Goal: Task Accomplishment & Management: Manage account settings

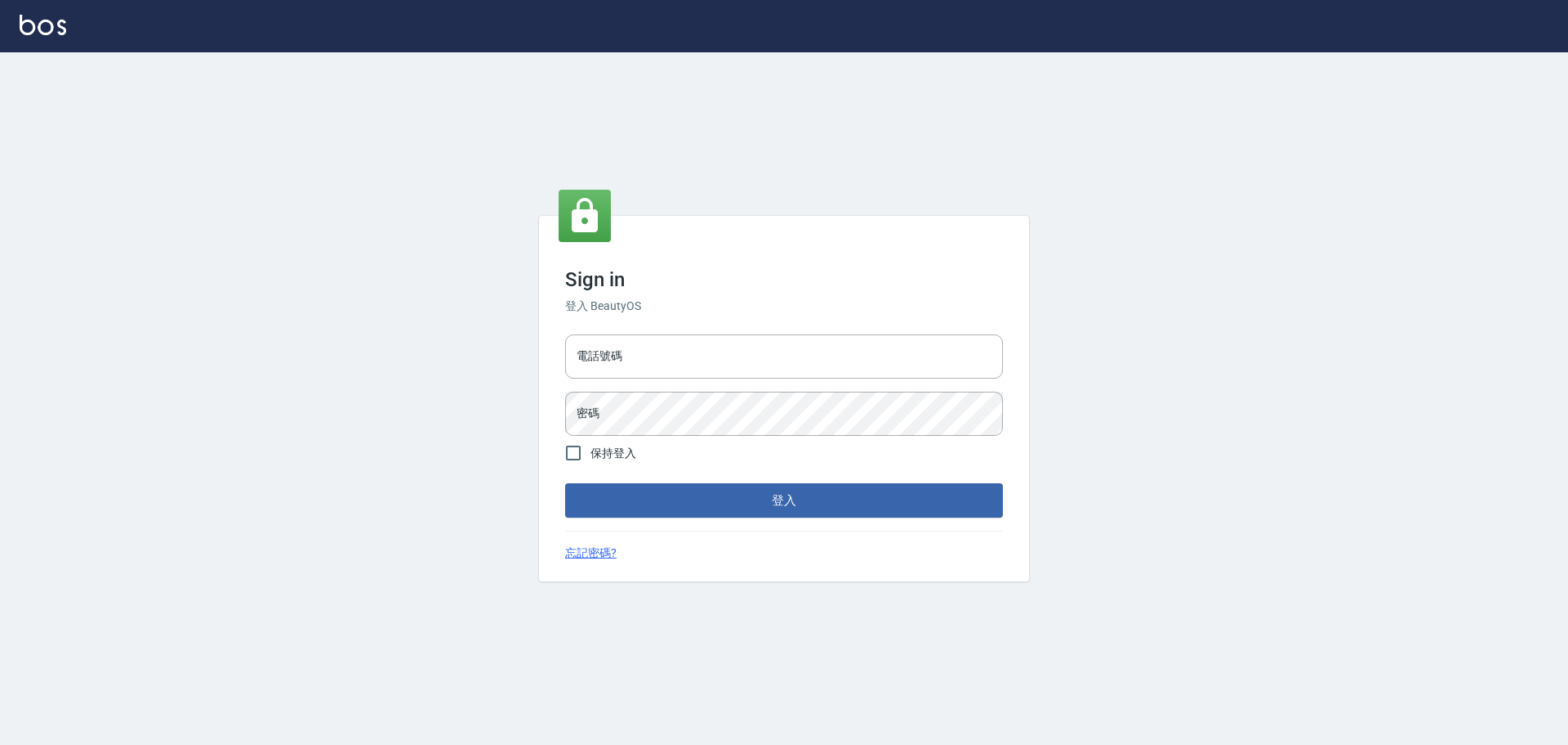
click at [600, 344] on div "電話號碼 電話號碼" at bounding box center [784, 356] width 438 height 44
type input "0981491131"
click at [565, 483] on button "登入" at bounding box center [784, 500] width 438 height 34
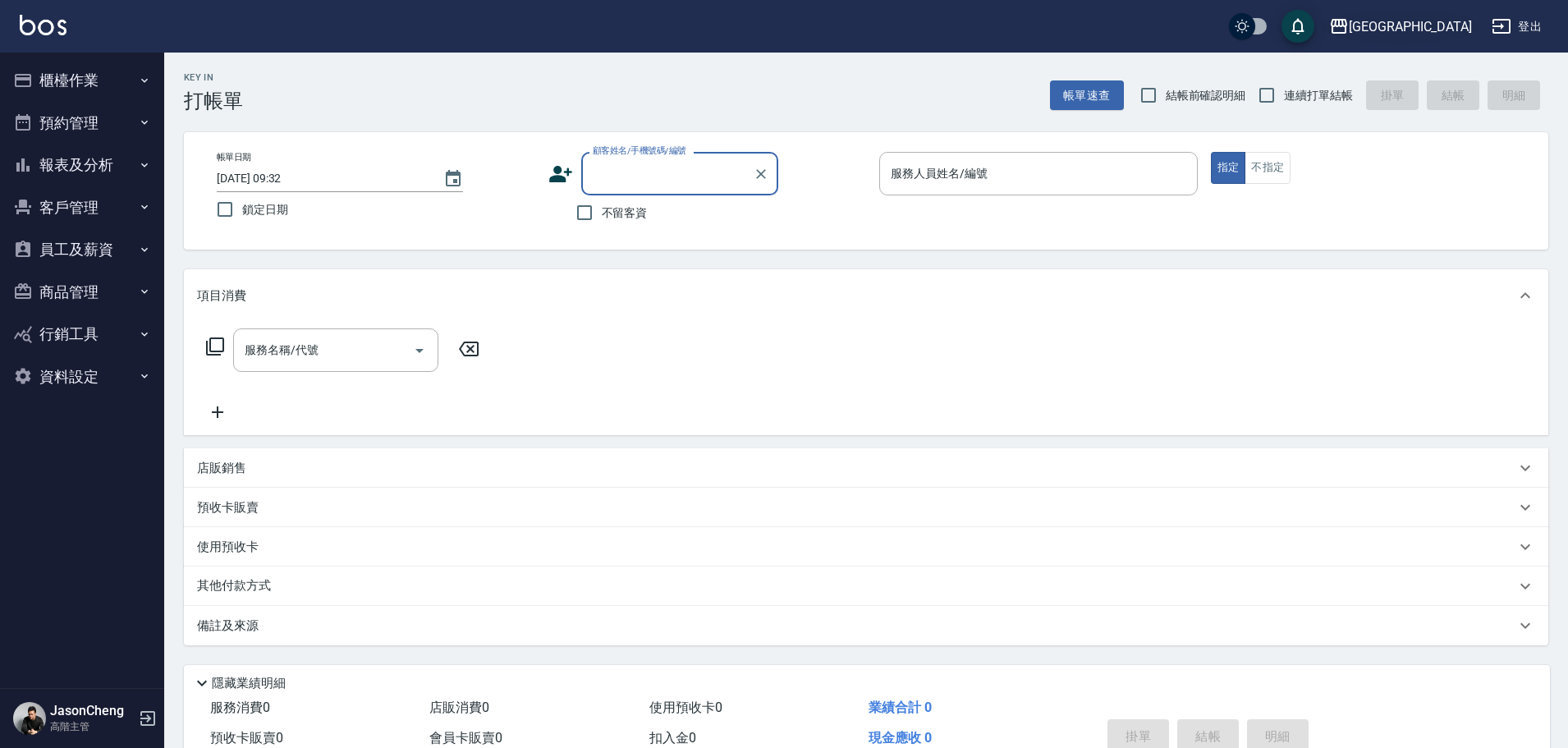
click at [1434, 29] on div "名留市府" at bounding box center [1411, 27] width 123 height 21
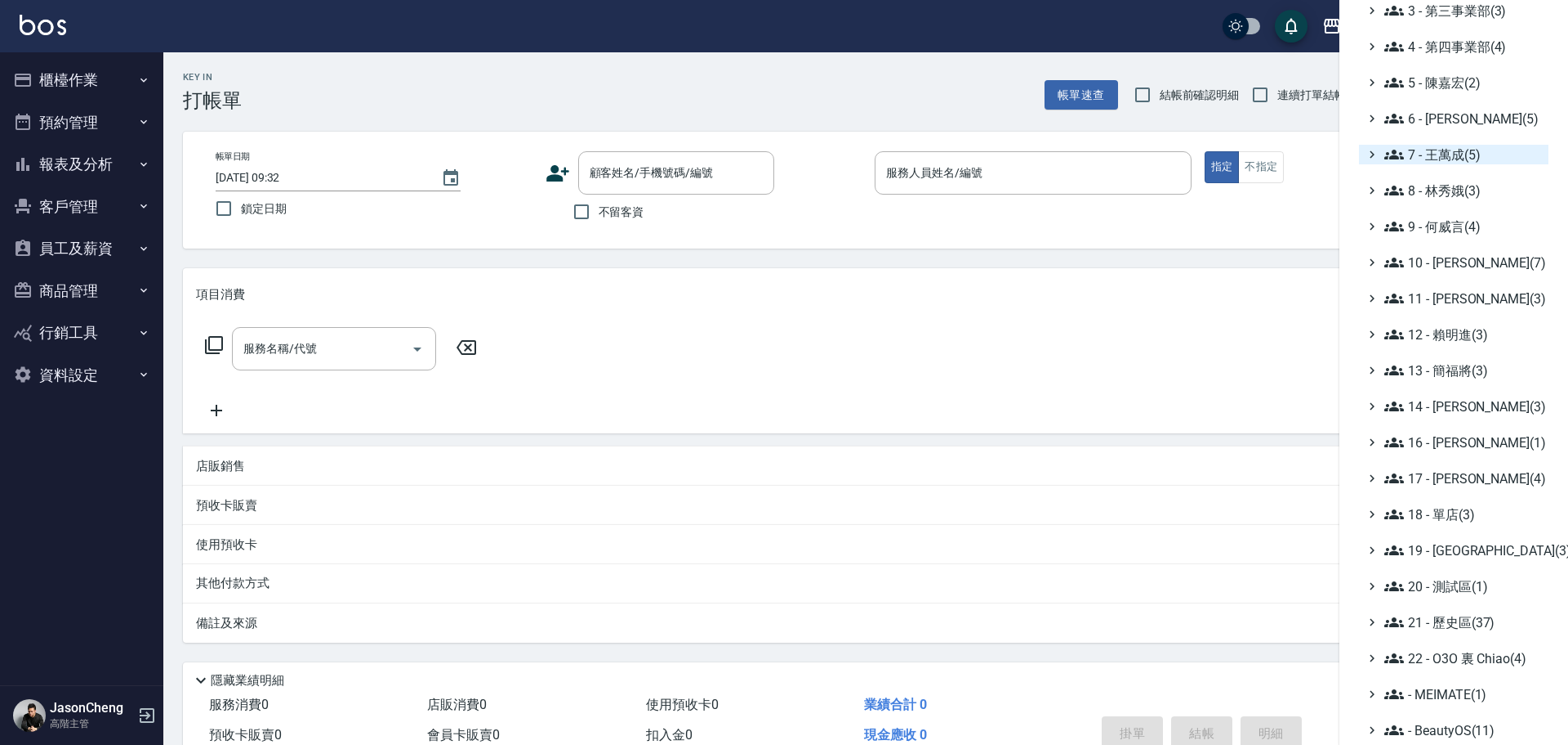
scroll to position [190, 0]
click at [1462, 511] on span "18 - 單店(3)" at bounding box center [1464, 512] width 158 height 20
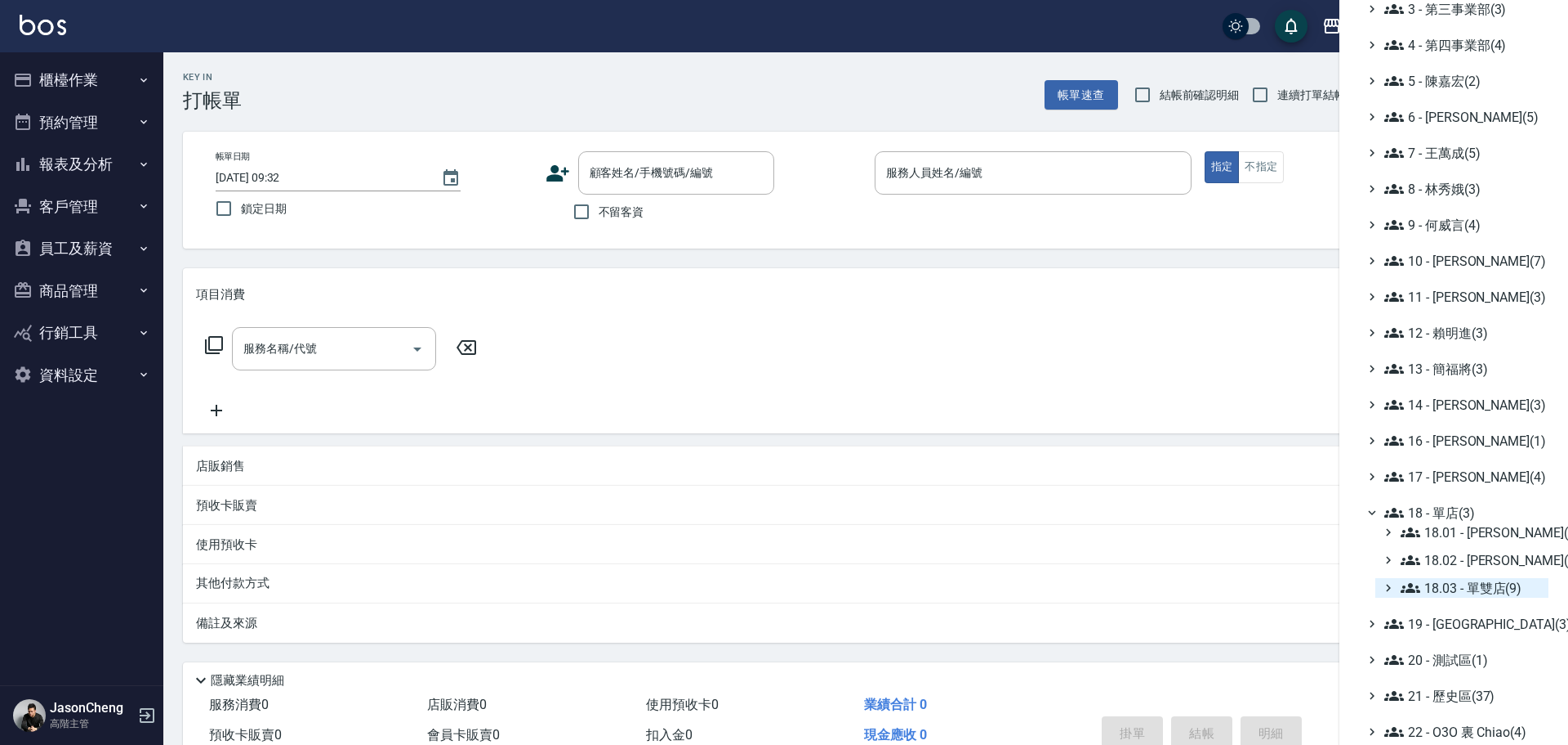
click at [1462, 582] on span "18.03 - 單雙店(9)" at bounding box center [1470, 587] width 141 height 20
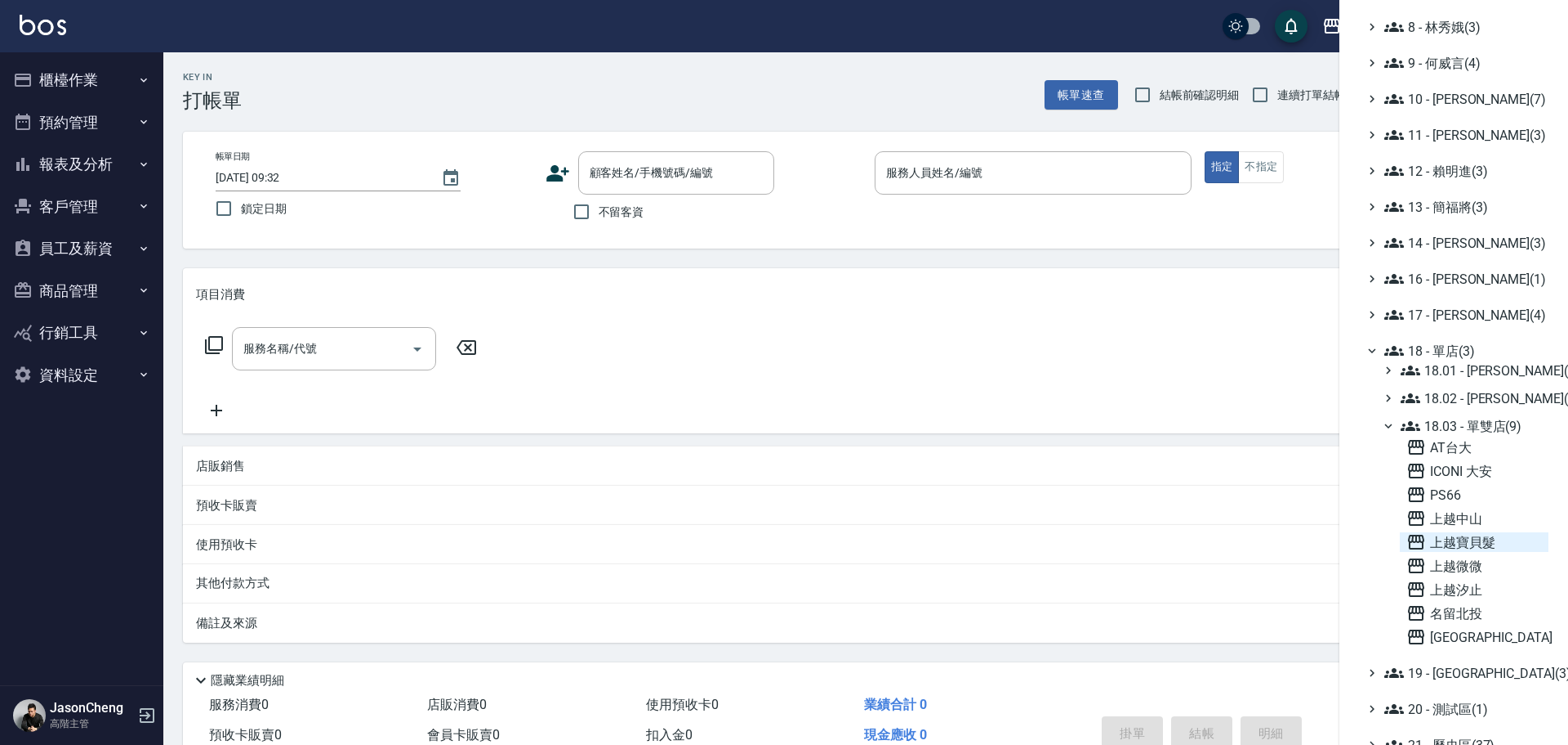
scroll to position [476, 0]
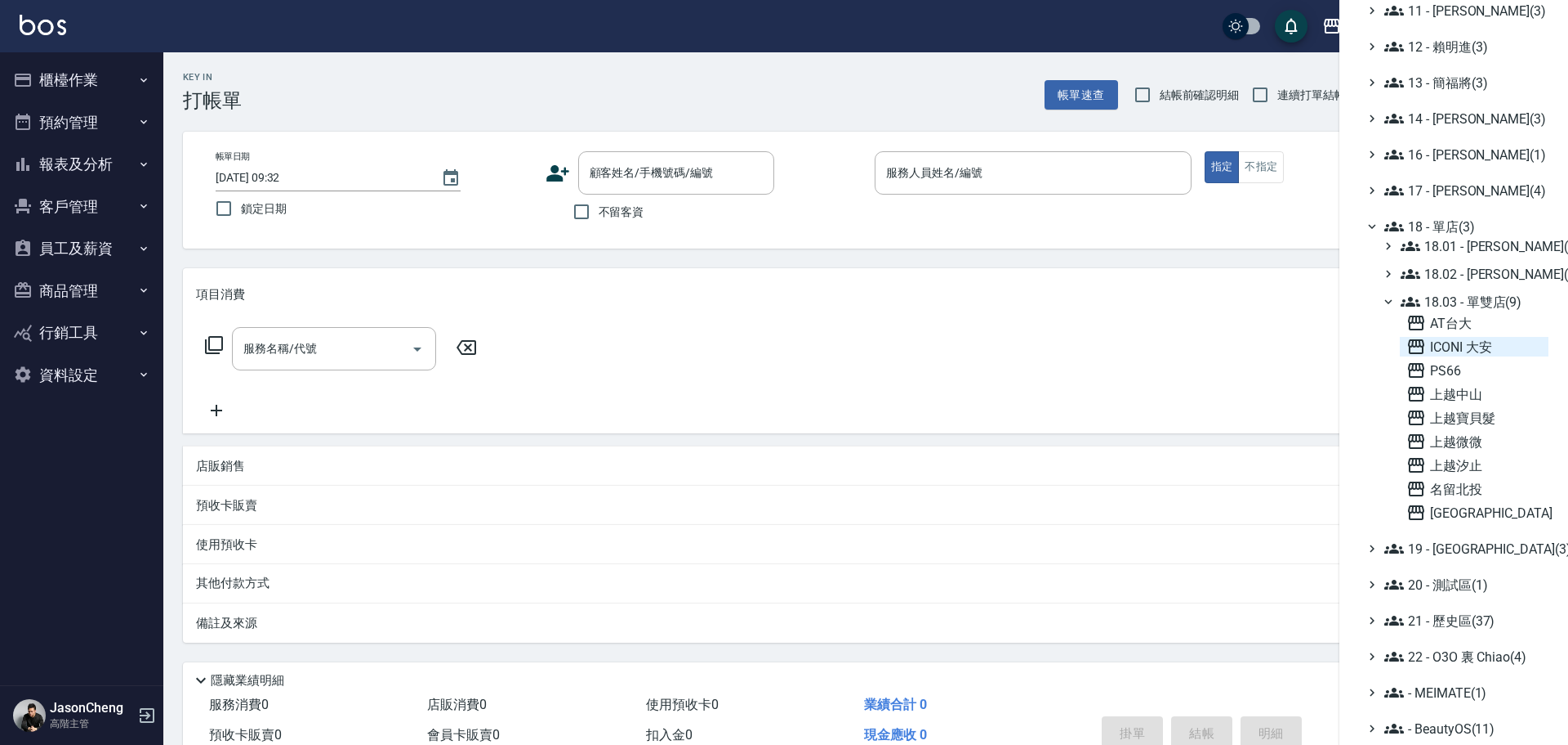
click at [1476, 346] on span "ICONI 大安" at bounding box center [1474, 347] width 136 height 20
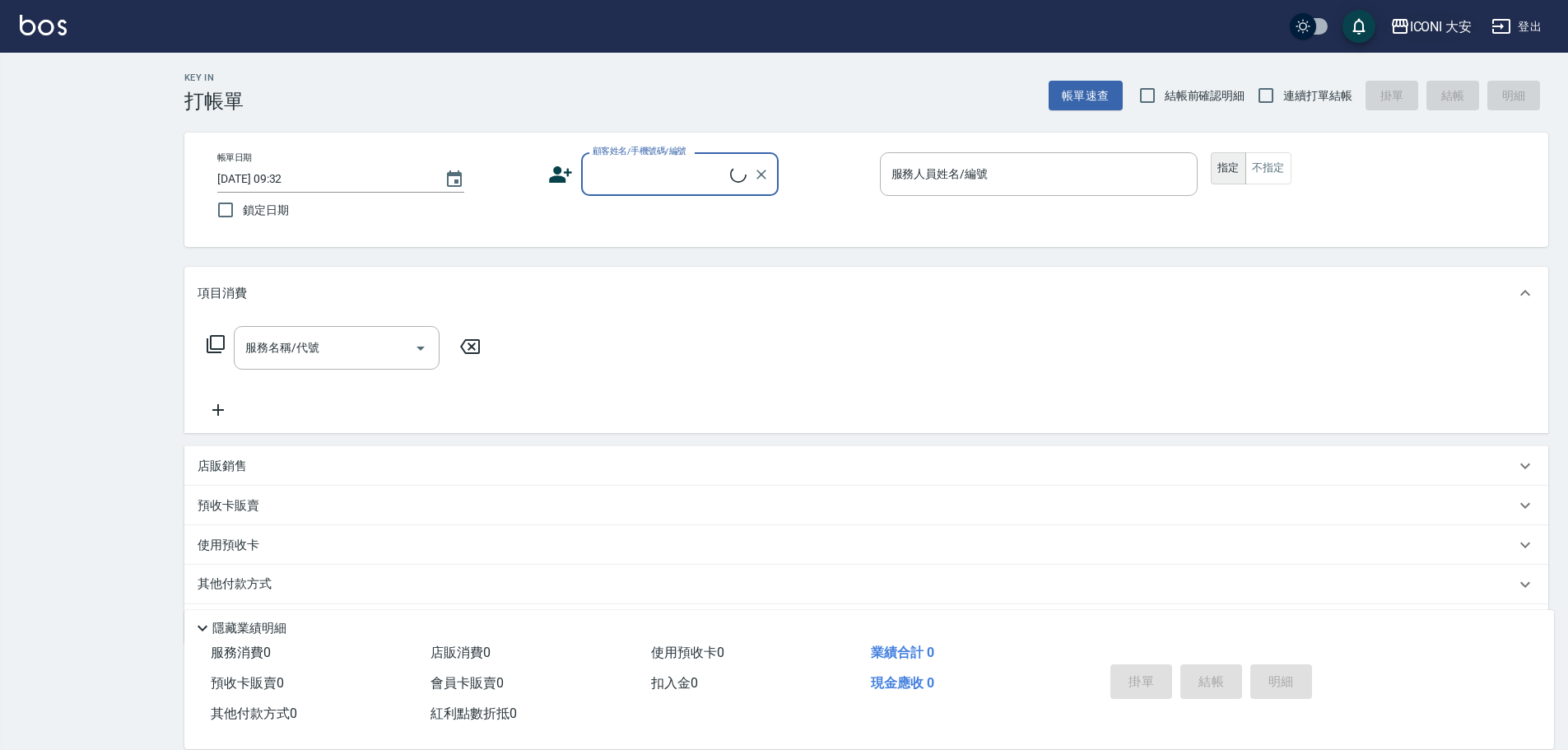
click at [1451, 25] on div "ICONI 大安" at bounding box center [1441, 27] width 63 height 21
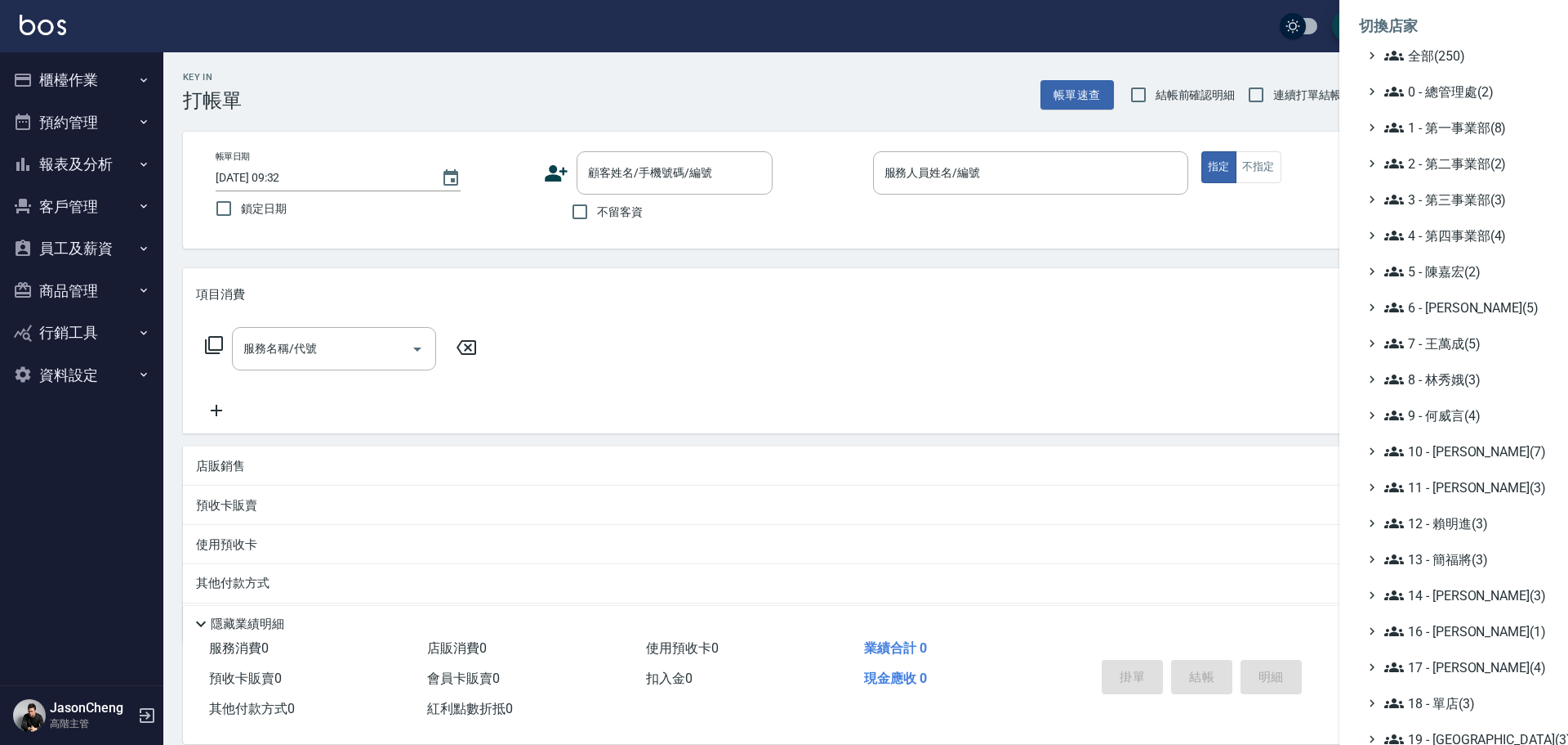
scroll to position [190, 0]
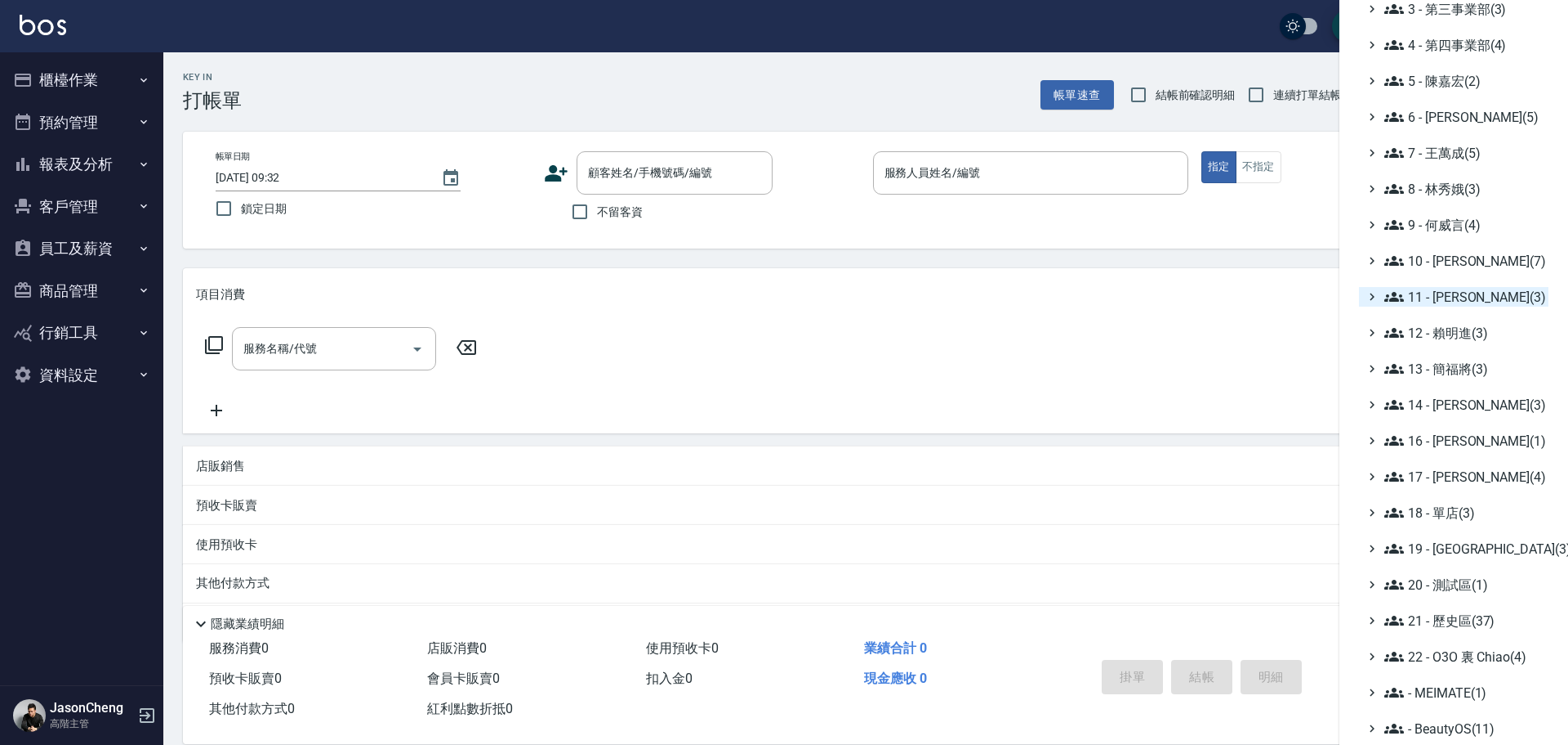
click at [1470, 304] on span "11 - [PERSON_NAME](3)" at bounding box center [1464, 297] width 158 height 20
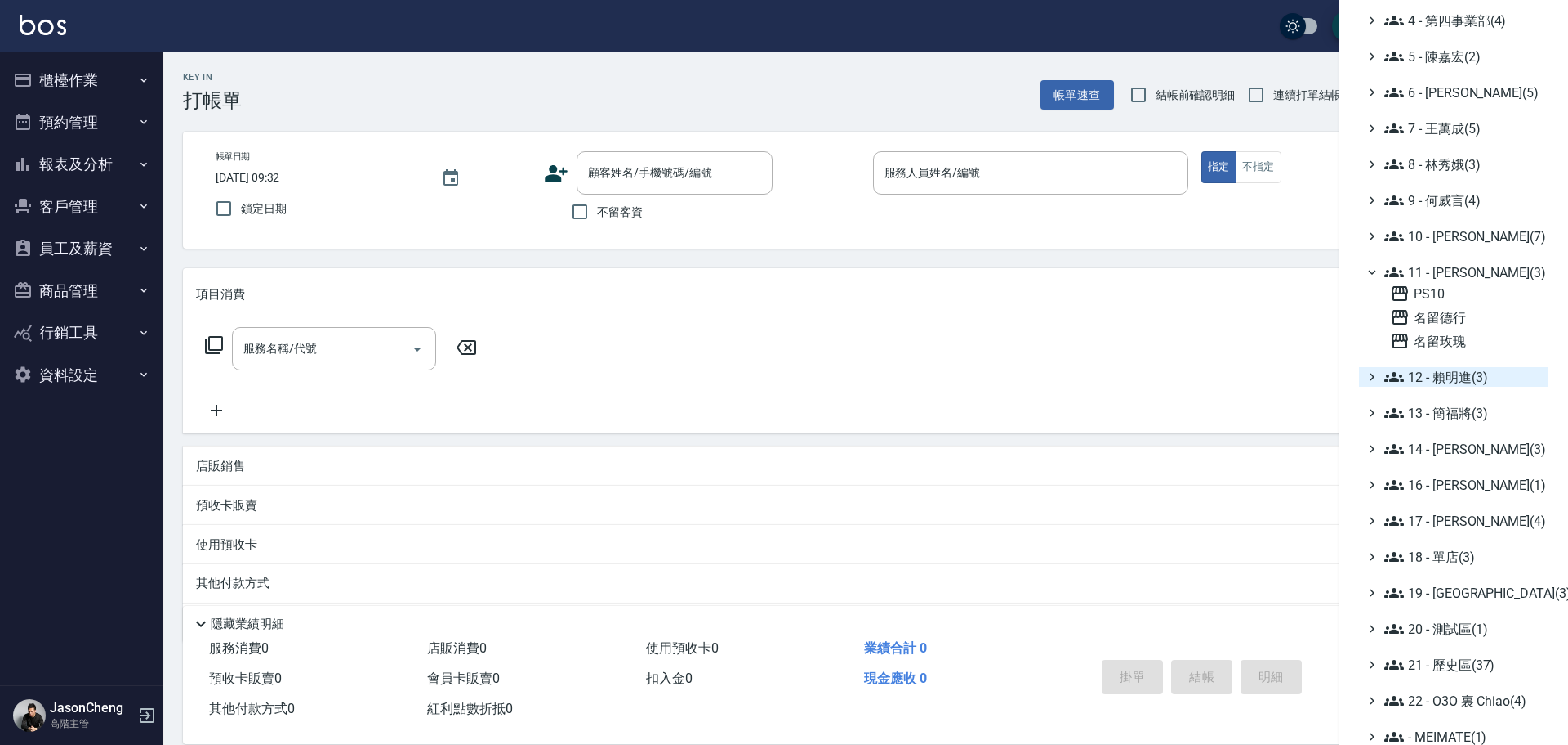
scroll to position [259, 0]
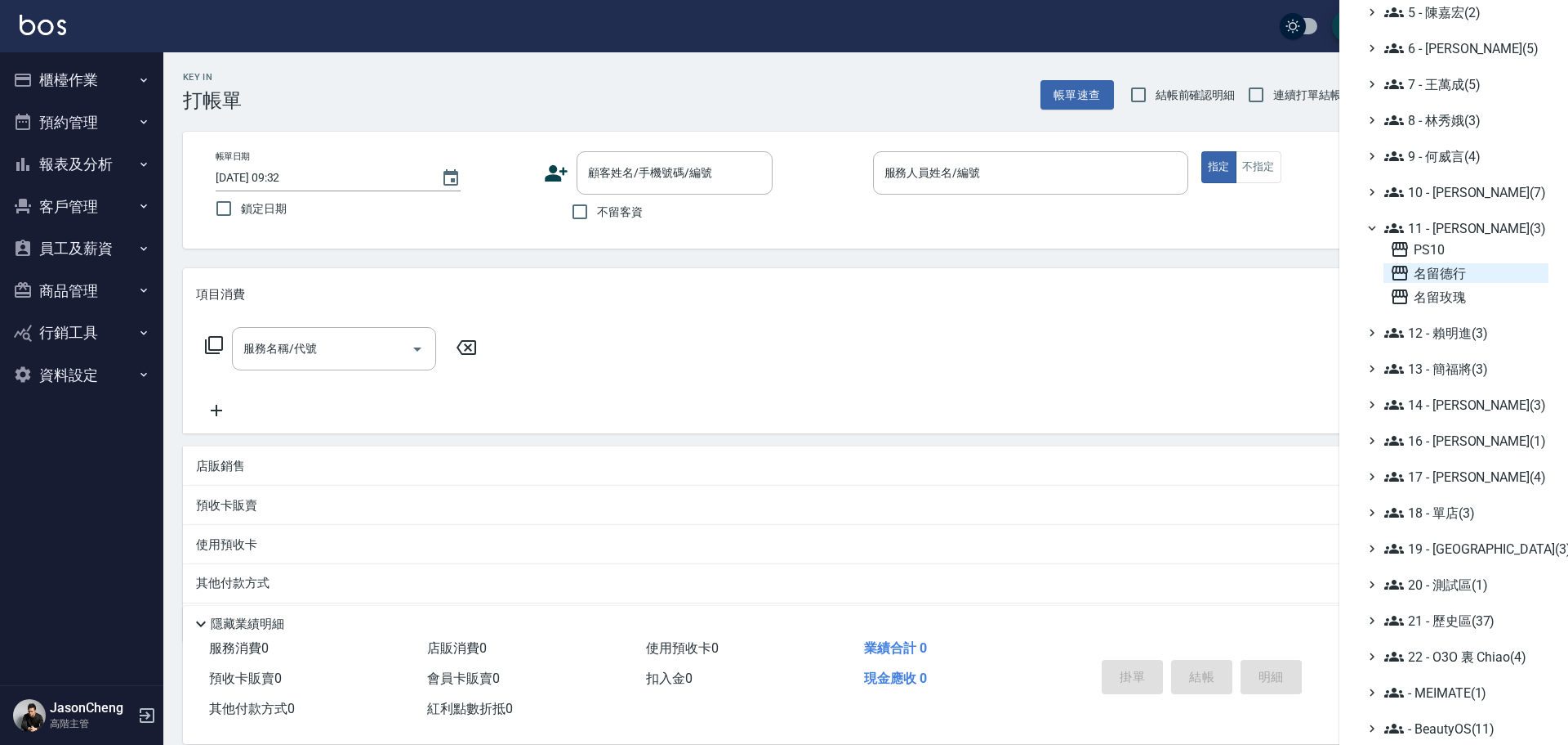
click at [1465, 280] on span "名留德行" at bounding box center [1466, 273] width 152 height 20
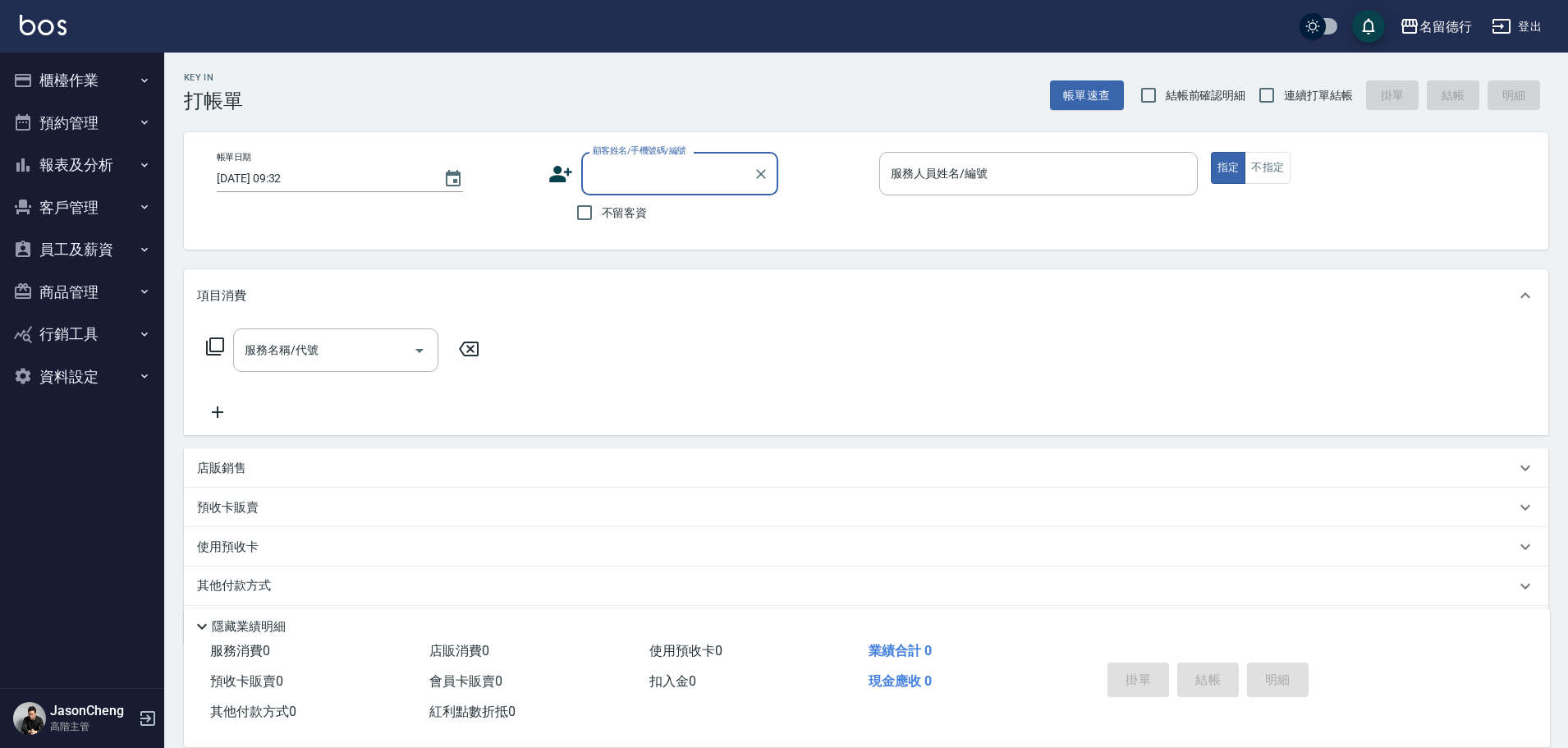
click at [52, 166] on button "報表及分析" at bounding box center [82, 164] width 151 height 43
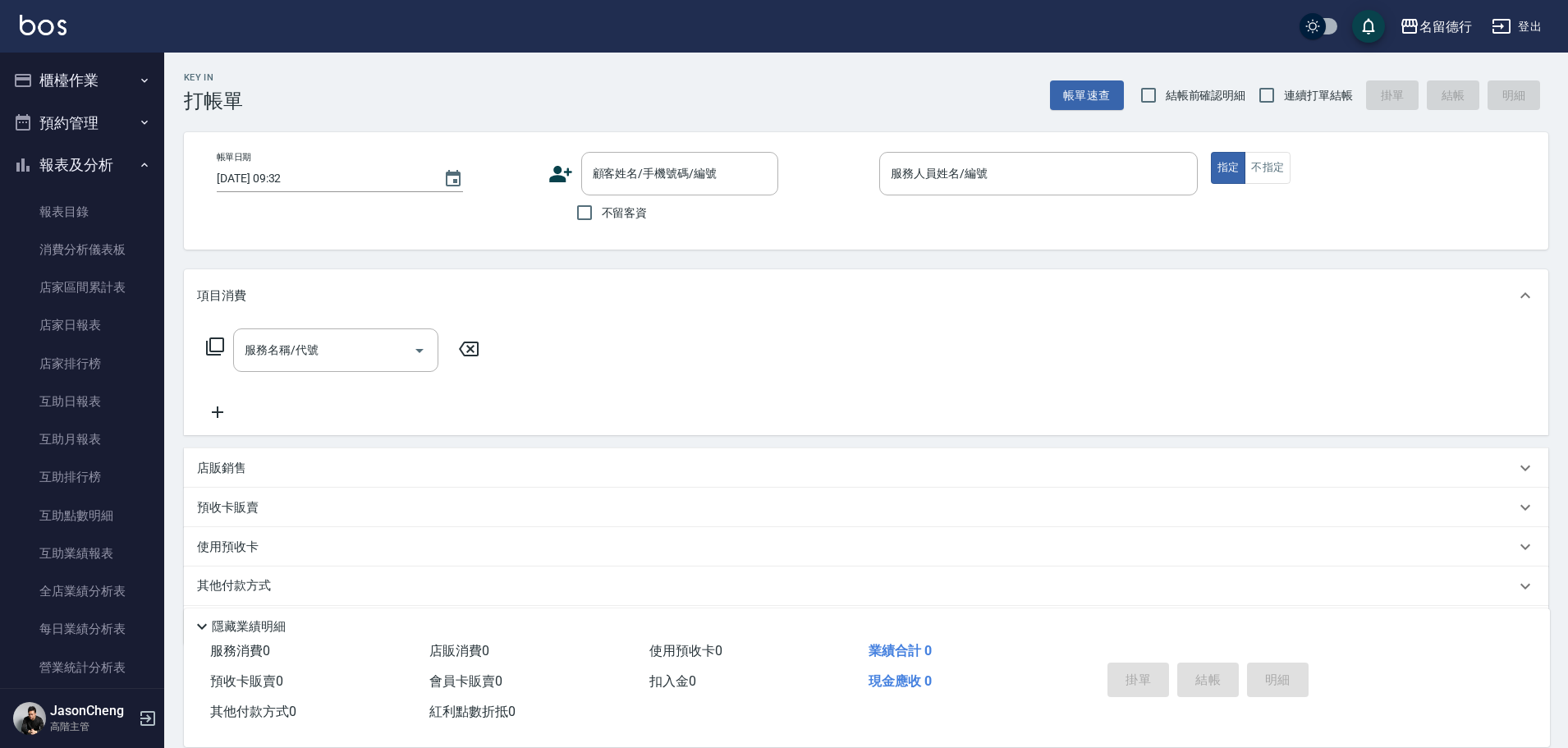
click at [51, 89] on button "櫃檯作業" at bounding box center [82, 80] width 151 height 43
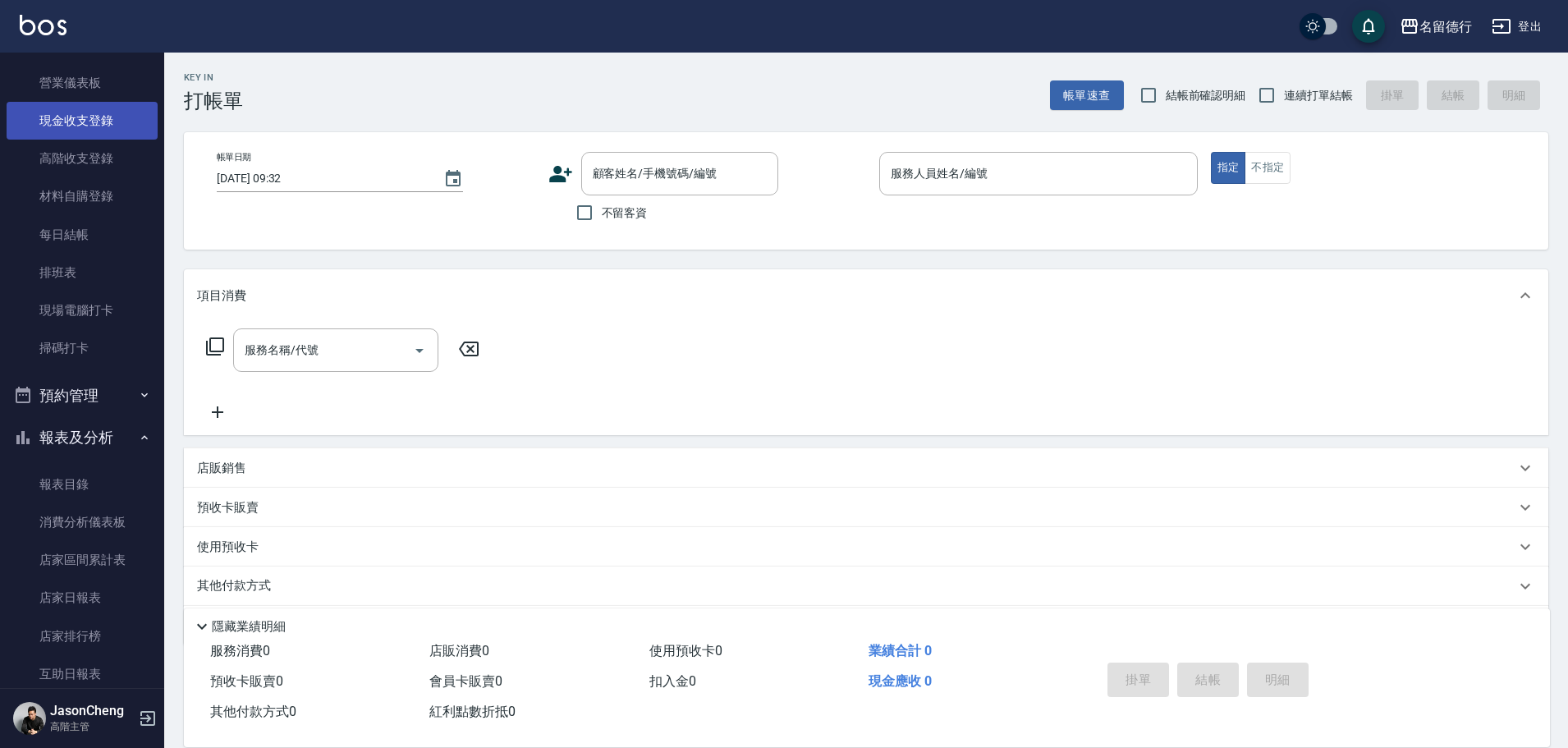
scroll to position [164, 0]
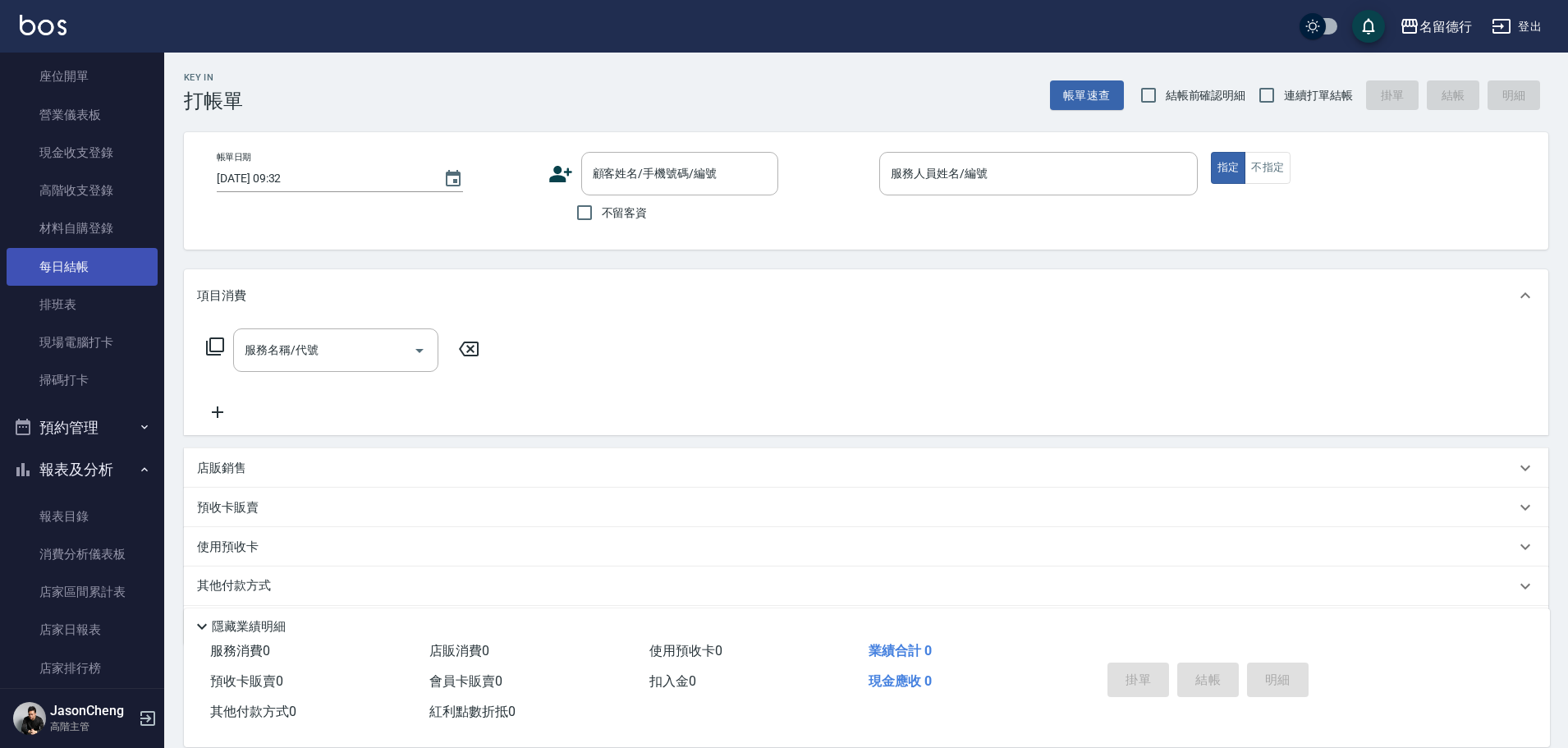
click at [56, 260] on link "每日結帳" at bounding box center [82, 266] width 151 height 38
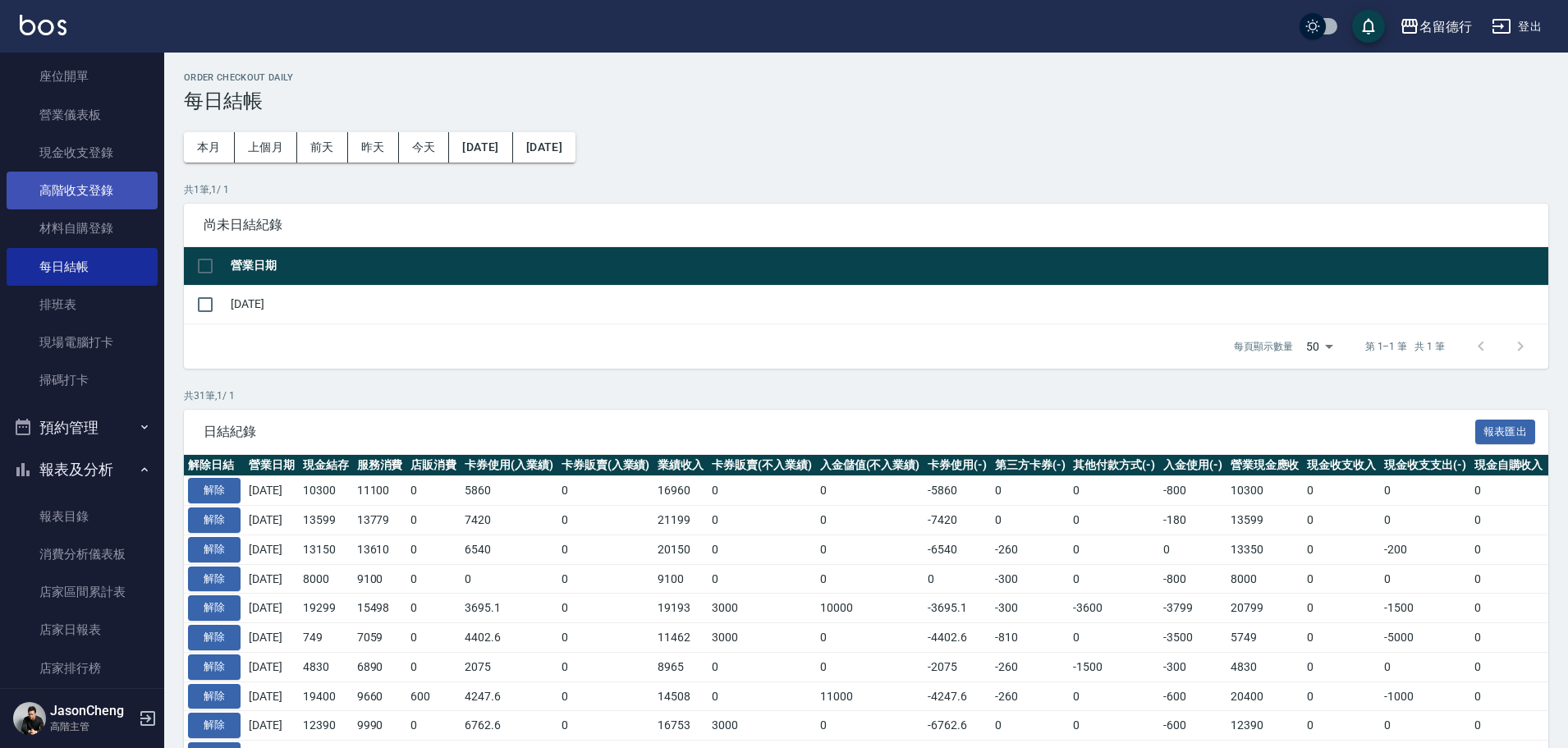
click at [86, 198] on link "高階收支登錄" at bounding box center [82, 190] width 151 height 38
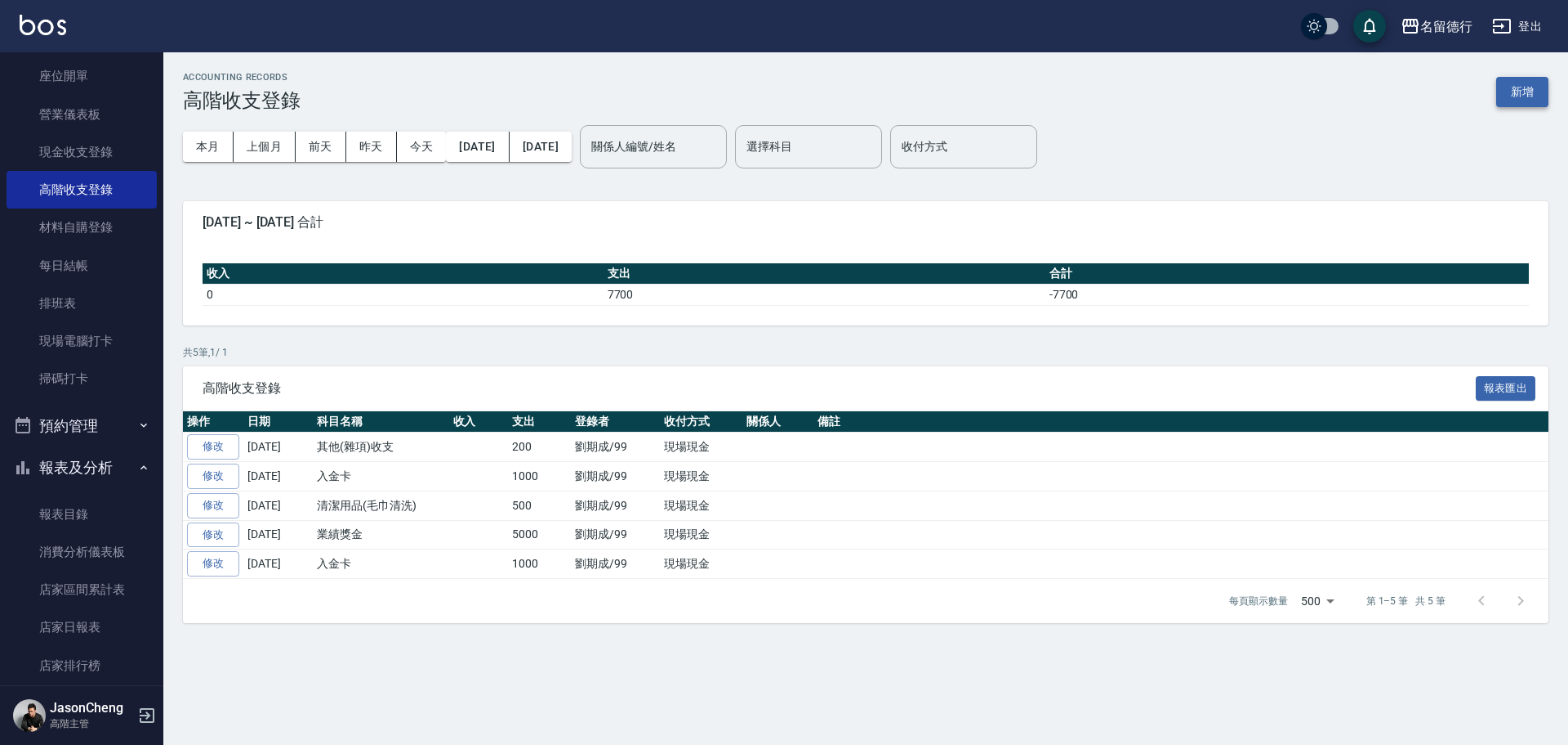
click at [1512, 89] on button "新增" at bounding box center [1522, 92] width 52 height 31
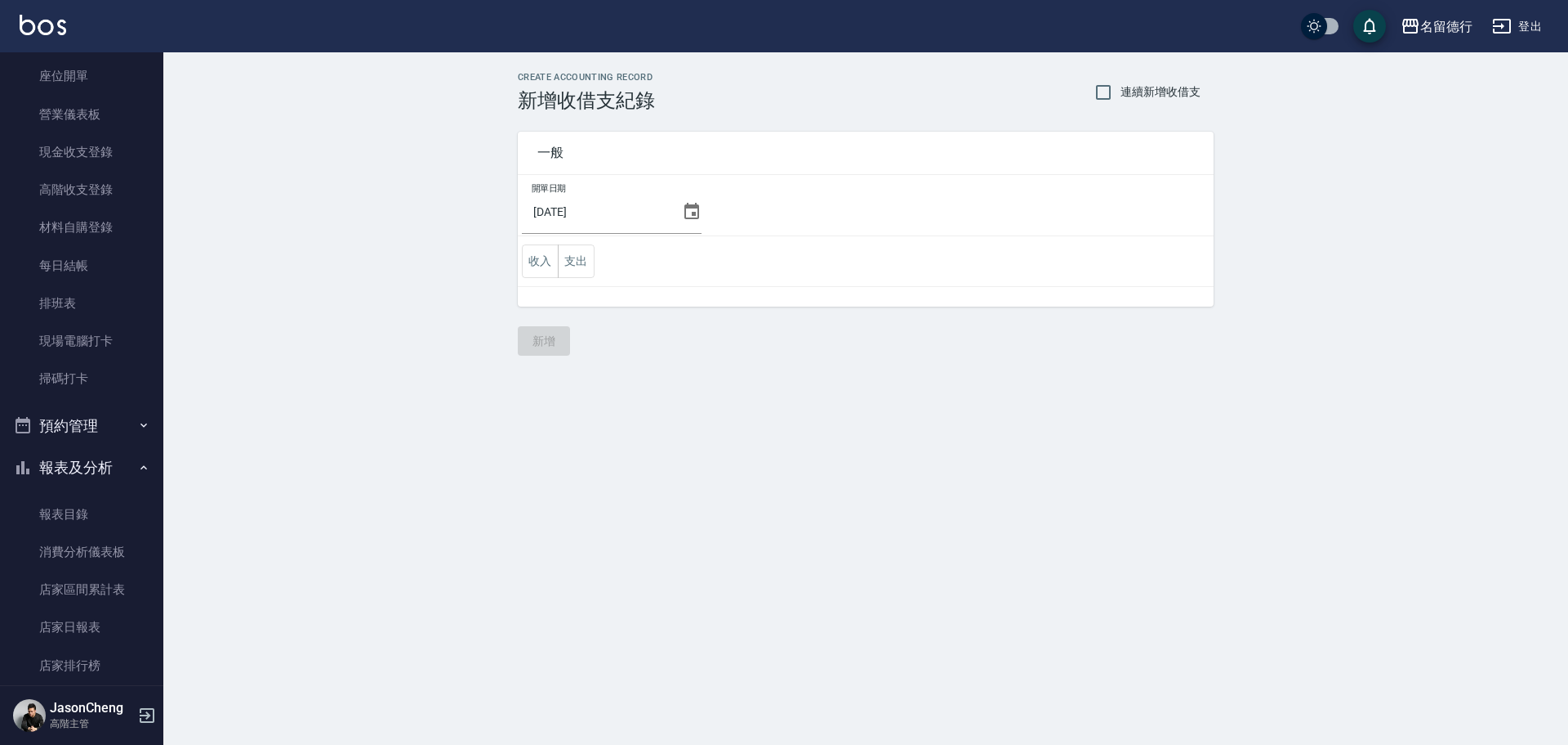
click at [690, 205] on icon at bounding box center [691, 211] width 15 height 17
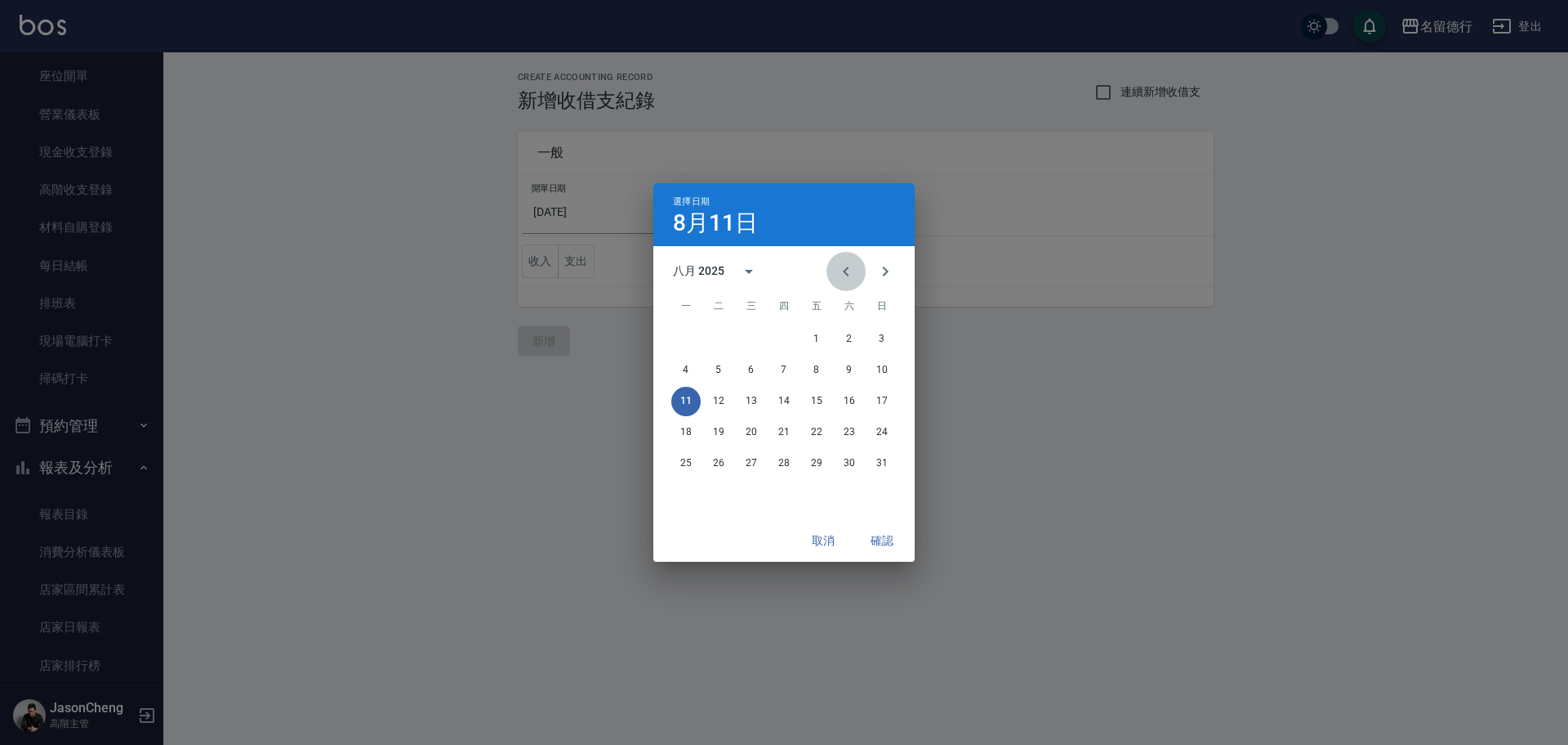
click at [852, 275] on icon "Previous month" at bounding box center [846, 271] width 20 height 20
click at [784, 464] on button "31" at bounding box center [784, 463] width 30 height 30
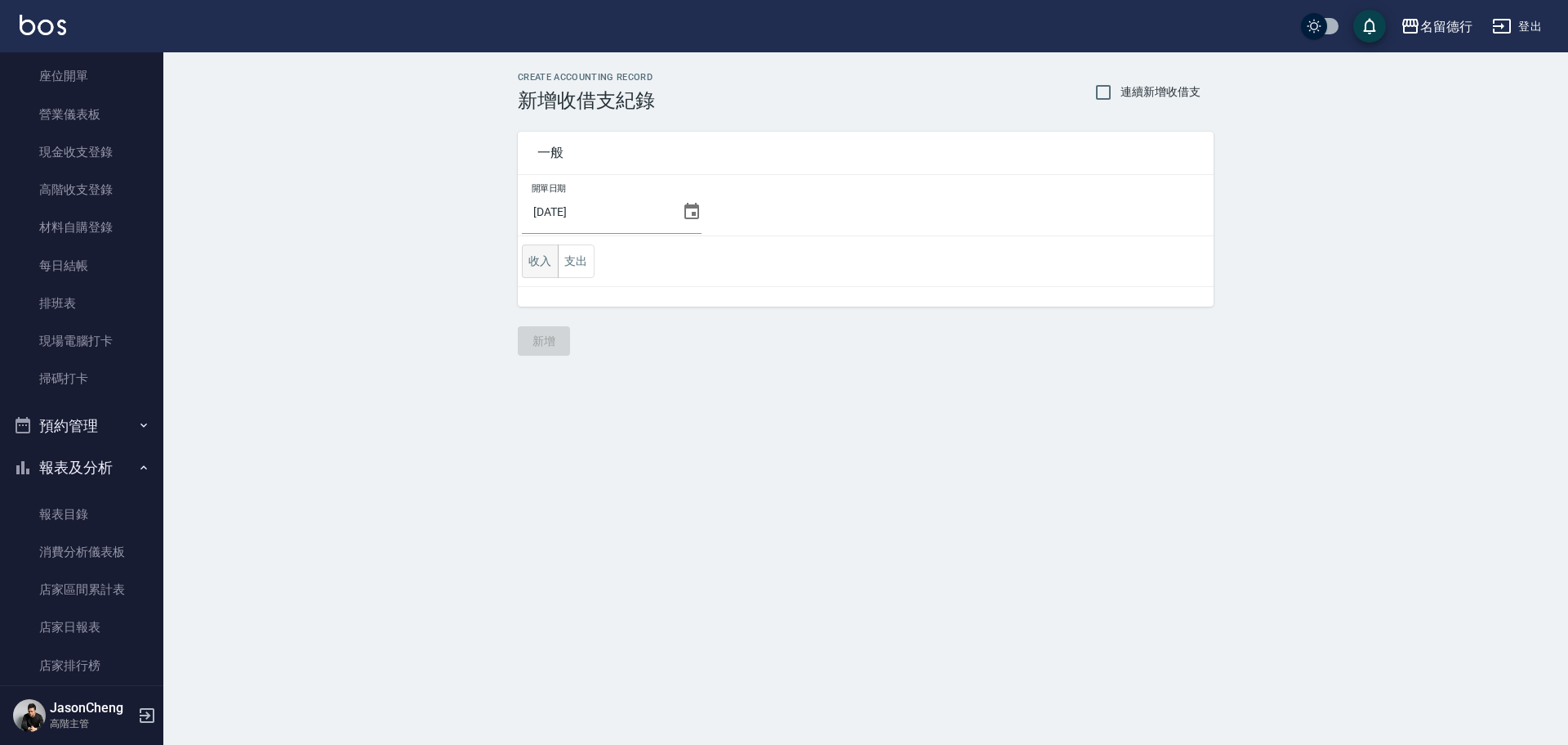
click at [545, 268] on button "收入" at bounding box center [540, 261] width 36 height 34
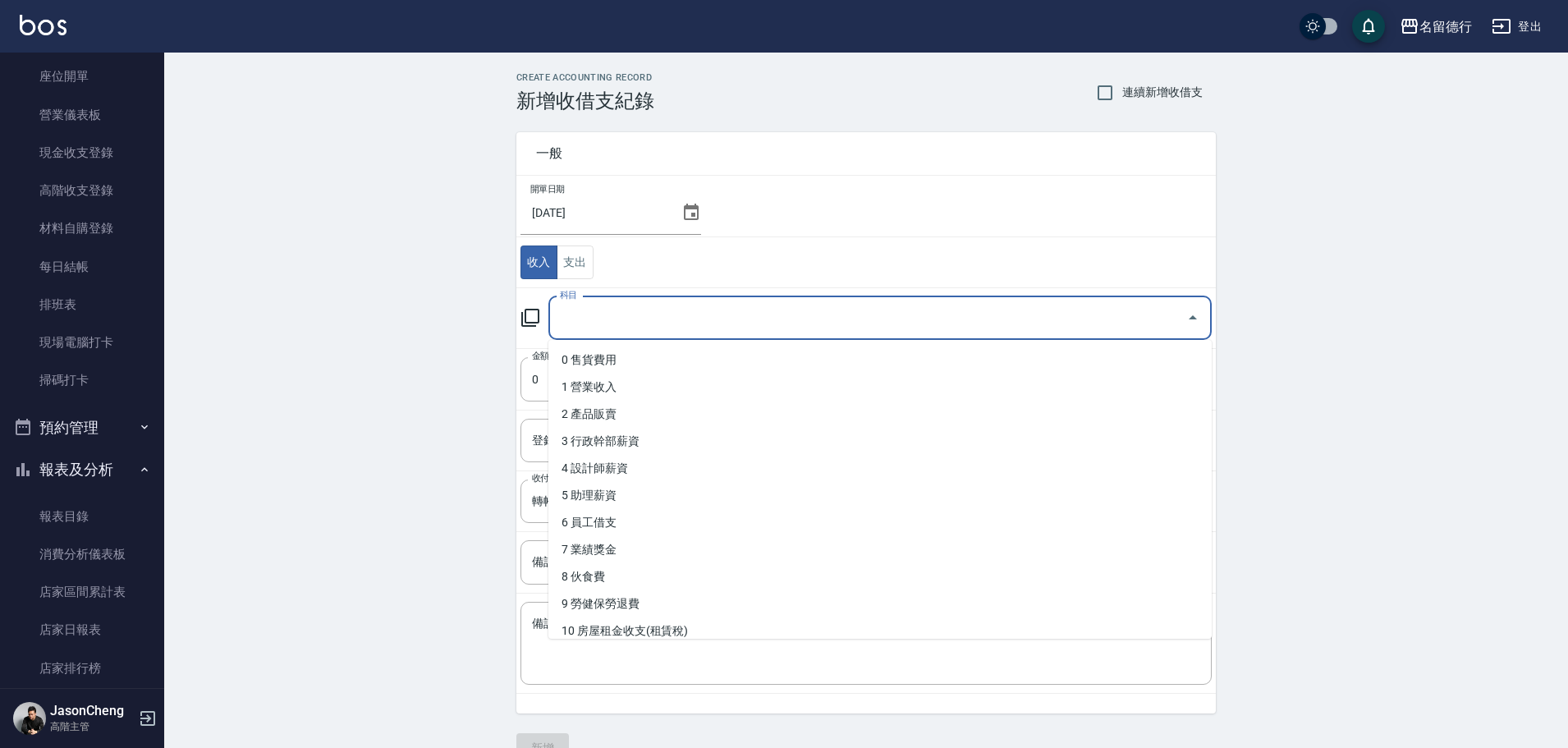
click at [566, 317] on input "科目" at bounding box center [867, 318] width 624 height 29
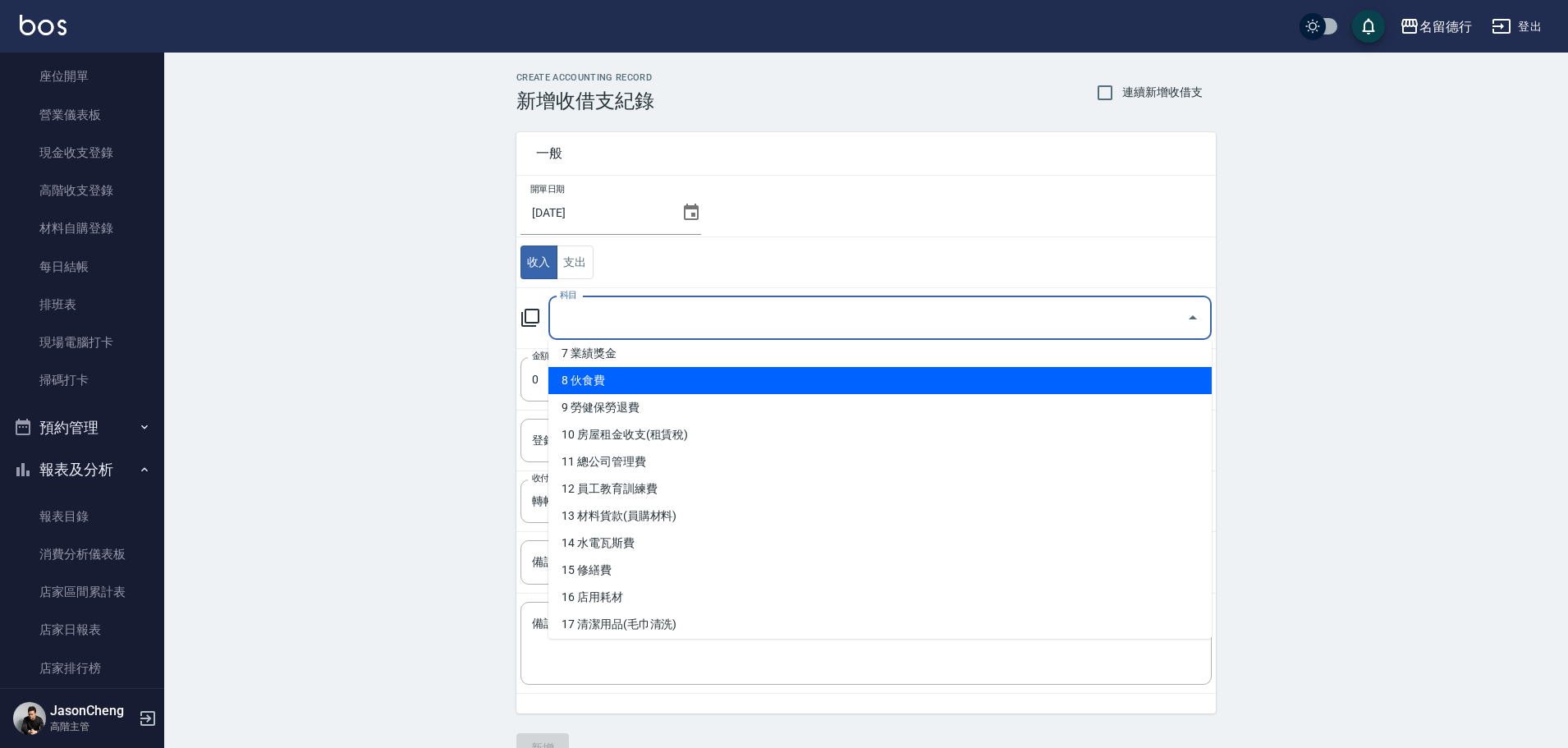
scroll to position [656, 0]
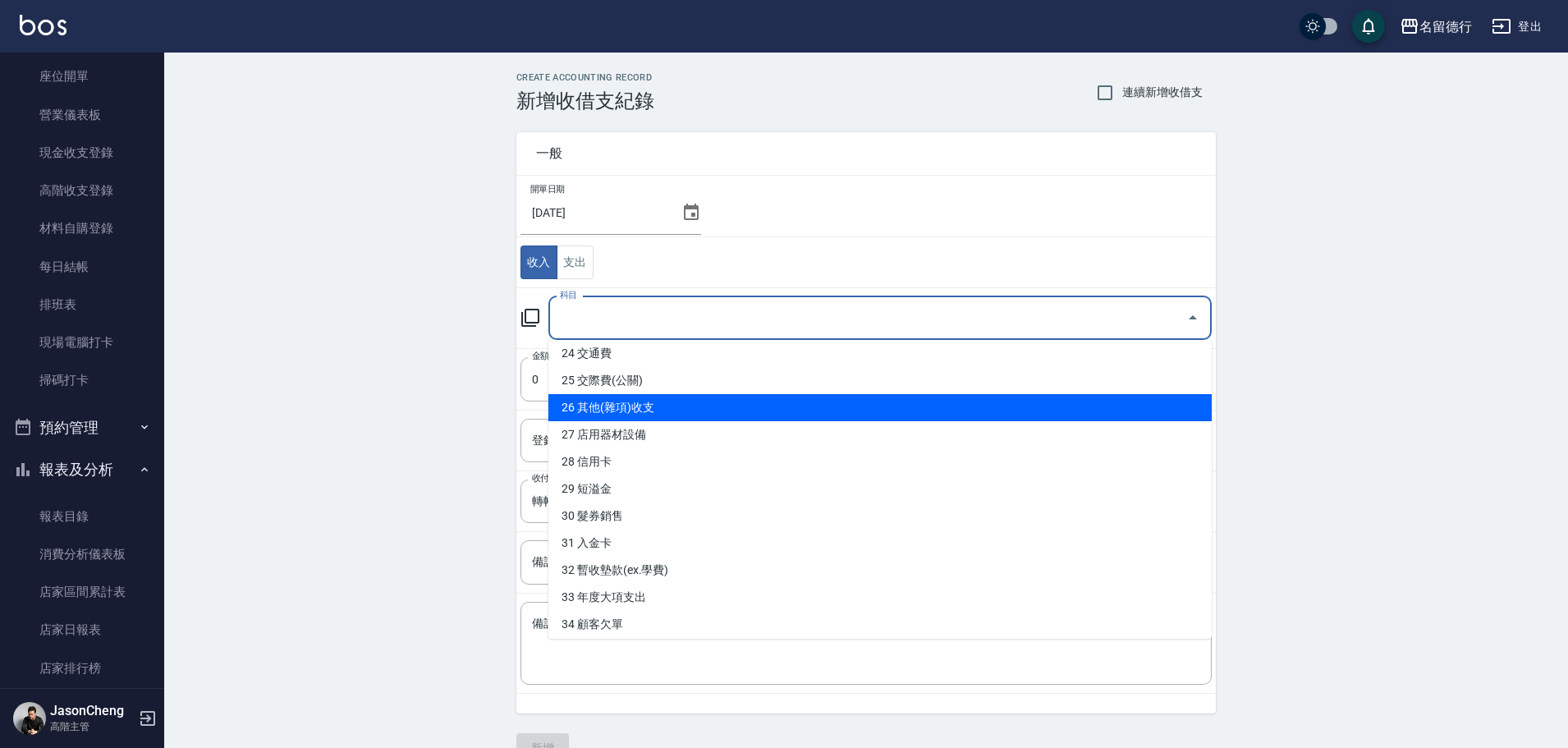
click at [638, 405] on li "26 其他(雜項)收支" at bounding box center [880, 407] width 663 height 27
type input "26 其他(雜項)收支"
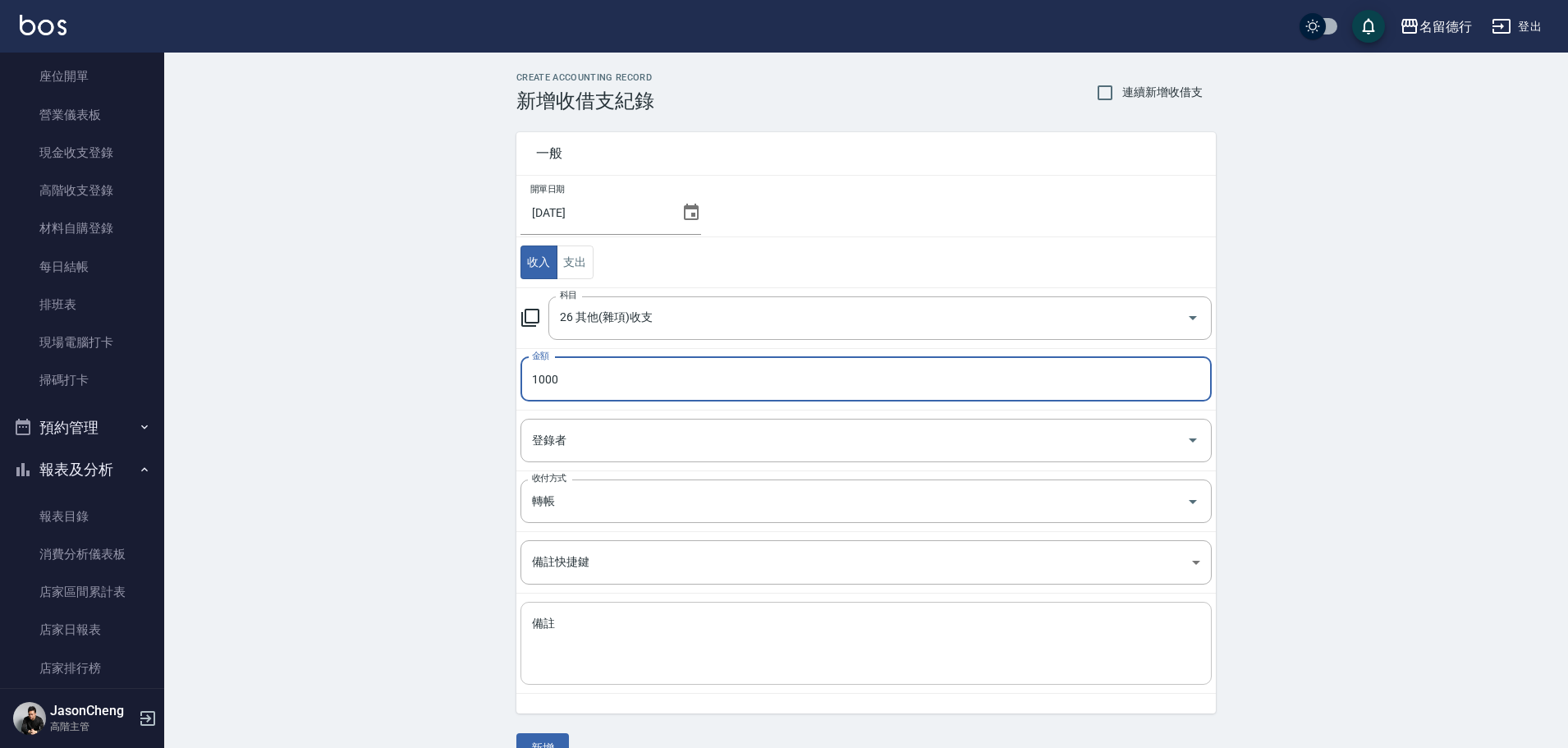
type input "1000"
click at [607, 623] on textarea "備註" at bounding box center [865, 643] width 668 height 55
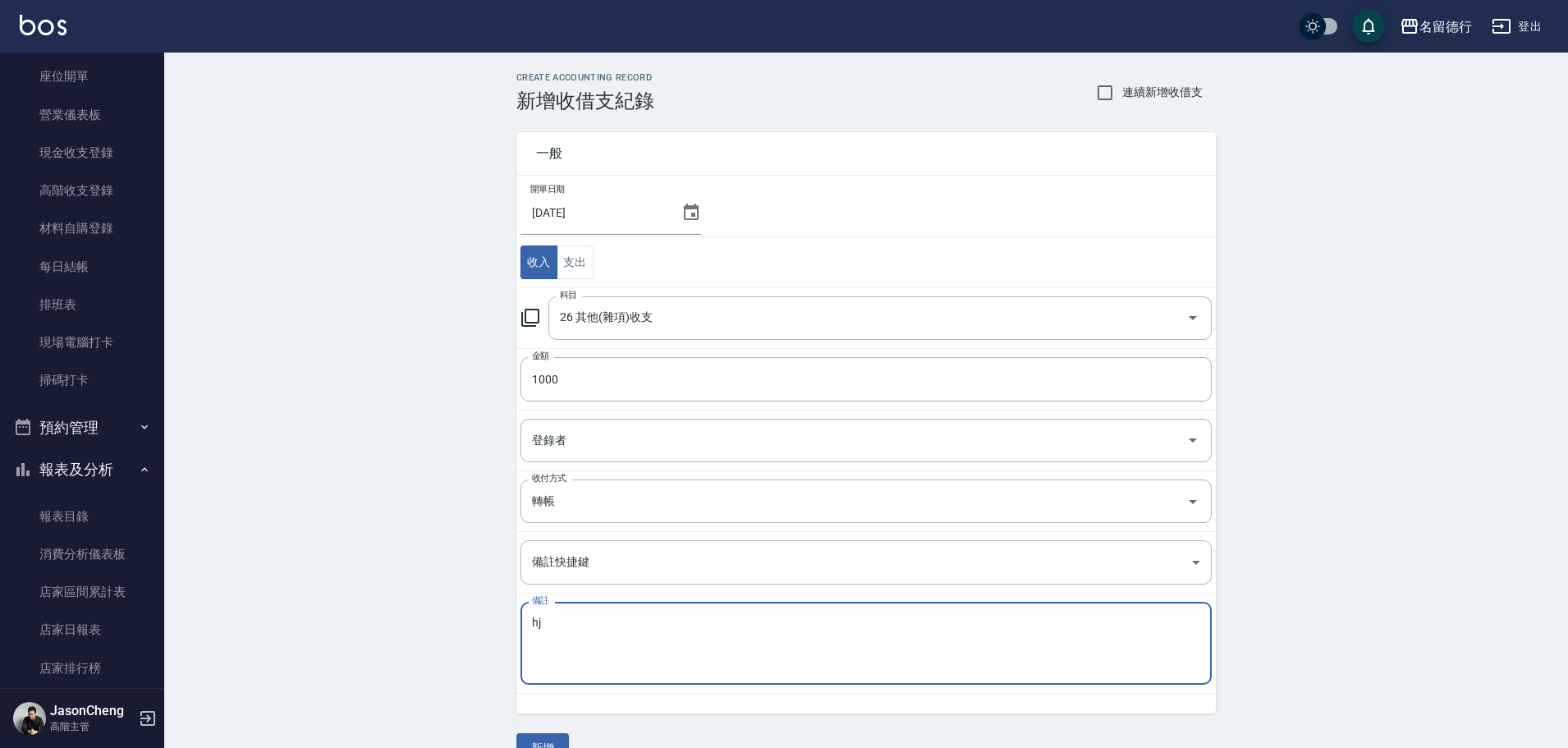
type textarea "h"
type textarea "存"
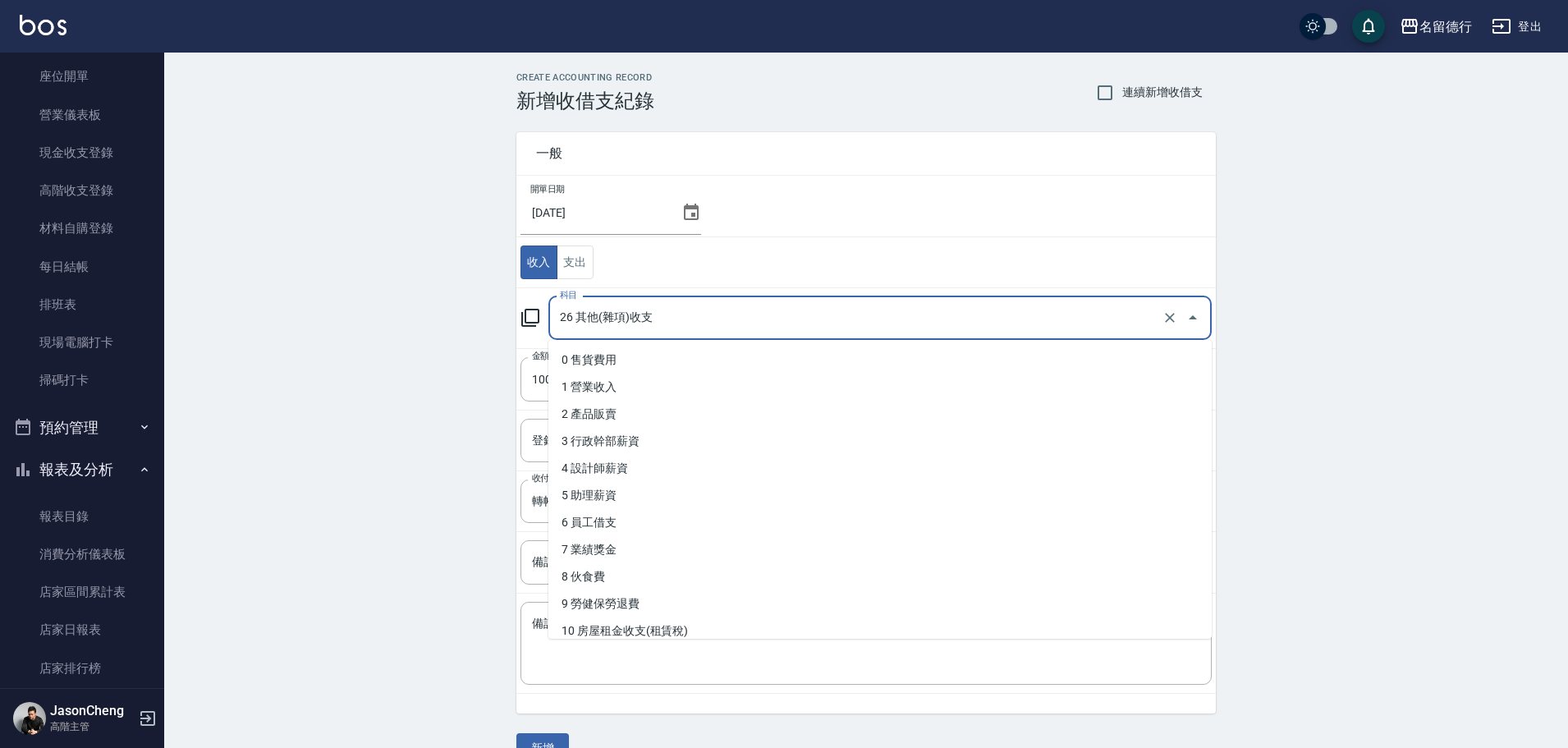
click at [637, 326] on input "26 其他(雜項)收支" at bounding box center [856, 318] width 603 height 29
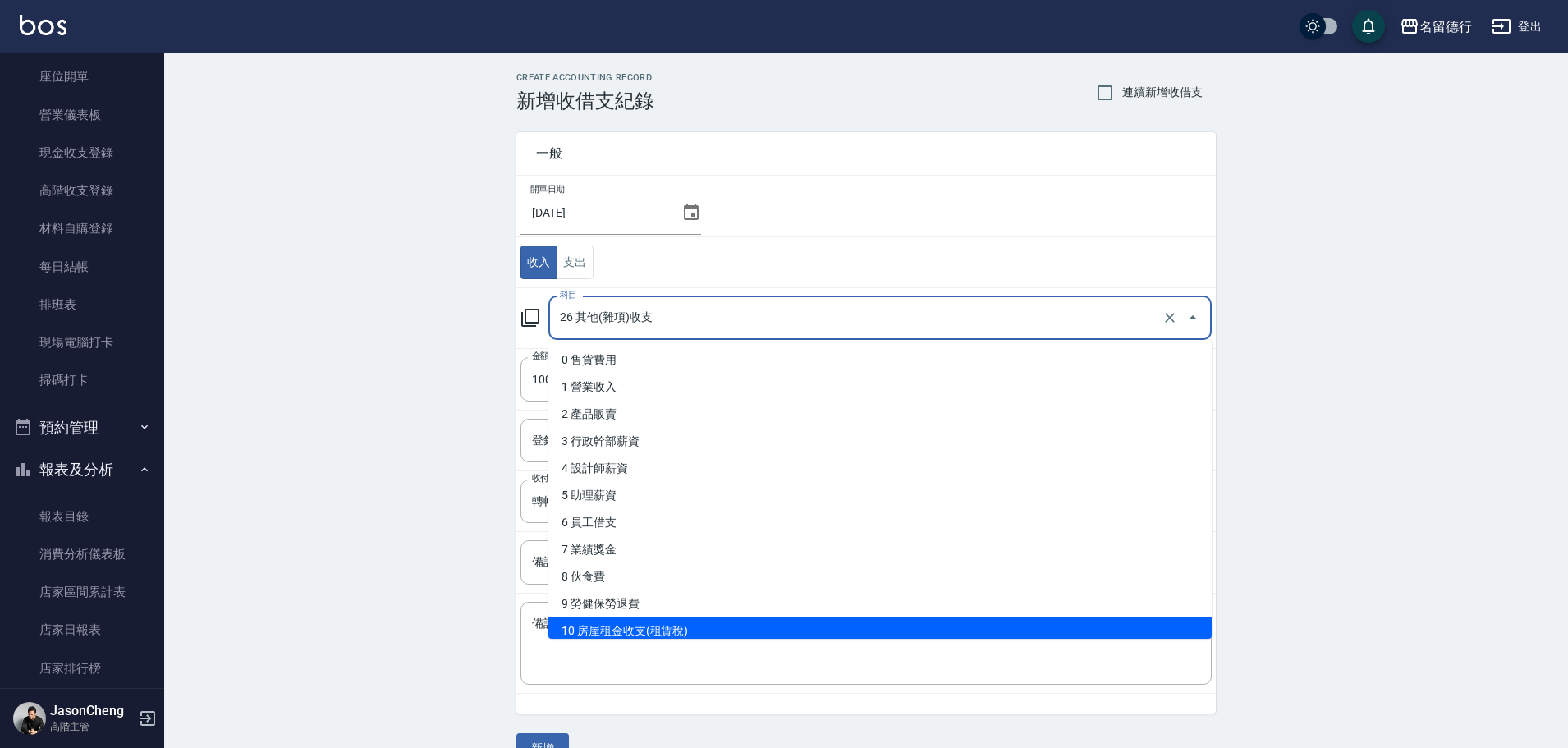
click at [646, 630] on li "10 房屋租金收支(租賃稅)" at bounding box center [880, 630] width 663 height 27
type input "10 房屋租金收支(租賃稅)"
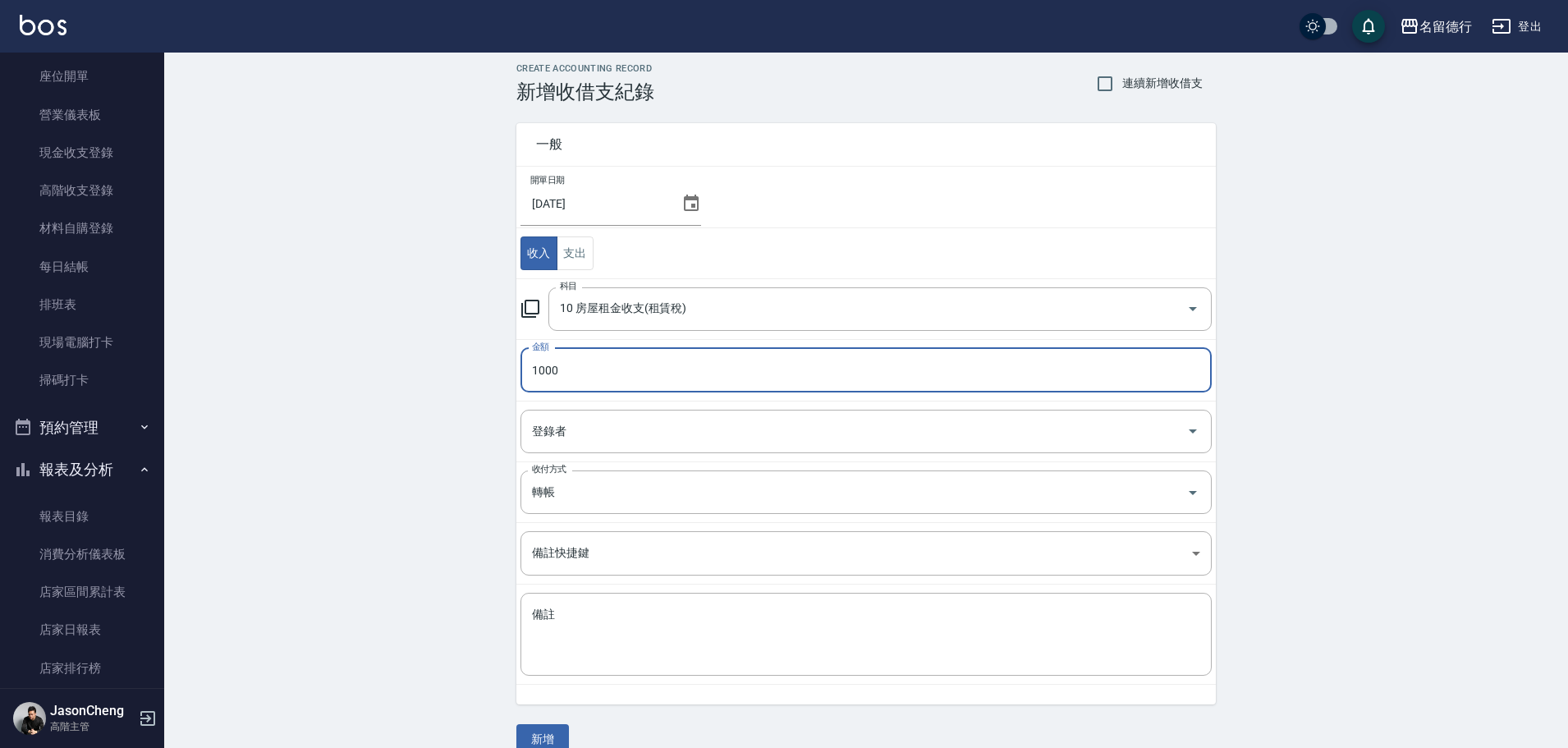
scroll to position [36, 0]
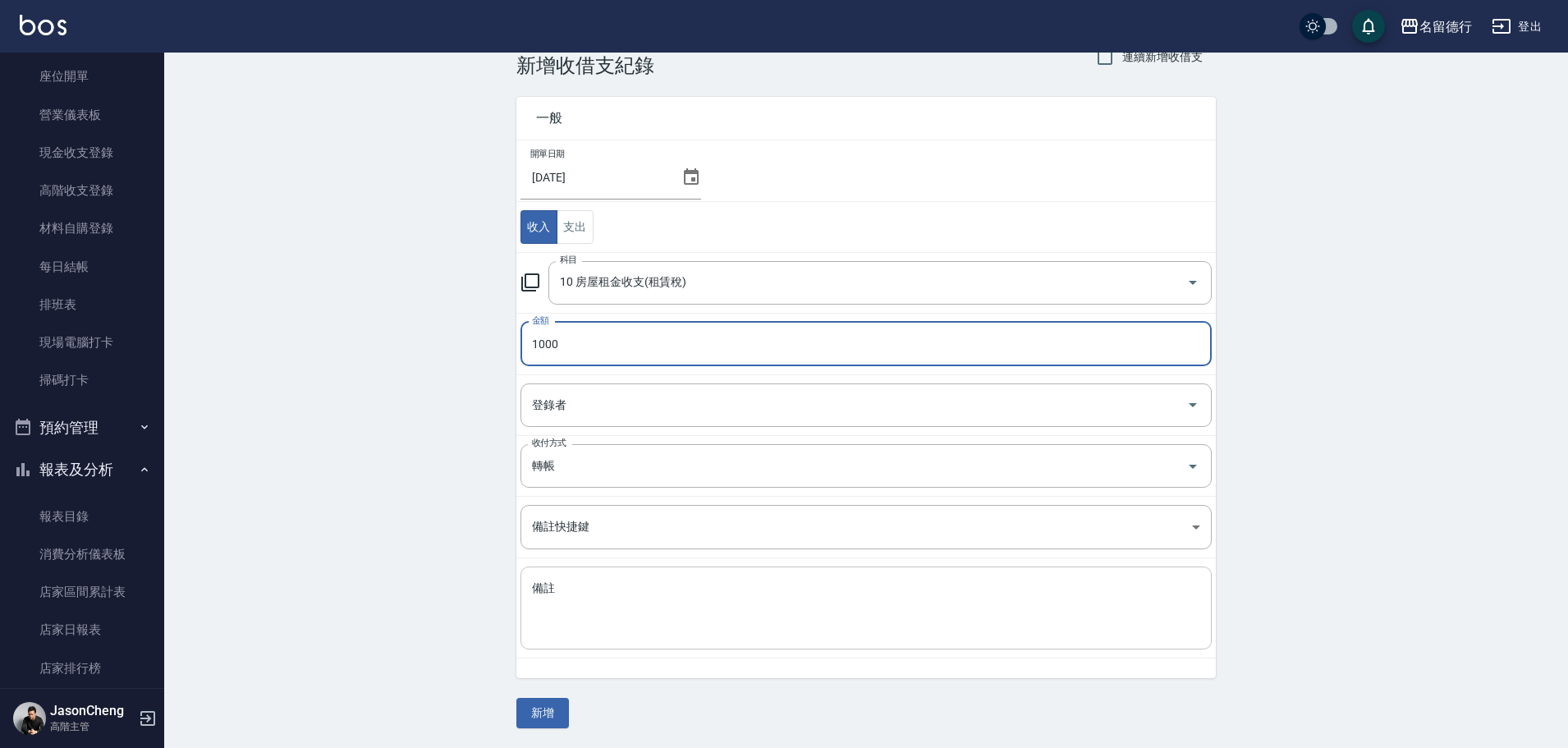
click at [573, 628] on textarea "備註" at bounding box center [865, 608] width 668 height 55
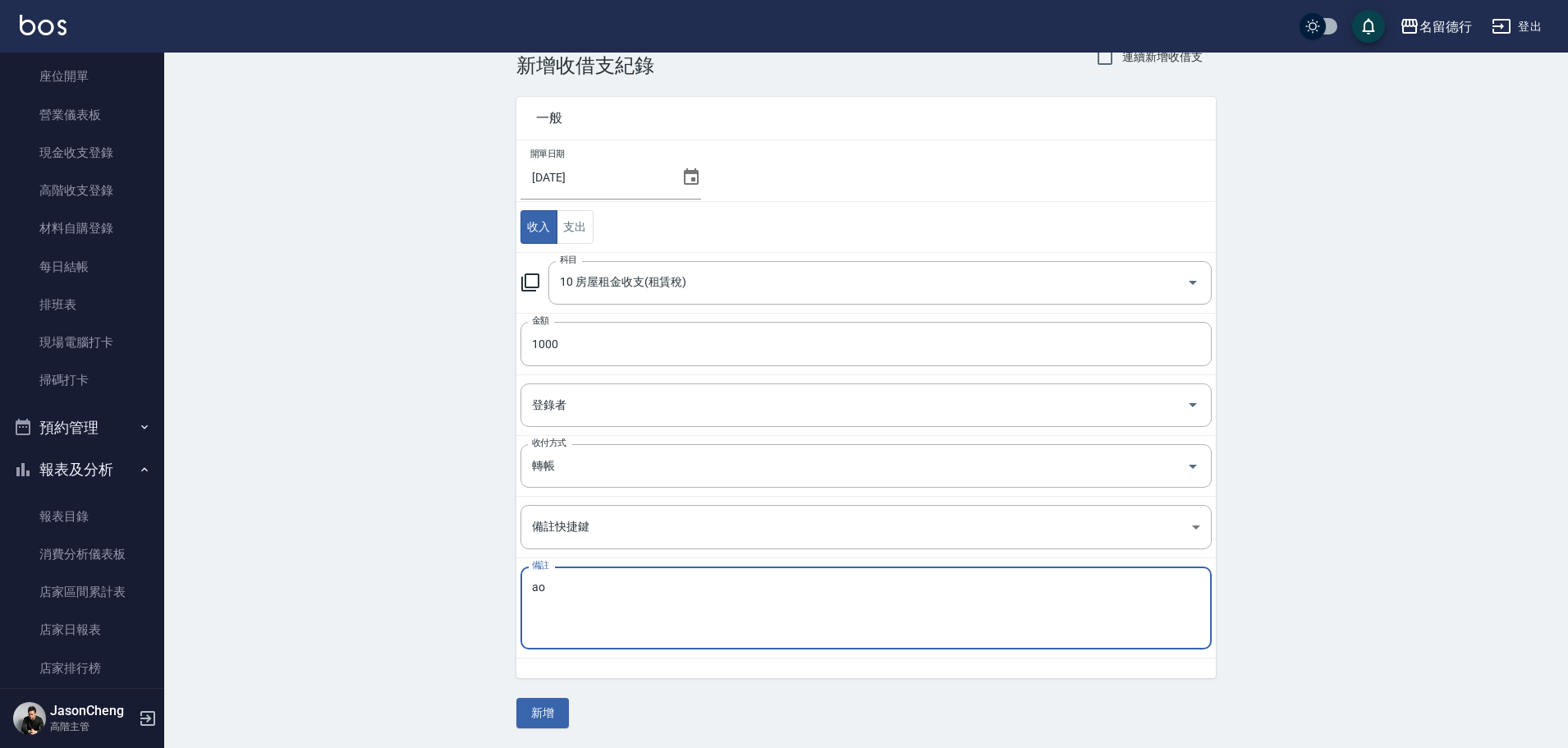
type textarea "a"
type textarea "美甲"
click at [543, 720] on button "新增" at bounding box center [542, 712] width 52 height 31
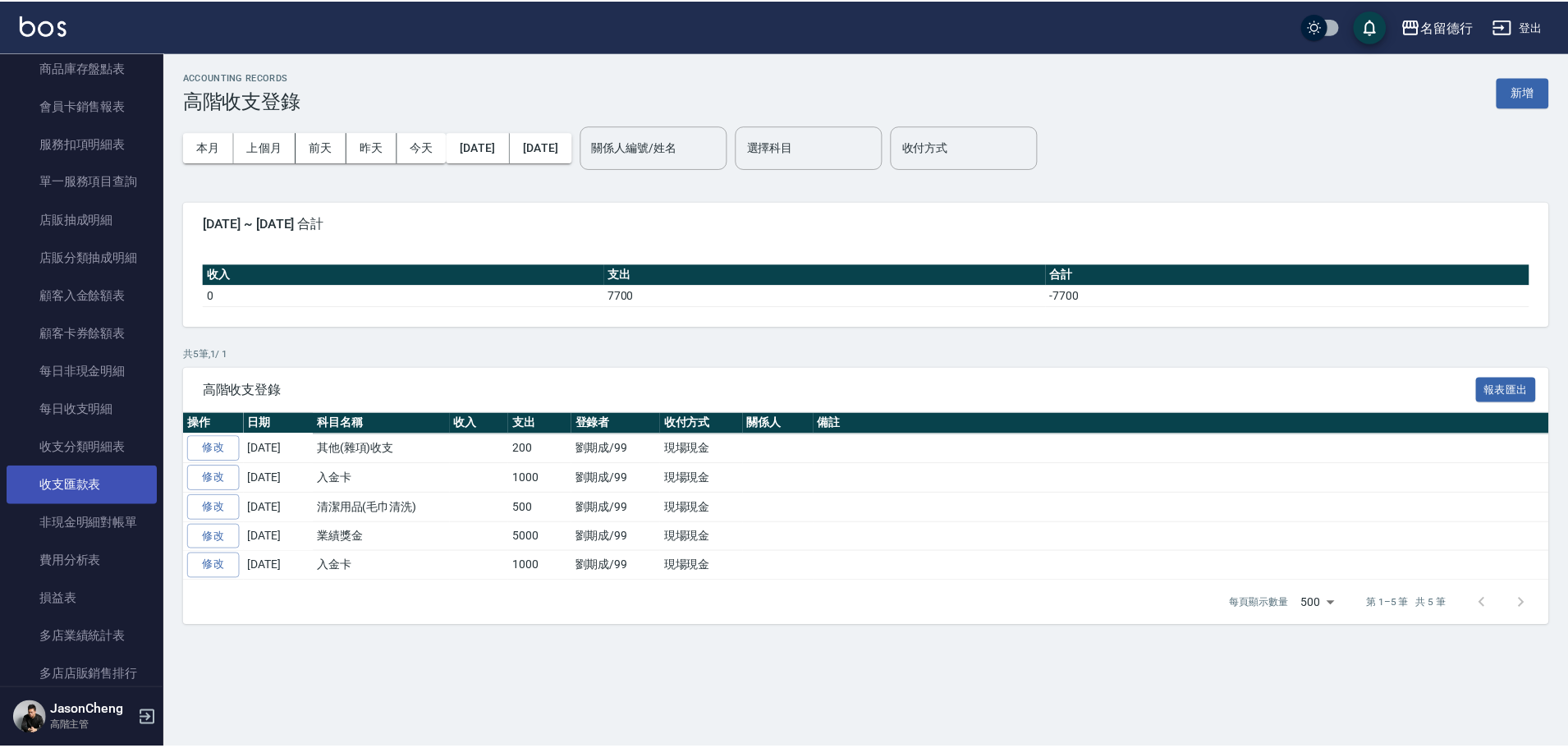
scroll to position [1515, 0]
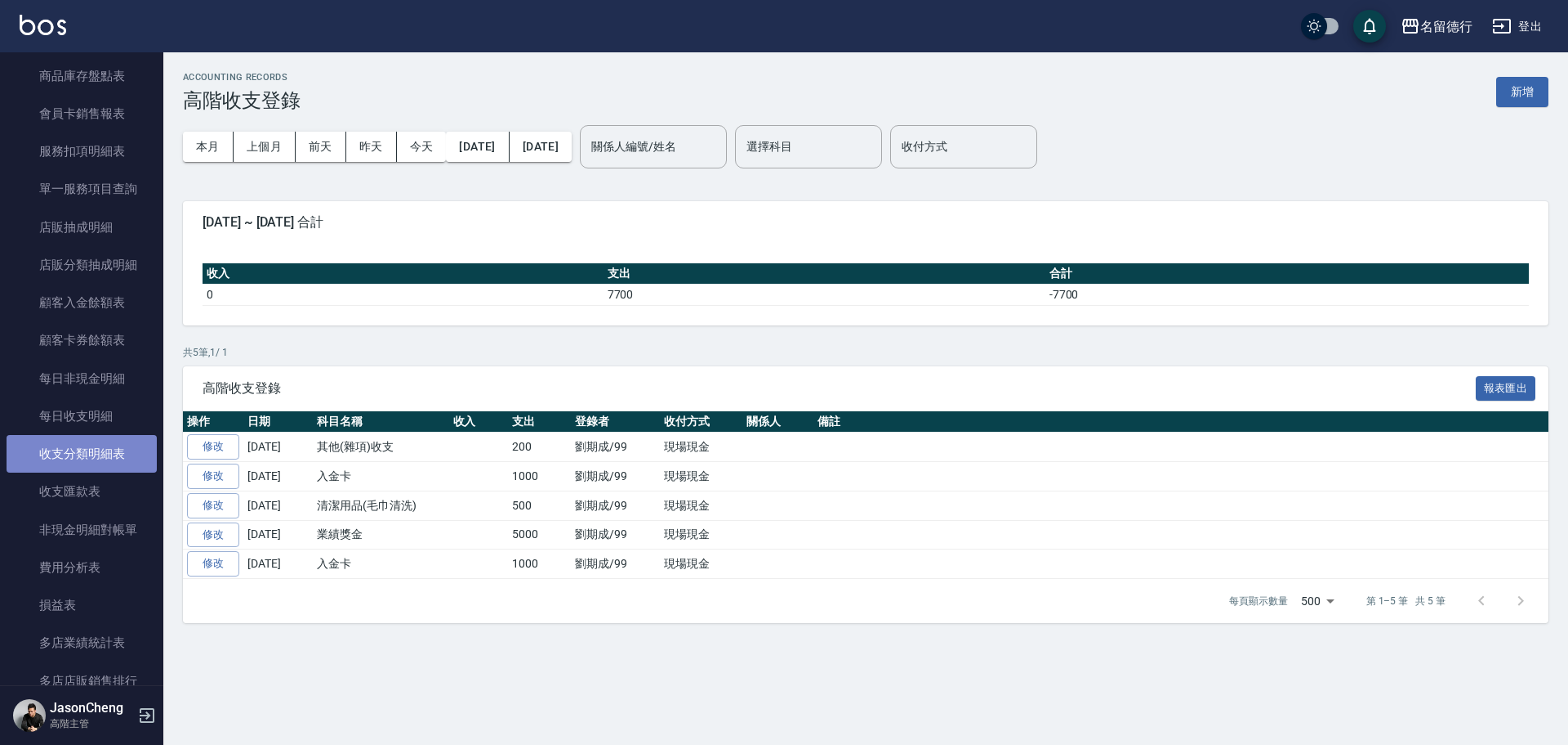
click at [90, 454] on link "收支分類明細表" at bounding box center [82, 453] width 151 height 37
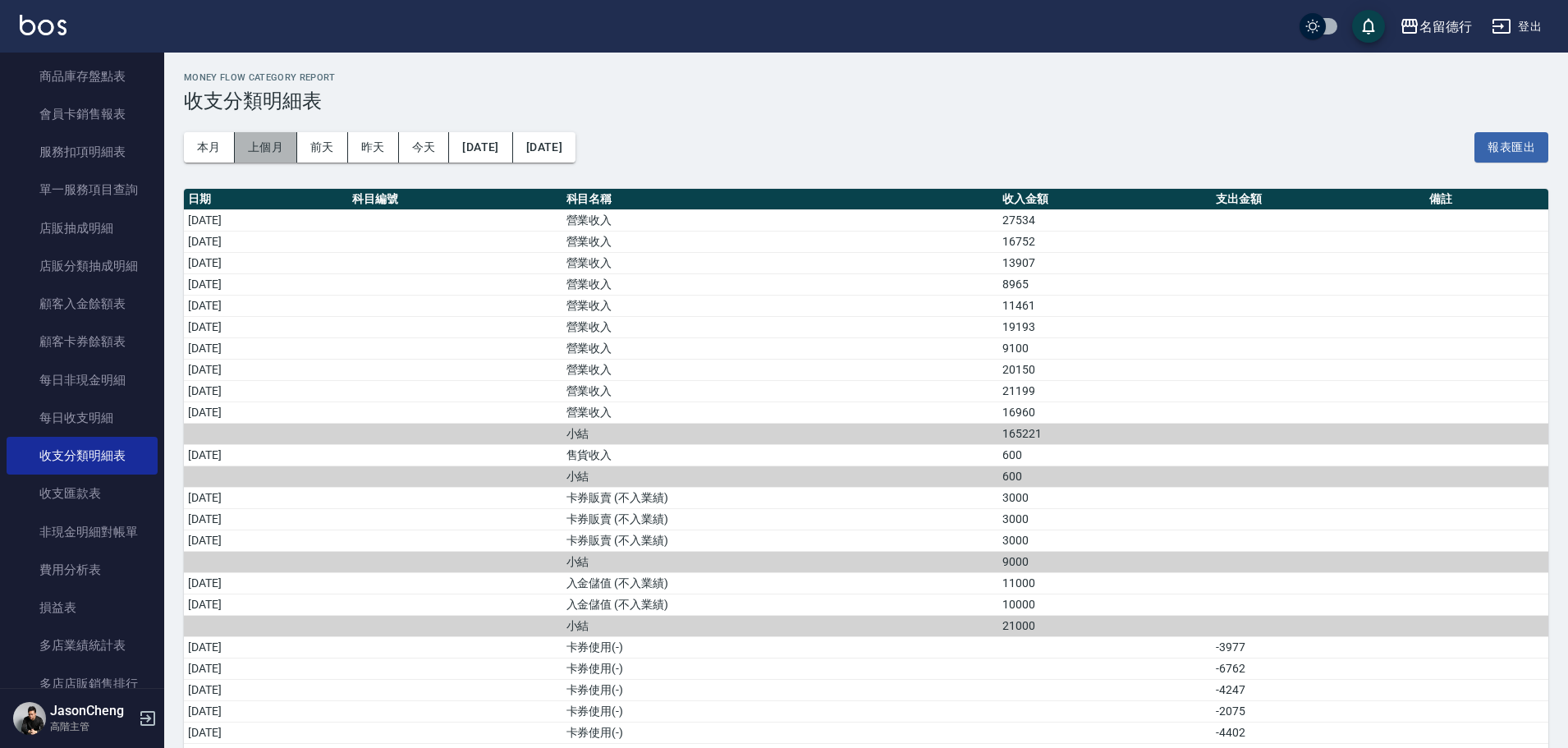
click at [276, 141] on button "上個月" at bounding box center [265, 147] width 62 height 31
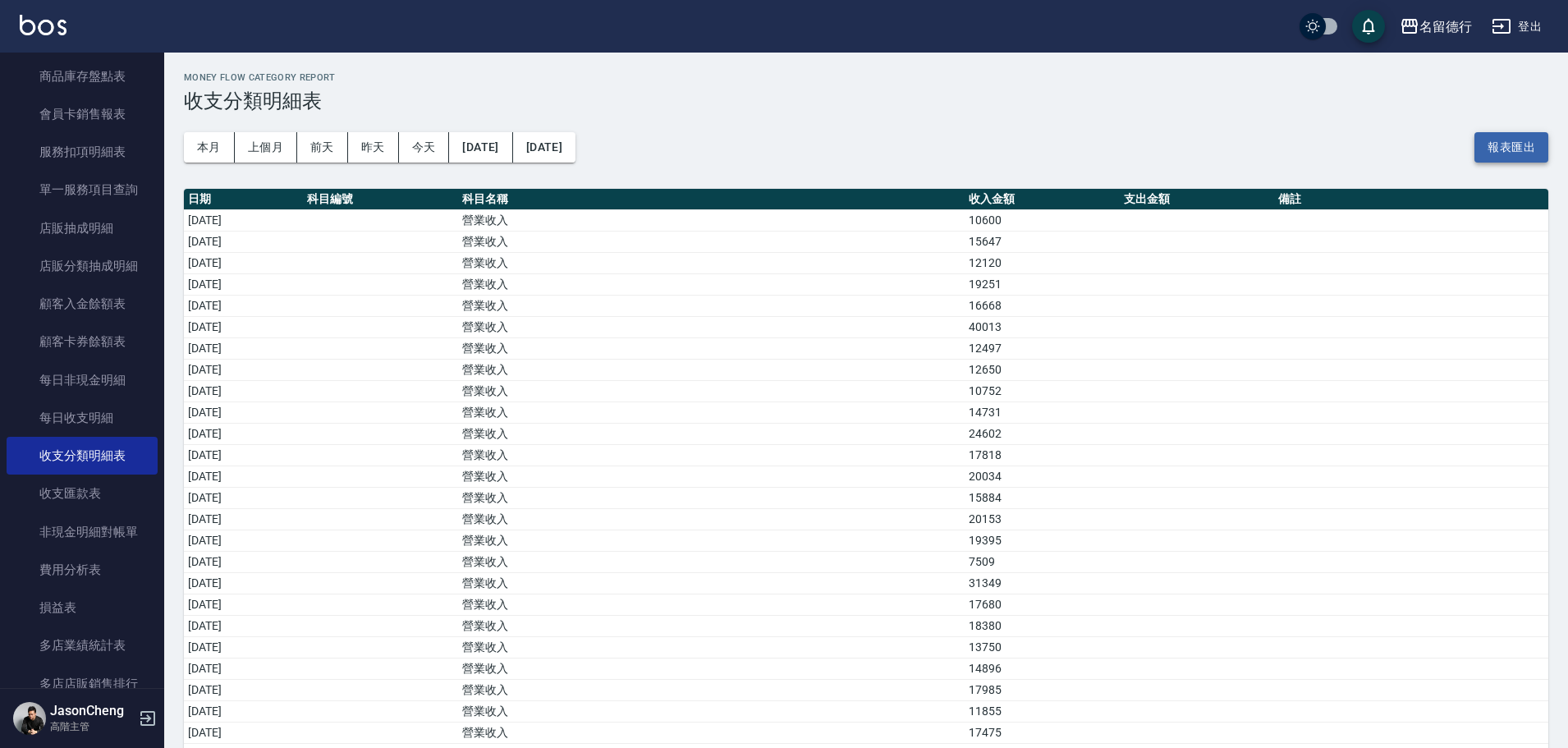
click at [1489, 142] on button "報表匯出" at bounding box center [1511, 147] width 74 height 31
click at [1430, 13] on button "名留德行" at bounding box center [1435, 27] width 85 height 34
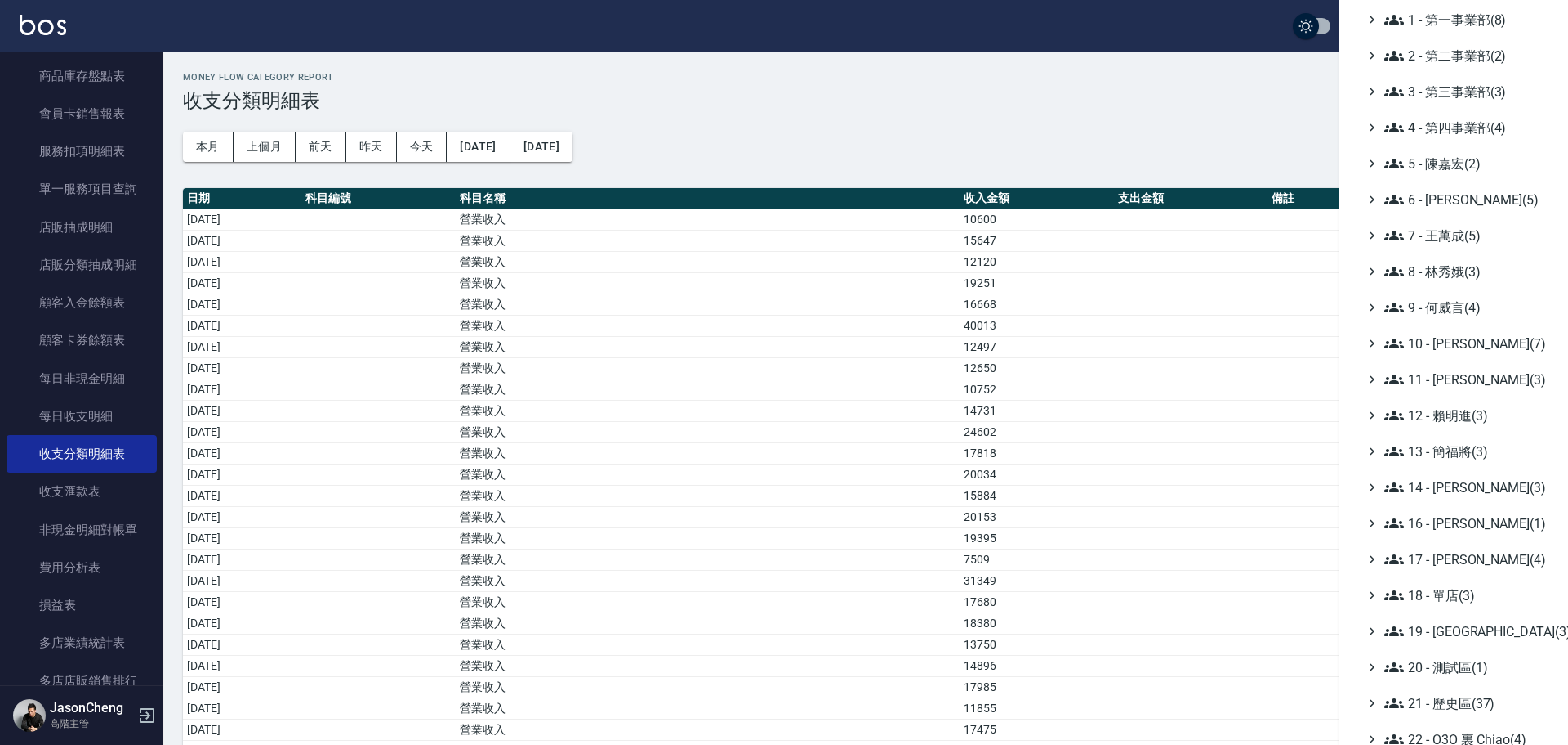
scroll to position [190, 0]
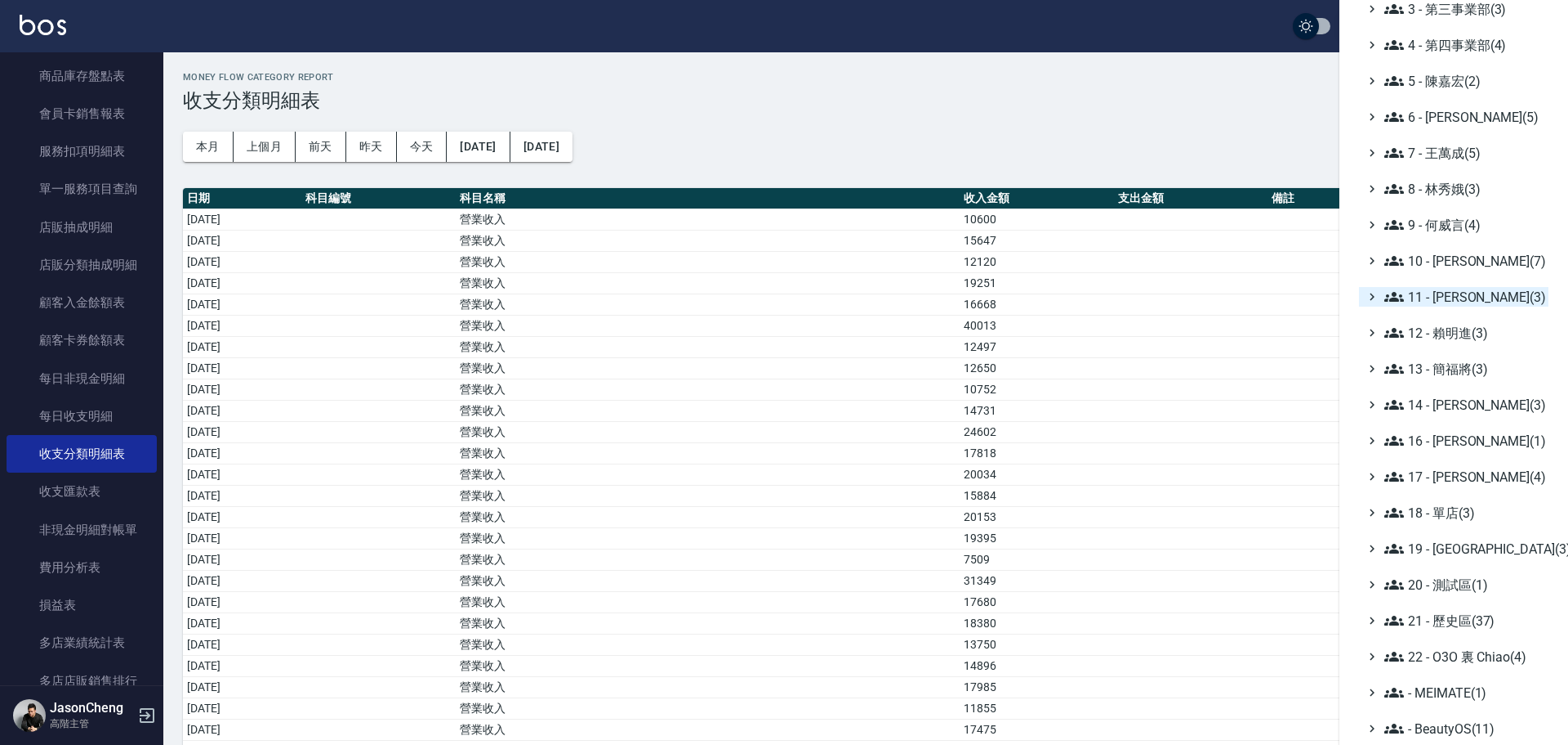
click at [1458, 291] on span "11 - 陳清江(3)" at bounding box center [1464, 297] width 158 height 20
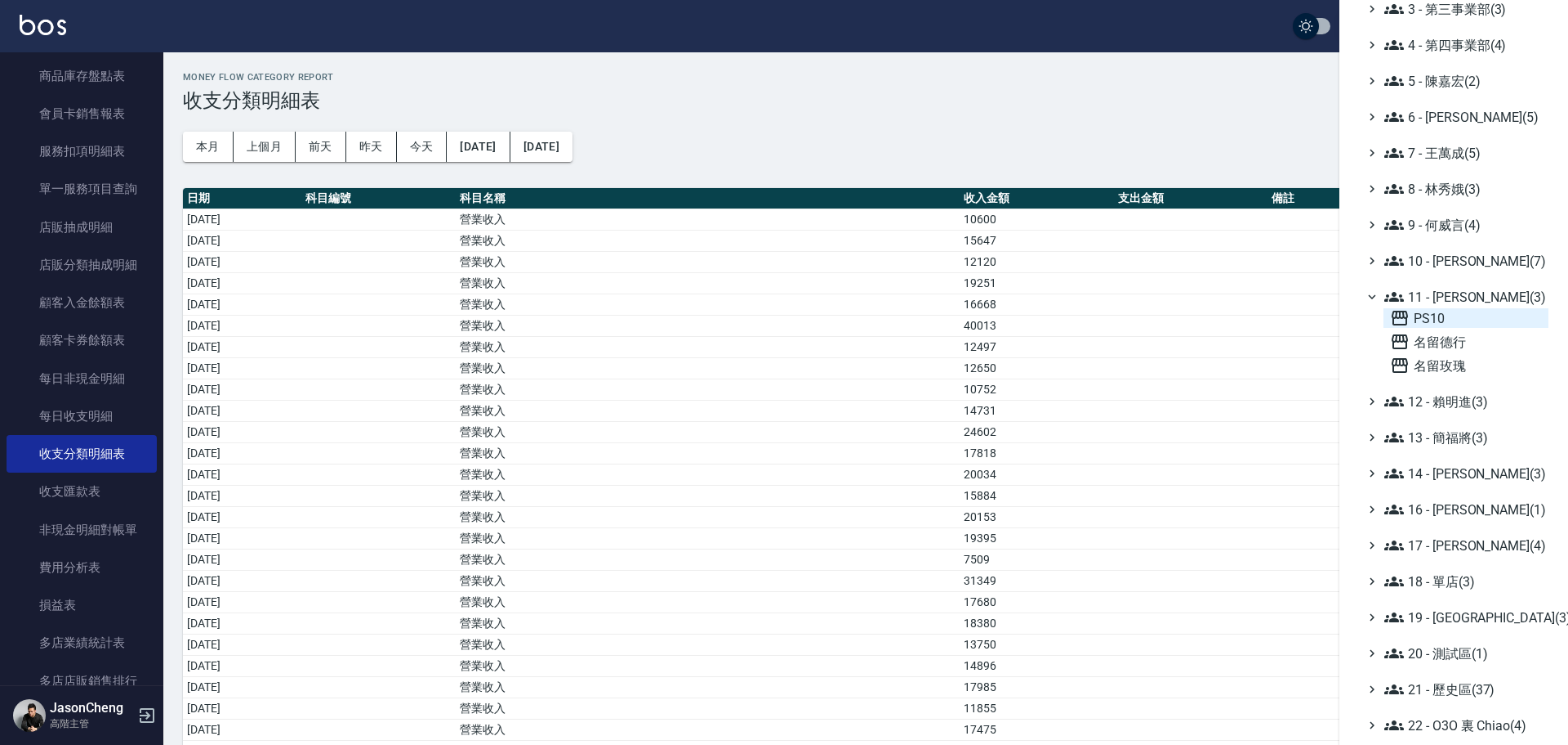
click at [1437, 318] on span "PS10" at bounding box center [1466, 318] width 152 height 20
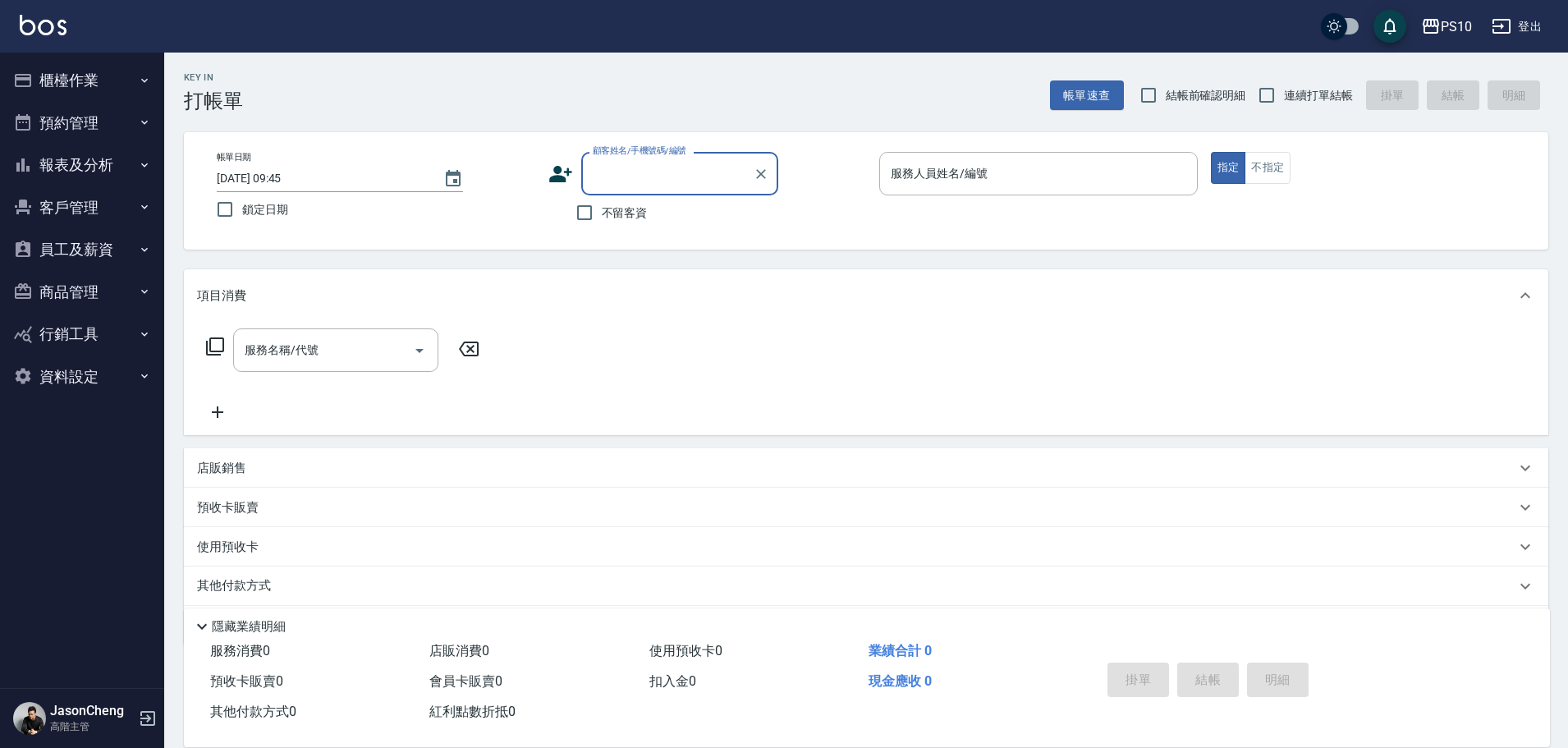
click at [79, 75] on button "櫃檯作業" at bounding box center [82, 80] width 151 height 43
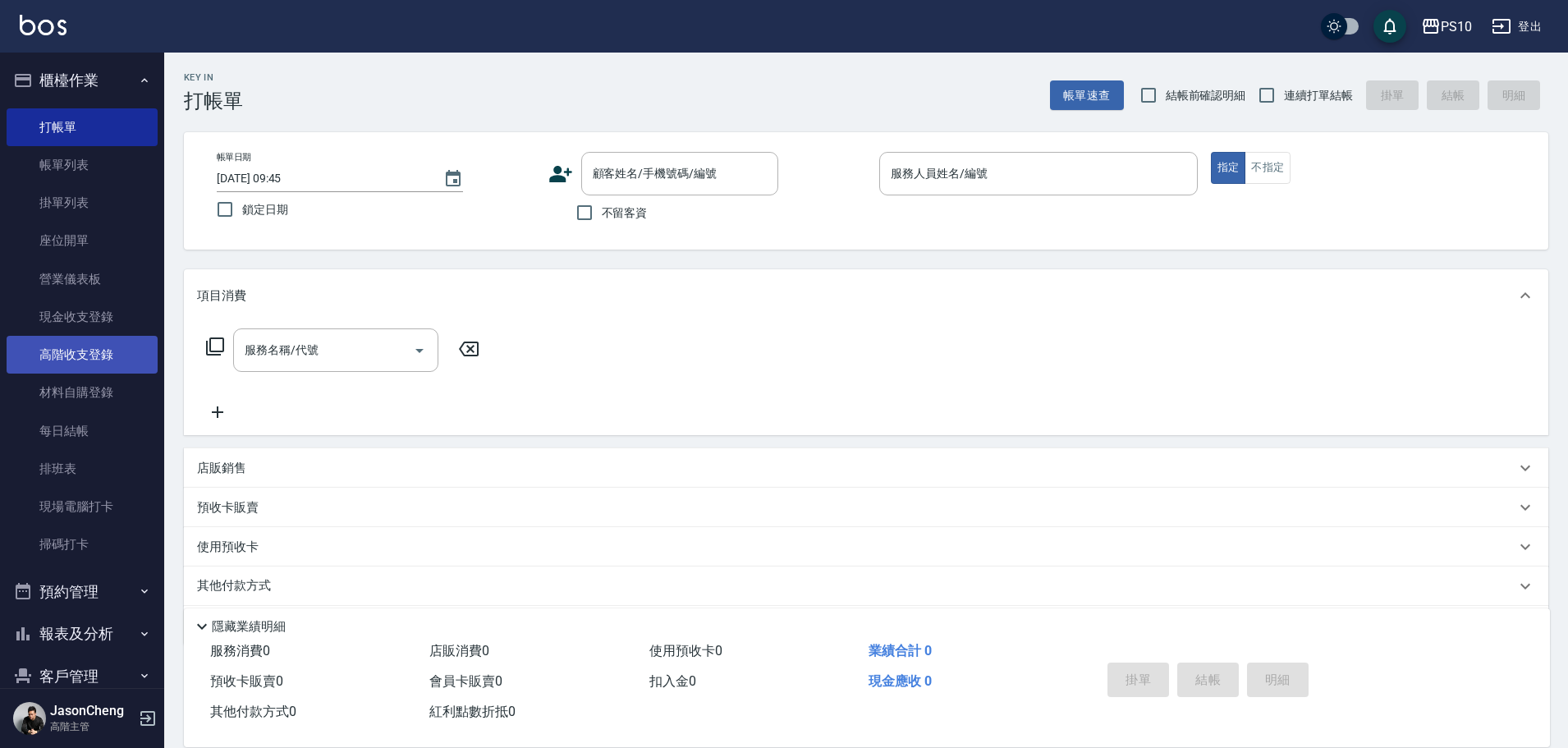
click at [95, 357] on link "高階收支登錄" at bounding box center [82, 354] width 151 height 38
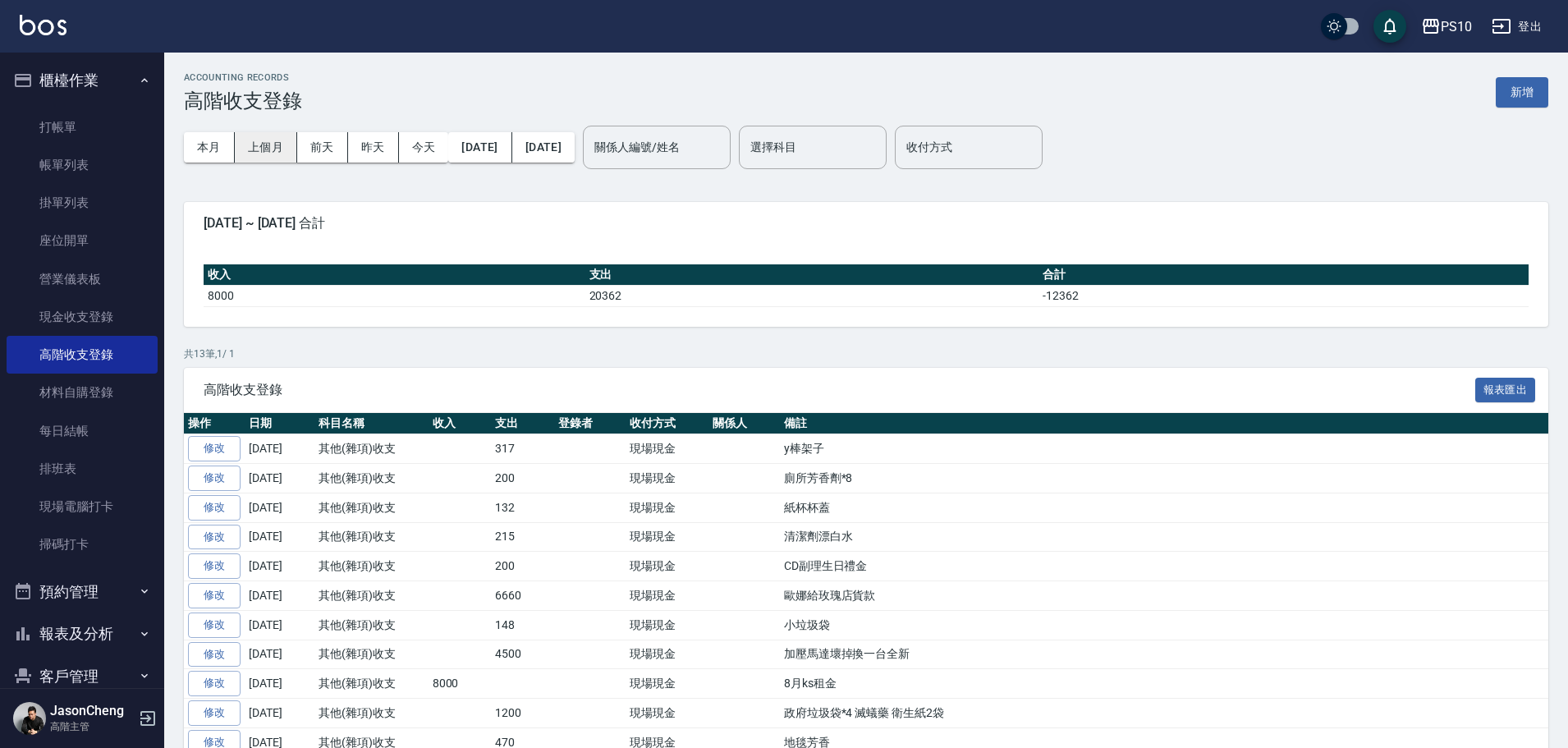
click at [269, 135] on button "上個月" at bounding box center [265, 147] width 62 height 31
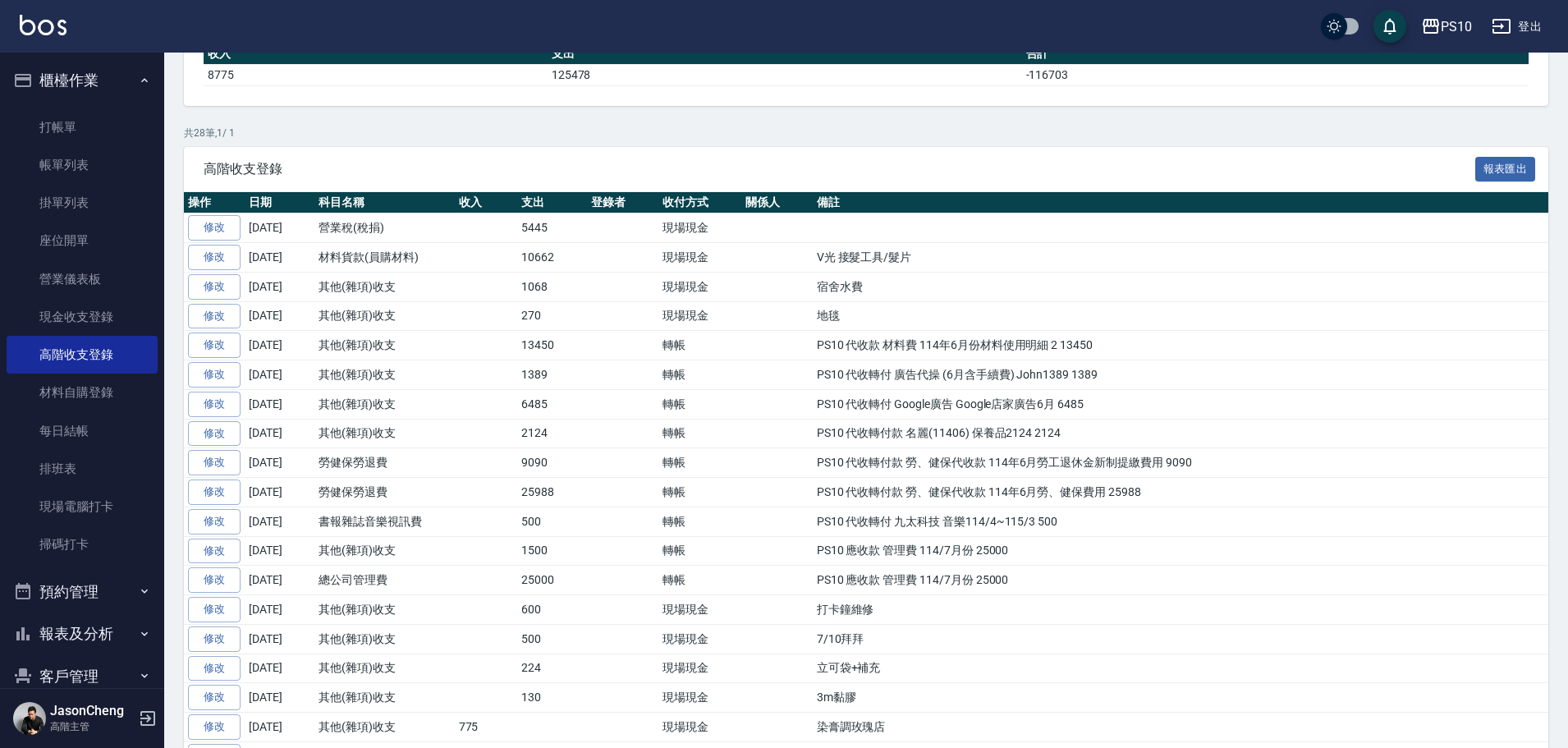
scroll to position [246, 0]
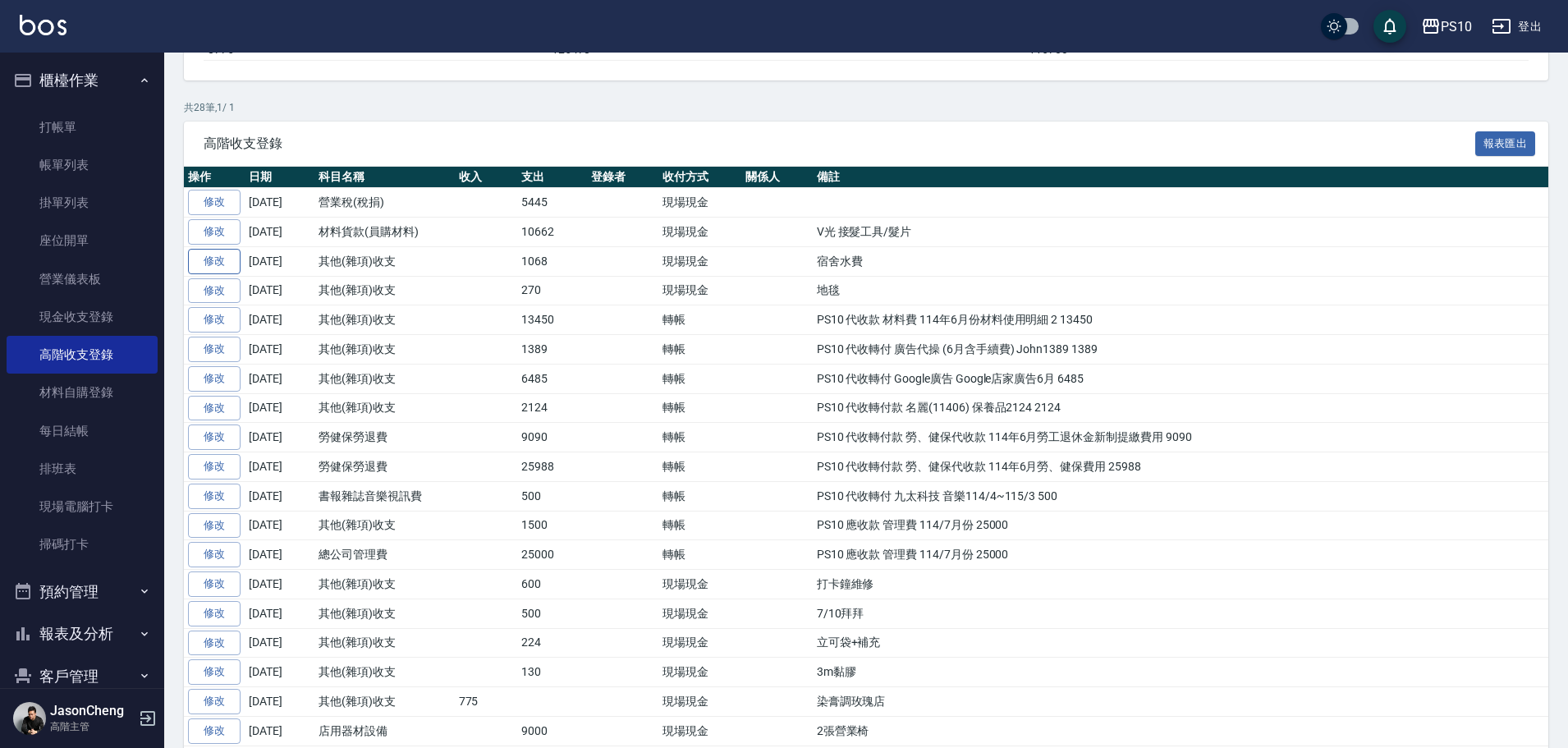
click at [217, 260] on link "修改" at bounding box center [214, 261] width 52 height 26
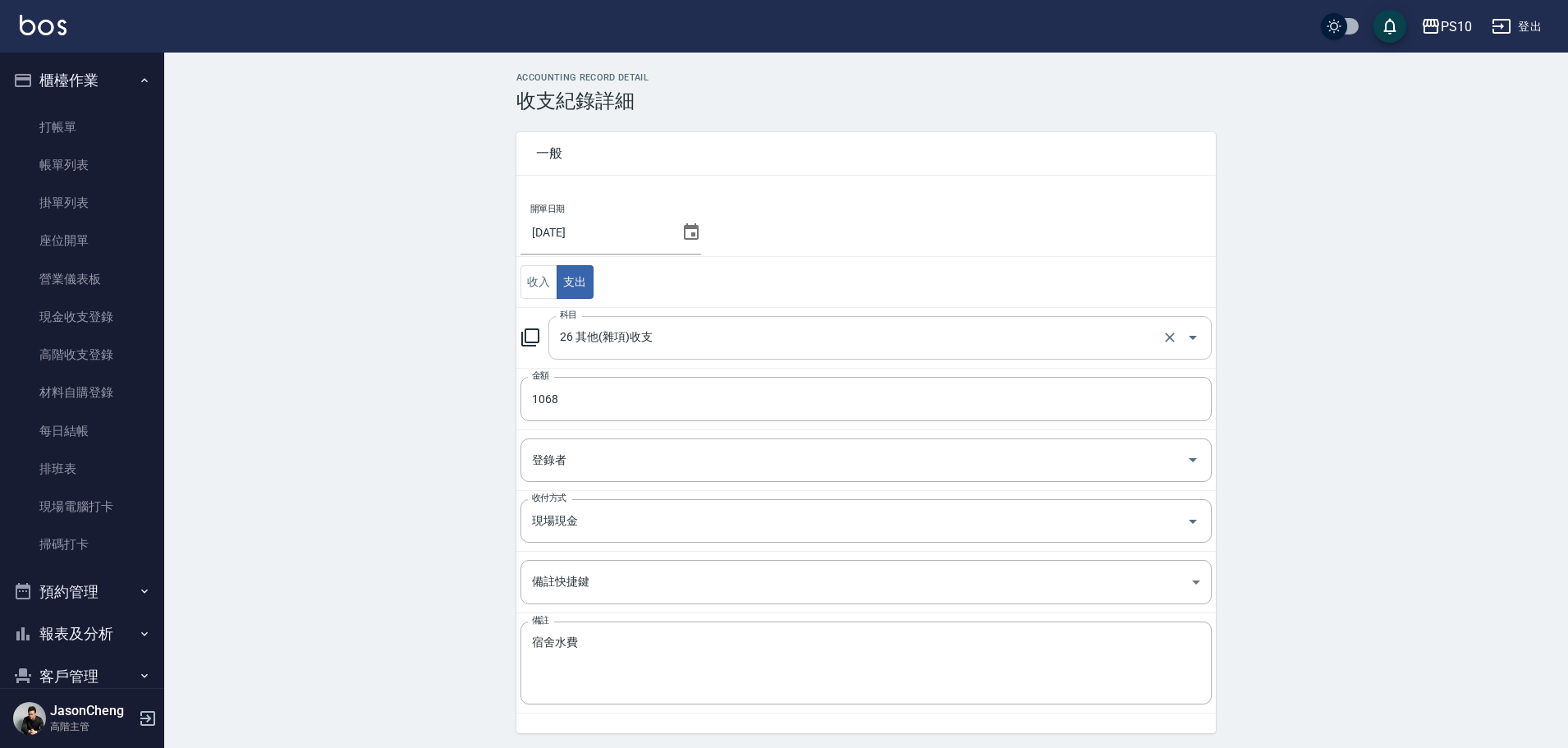
click at [612, 338] on input "26 其他(雜項)收支" at bounding box center [856, 337] width 603 height 29
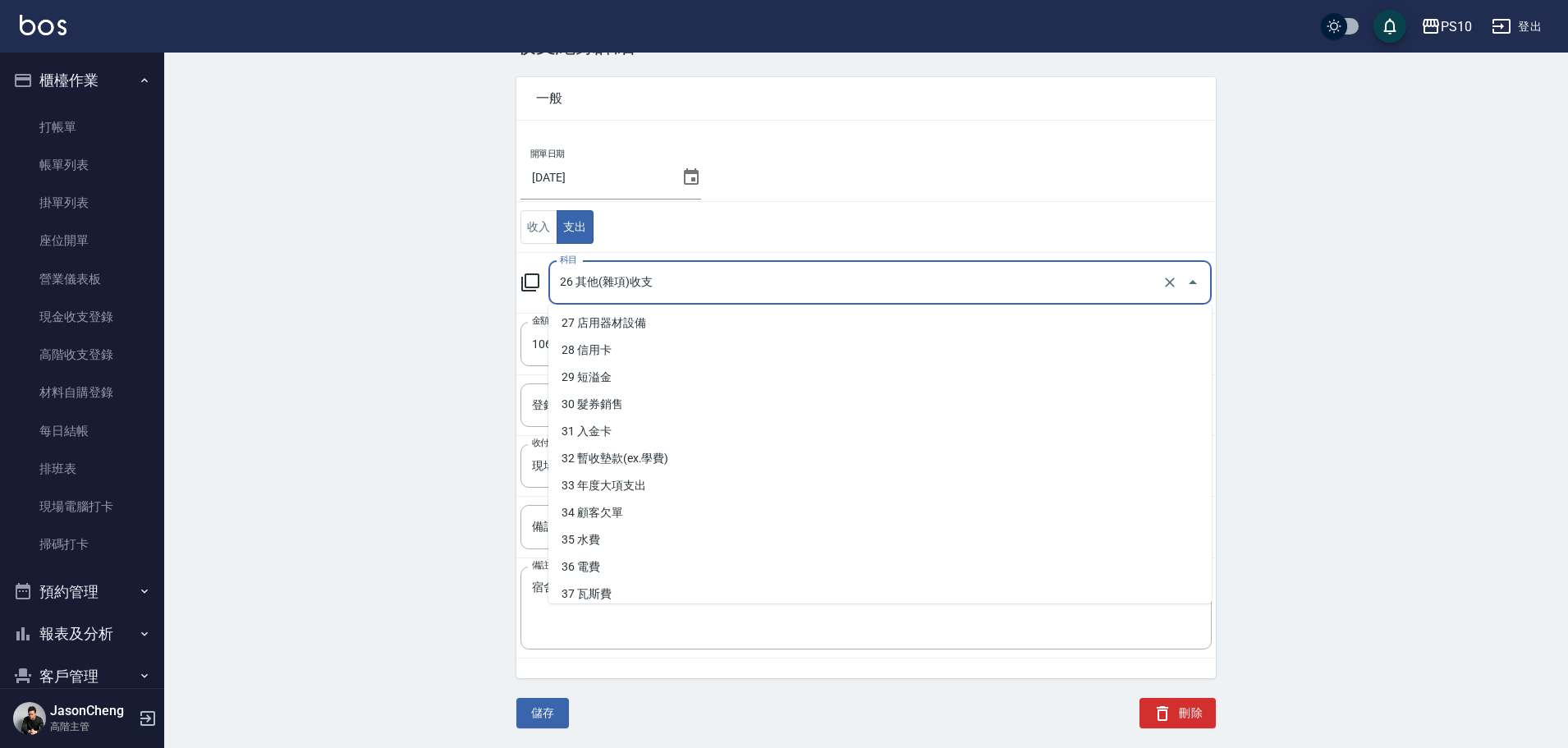
scroll to position [743, 0]
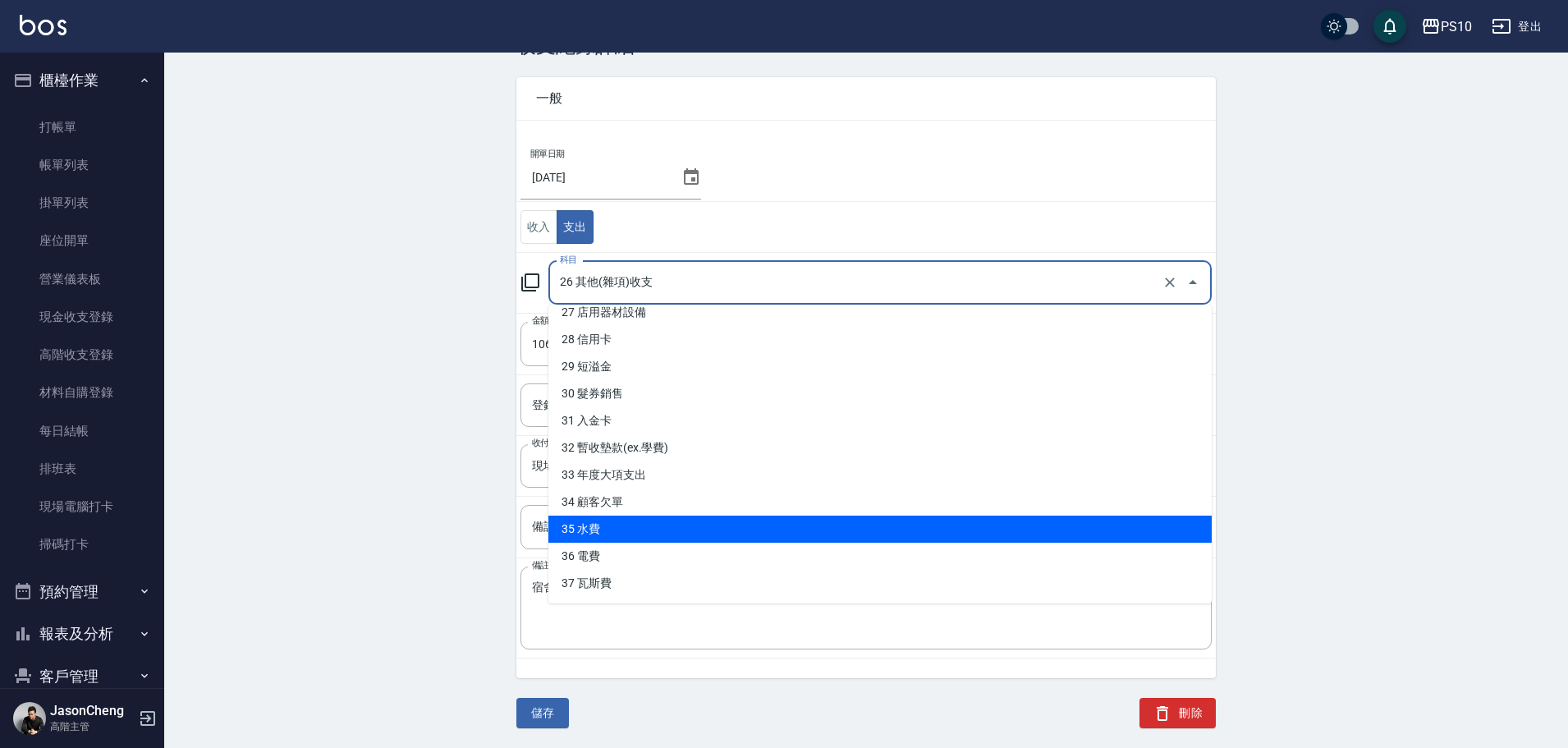
click at [604, 525] on li "35 水費" at bounding box center [880, 528] width 663 height 27
type input "35 水費"
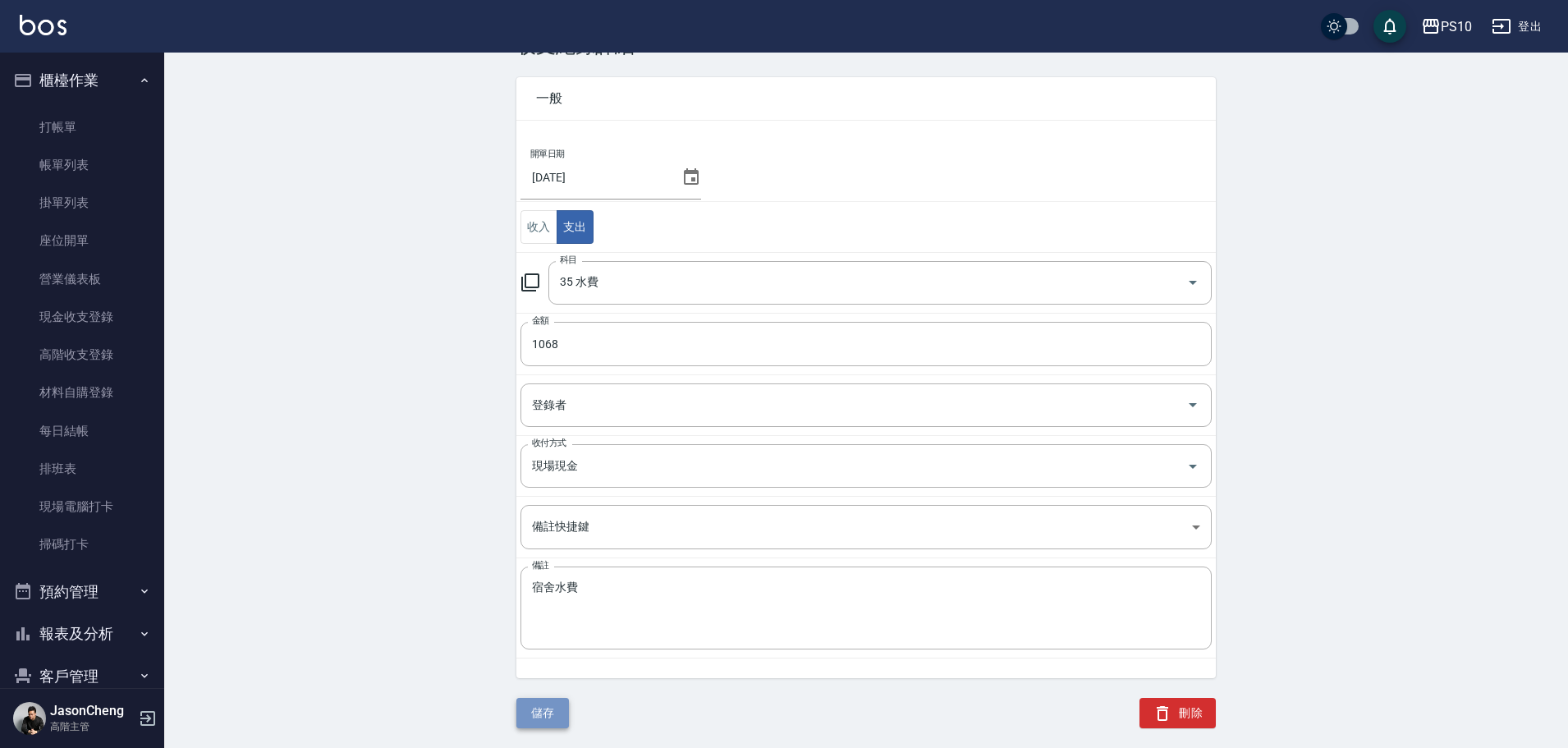
click at [537, 716] on button "儲存" at bounding box center [542, 712] width 52 height 31
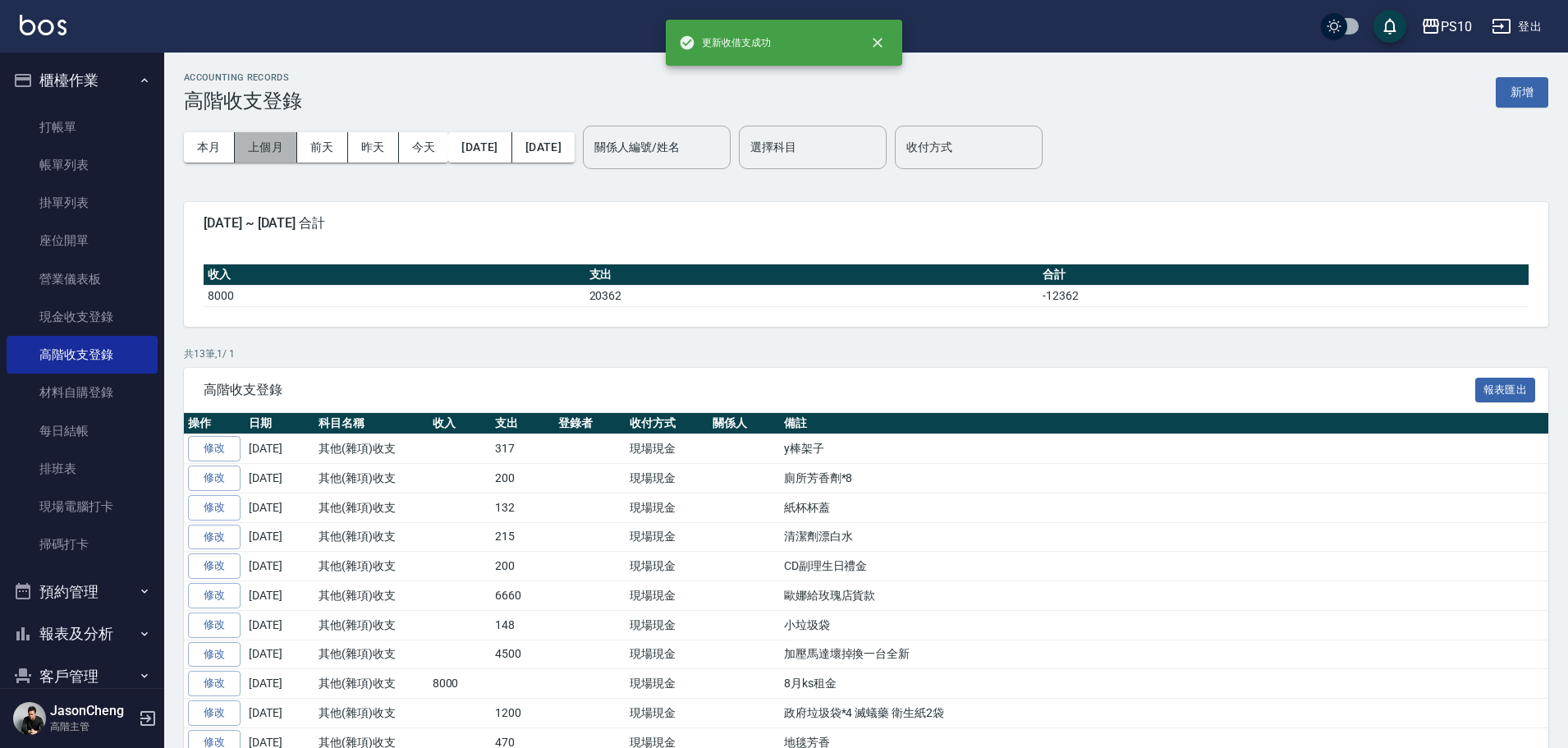
click at [262, 141] on button "上個月" at bounding box center [265, 147] width 62 height 31
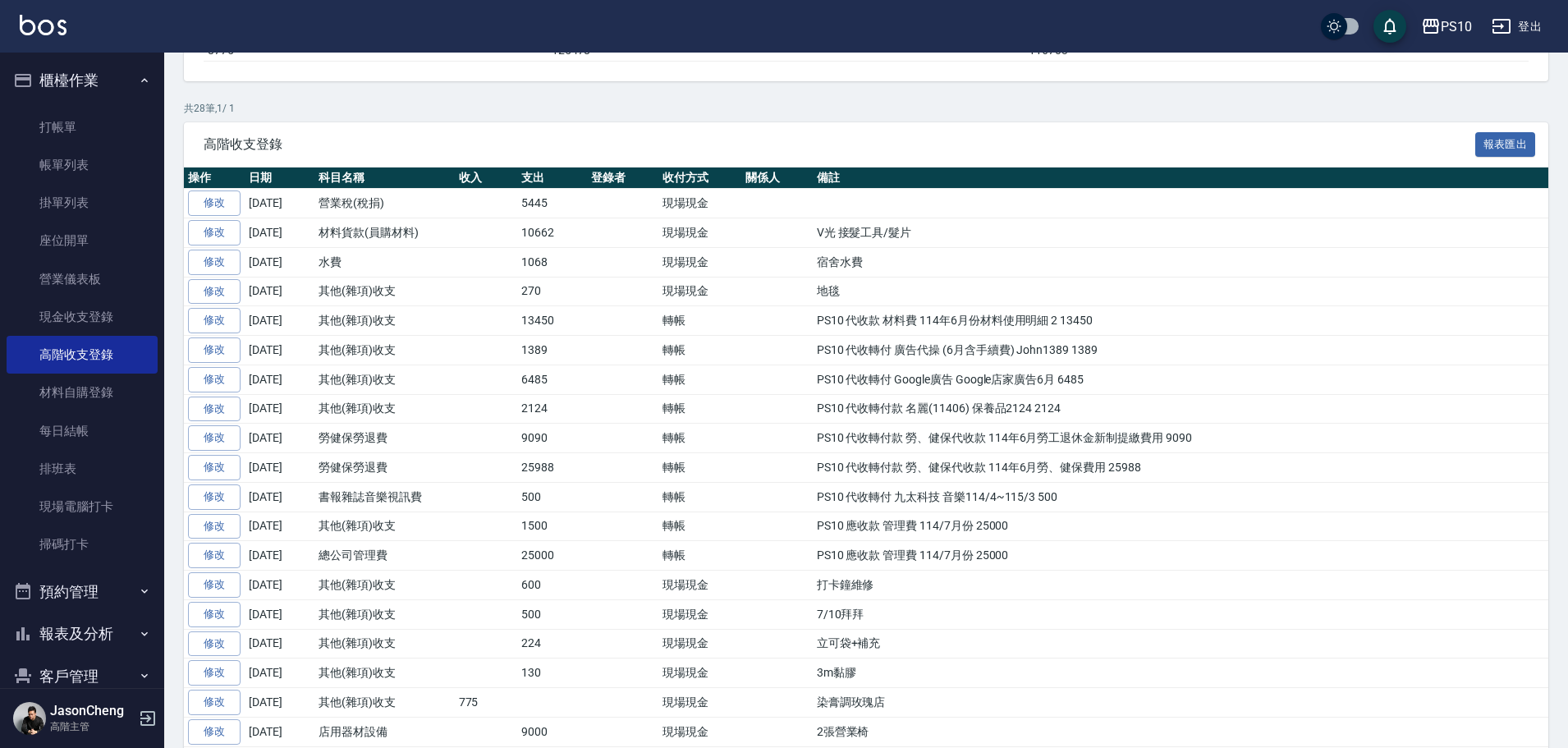
scroll to position [246, 0]
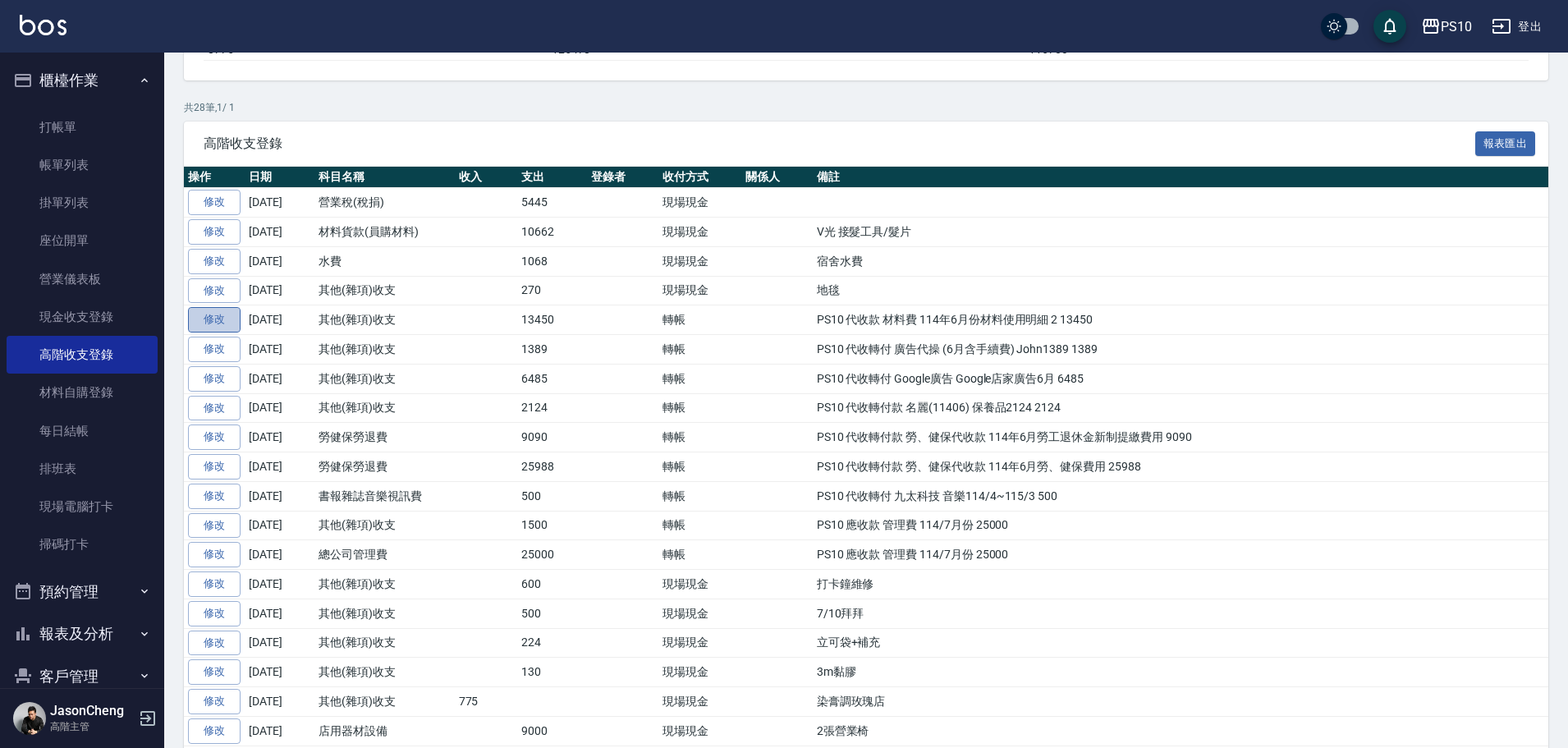
click at [214, 325] on link "修改" at bounding box center [214, 320] width 52 height 26
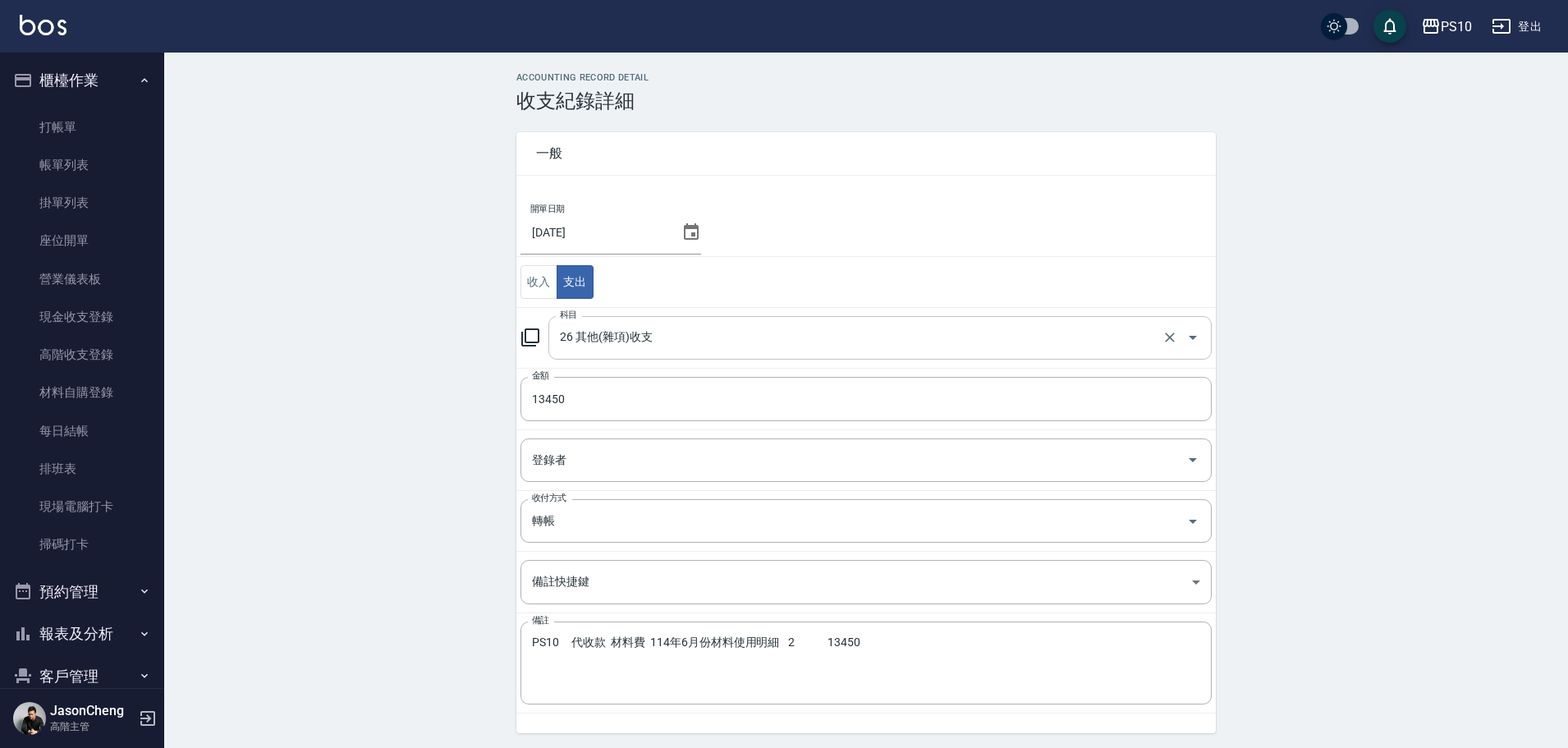
click at [637, 331] on input "26 其他(雜項)收支" at bounding box center [856, 337] width 603 height 29
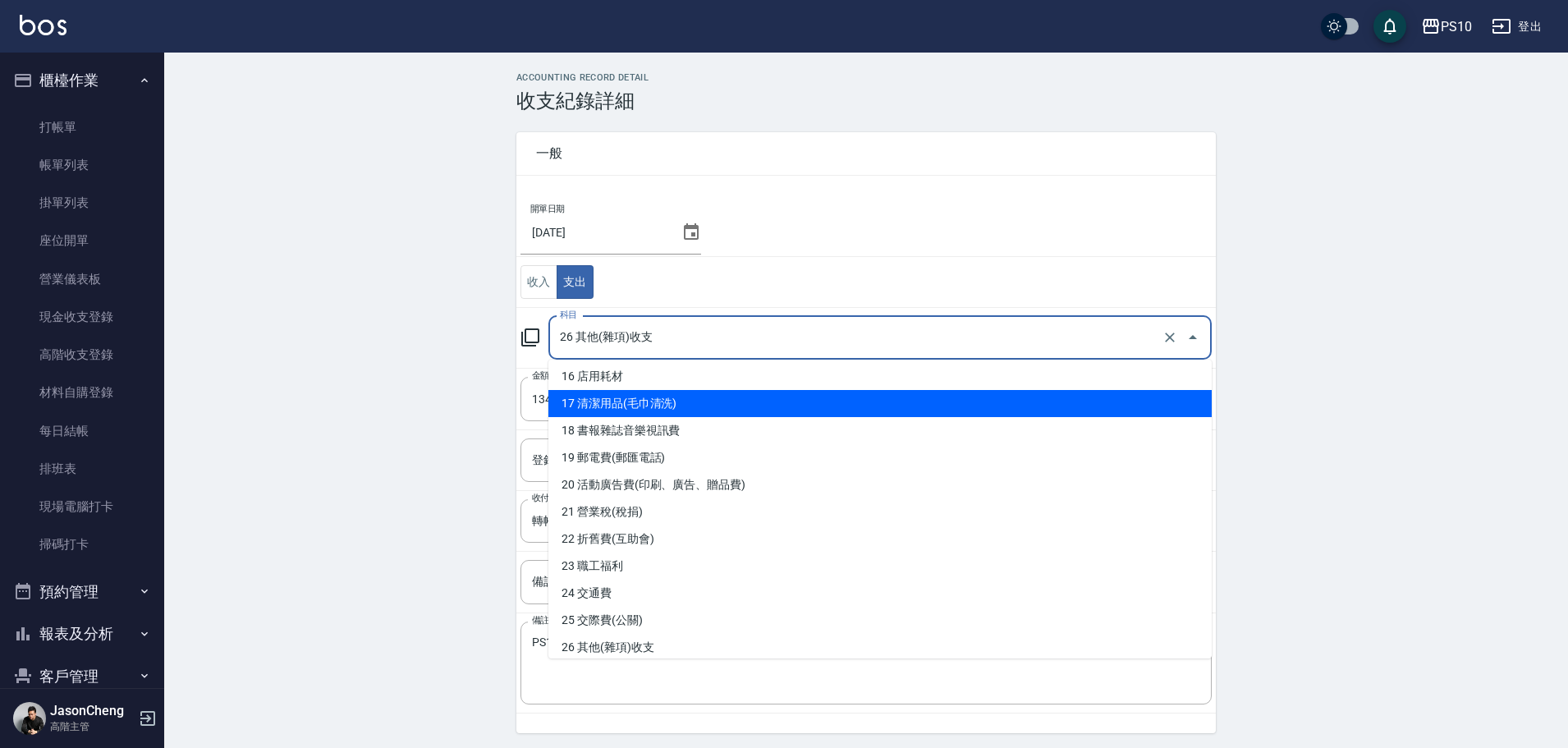
scroll to position [328, 0]
click at [659, 409] on li "13 材料貨款(員購材料)" at bounding box center [880, 403] width 663 height 27
type input "13 材料貨款(員購材料)"
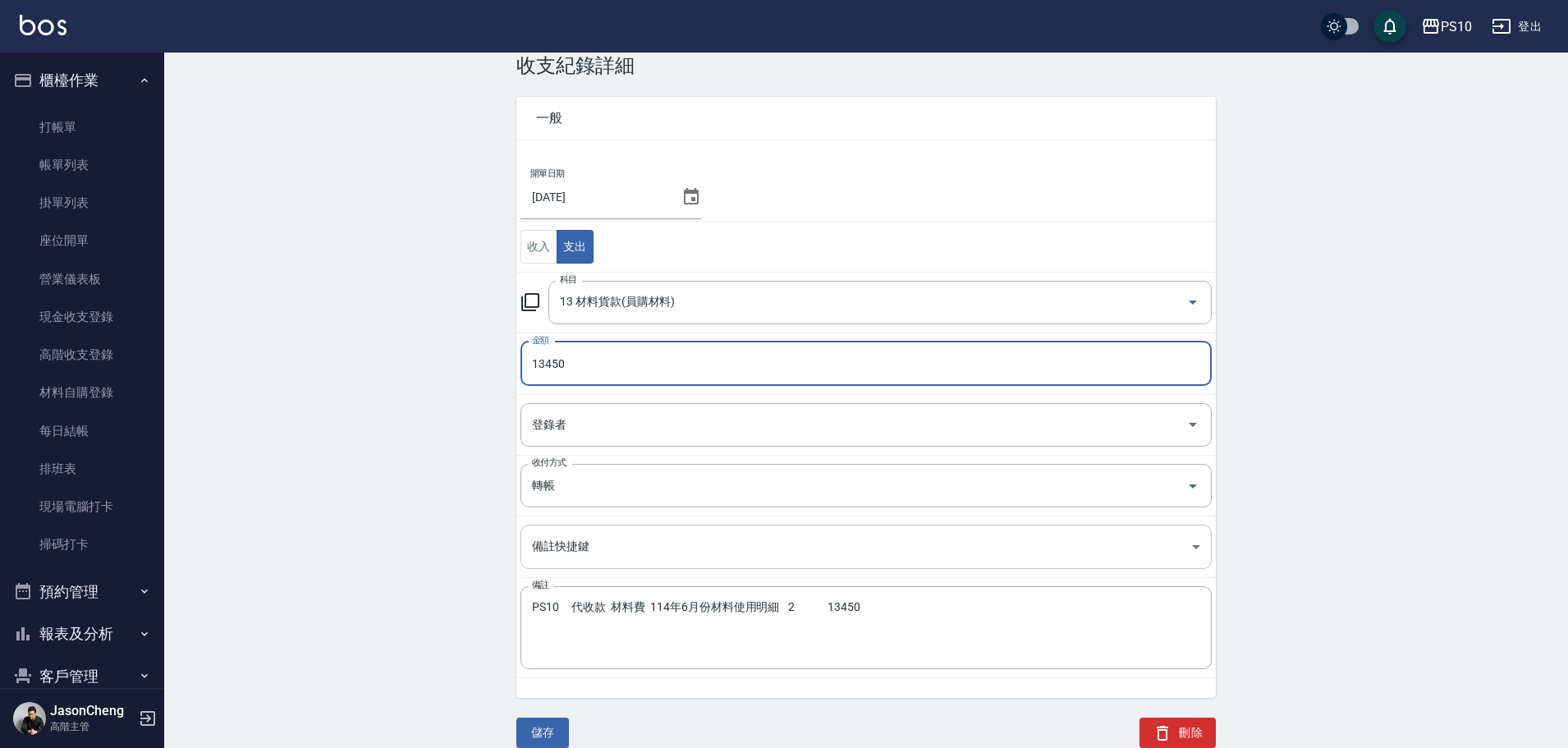
scroll to position [55, 0]
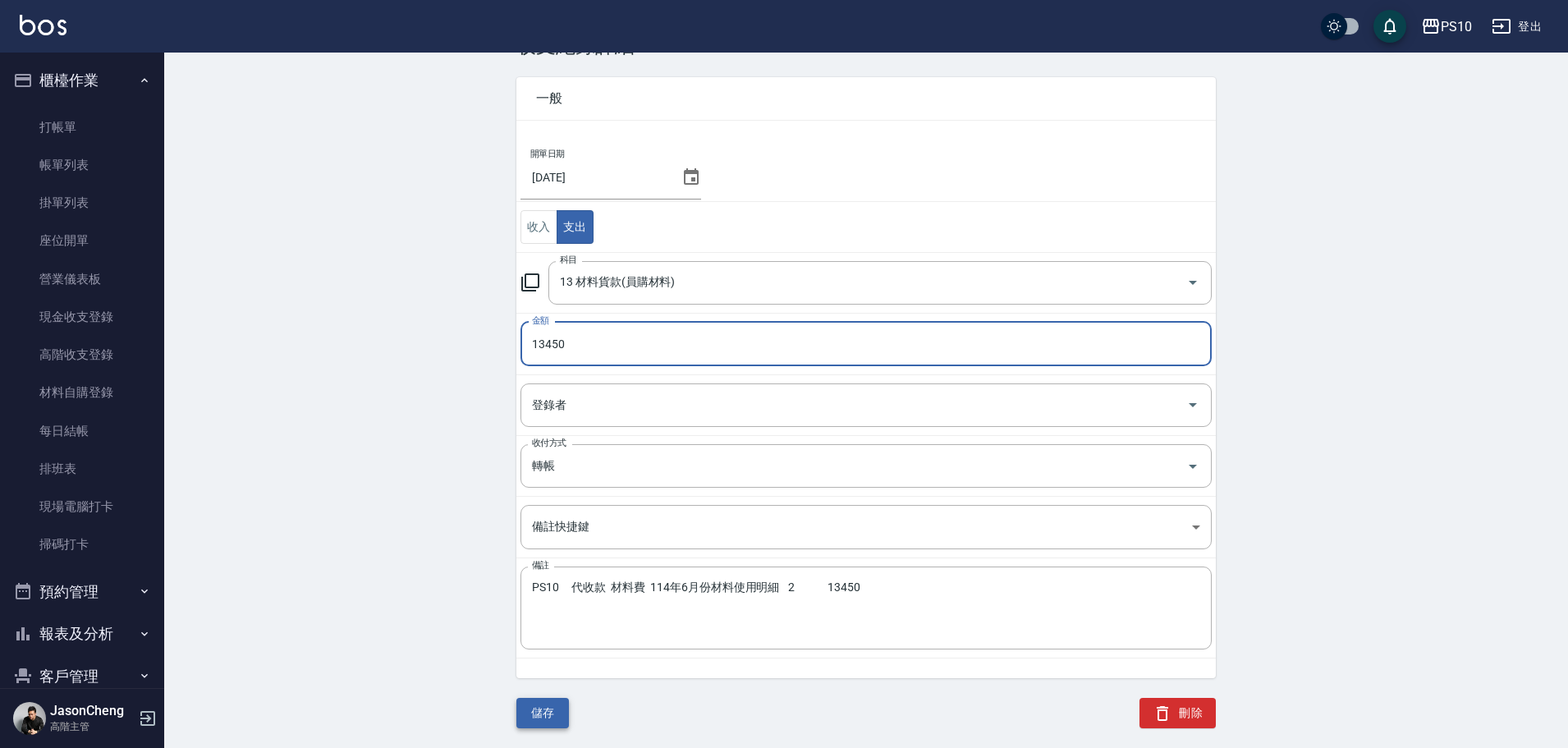
click at [539, 708] on button "儲存" at bounding box center [542, 712] width 52 height 31
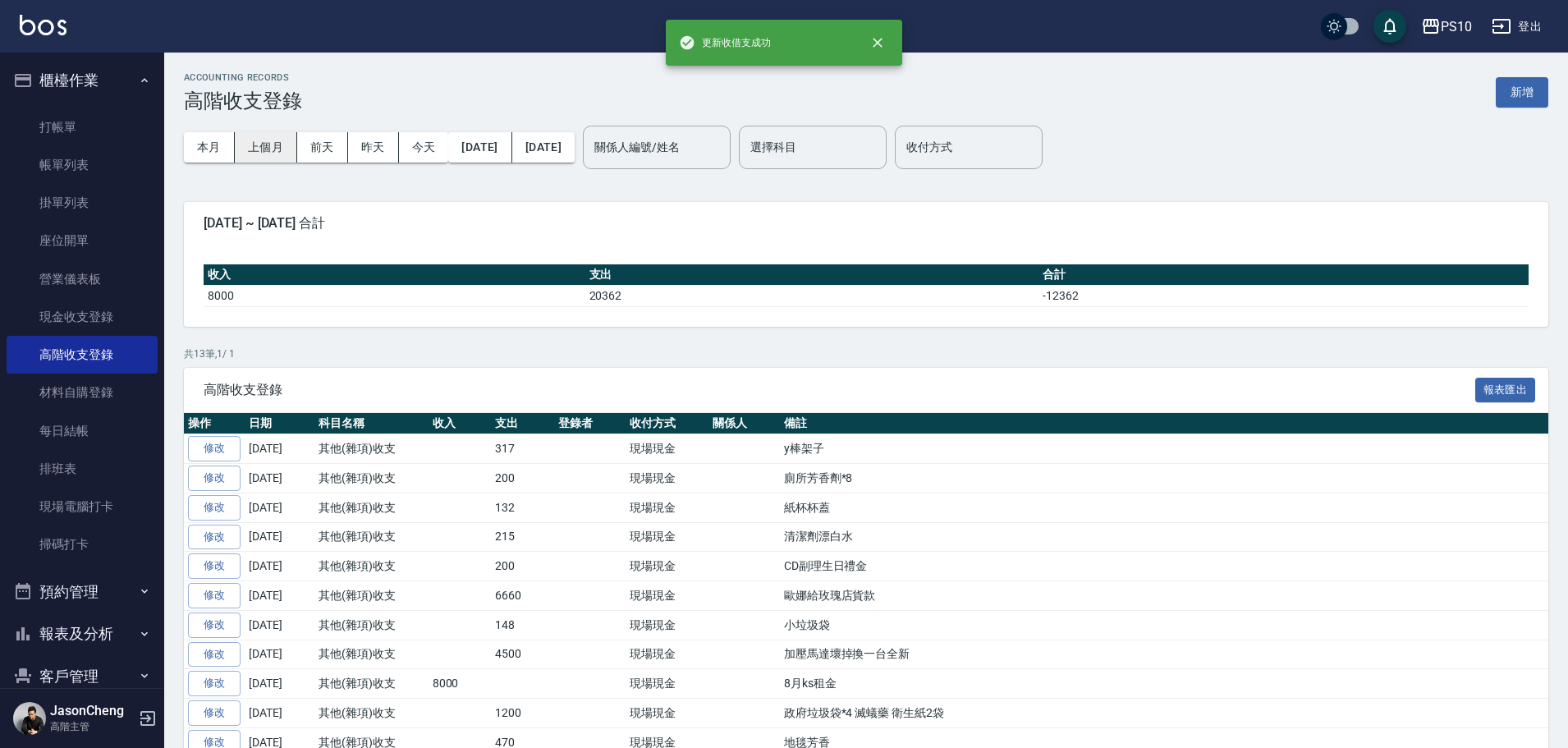
click at [281, 146] on button "上個月" at bounding box center [265, 147] width 62 height 31
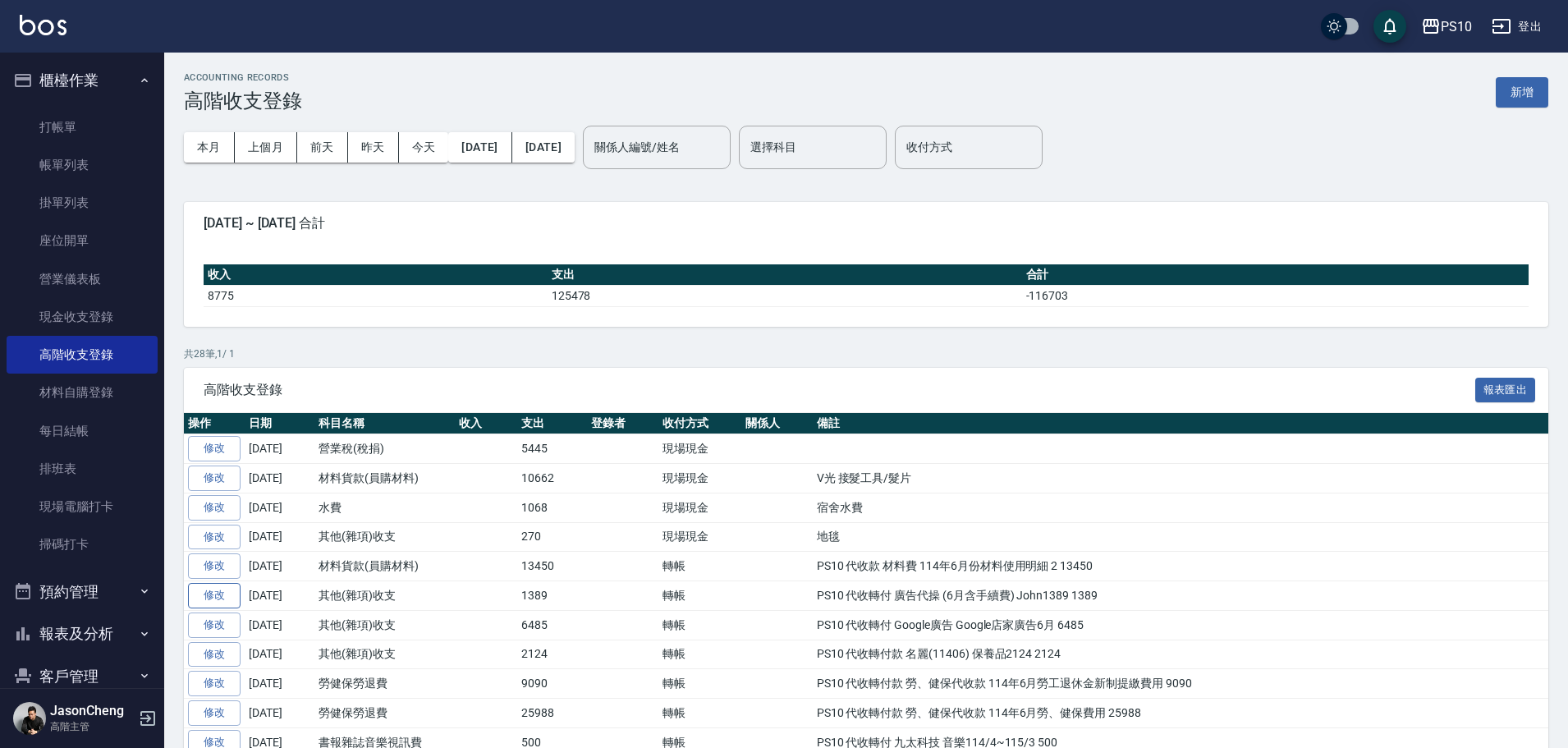
click at [229, 601] on link "修改" at bounding box center [214, 596] width 52 height 26
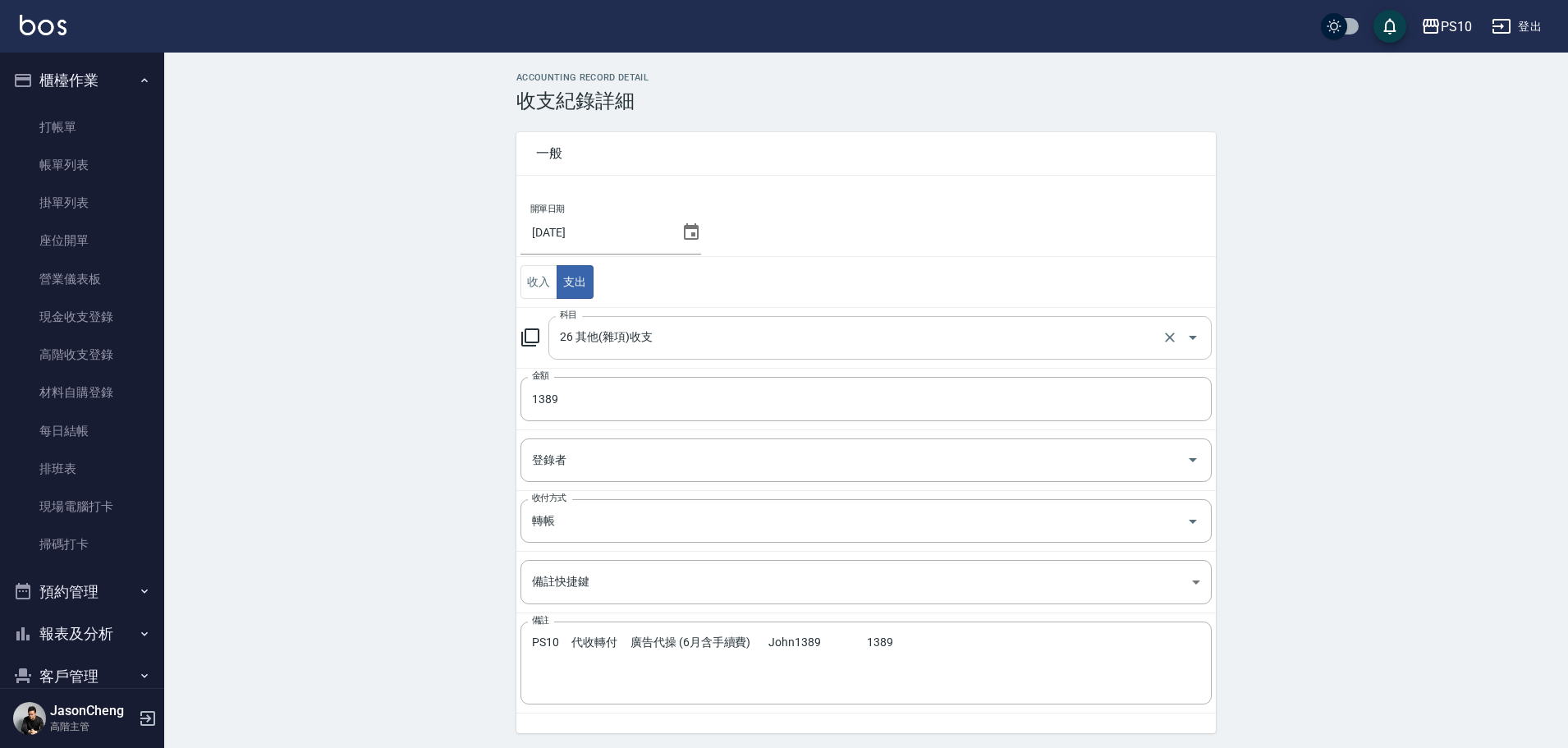
click at [655, 343] on input "26 其他(雜項)收支" at bounding box center [856, 337] width 603 height 29
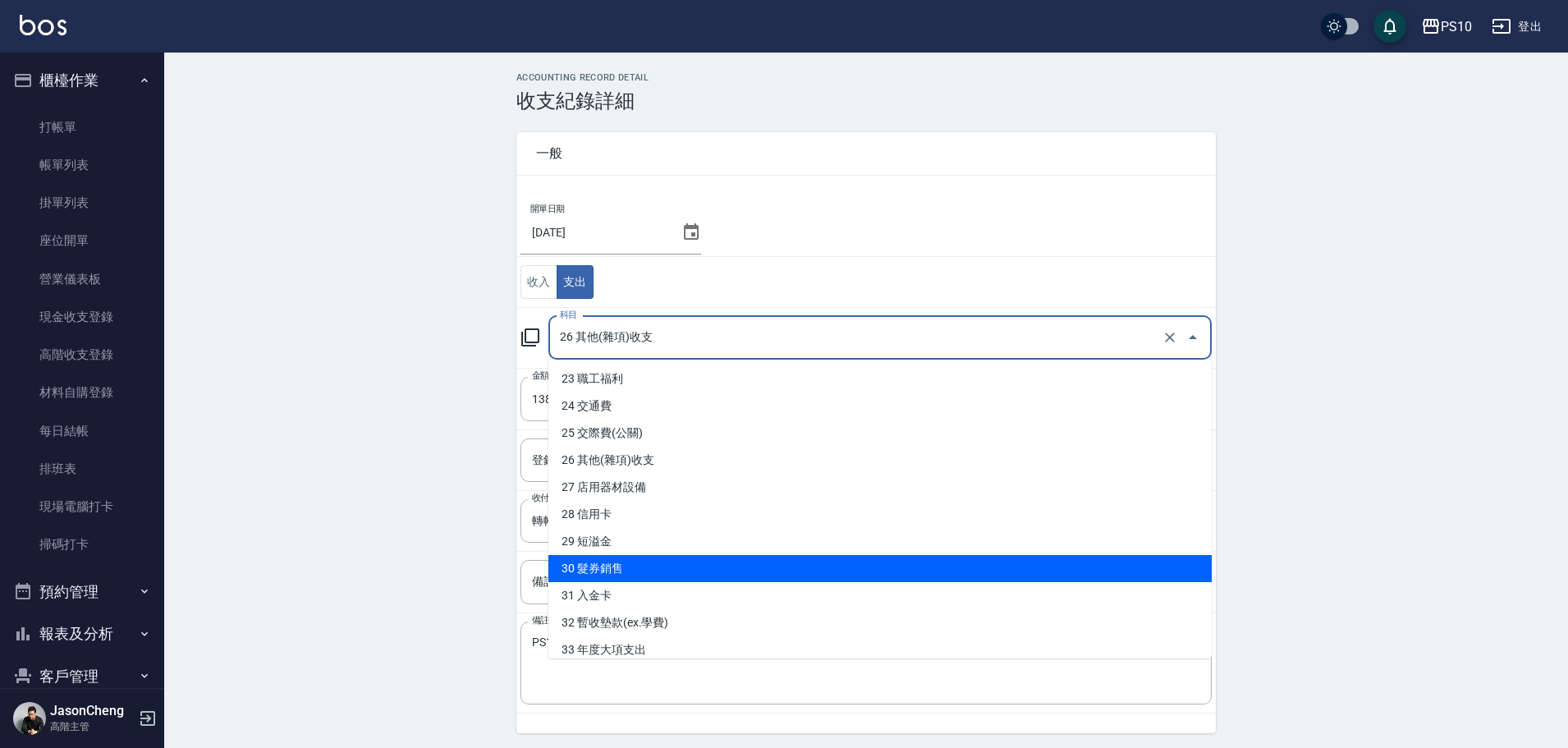
scroll to position [498, 0]
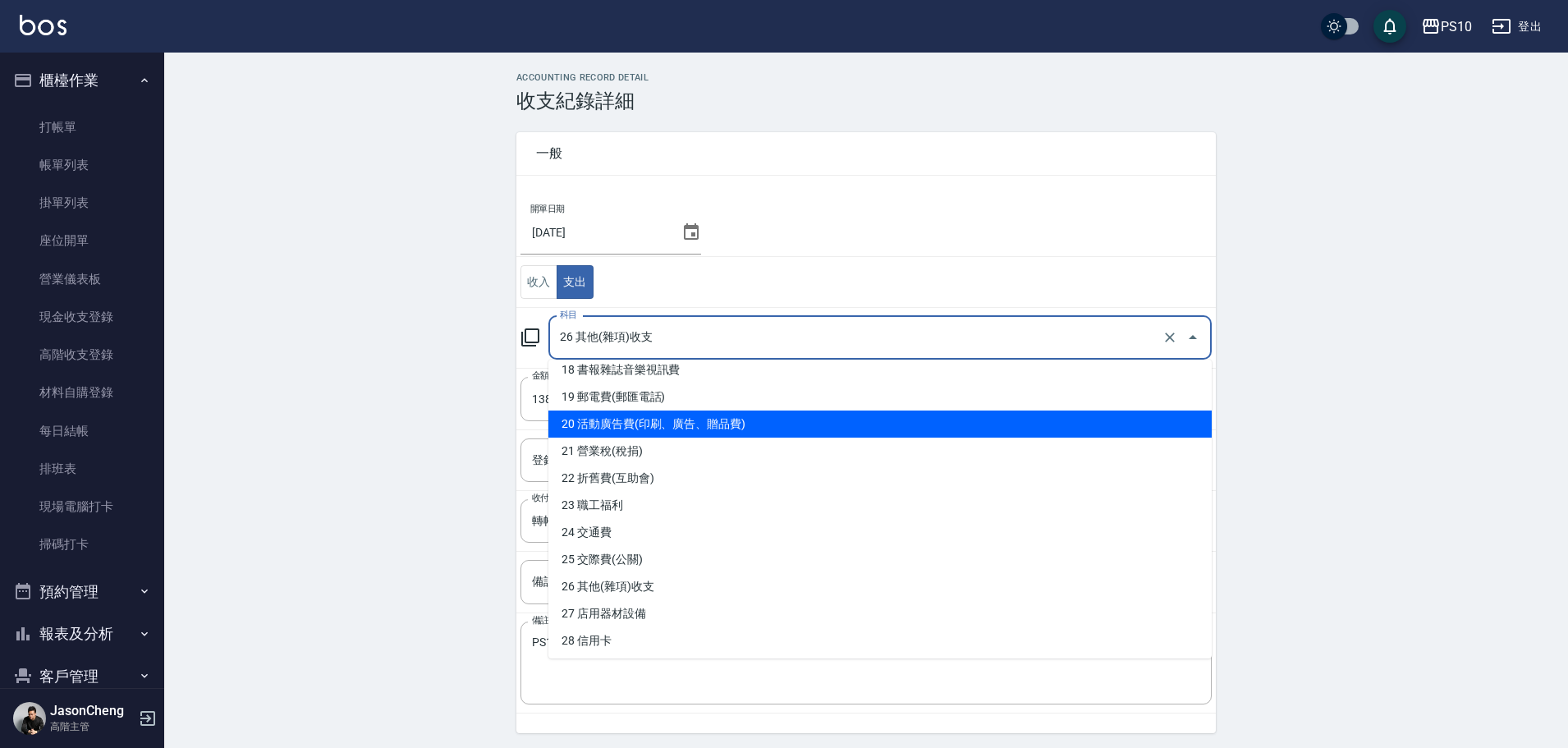
click at [744, 419] on li "20 活動廣告費(印刷、廣告、贈品費)" at bounding box center [880, 423] width 663 height 27
type input "20 活動廣告費(印刷、廣告、贈品費)"
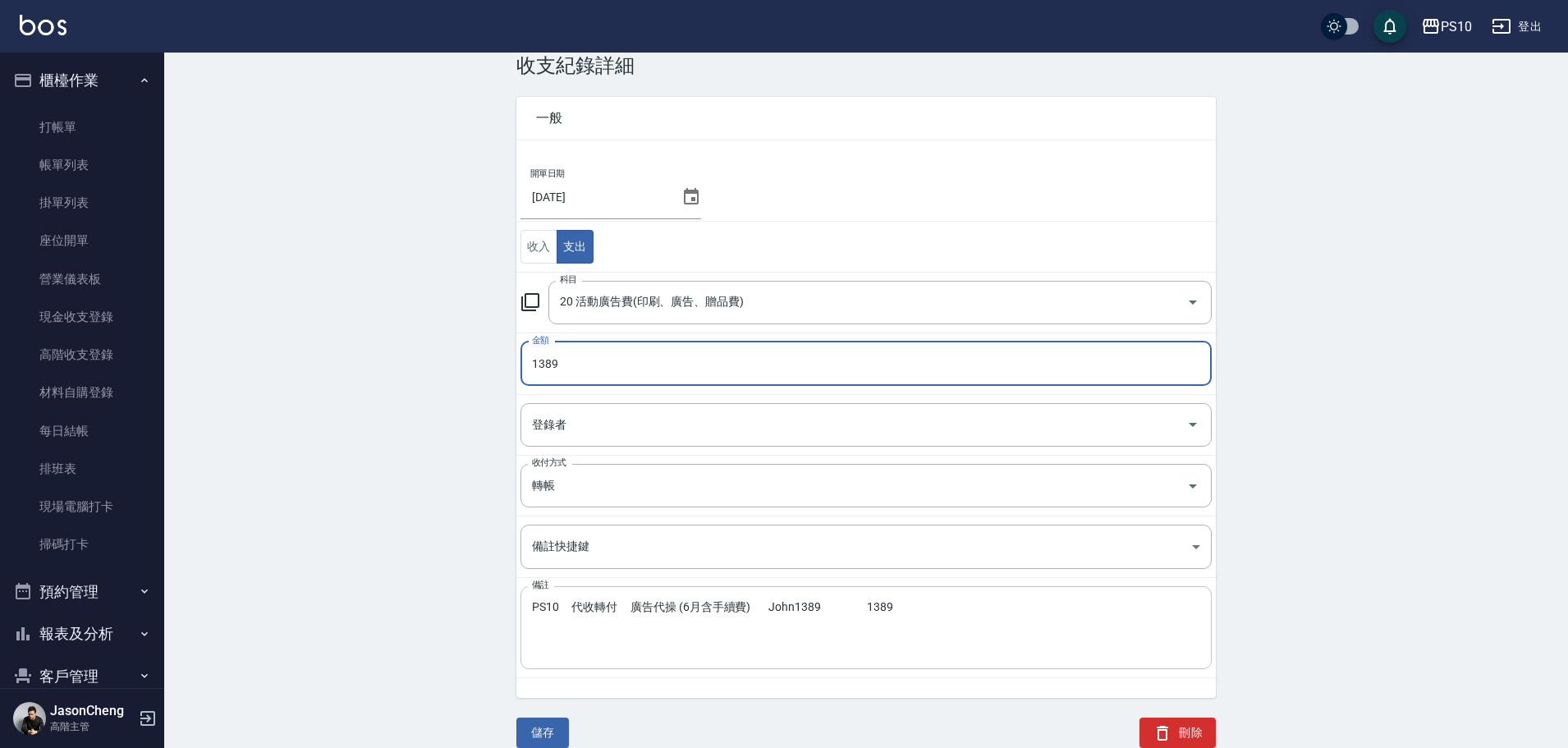
scroll to position [55, 0]
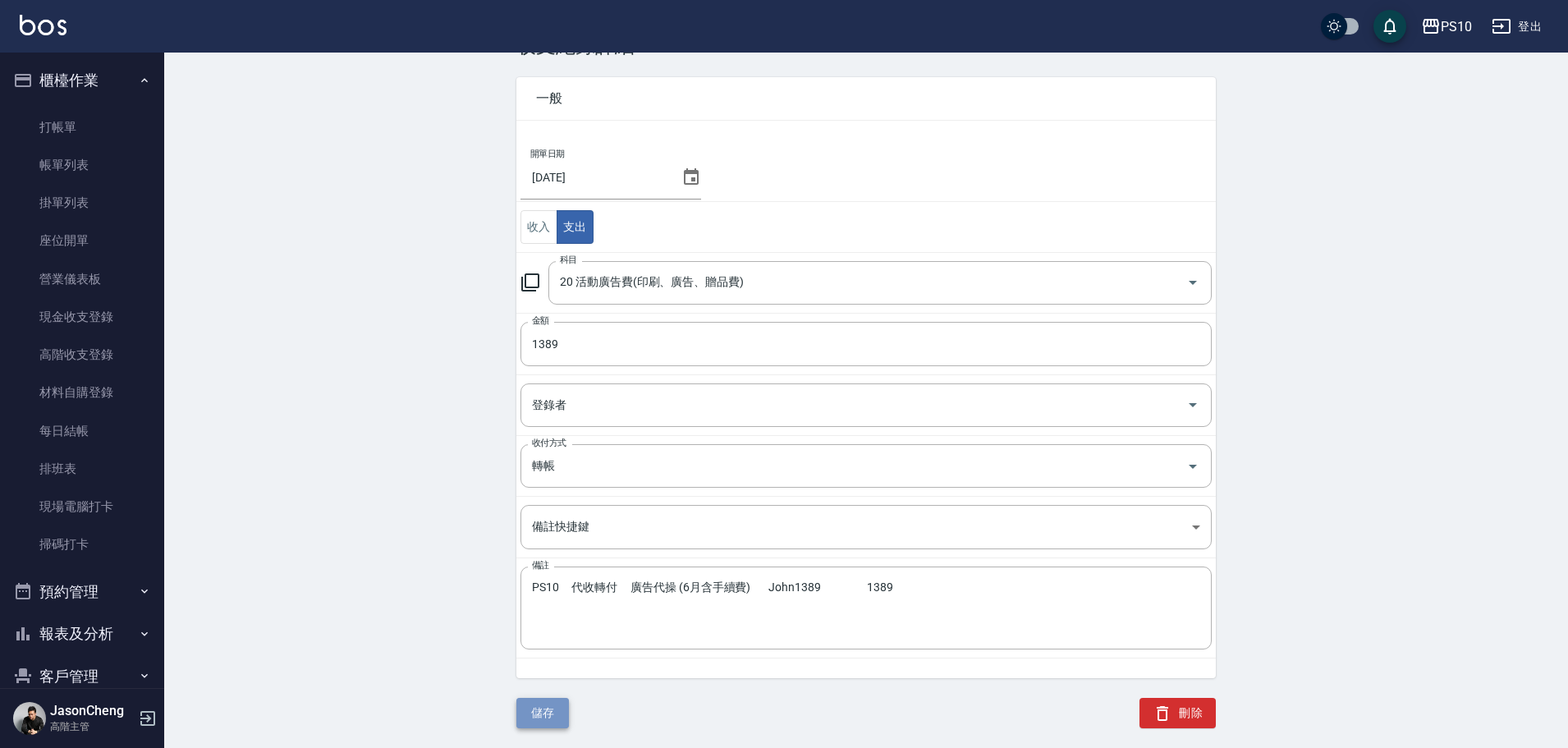
click at [548, 714] on button "儲存" at bounding box center [542, 712] width 52 height 31
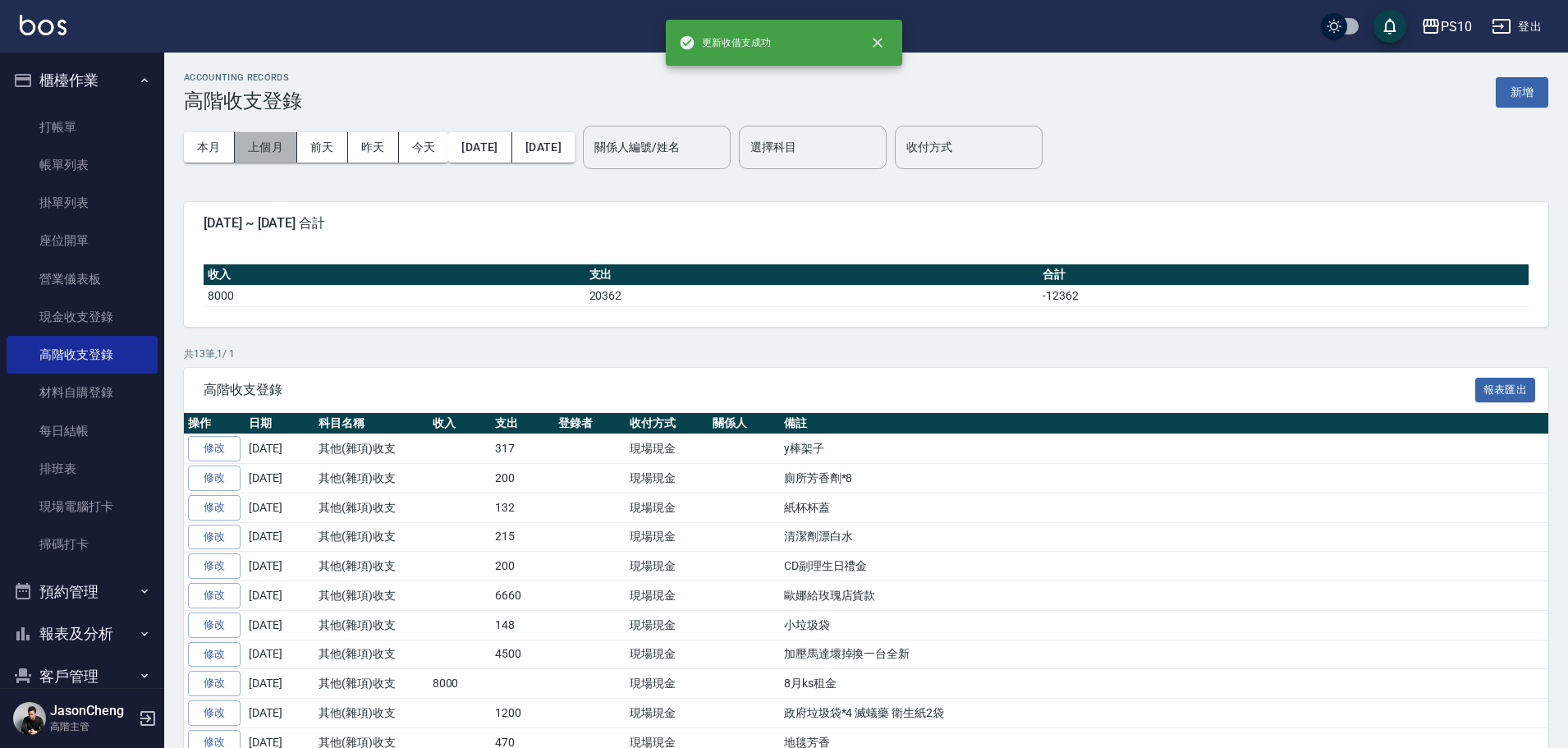
click at [267, 143] on button "上個月" at bounding box center [265, 147] width 62 height 31
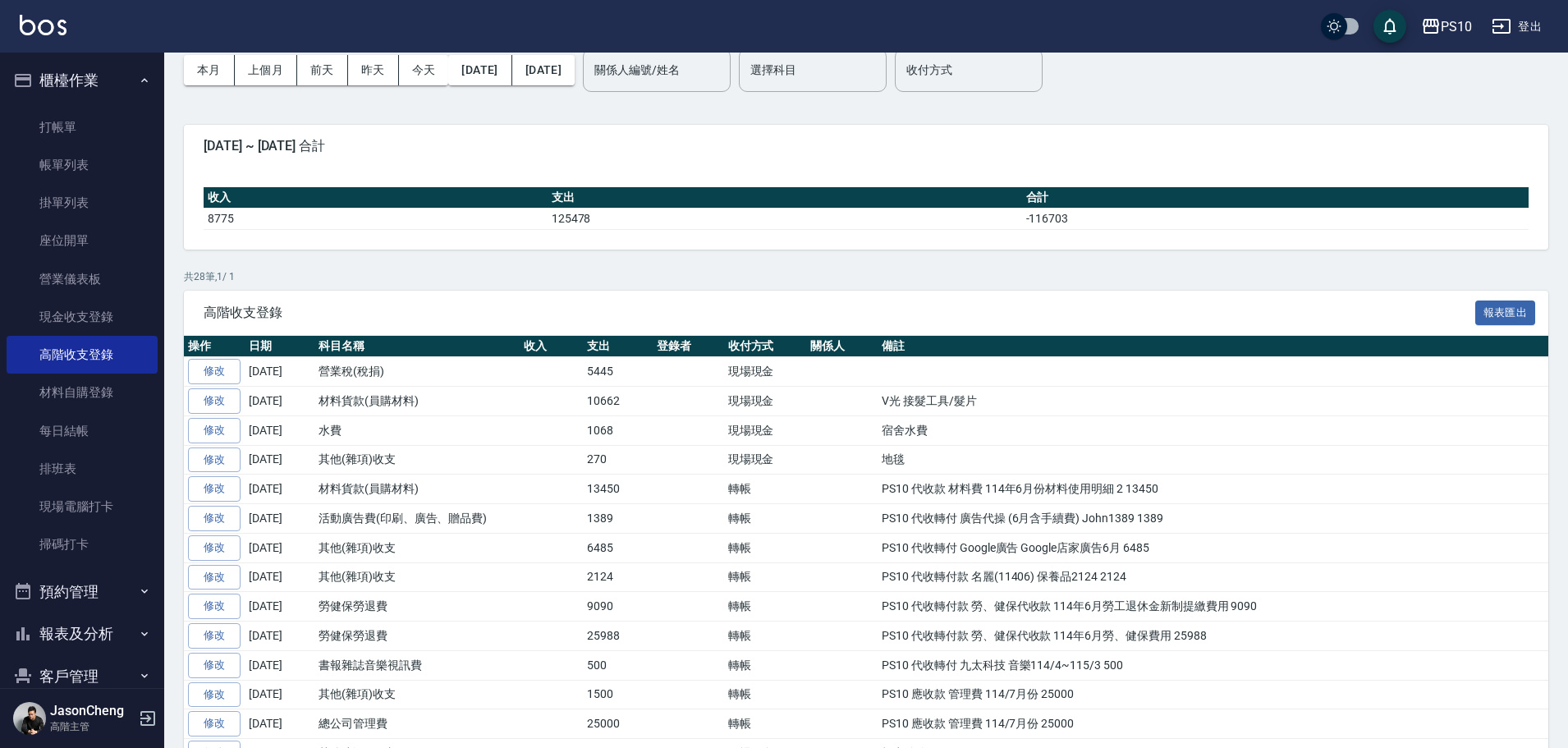
scroll to position [164, 0]
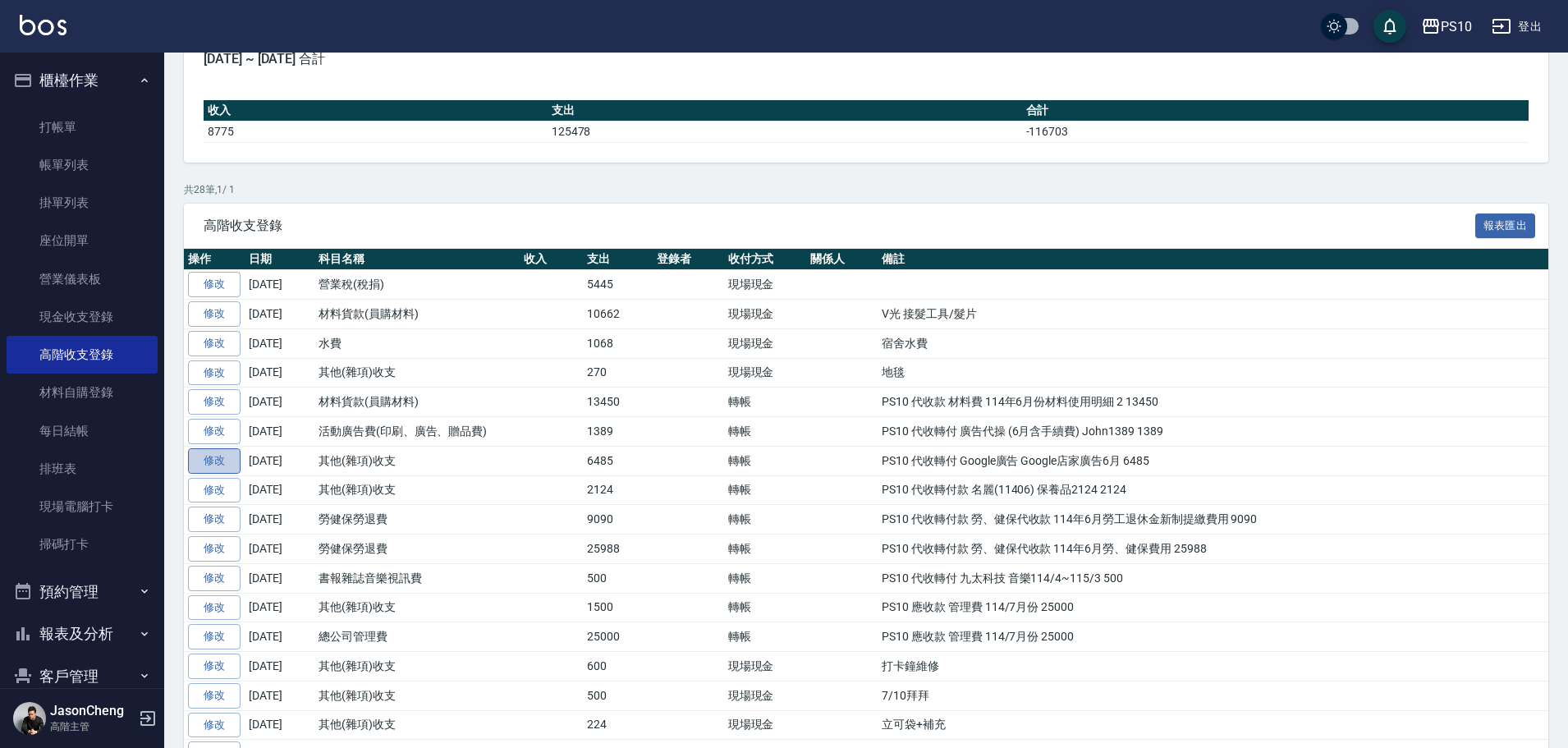
click at [230, 466] on link "修改" at bounding box center [214, 461] width 52 height 26
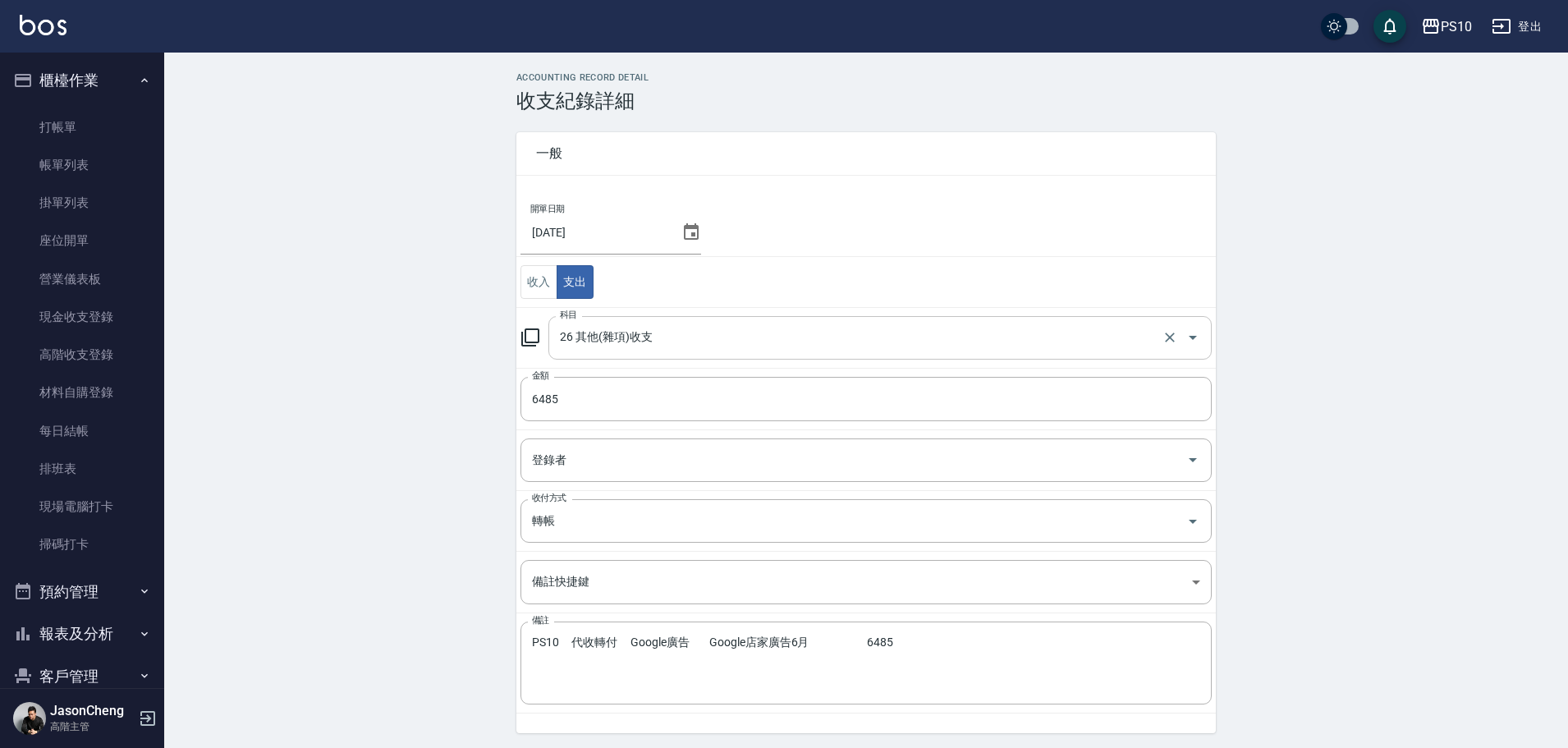
click at [639, 345] on input "26 其他(雜項)收支" at bounding box center [856, 337] width 603 height 29
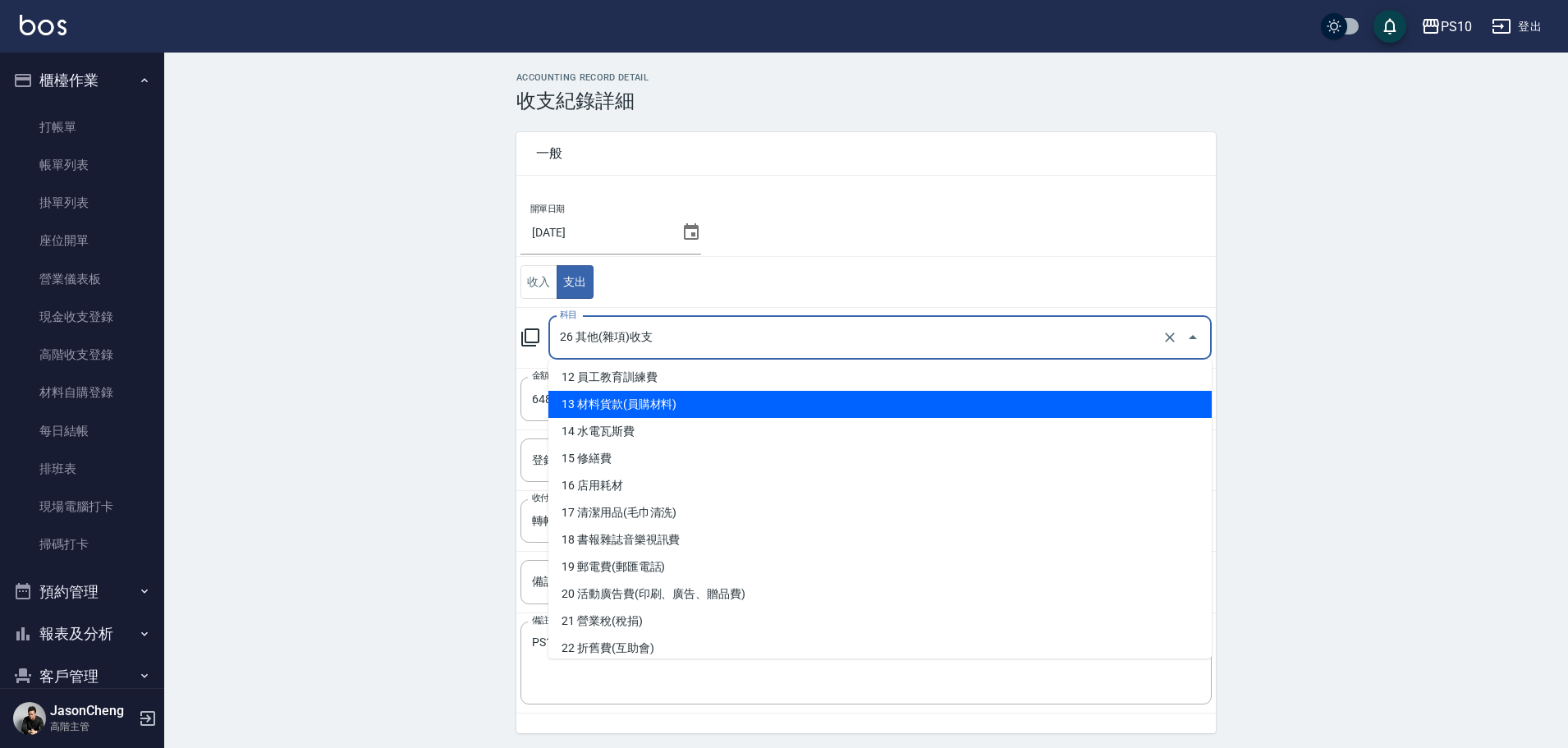
scroll to position [328, 0]
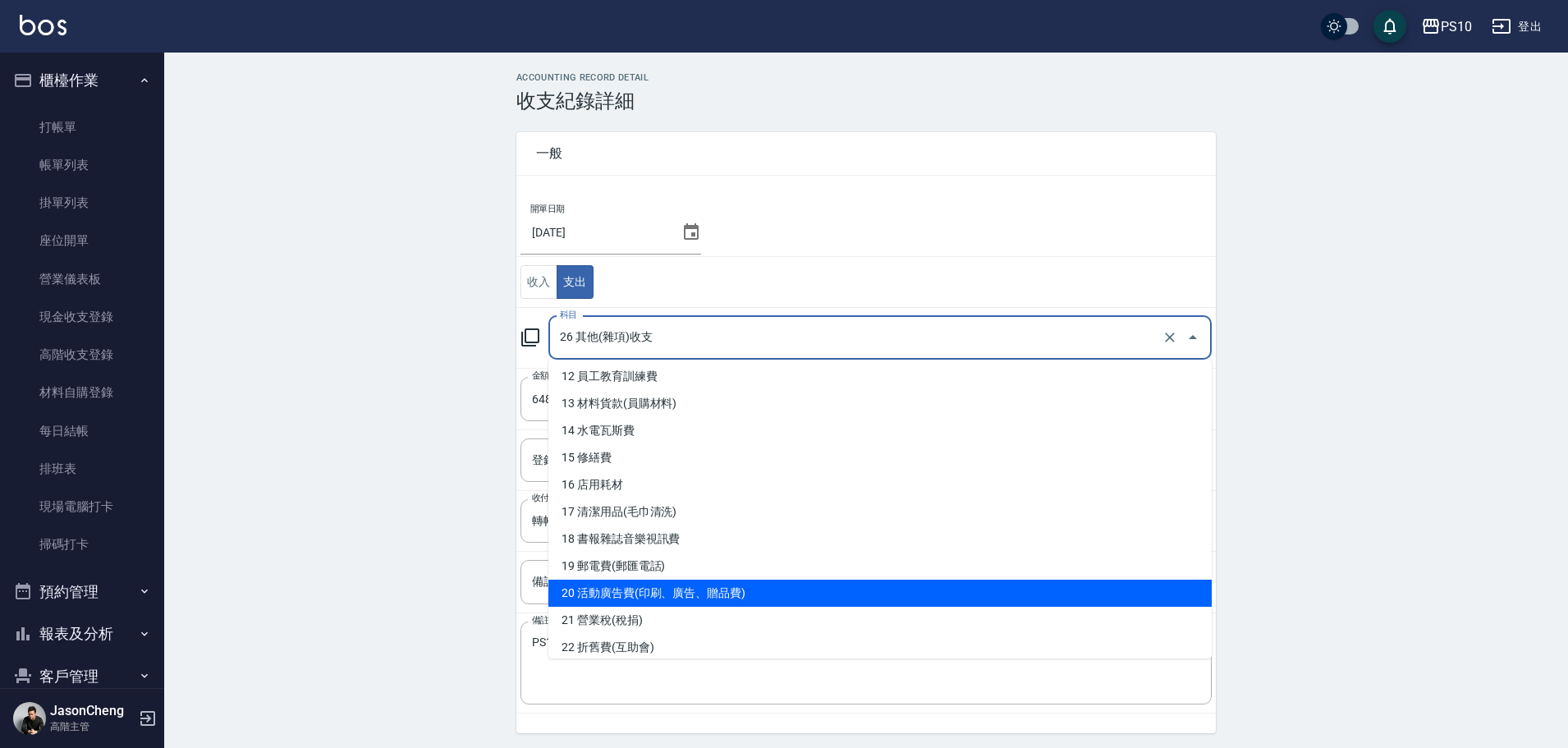
click at [684, 592] on li "20 活動廣告費(印刷、廣告、贈品費)" at bounding box center [880, 592] width 663 height 27
type input "20 活動廣告費(印刷、廣告、贈品費)"
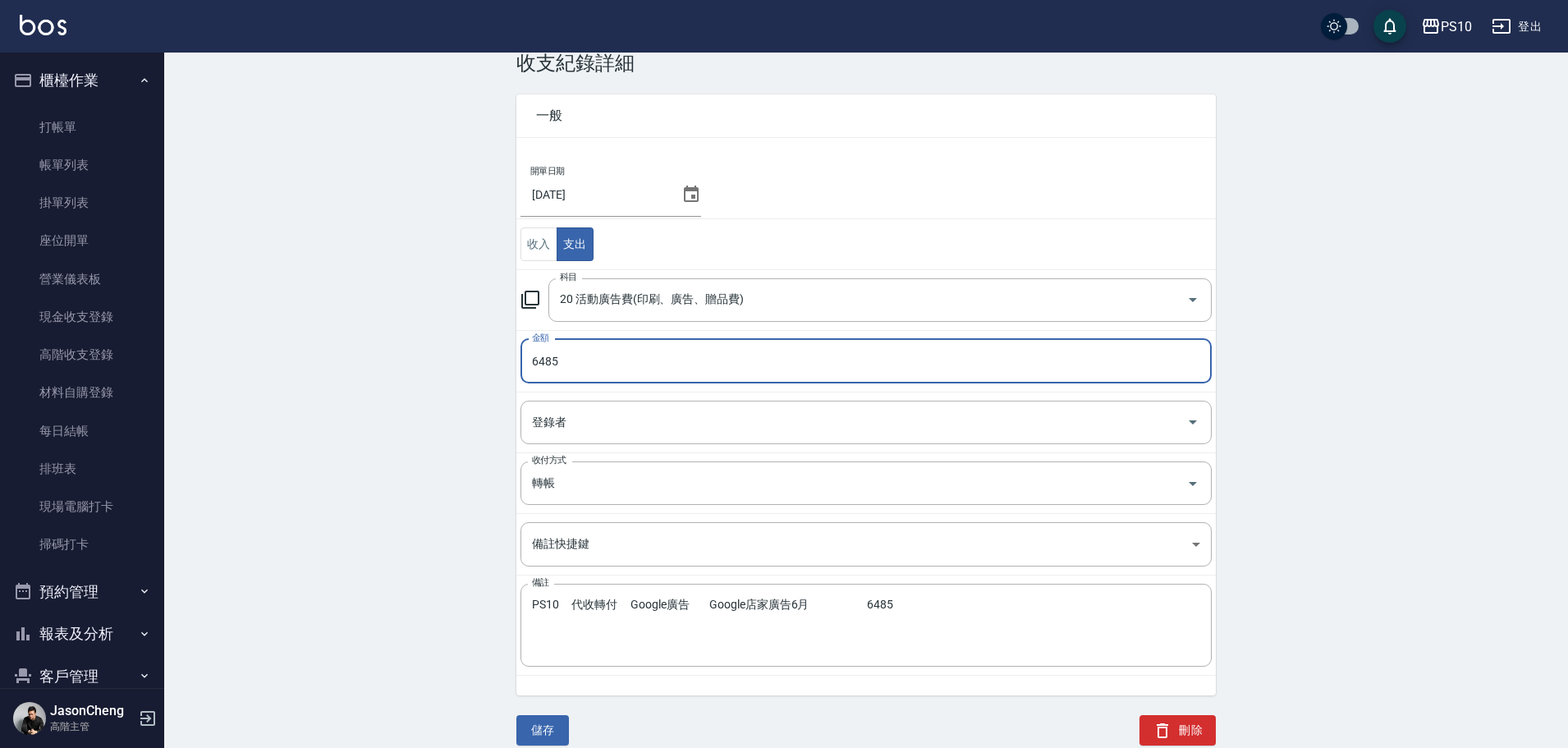
scroll to position [55, 0]
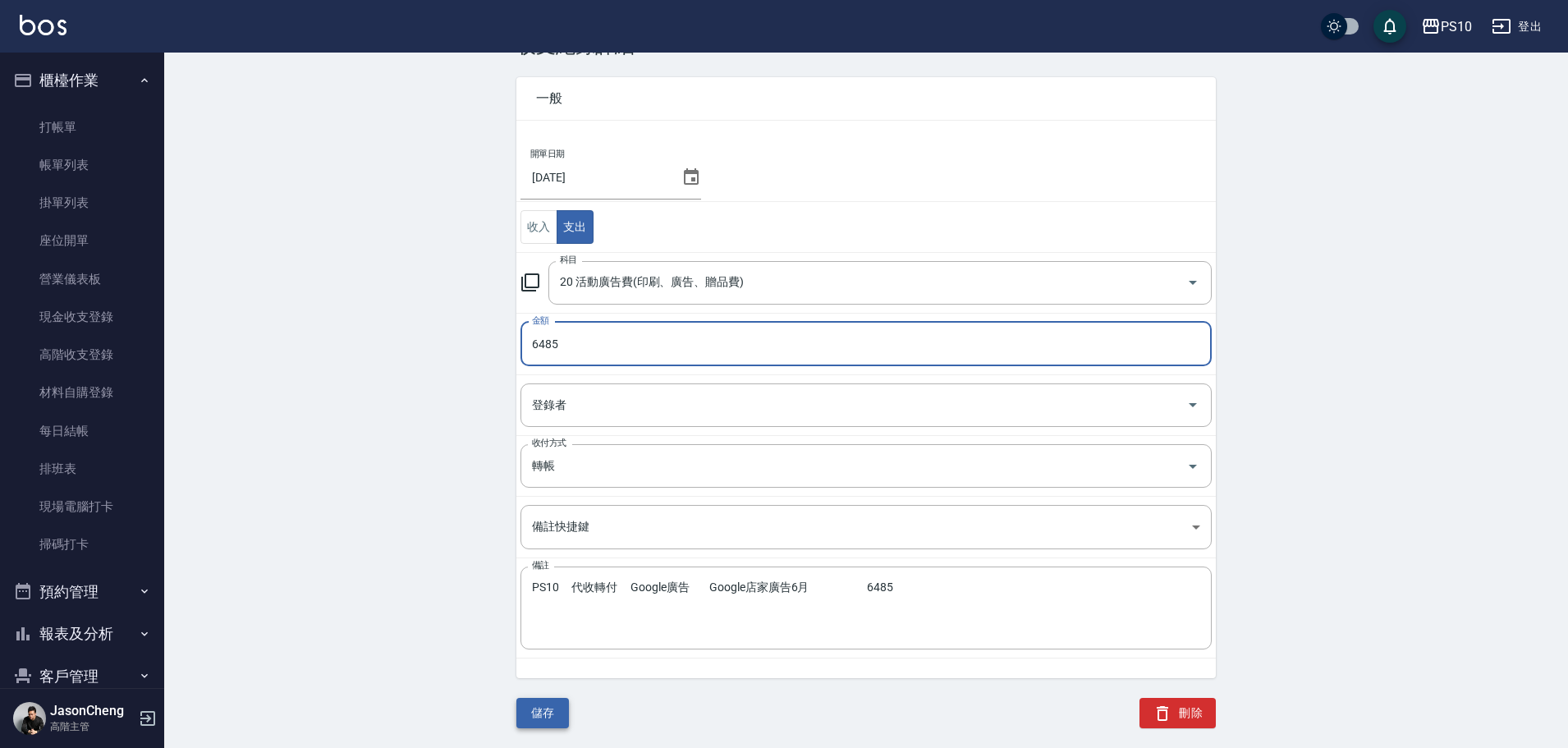
click at [546, 709] on button "儲存" at bounding box center [542, 712] width 52 height 31
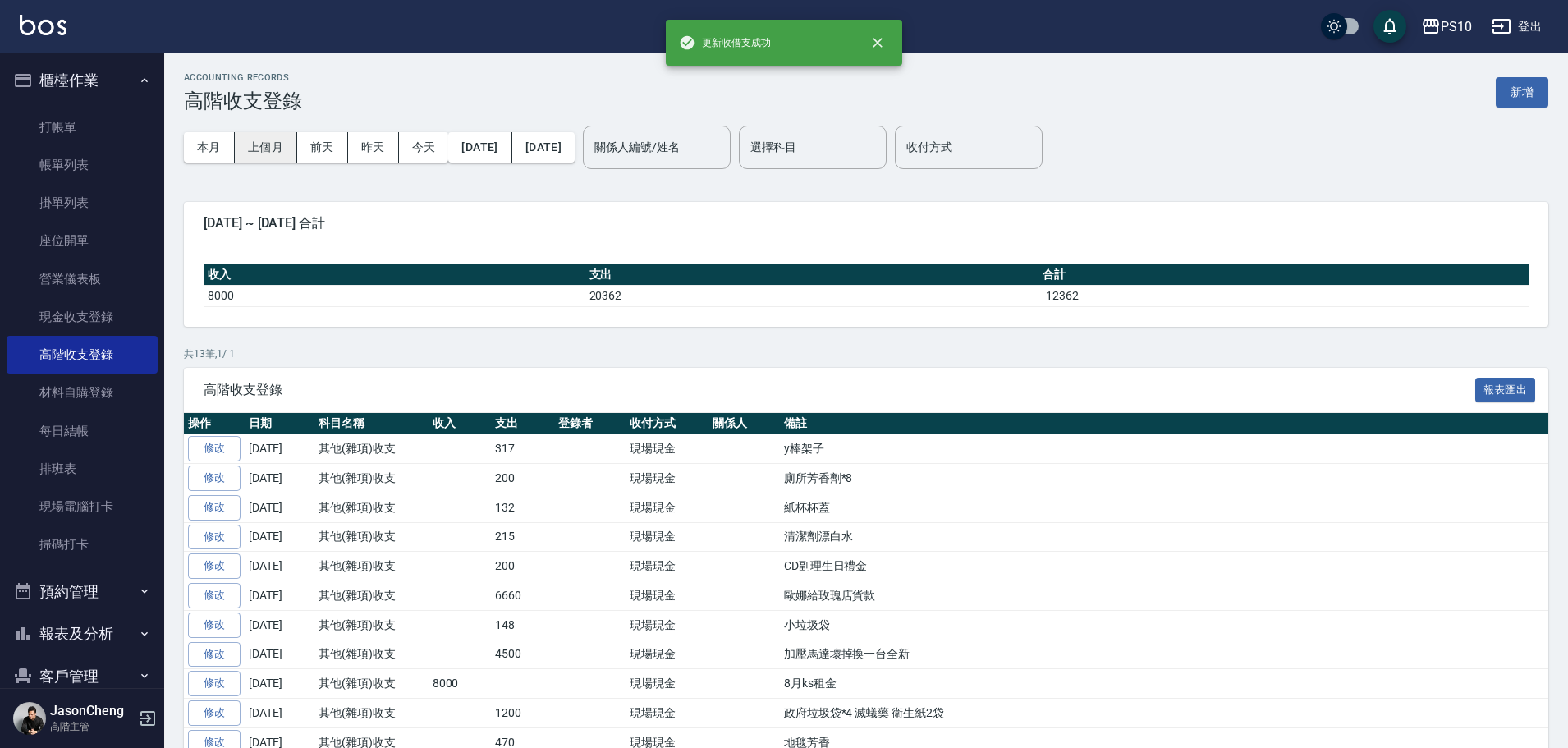
click at [262, 146] on button "上個月" at bounding box center [265, 147] width 62 height 31
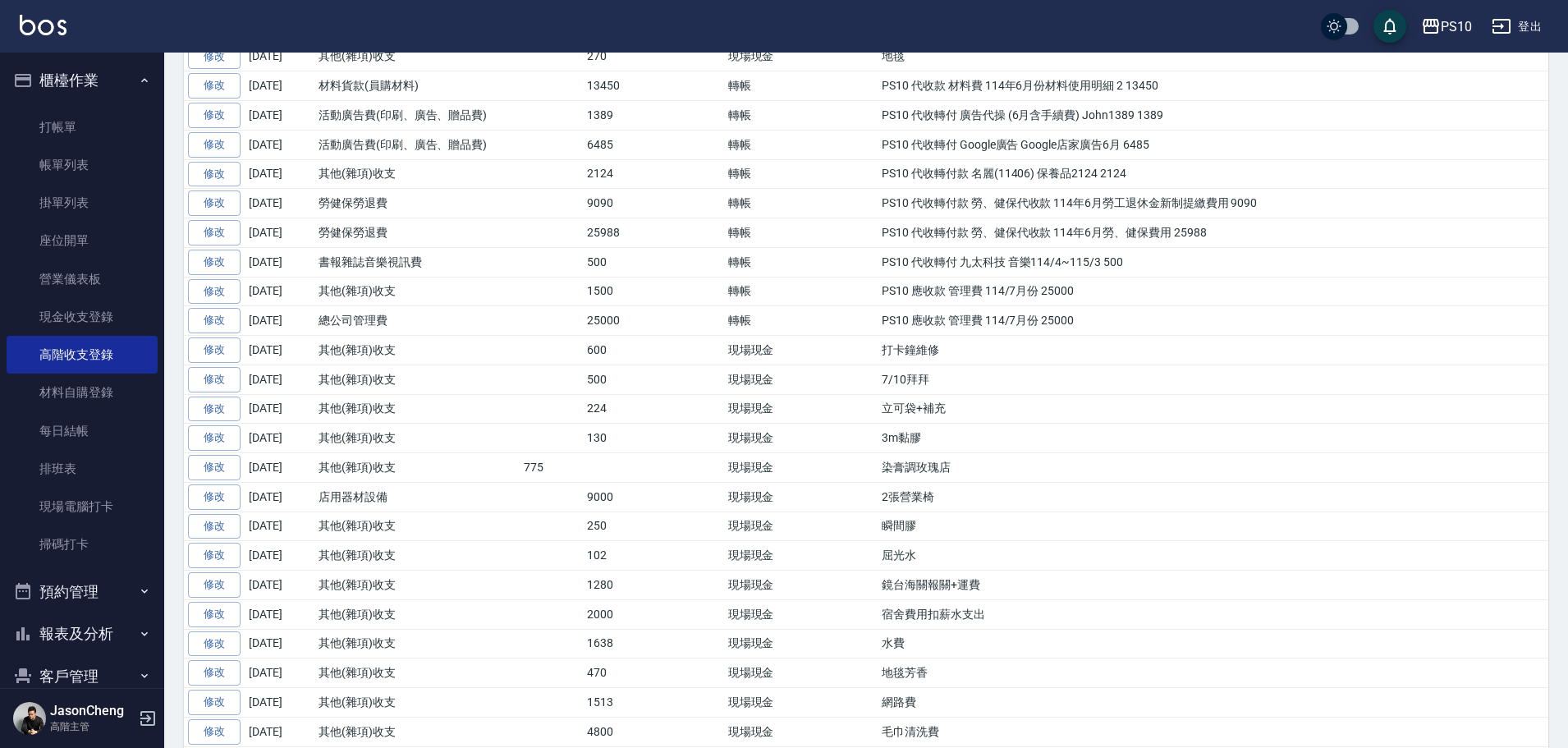
scroll to position [493, 0]
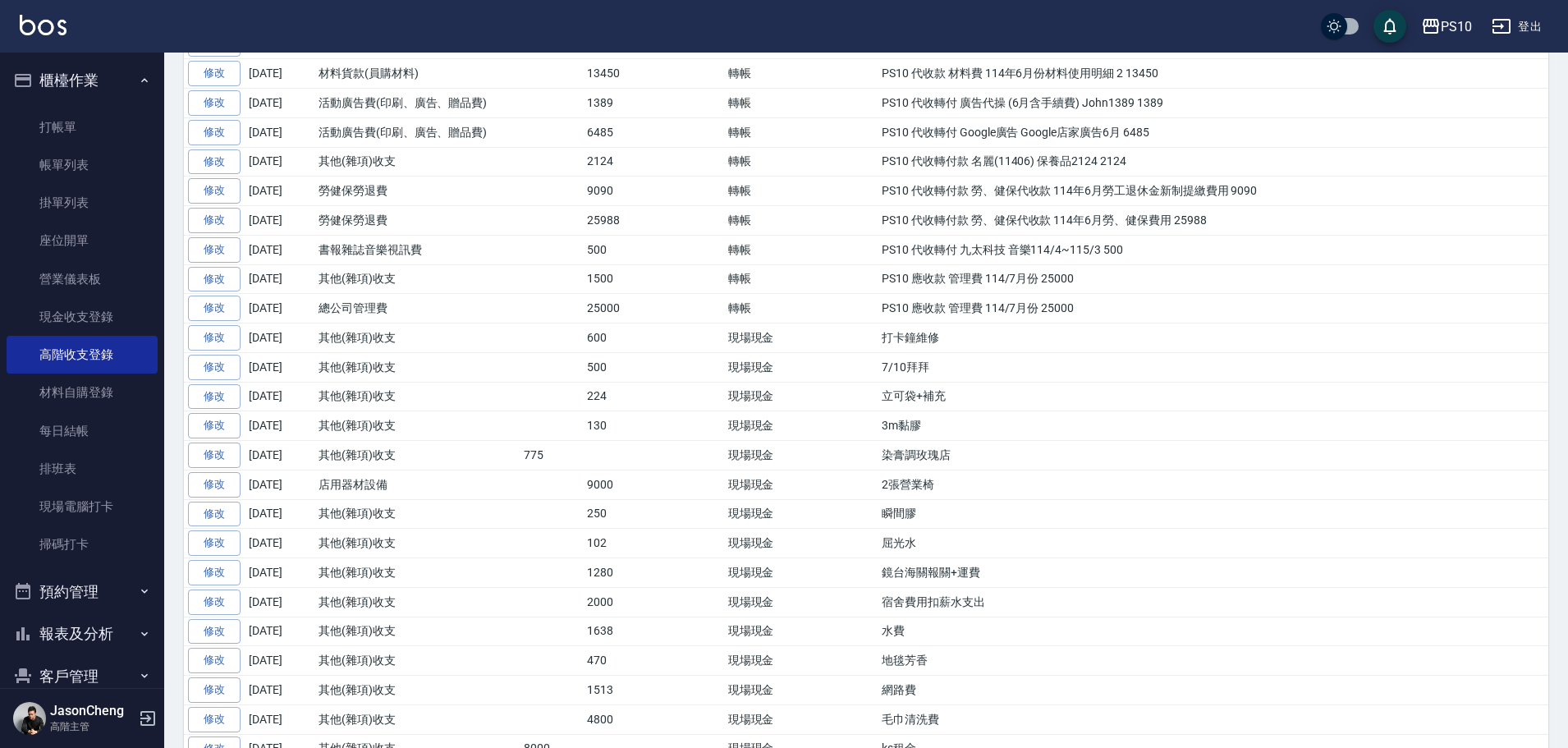
click at [224, 279] on link "修改" at bounding box center [214, 280] width 52 height 26
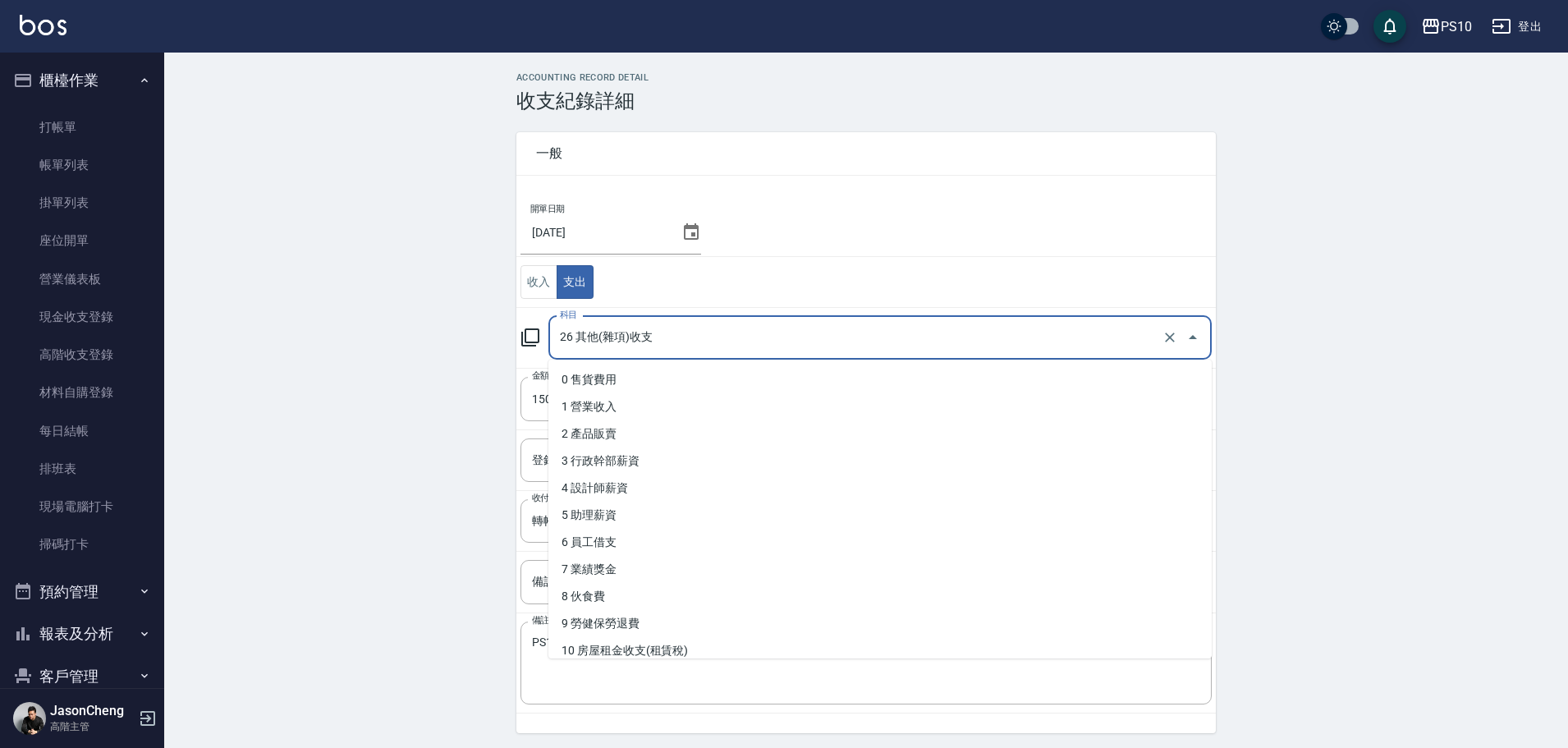
click at [622, 340] on input "26 其他(雜項)收支" at bounding box center [856, 337] width 603 height 29
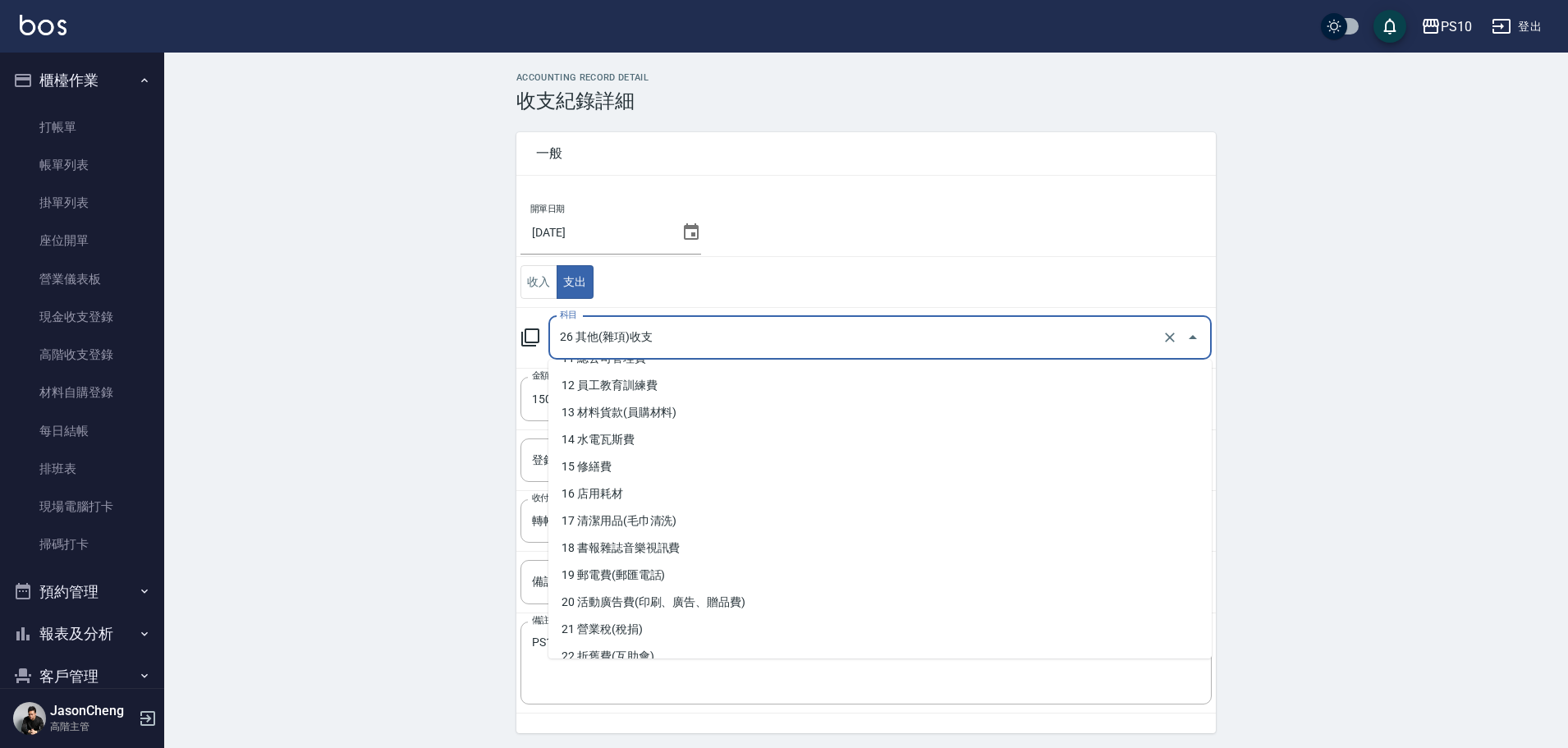
scroll to position [328, 0]
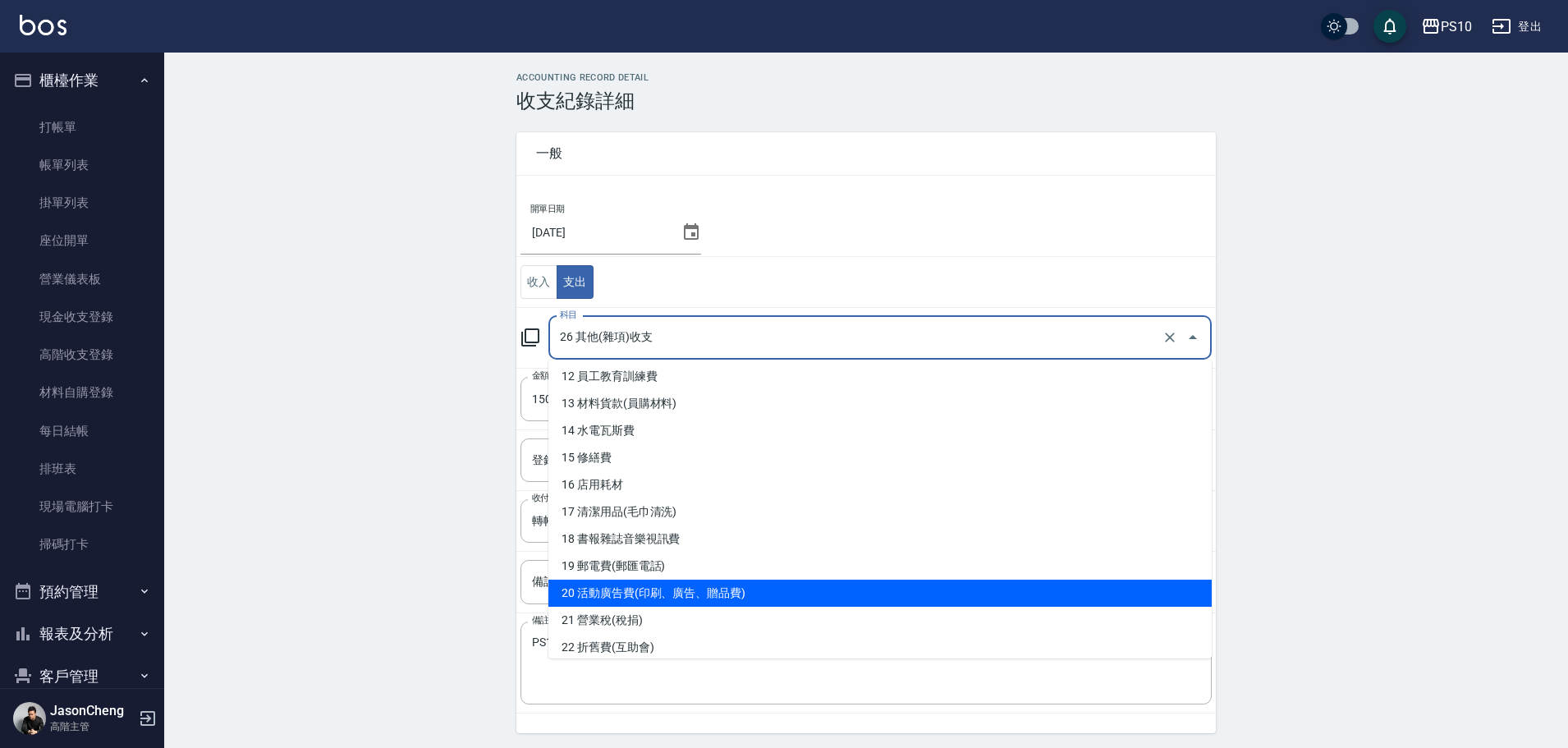
click at [672, 591] on li "20 活動廣告費(印刷、廣告、贈品費)" at bounding box center [880, 592] width 663 height 27
type input "20 活動廣告費(印刷、廣告、贈品費)"
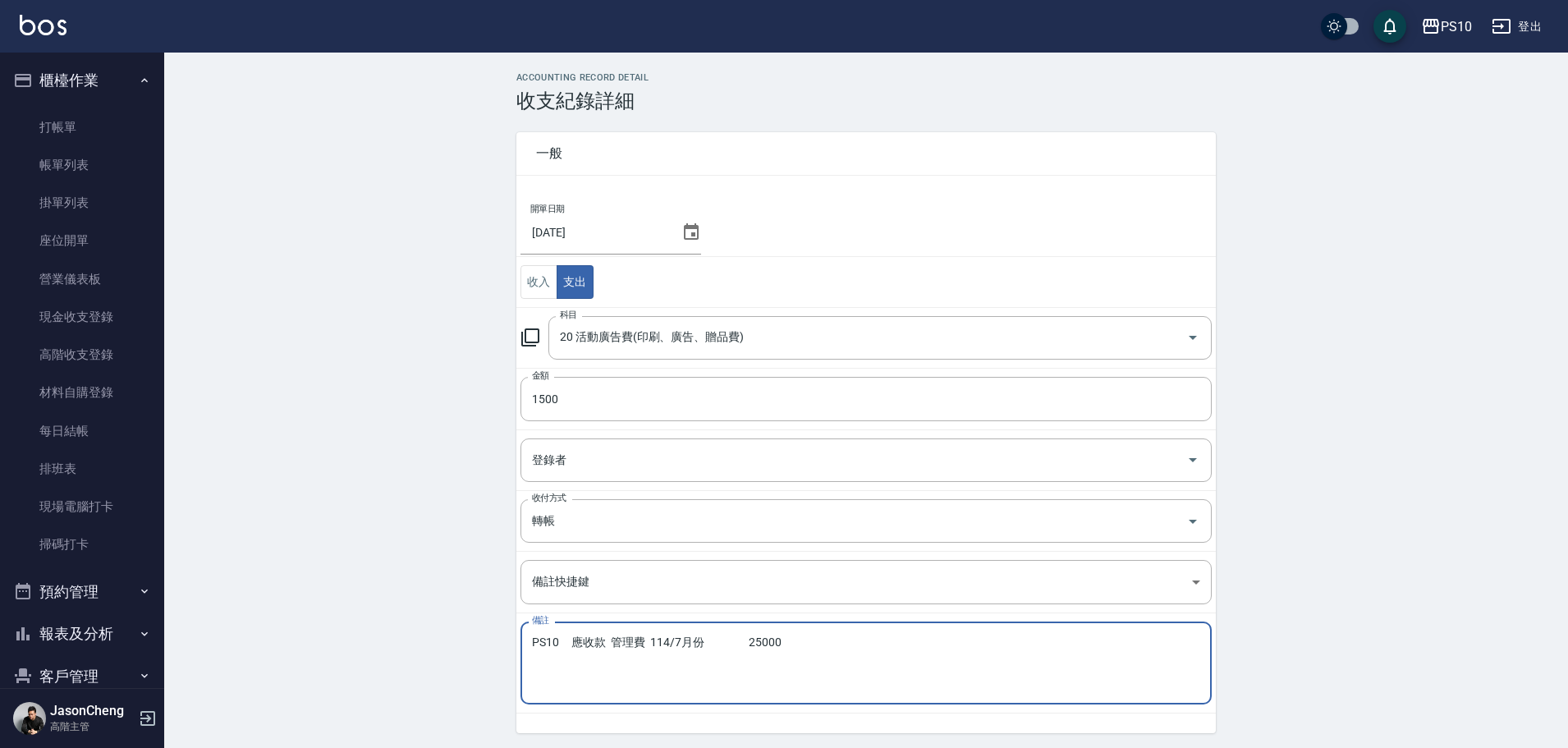
drag, startPoint x: 627, startPoint y: 641, endPoint x: 839, endPoint y: 642, distance: 212.0
click at [839, 642] on textarea "PS10 應收款 管理費 114/7月份 25000" at bounding box center [865, 663] width 668 height 55
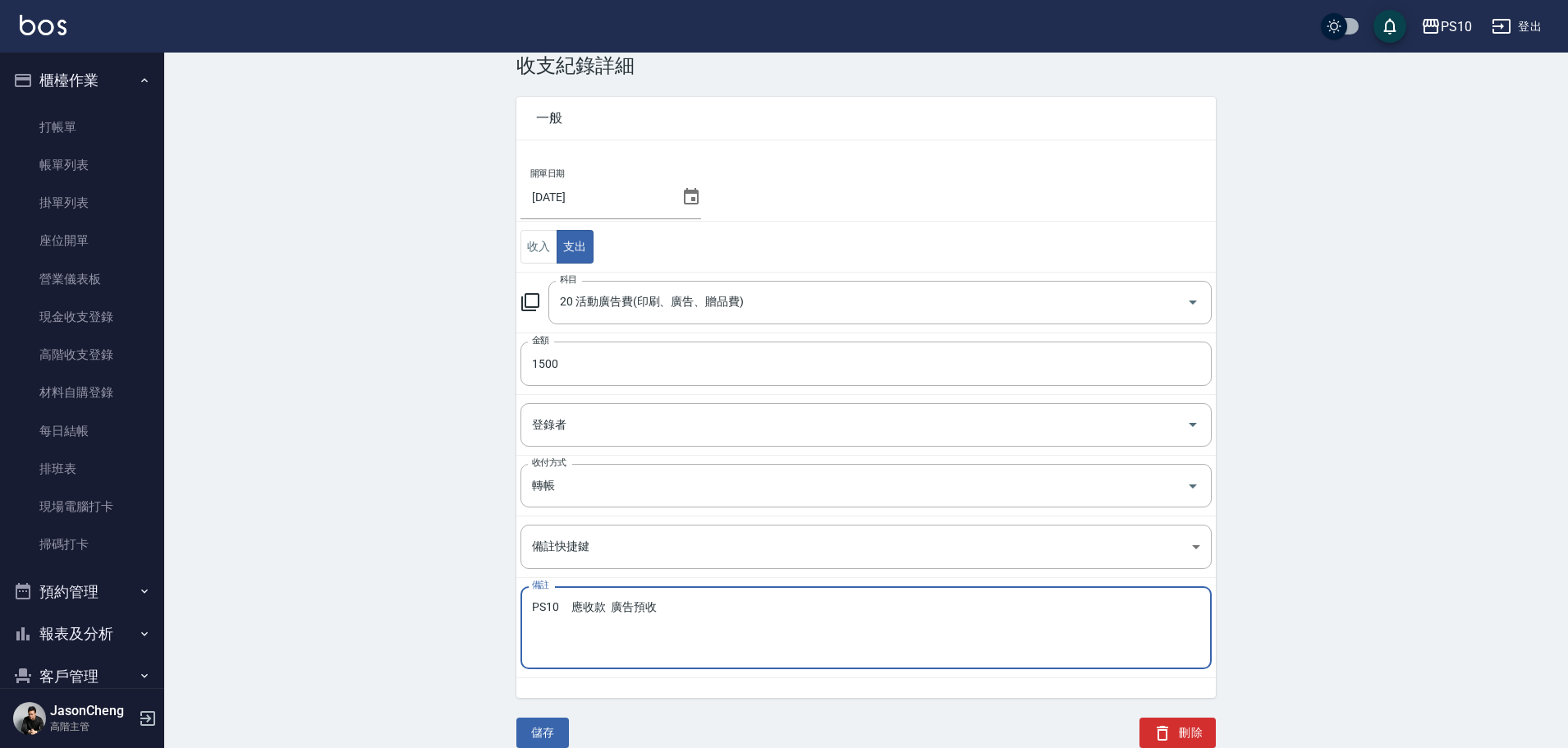
scroll to position [55, 0]
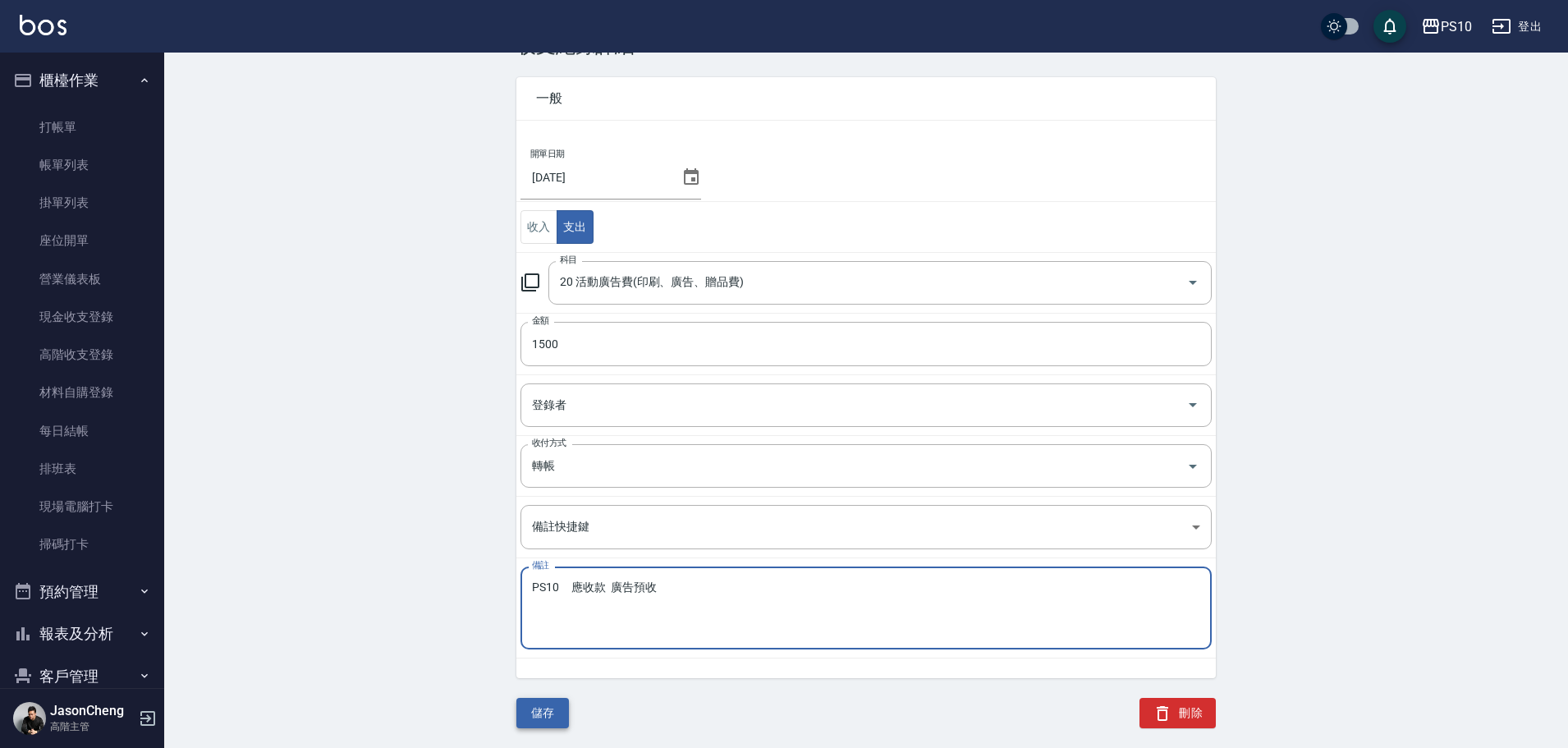
type textarea "PS10 應收款 廣告預收"
click at [550, 710] on button "儲存" at bounding box center [542, 712] width 52 height 31
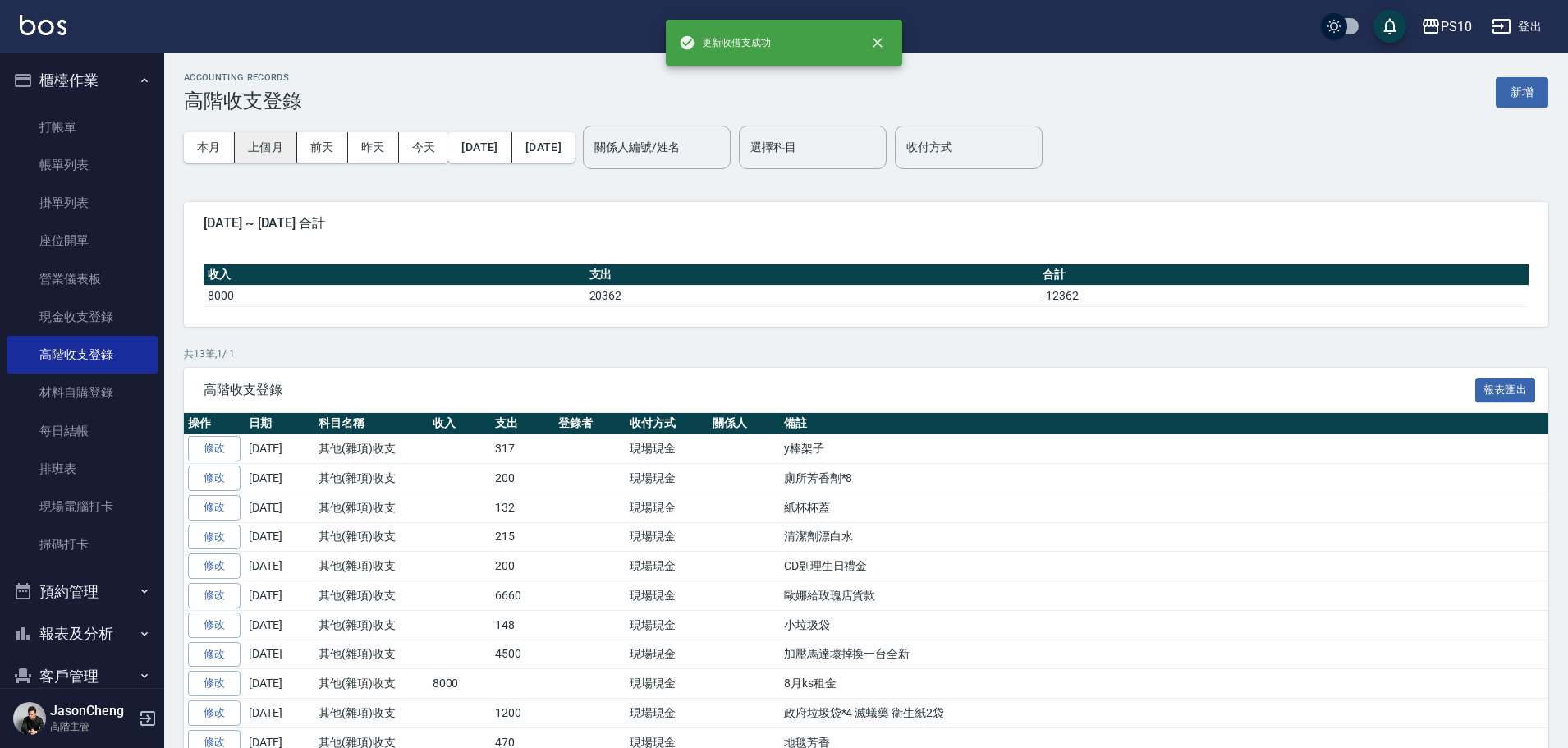
click at [272, 147] on button "上個月" at bounding box center [265, 147] width 62 height 31
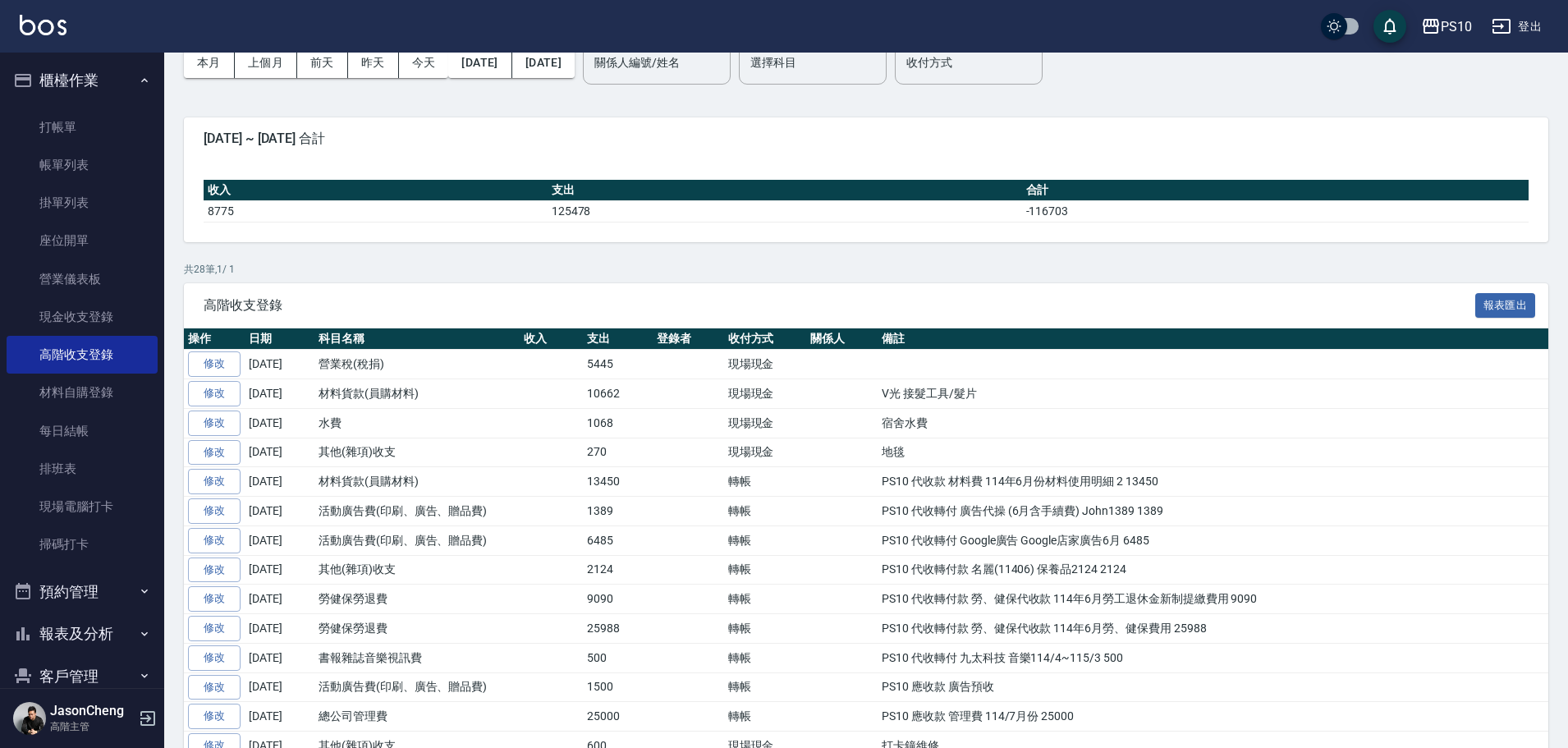
scroll to position [246, 0]
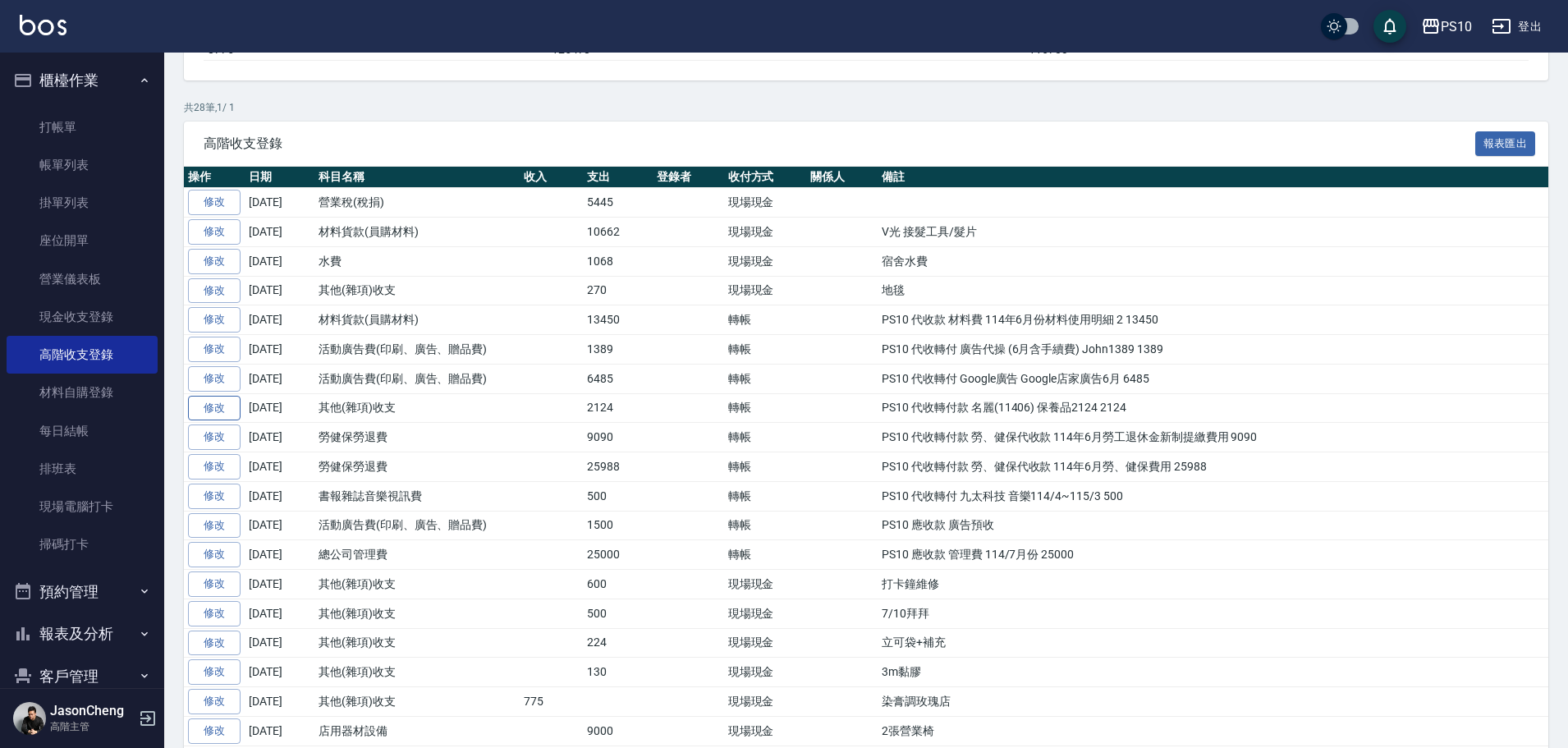
click at [218, 408] on link "修改" at bounding box center [214, 409] width 52 height 26
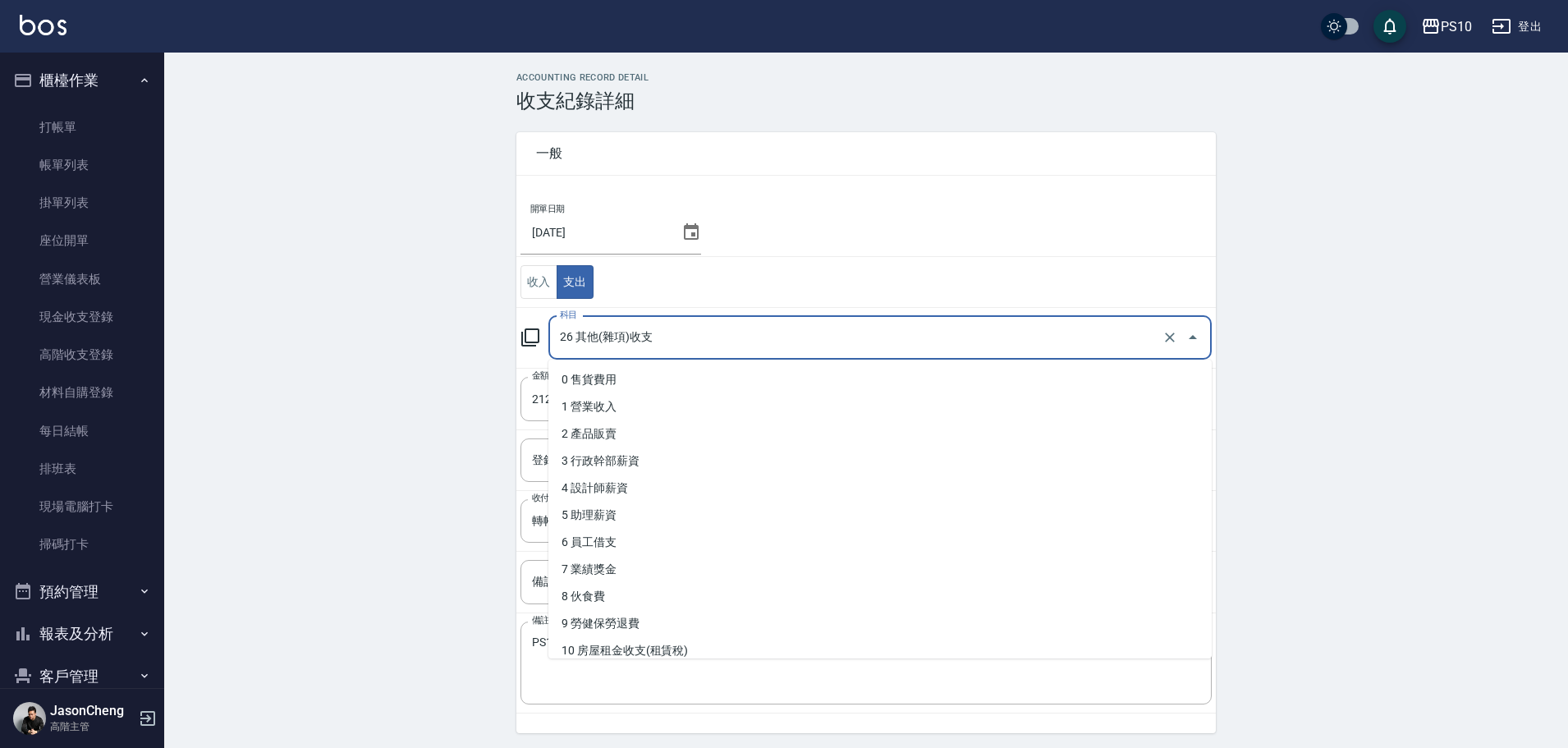
click at [631, 337] on input "26 其他(雜項)收支" at bounding box center [856, 337] width 603 height 29
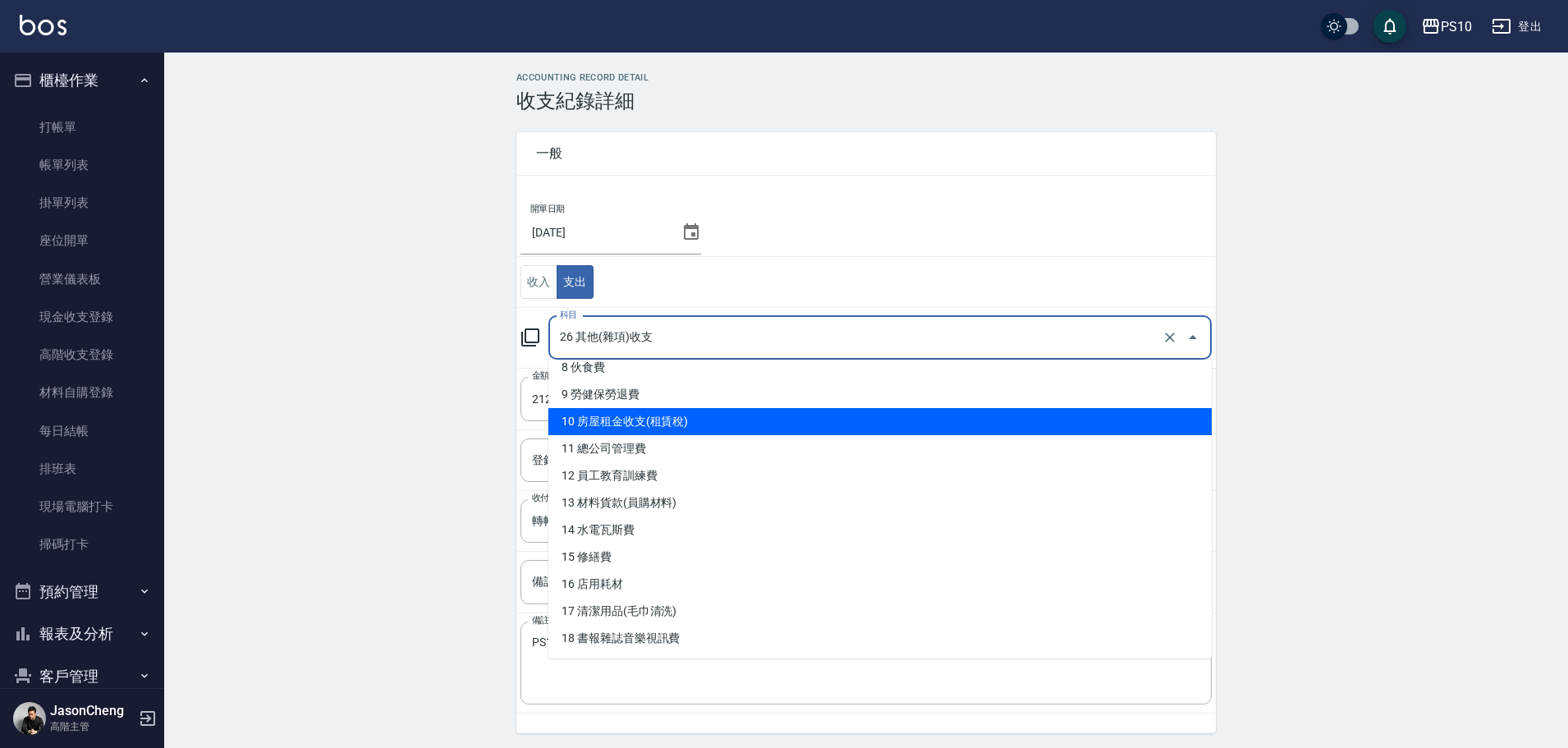
scroll to position [328, 0]
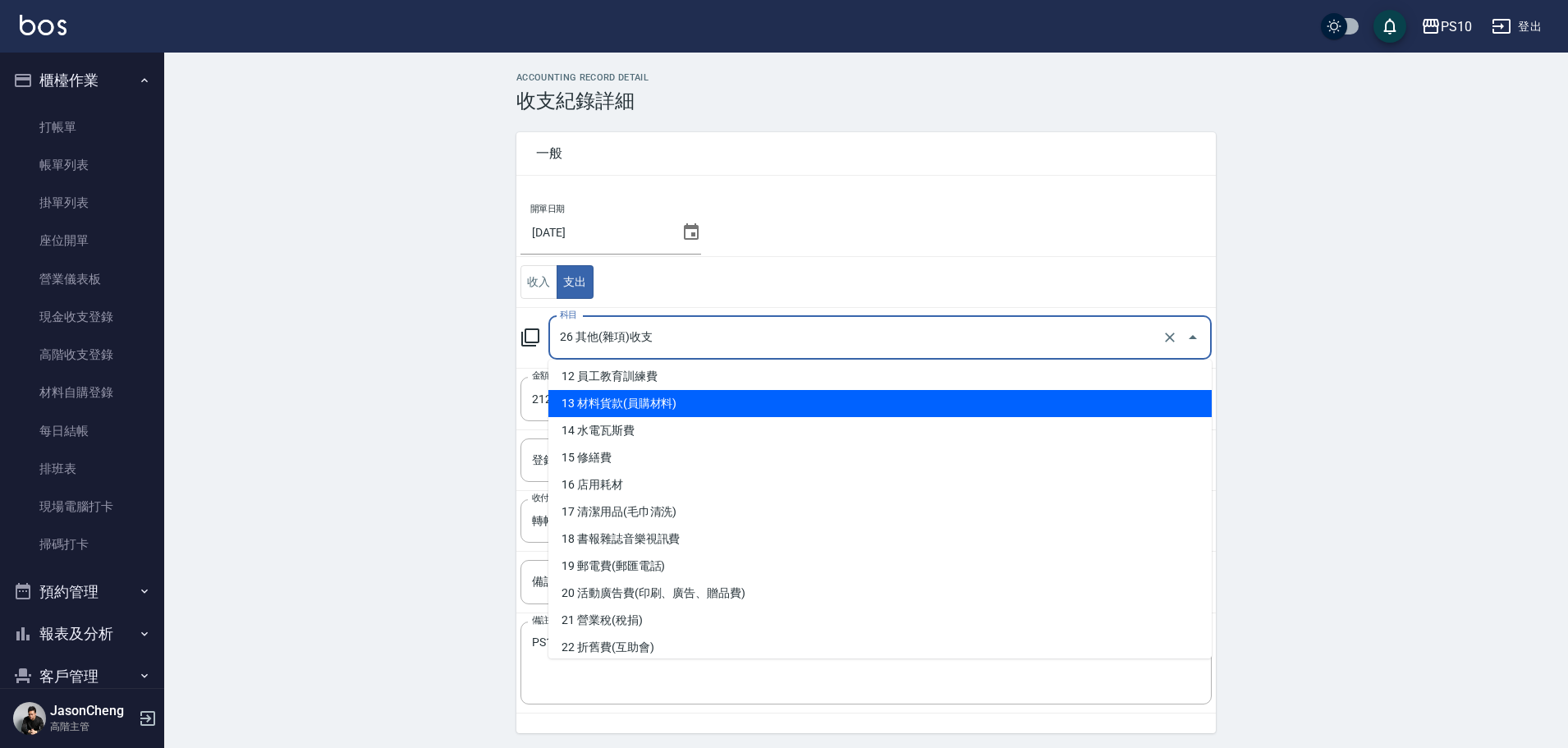
click at [669, 402] on li "13 材料貨款(員購材料)" at bounding box center [880, 403] width 663 height 27
type input "13 材料貨款(員購材料)"
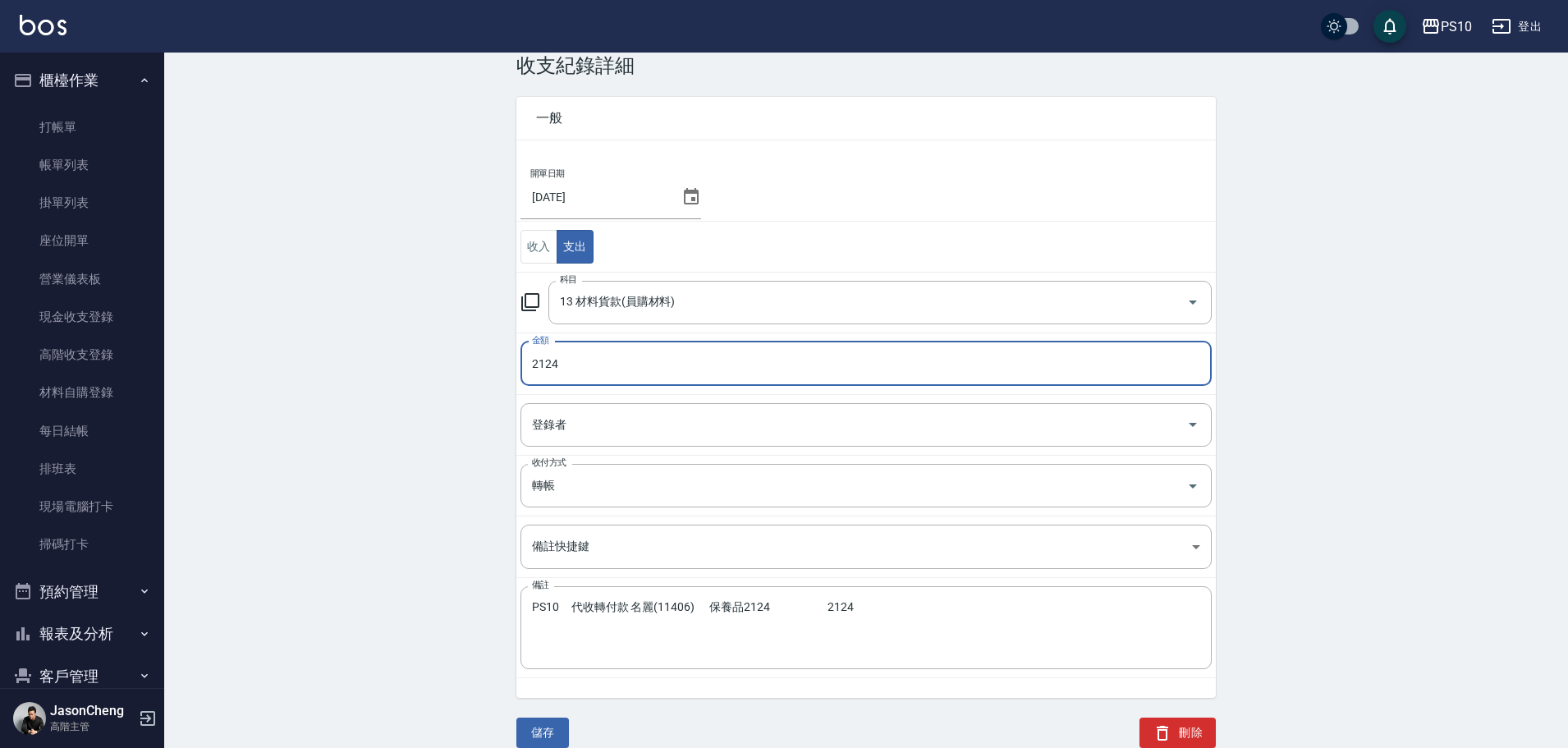
scroll to position [55, 0]
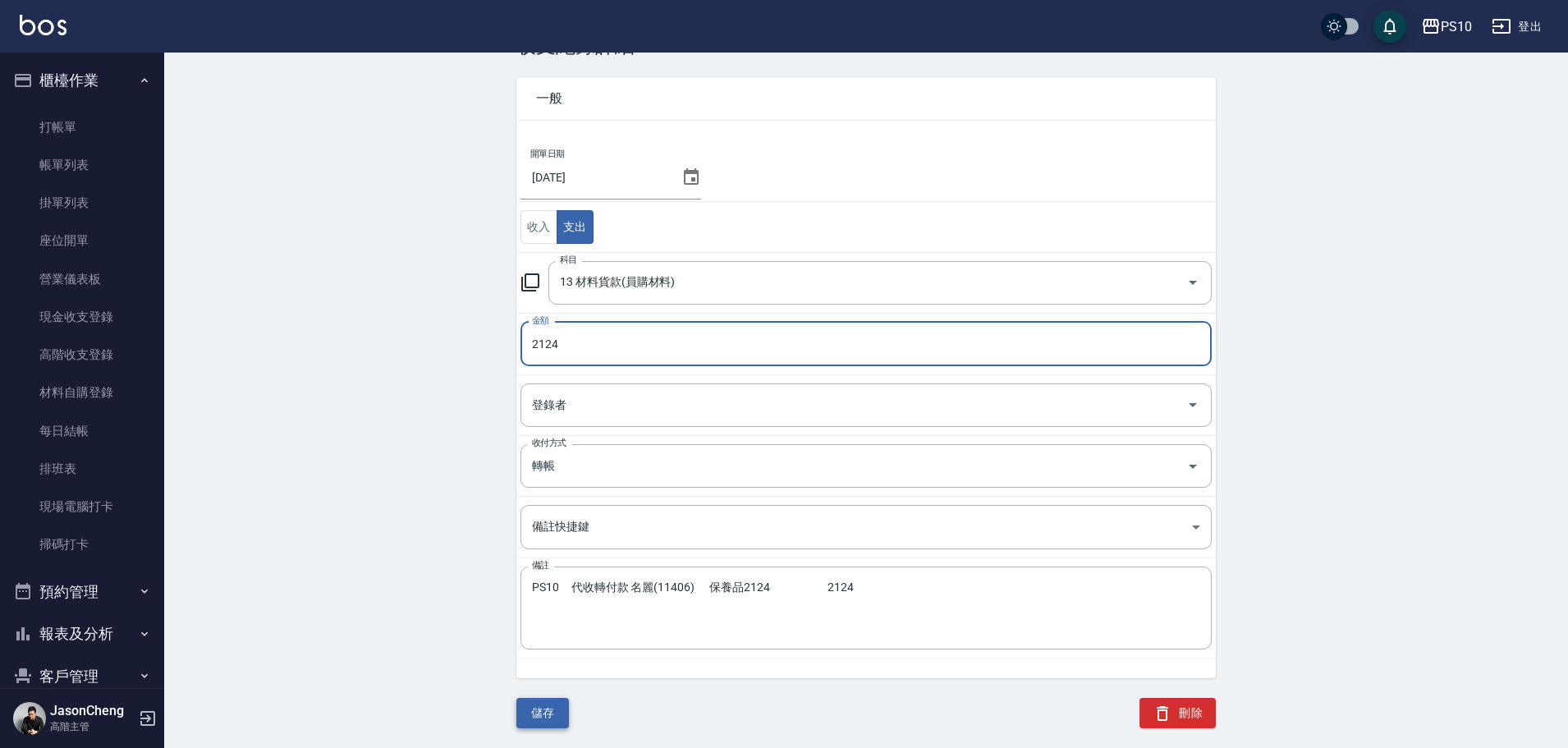
click at [532, 704] on button "儲存" at bounding box center [542, 712] width 52 height 31
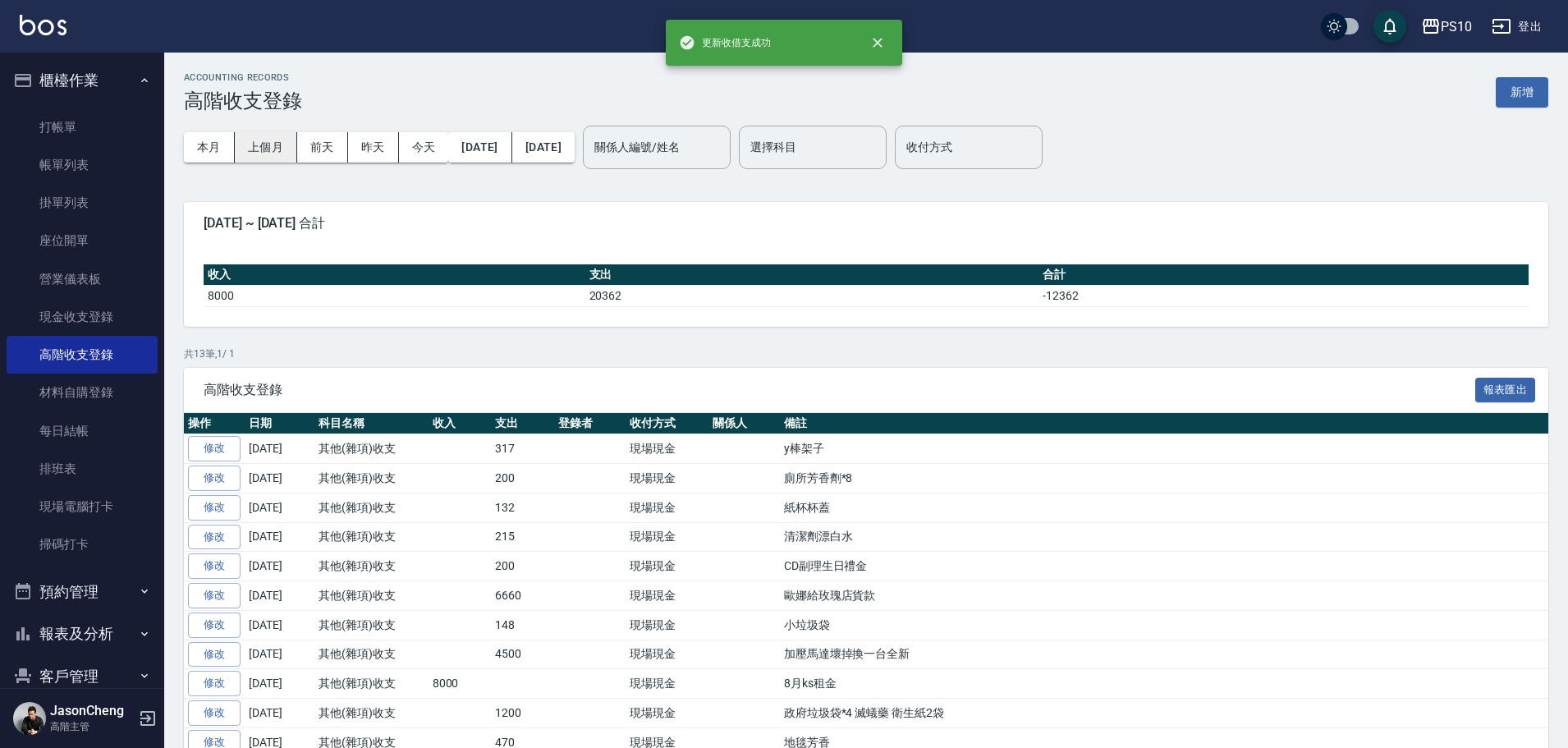
click at [260, 146] on button "上個月" at bounding box center [265, 147] width 62 height 31
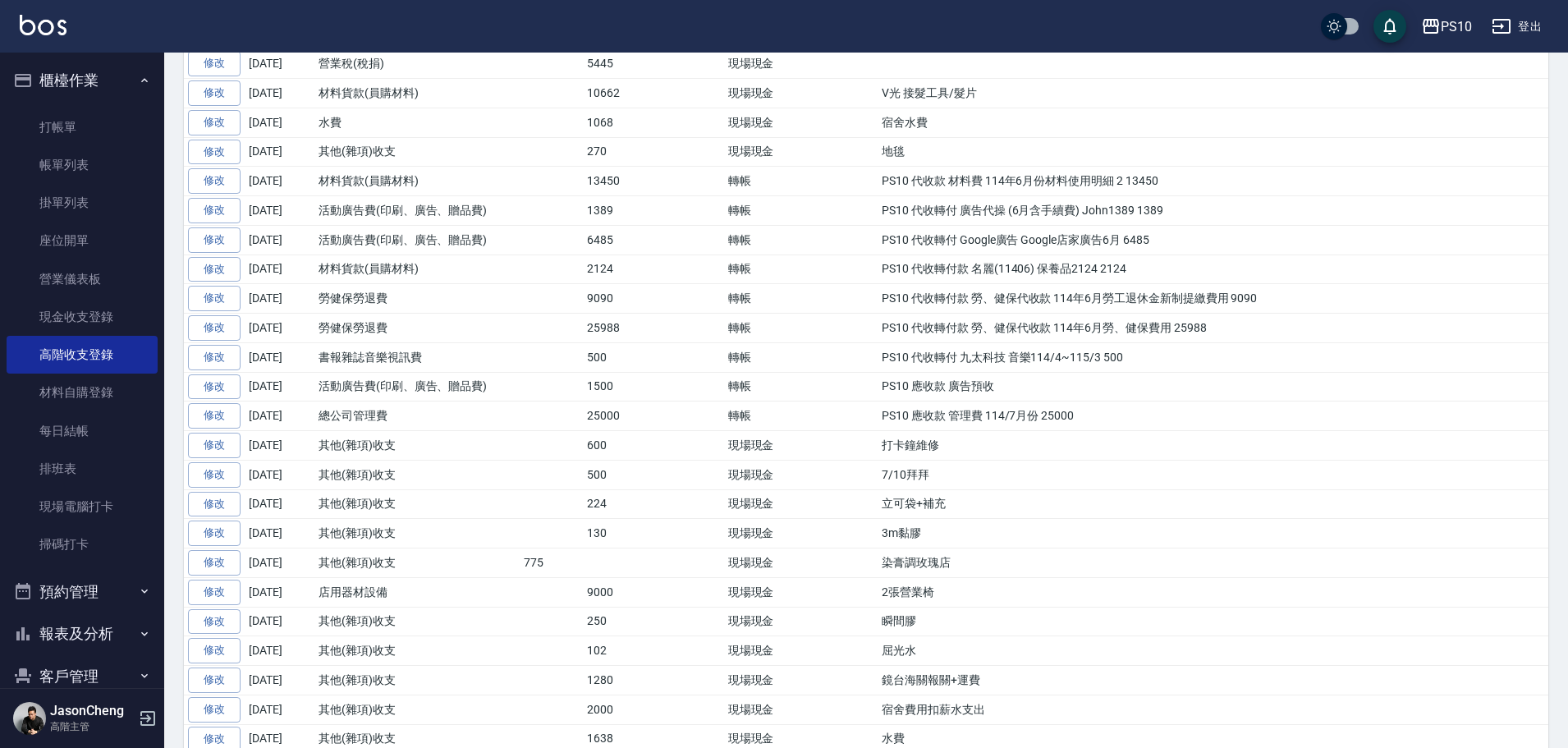
scroll to position [411, 0]
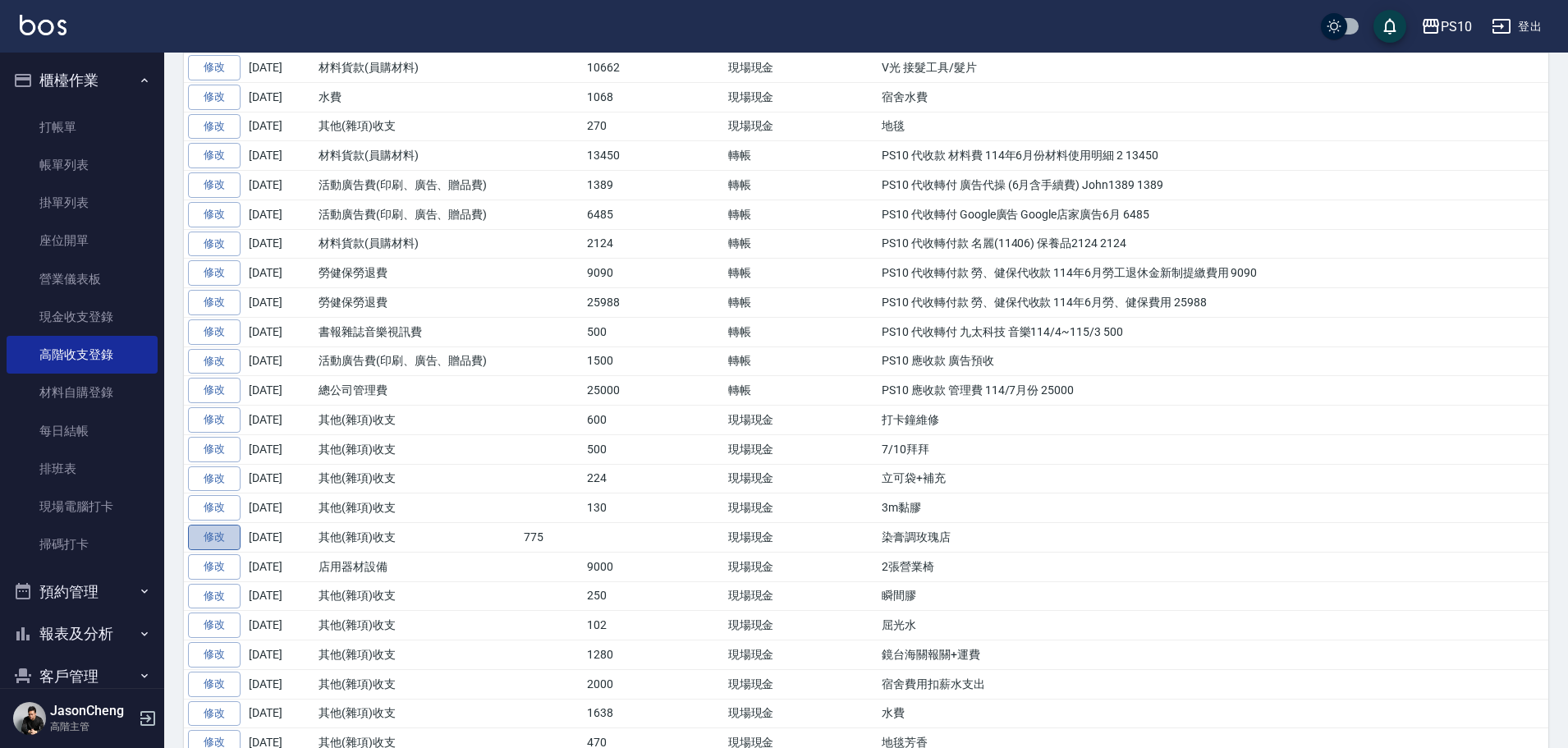
click at [222, 539] on link "修改" at bounding box center [214, 537] width 52 height 26
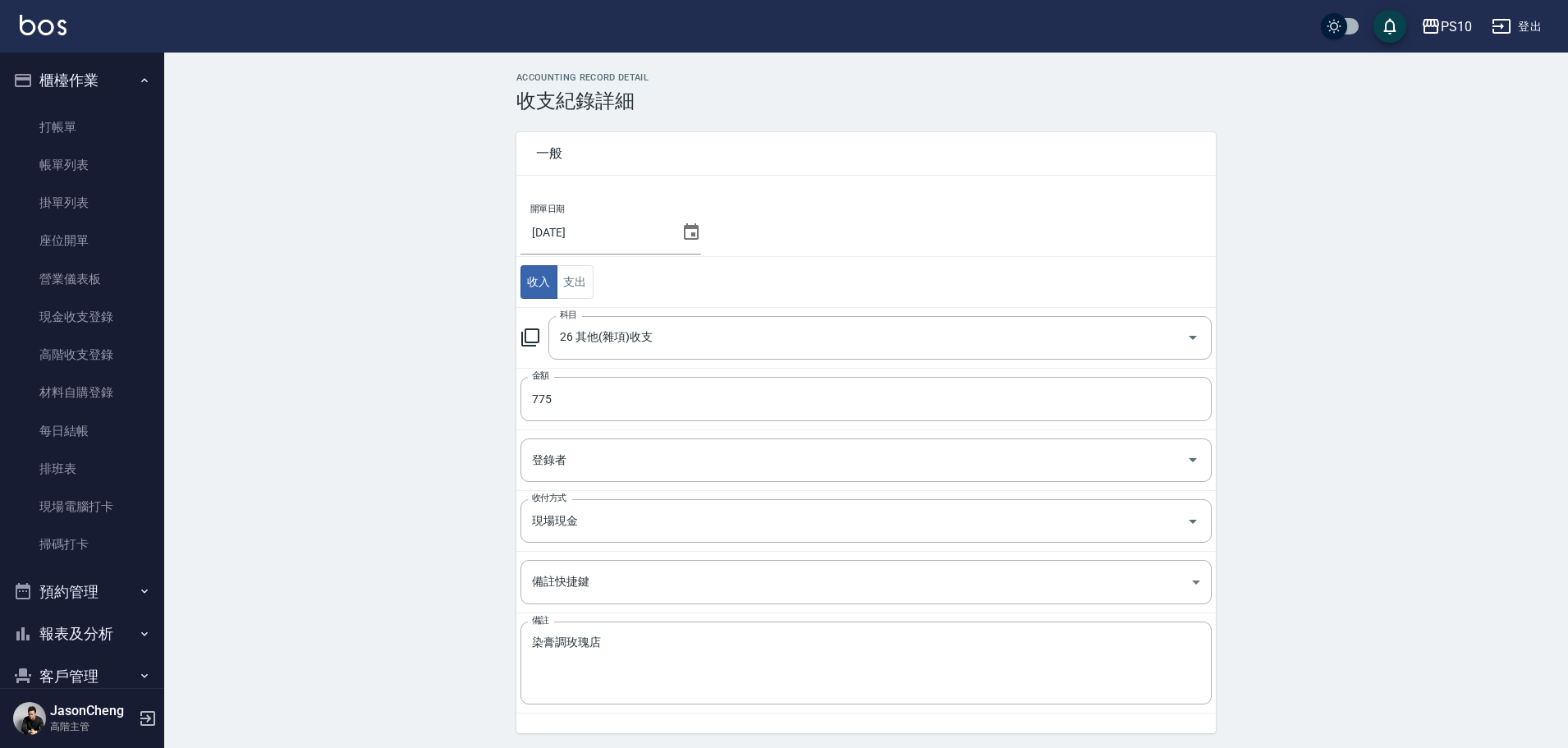
click at [605, 359] on td "科目 26 其他(雜項)收支 科目" at bounding box center [866, 337] width 700 height 60
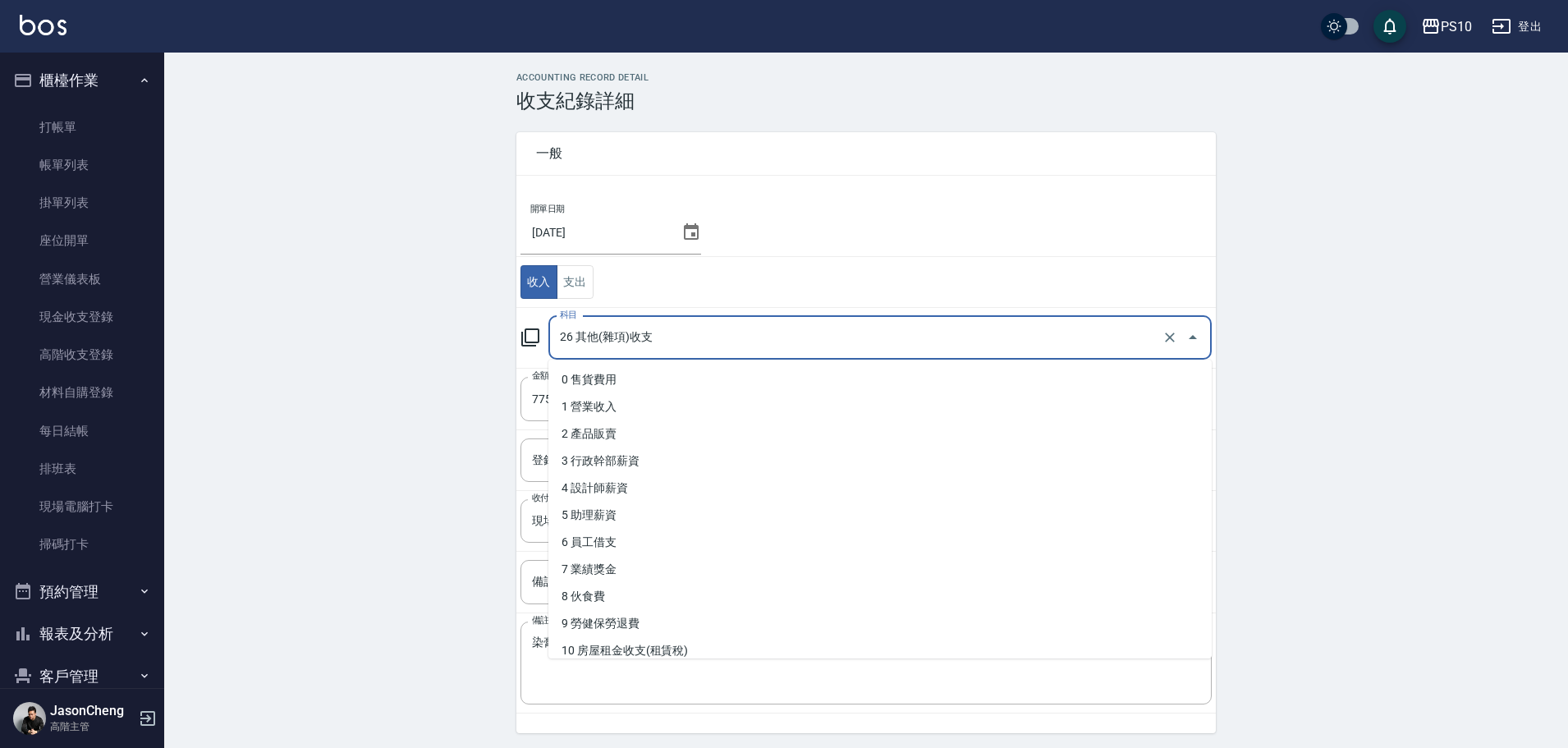
click at [623, 343] on input "26 其他(雜項)收支" at bounding box center [856, 337] width 603 height 29
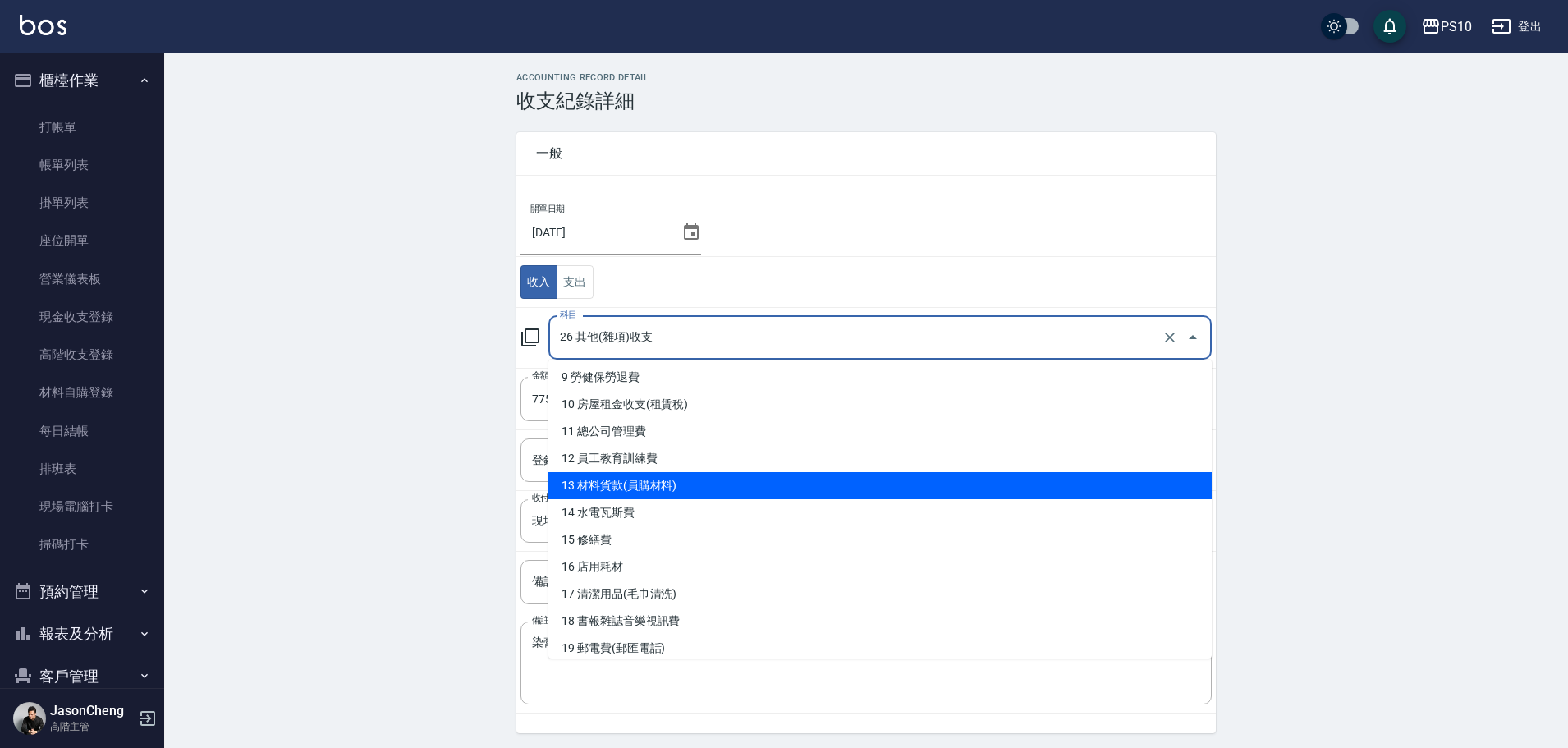
click at [698, 482] on li "13 材料貨款(員購材料)" at bounding box center [880, 485] width 663 height 27
type input "13 材料貨款(員購材料)"
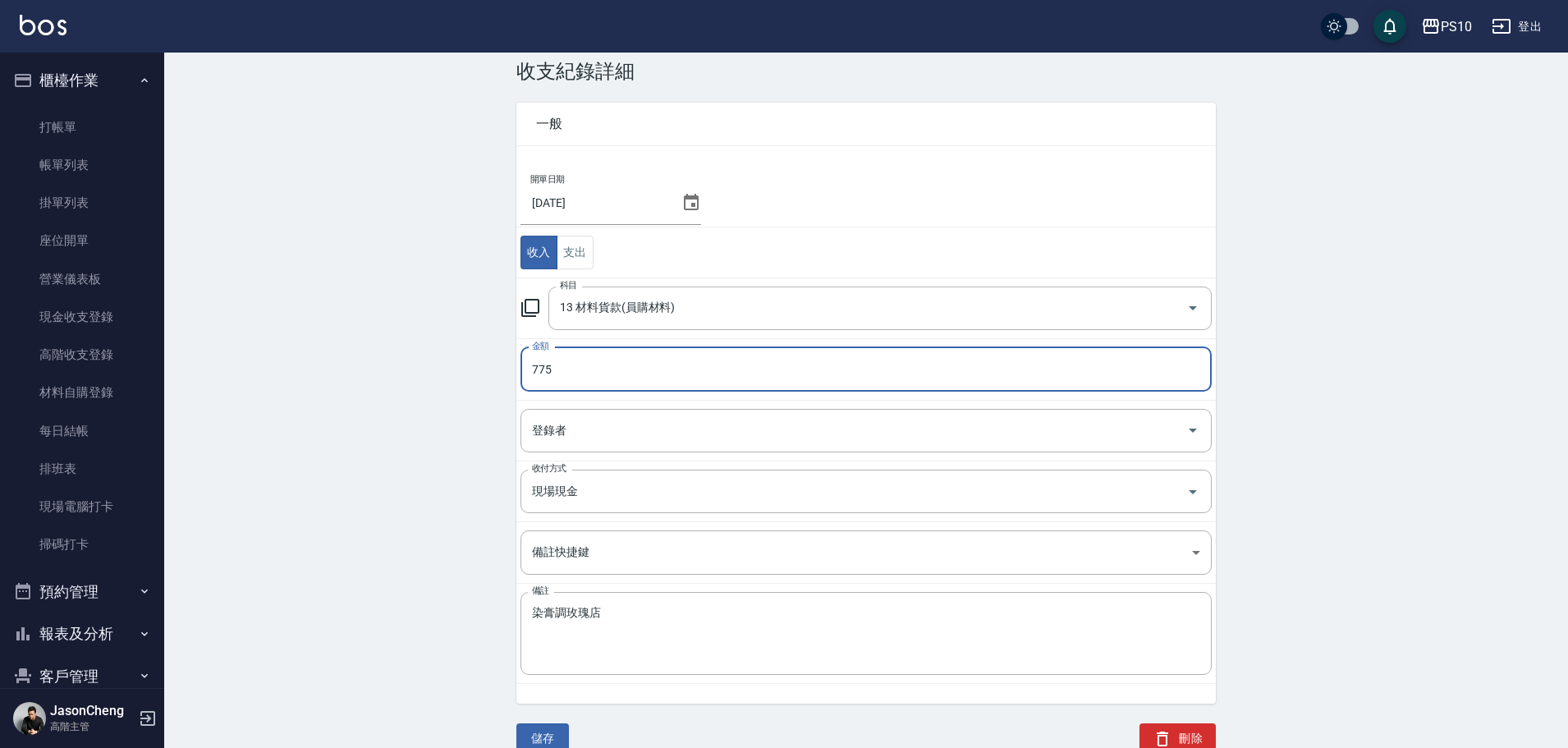
scroll to position [55, 0]
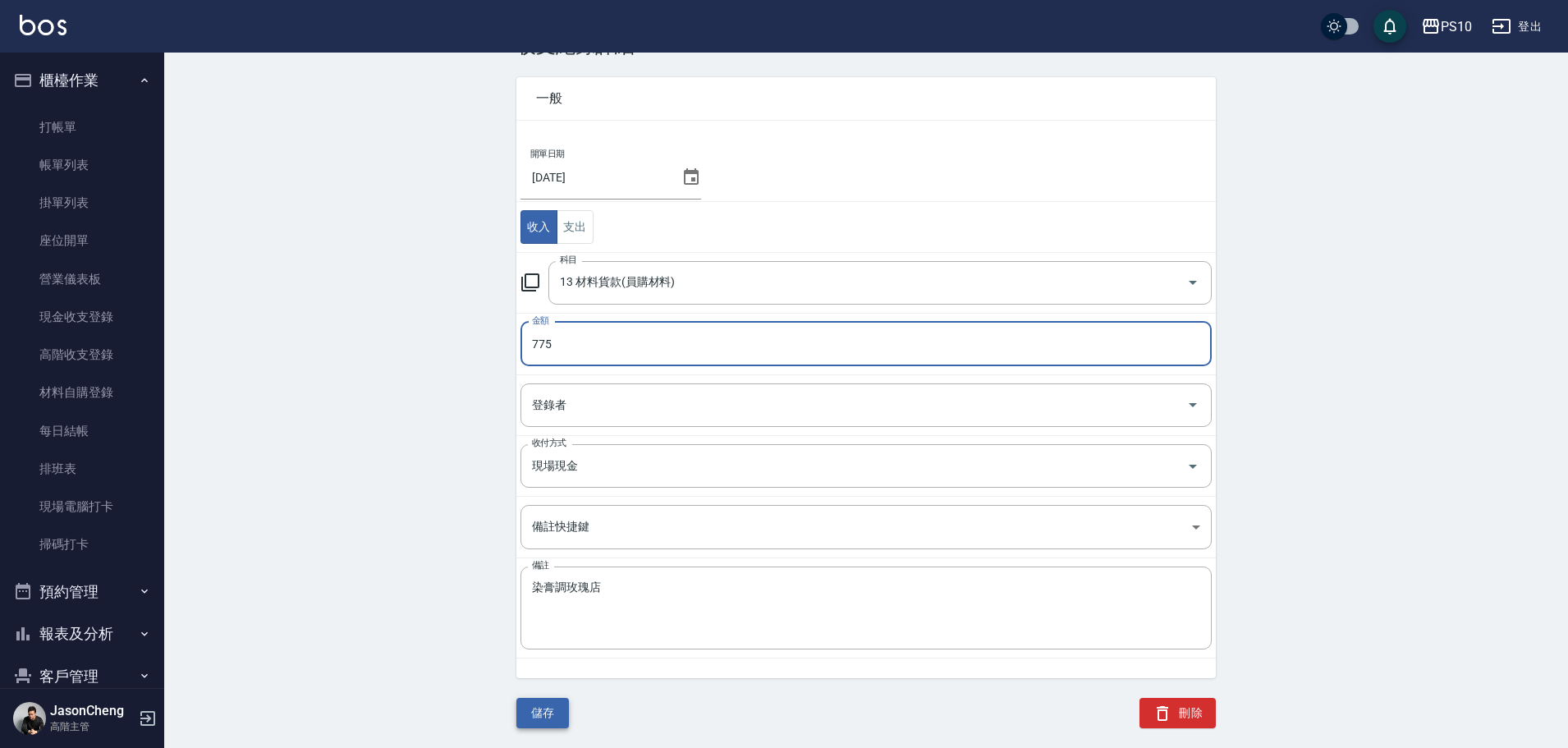
click at [538, 712] on button "儲存" at bounding box center [542, 712] width 52 height 31
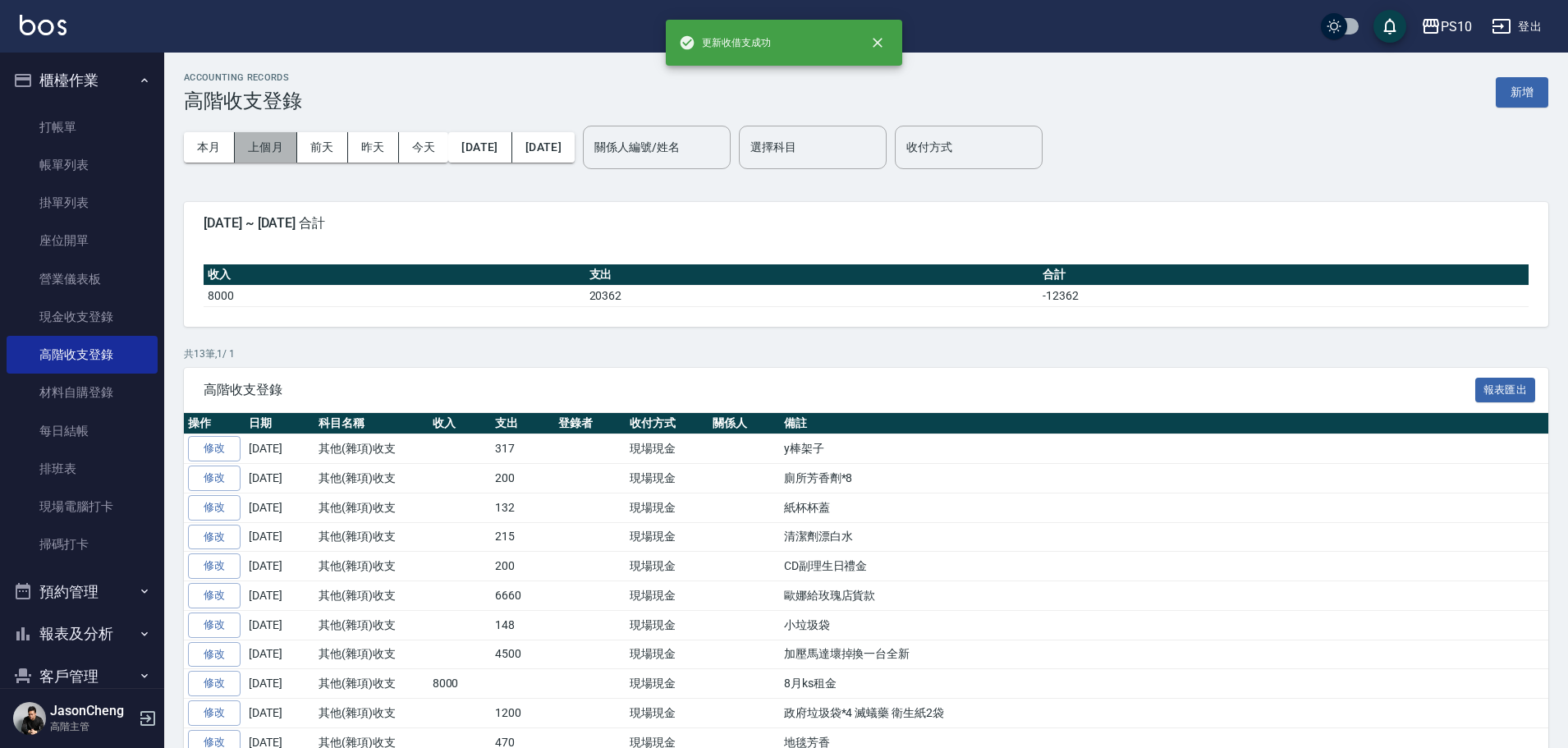
click at [267, 146] on button "上個月" at bounding box center [265, 147] width 62 height 31
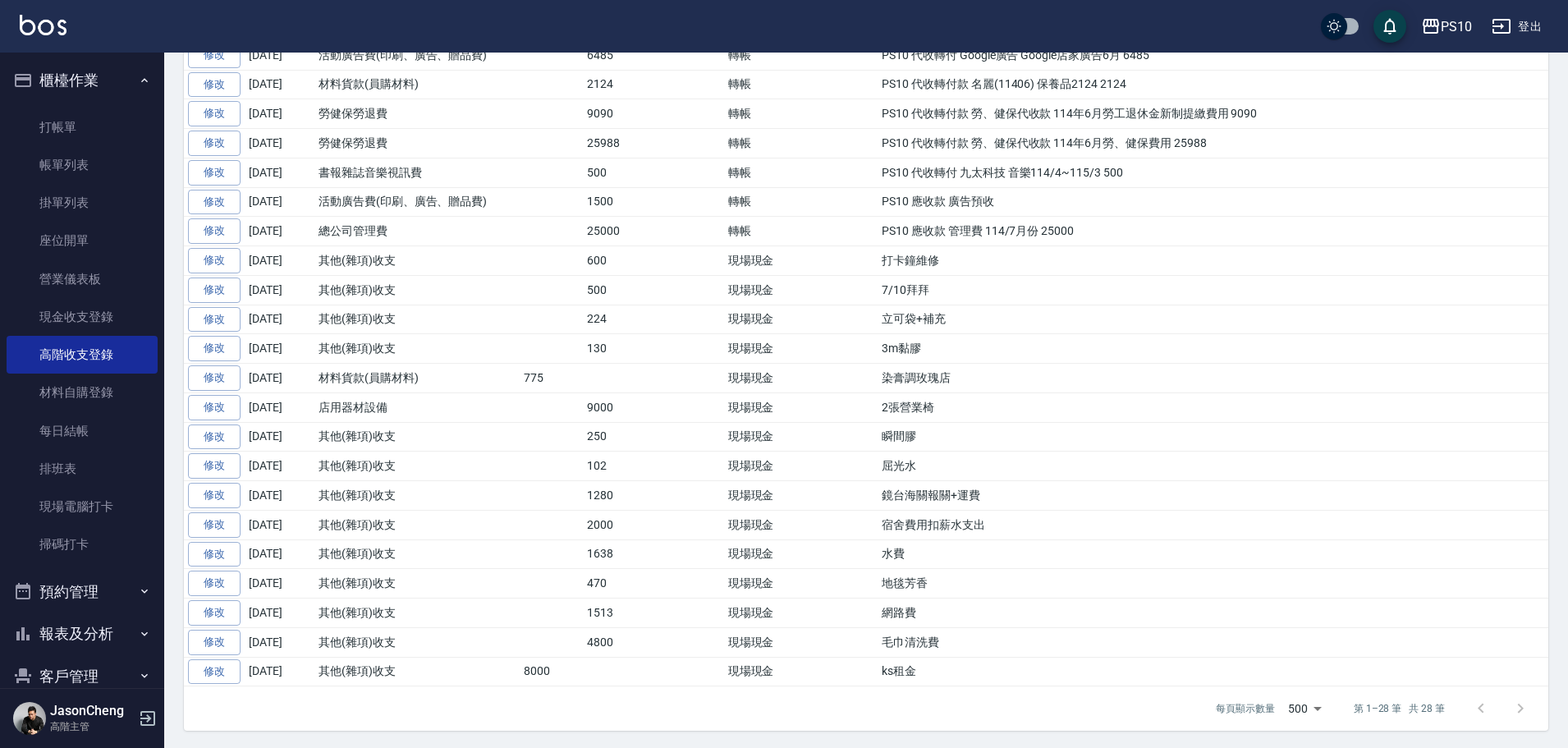
scroll to position [572, 0]
click at [201, 666] on link "修改" at bounding box center [214, 669] width 52 height 26
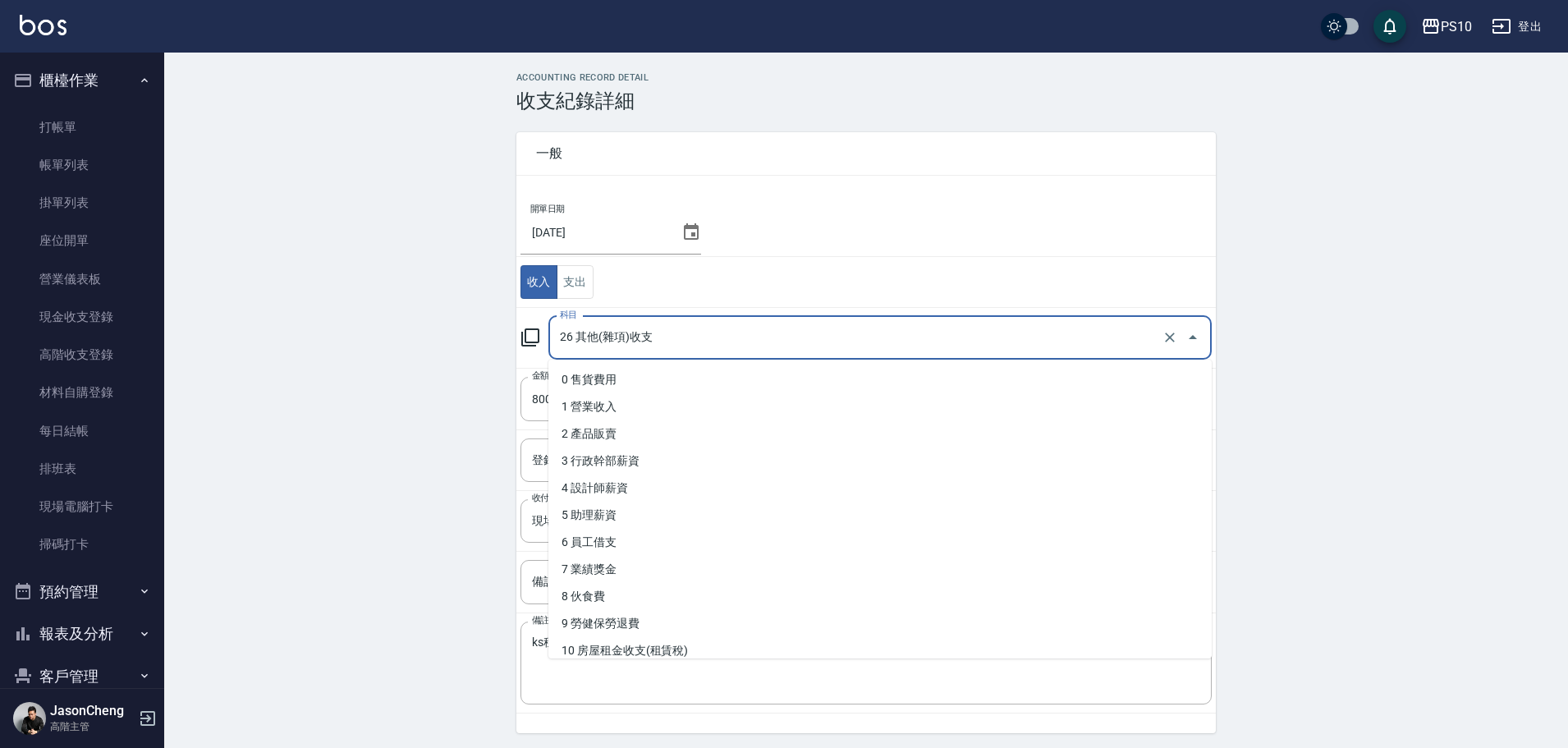
click at [647, 348] on input "26 其他(雜項)收支" at bounding box center [856, 337] width 603 height 29
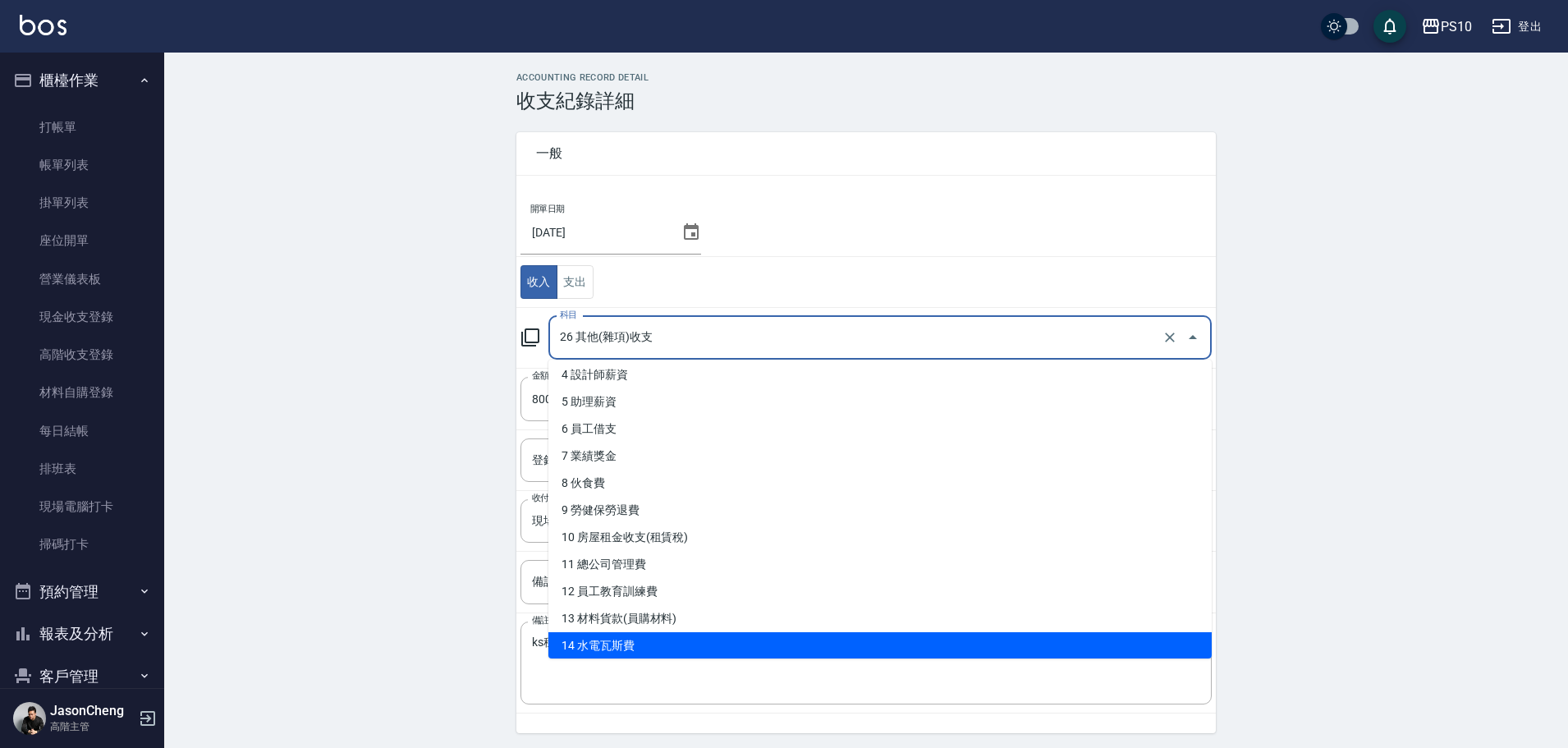
scroll to position [82, 0]
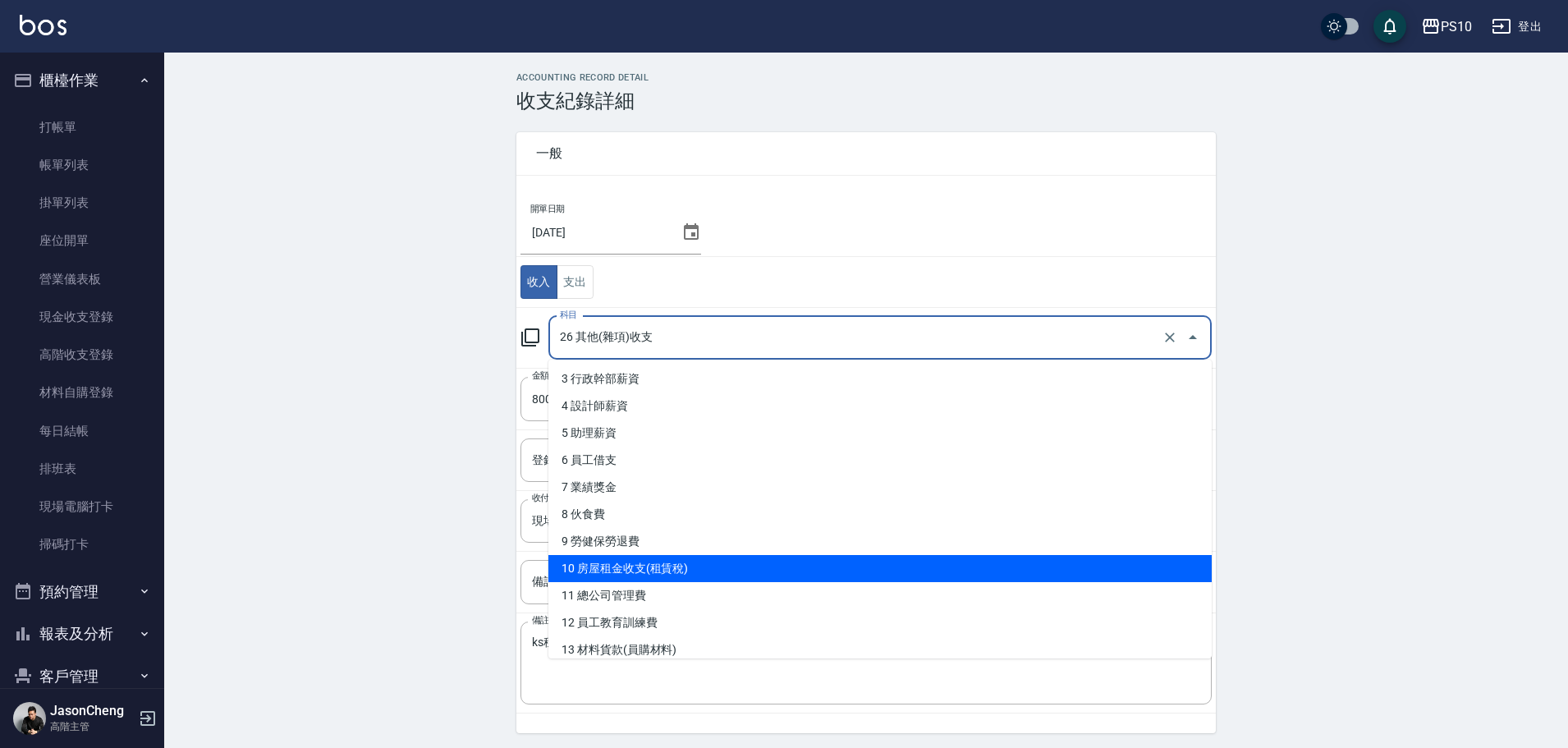
click at [641, 559] on li "10 房屋租金收支(租賃稅)" at bounding box center [880, 568] width 663 height 27
type input "10 房屋租金收支(租賃稅)"
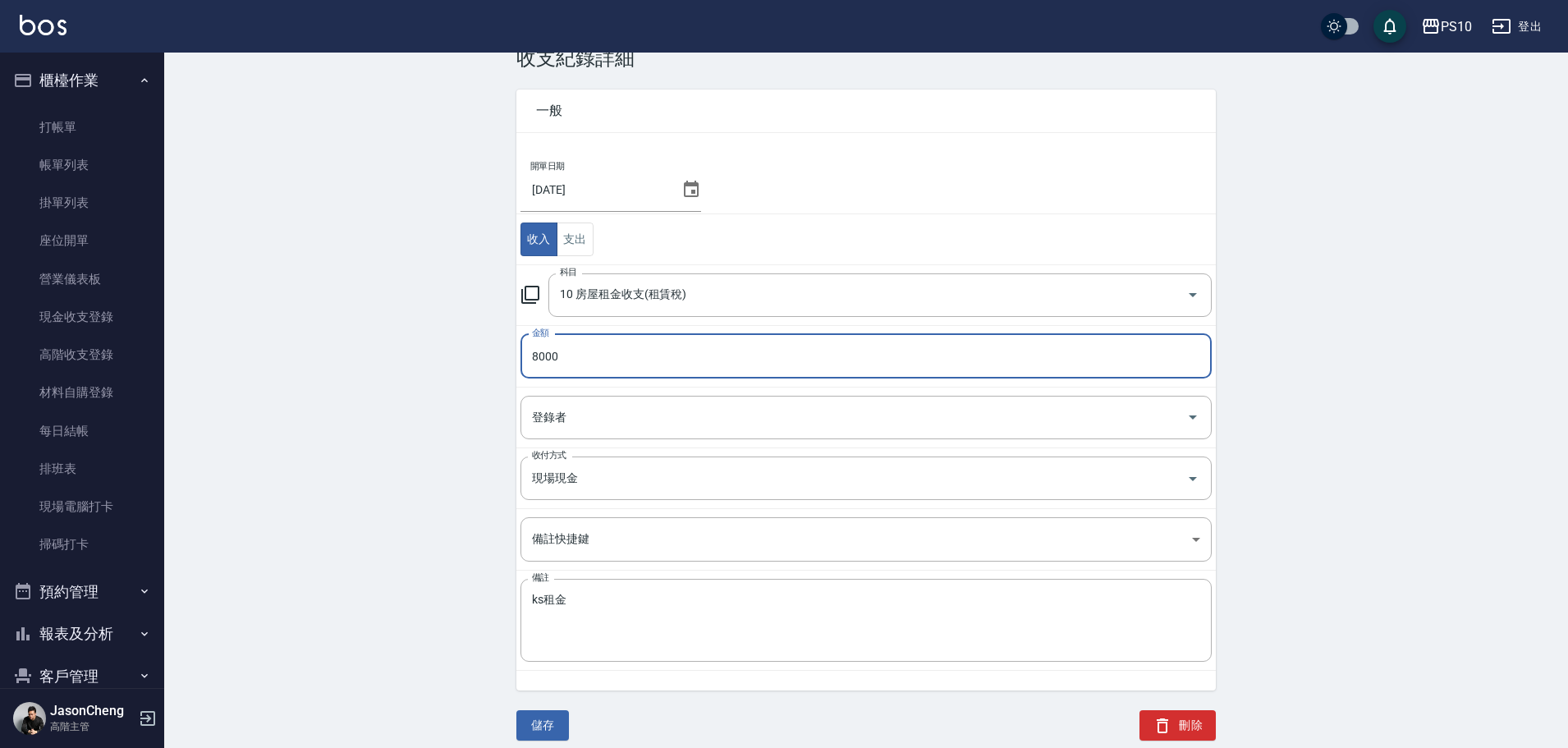
scroll to position [55, 0]
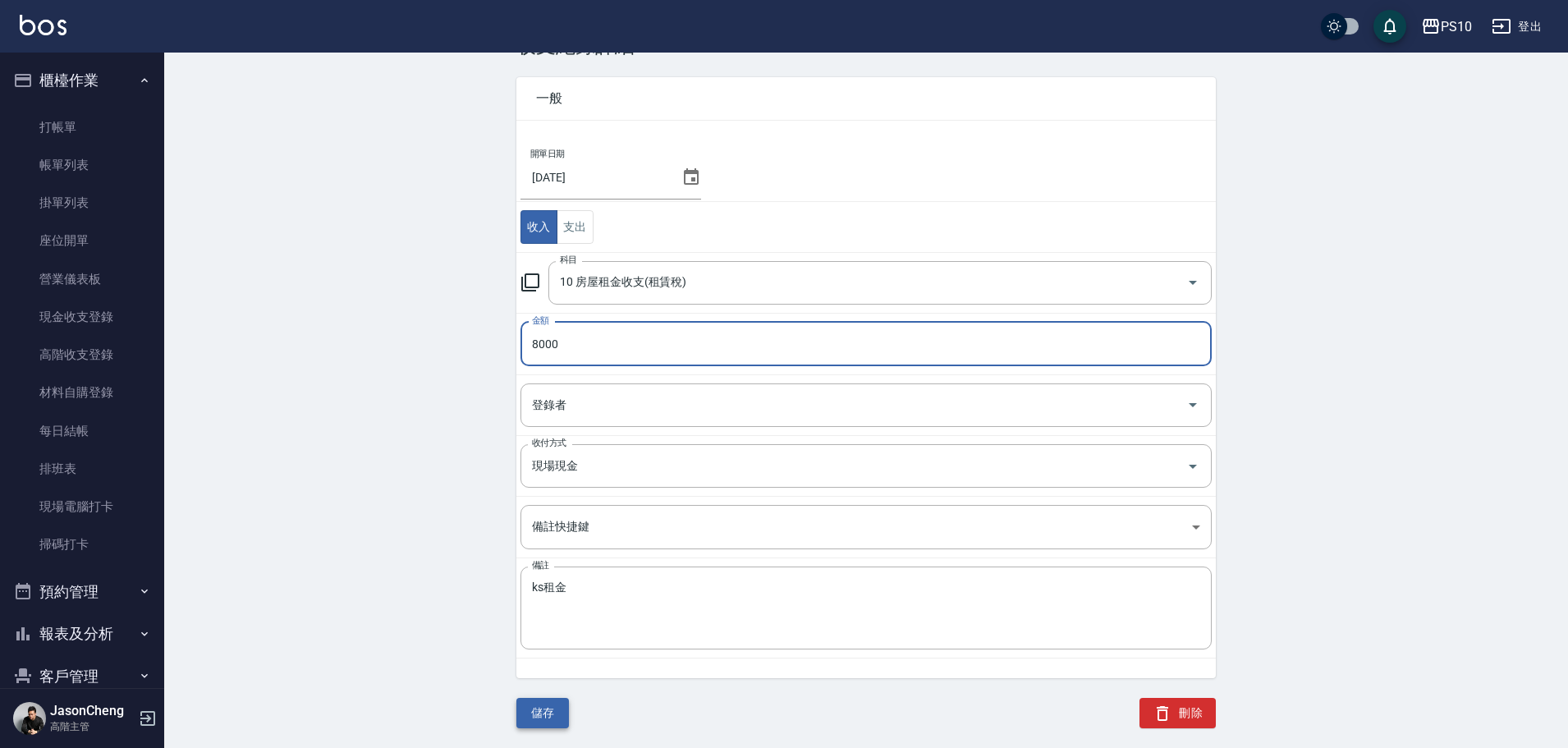
click at [541, 709] on button "儲存" at bounding box center [542, 712] width 52 height 31
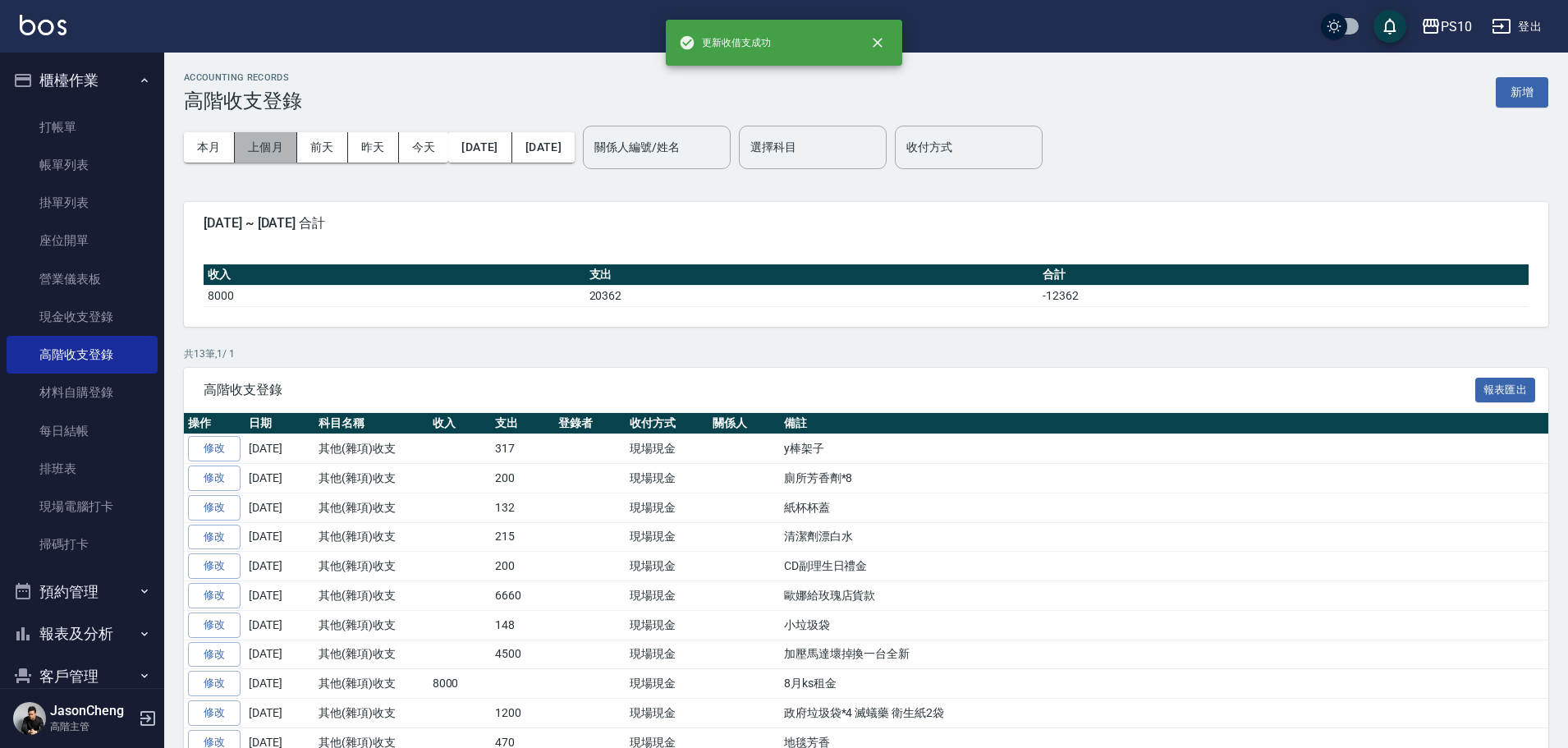
click at [263, 147] on button "上個月" at bounding box center [265, 147] width 62 height 31
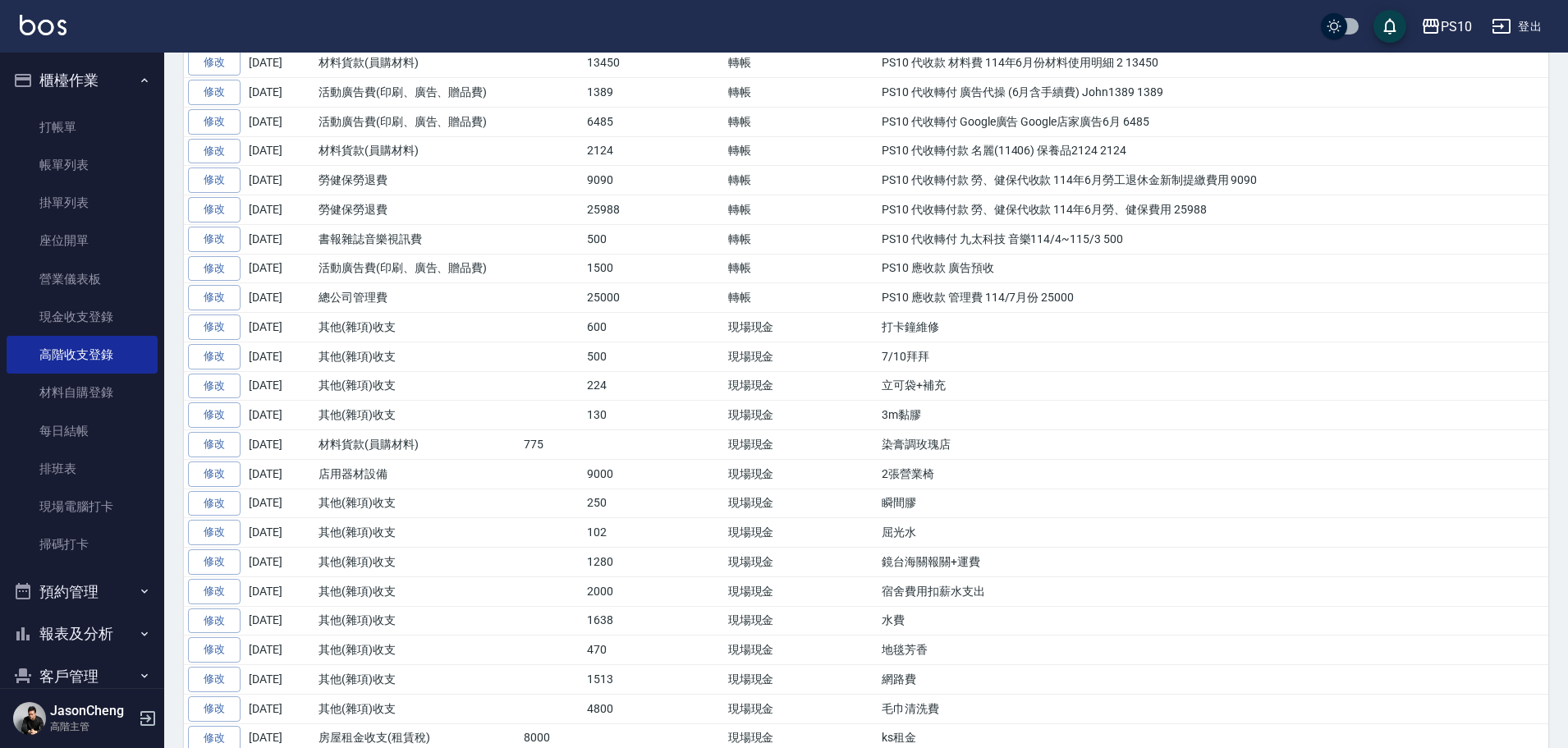
scroll to position [572, 0]
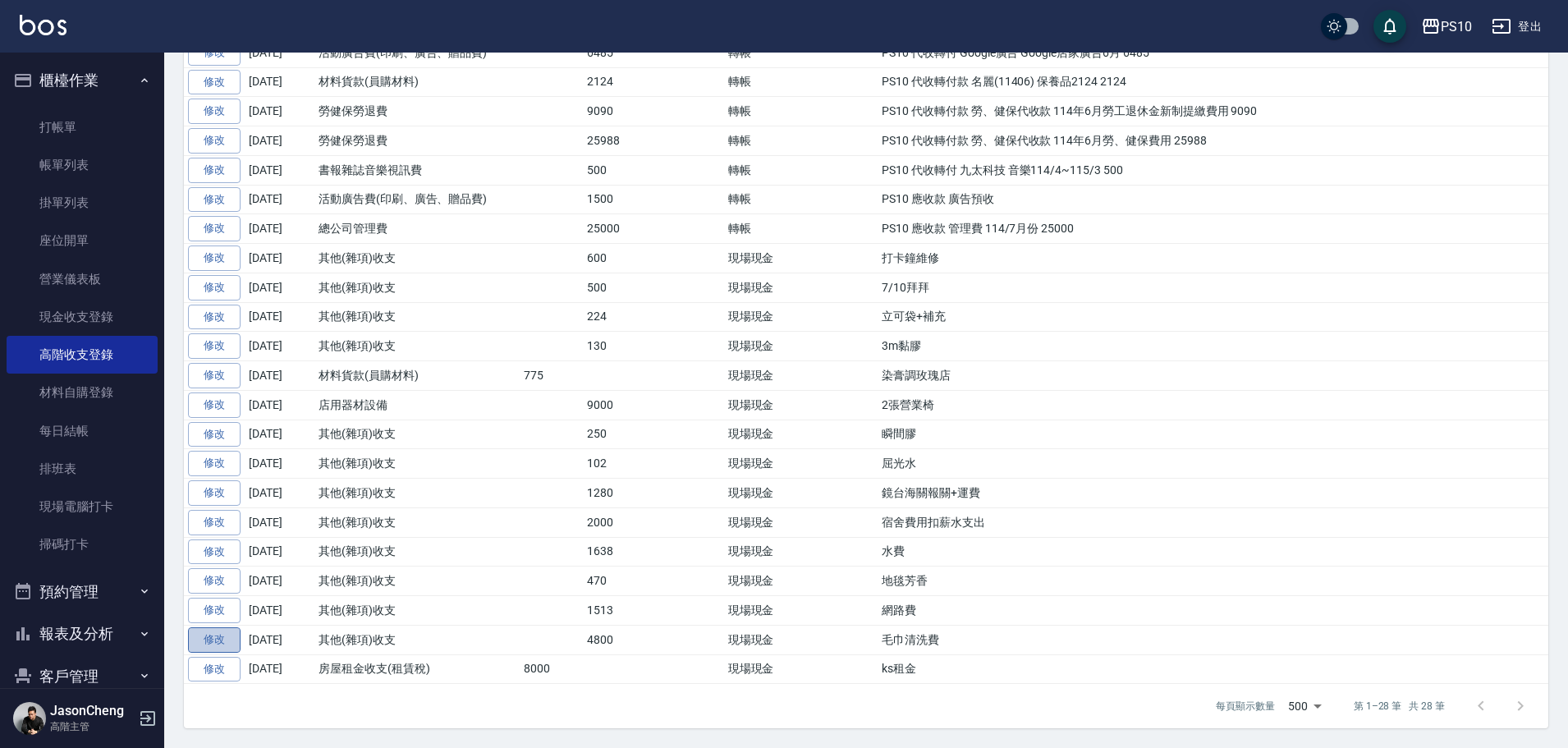
click at [214, 635] on link "修改" at bounding box center [214, 640] width 52 height 26
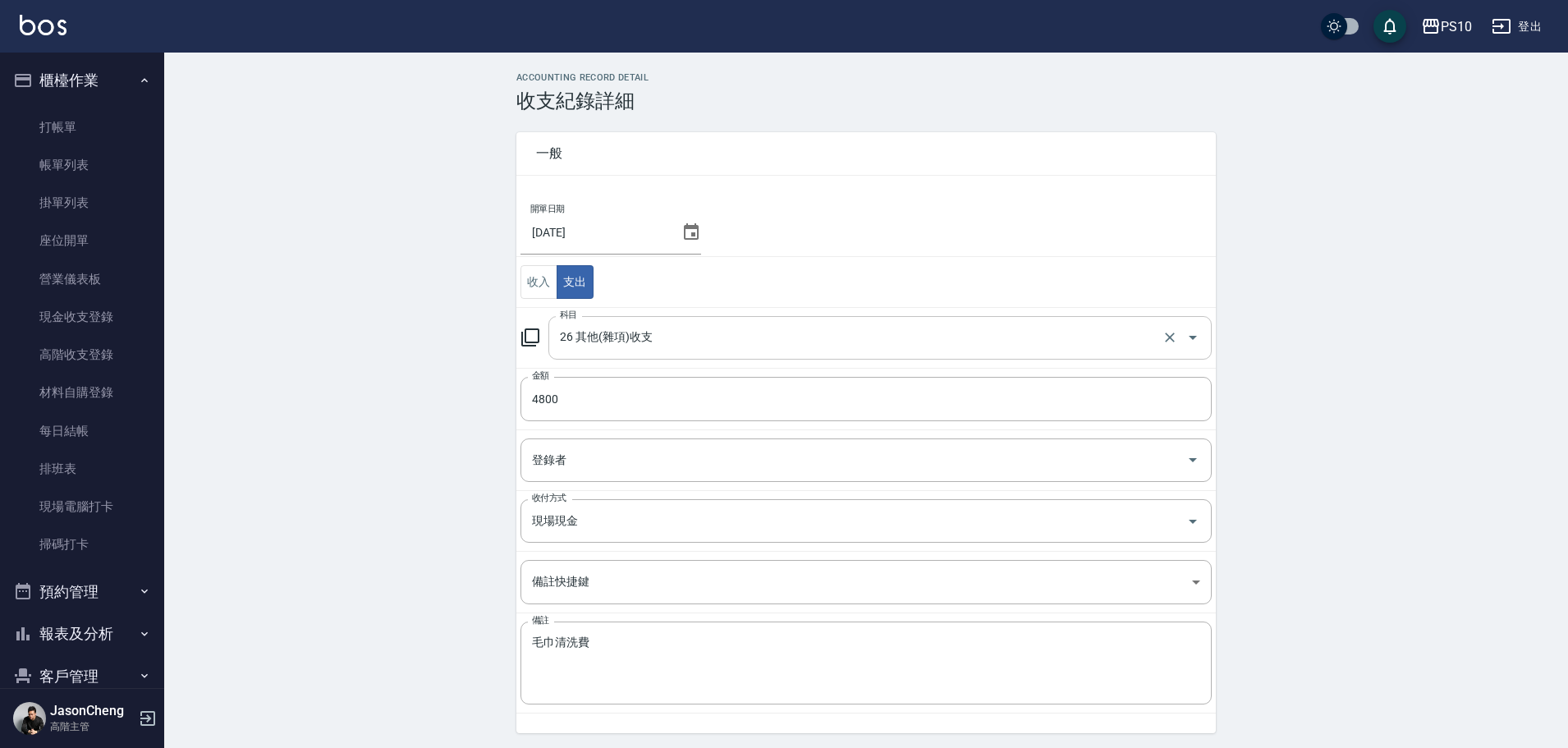
click at [584, 335] on input "26 其他(雜項)收支" at bounding box center [856, 337] width 603 height 29
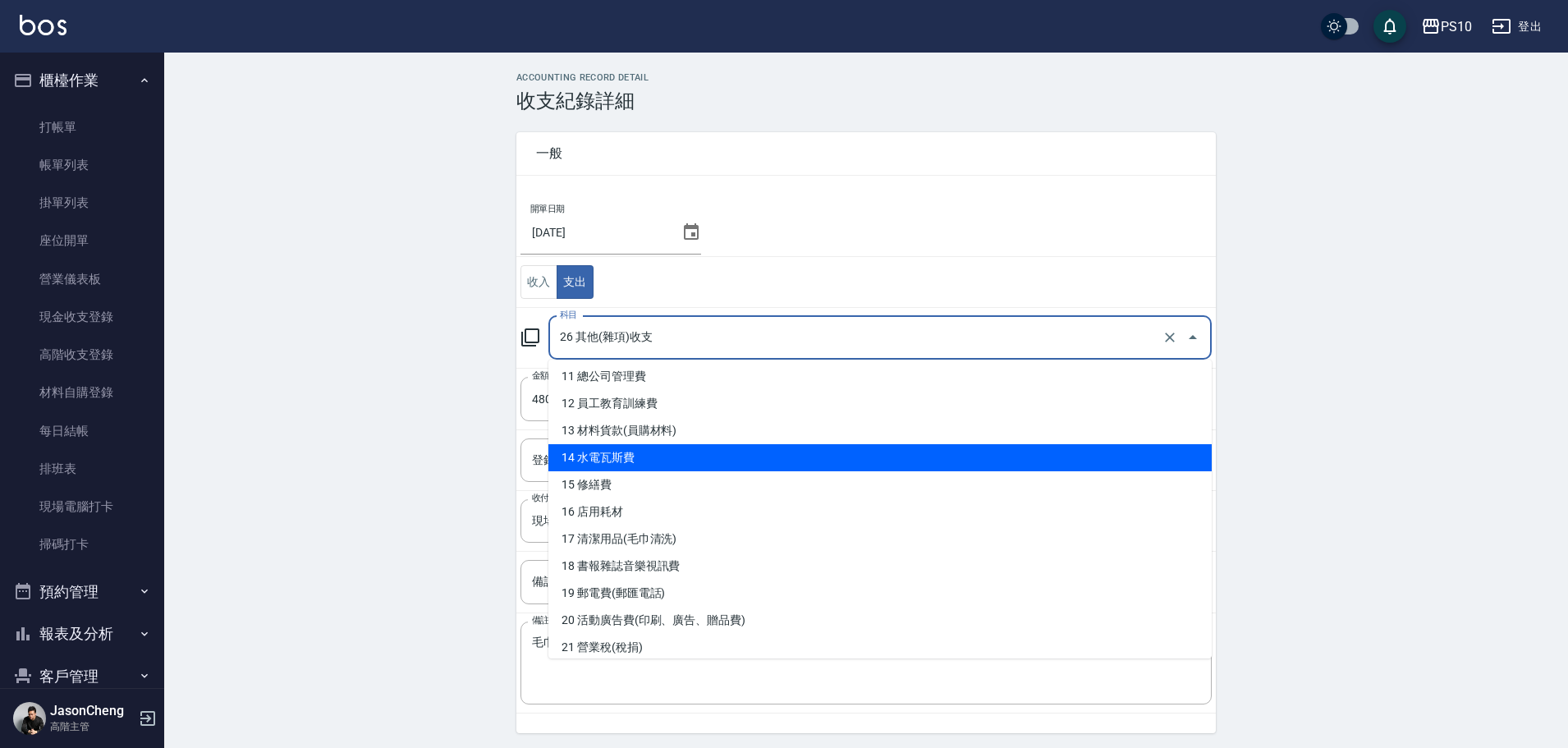
scroll to position [328, 0]
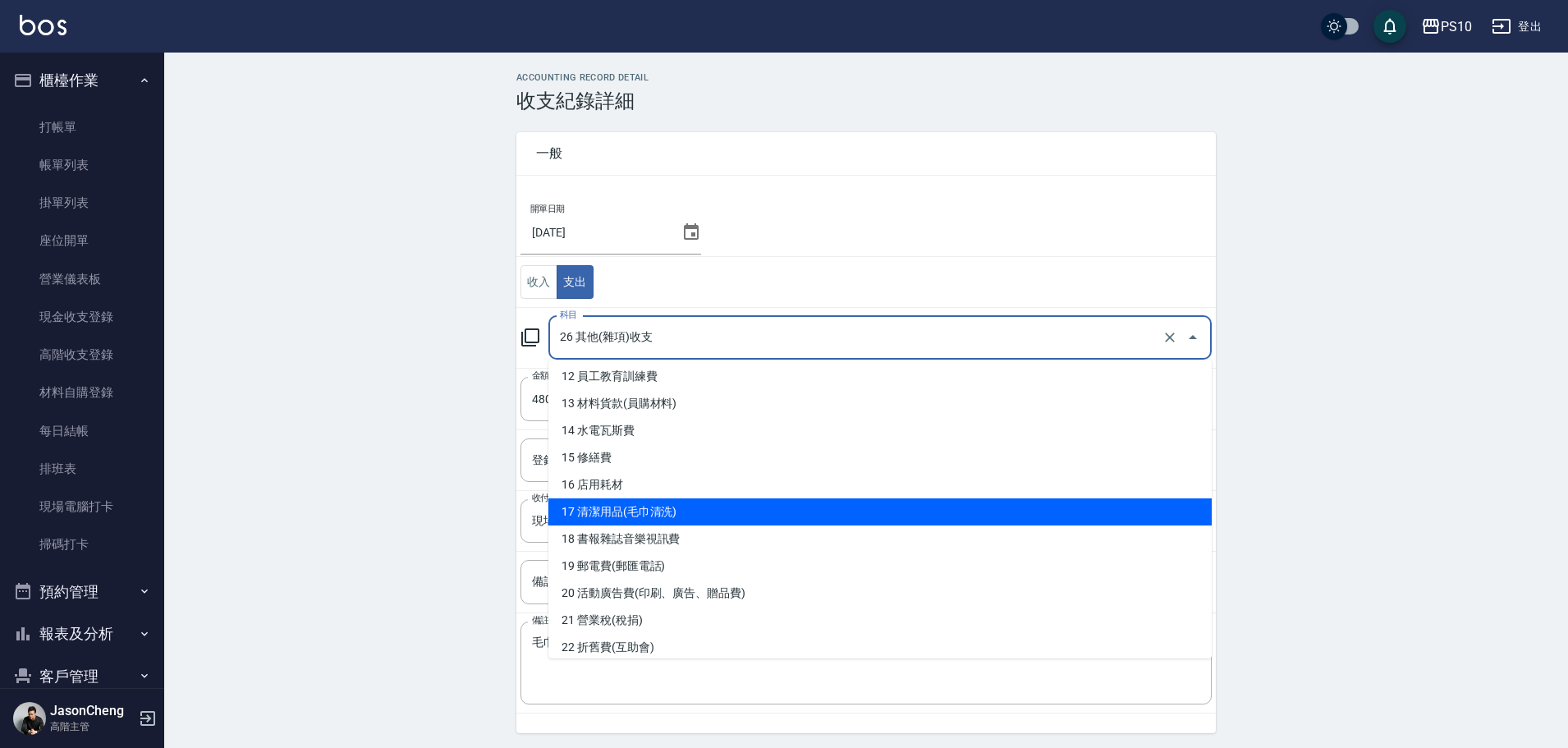
click at [617, 510] on li "17 清潔用品(毛巾清洗)" at bounding box center [880, 511] width 663 height 27
type input "17 清潔用品(毛巾清洗)"
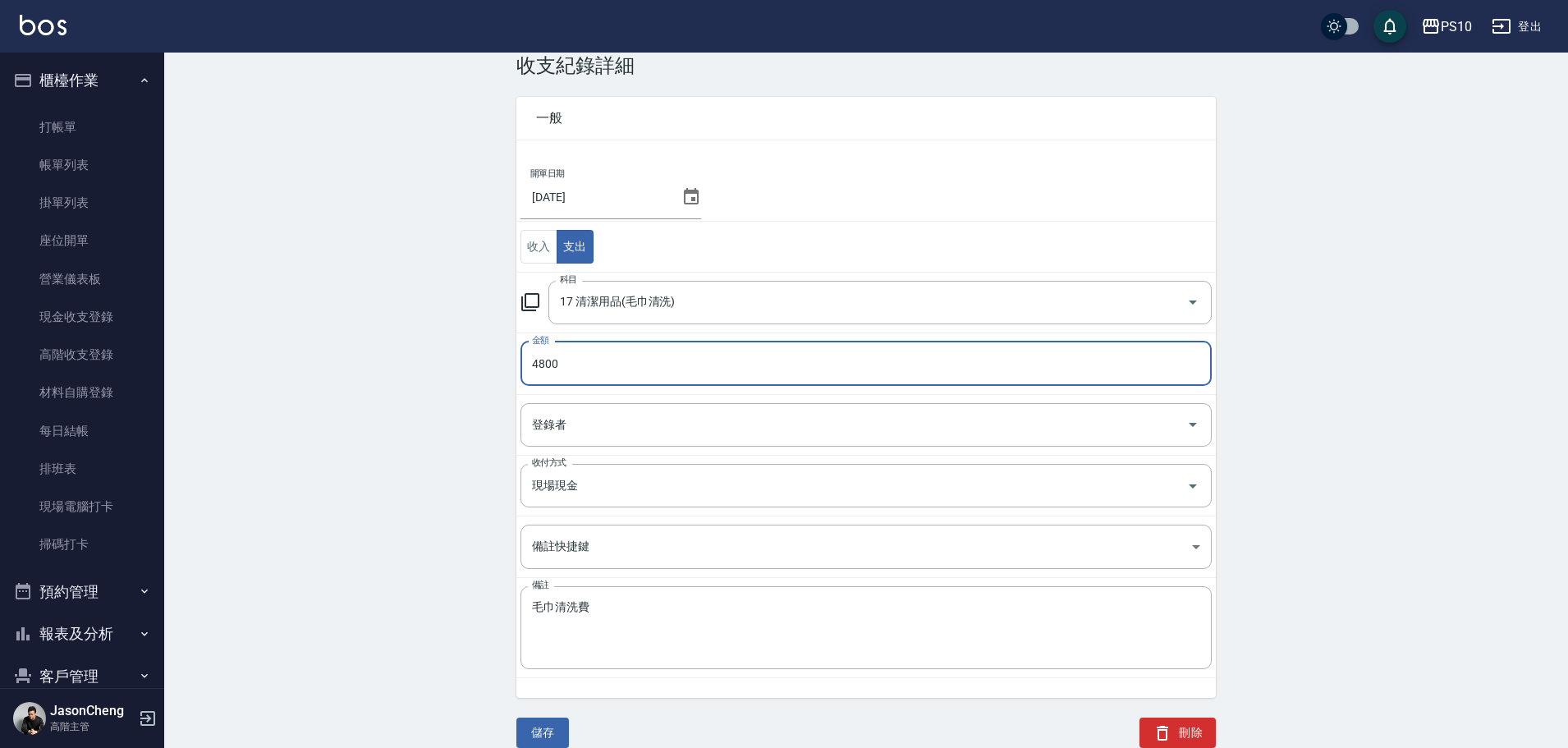
scroll to position [55, 0]
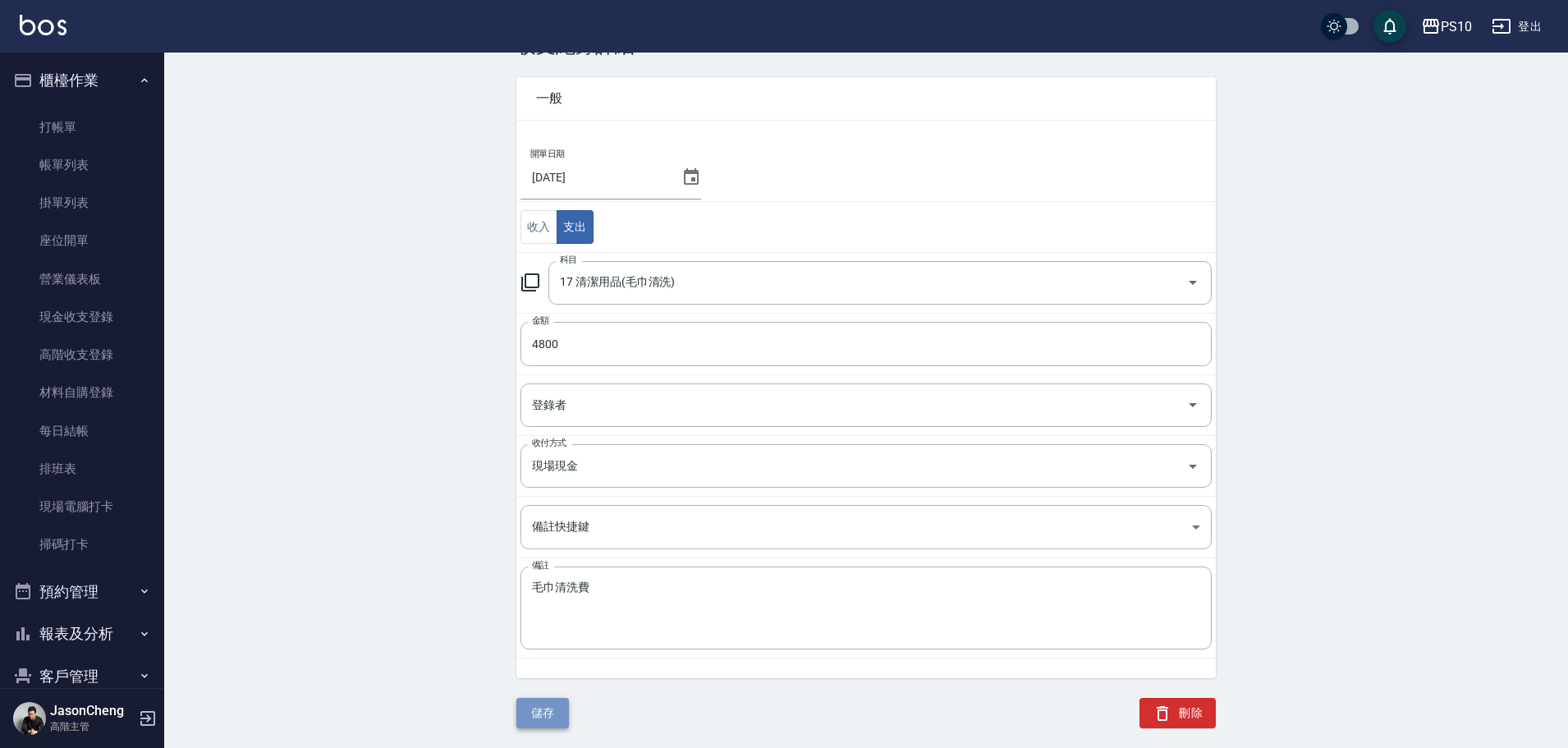
click at [539, 709] on button "儲存" at bounding box center [542, 712] width 52 height 31
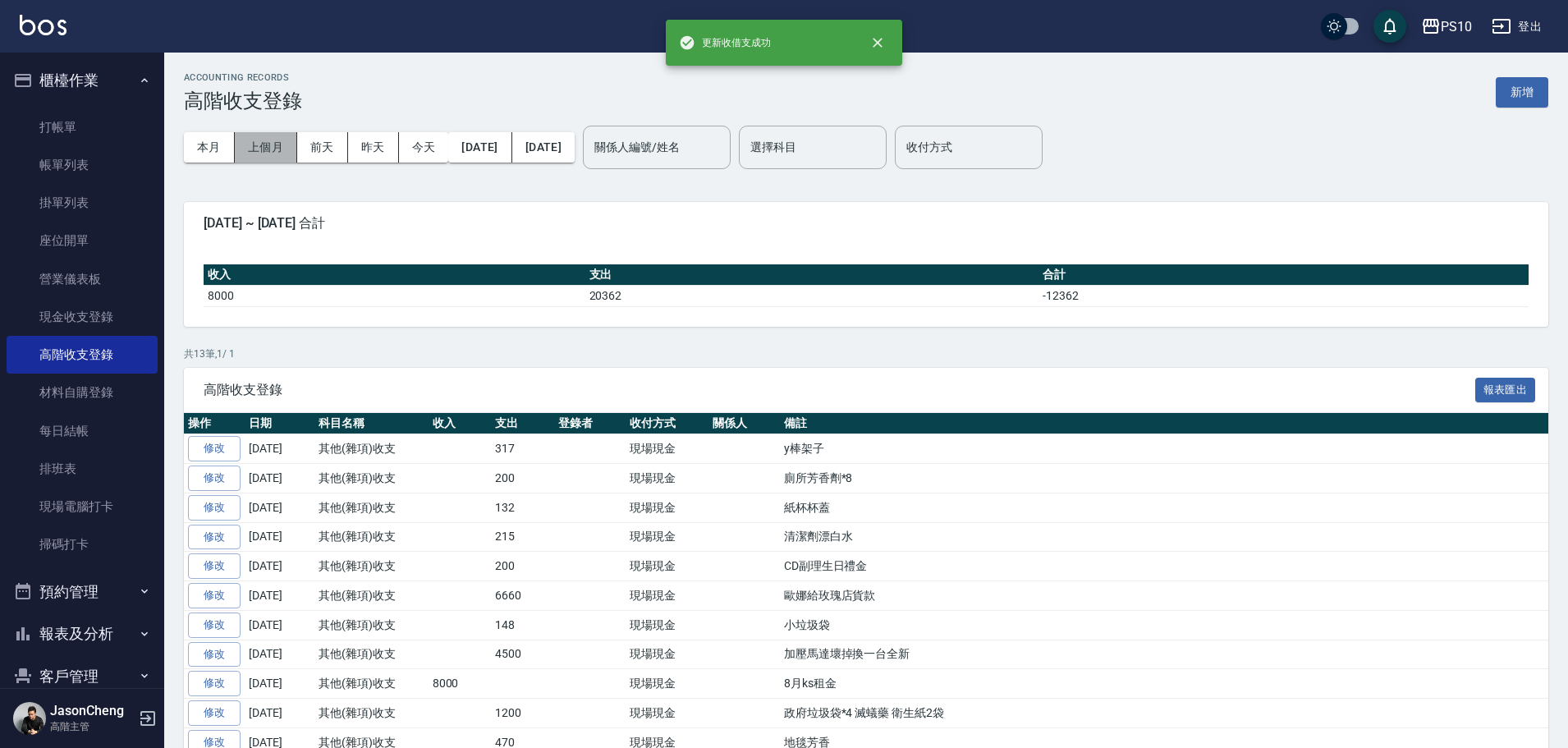
click at [239, 146] on button "上個月" at bounding box center [265, 147] width 62 height 31
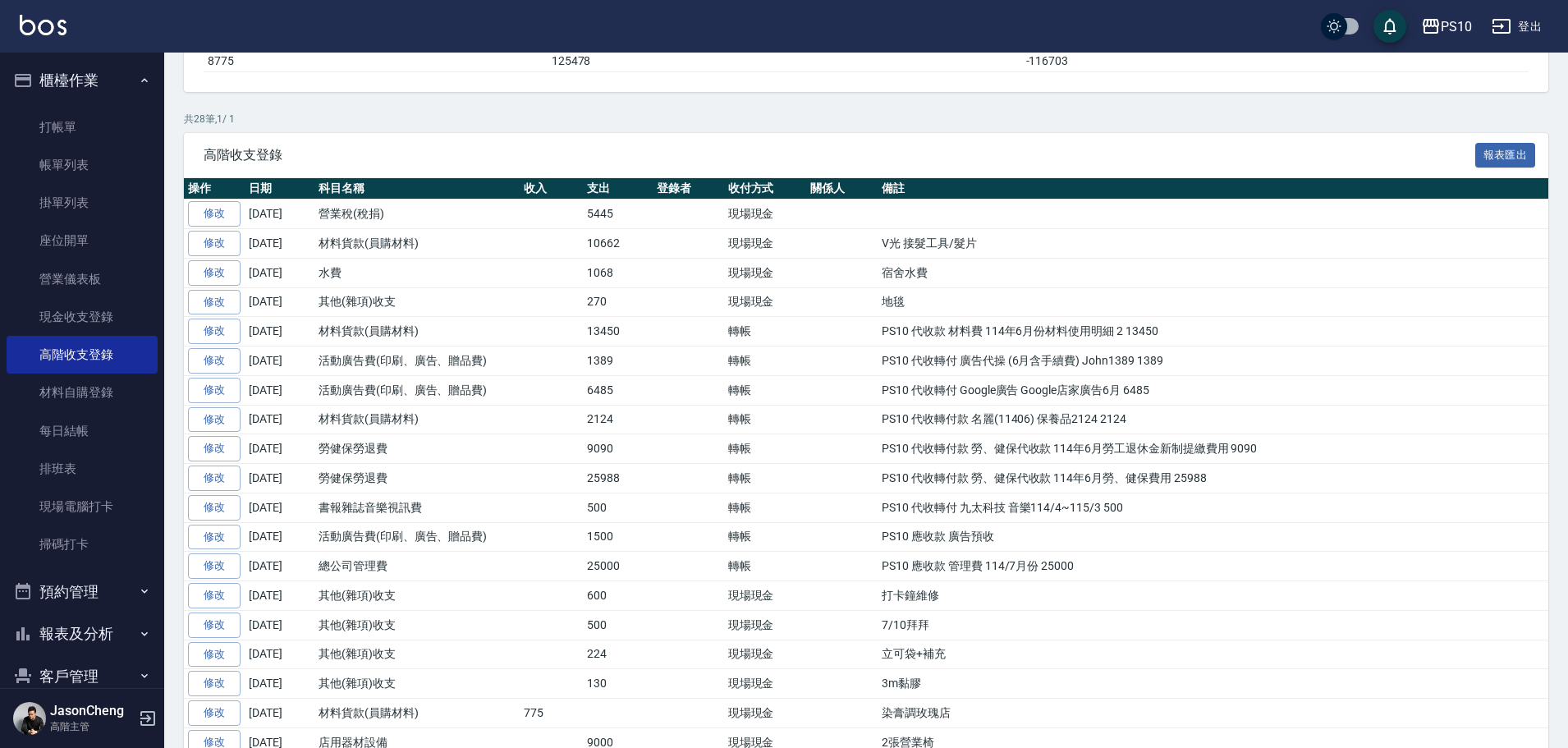
scroll to position [572, 0]
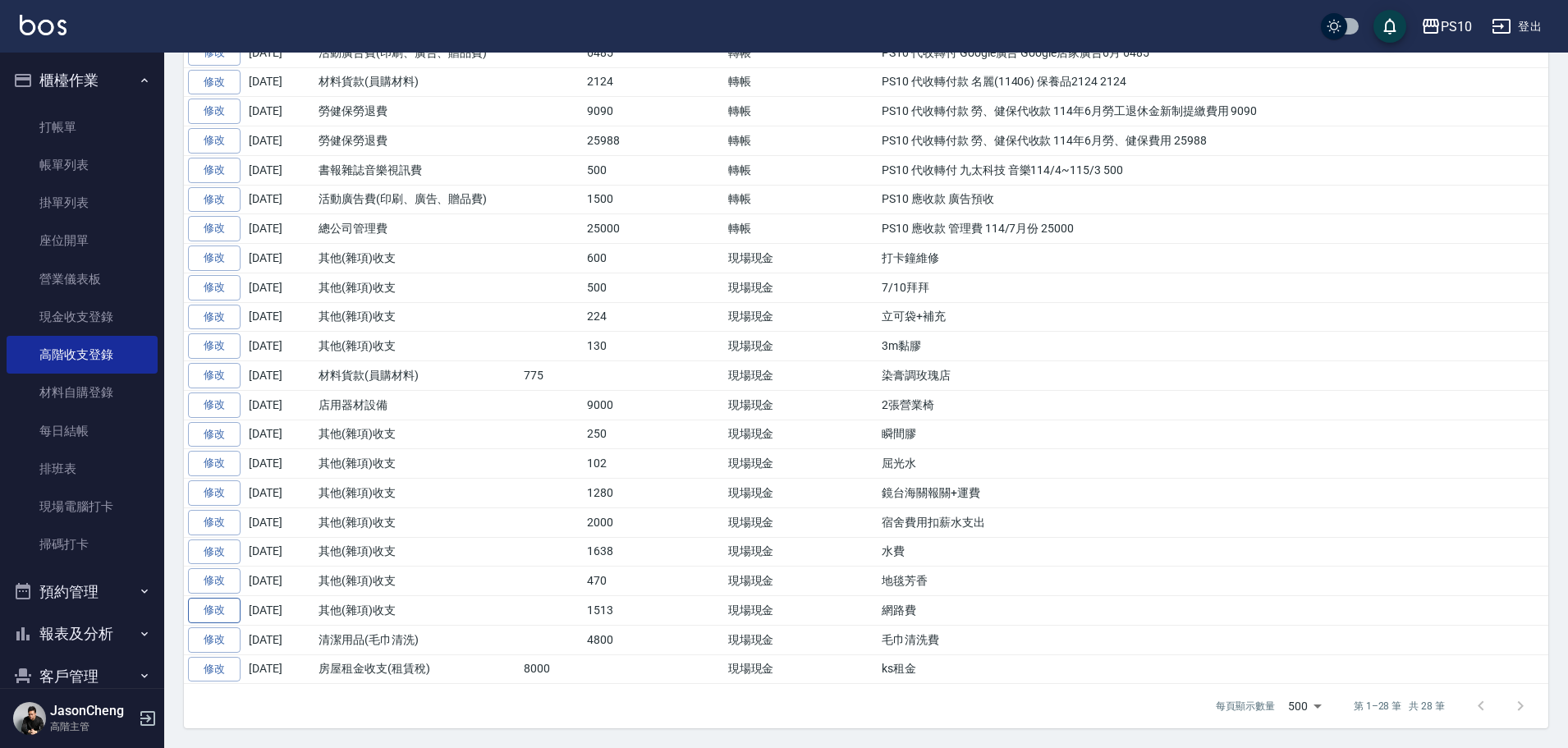
click at [204, 610] on link "修改" at bounding box center [214, 610] width 52 height 26
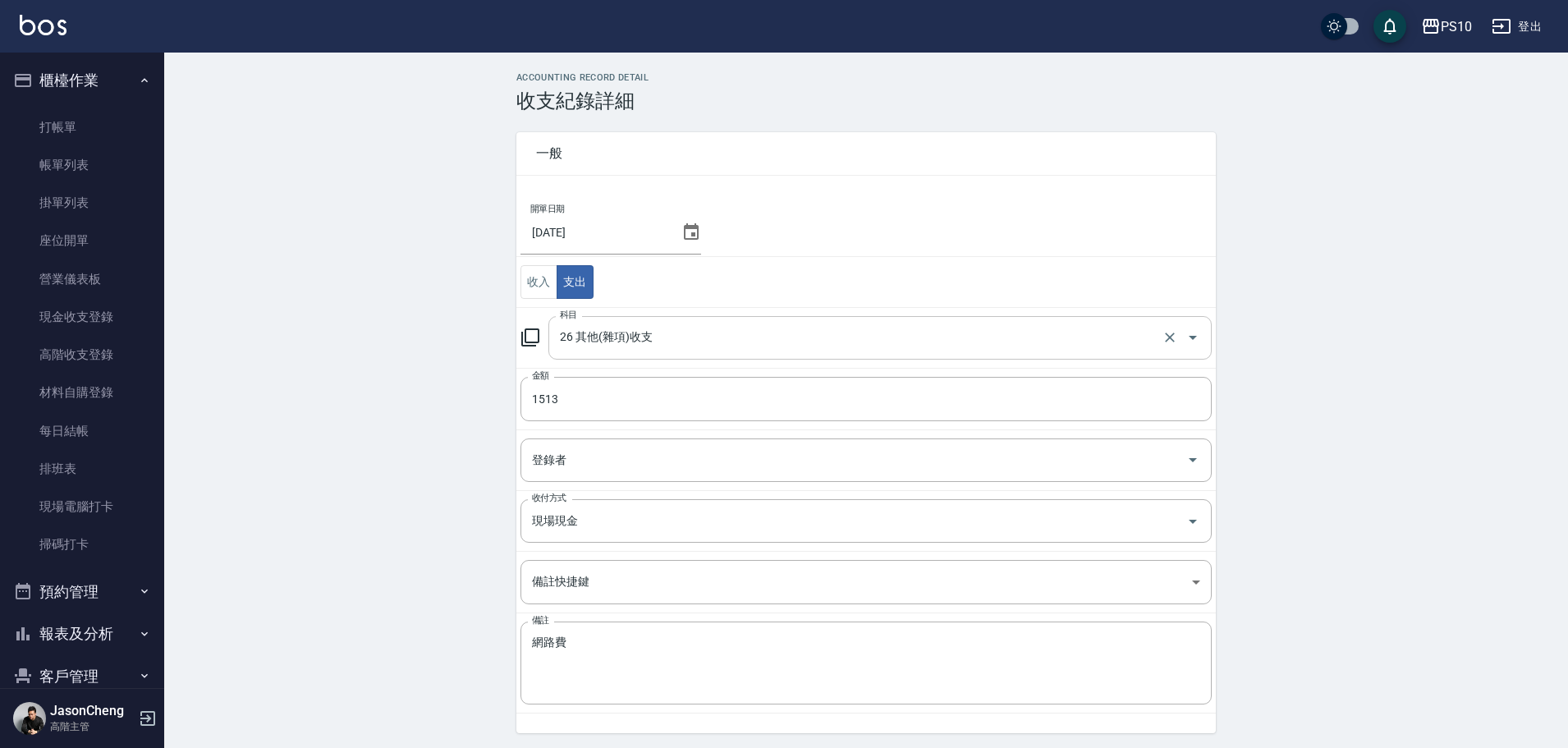
click at [660, 329] on input "26 其他(雜項)收支" at bounding box center [856, 337] width 603 height 29
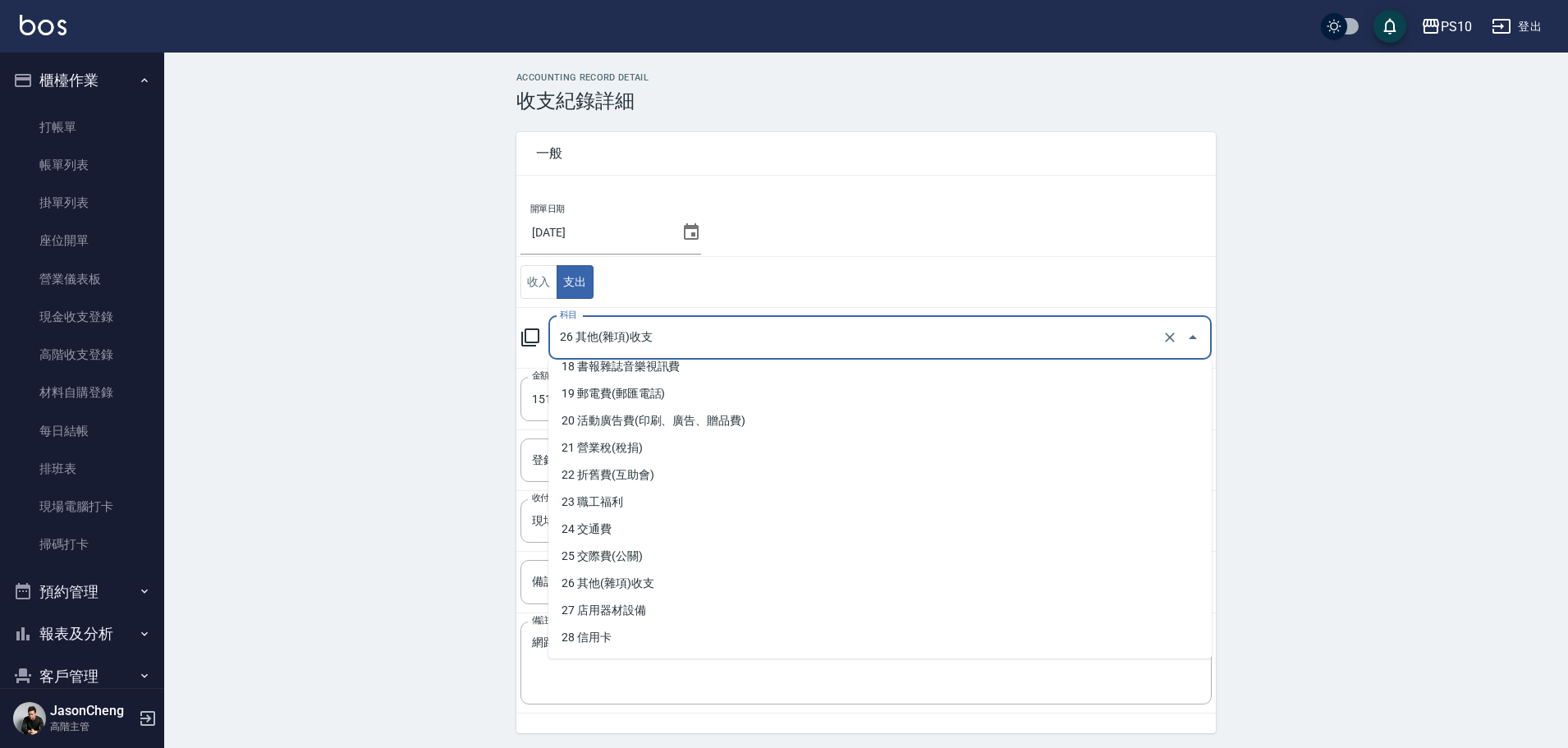
scroll to position [498, 0]
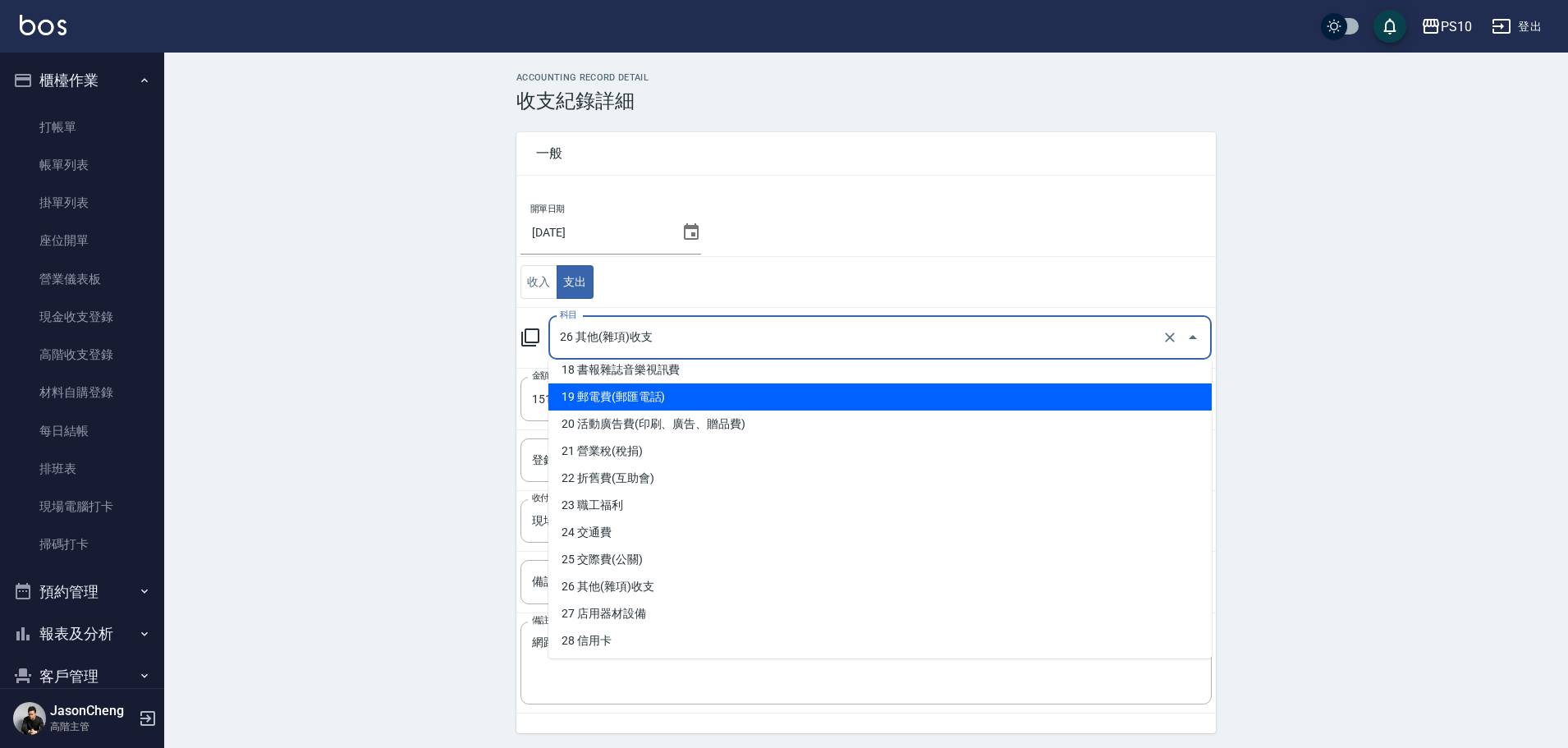
click at [671, 395] on li "19 郵電費(郵匯電話)" at bounding box center [880, 396] width 663 height 27
type input "19 郵電費(郵匯電話)"
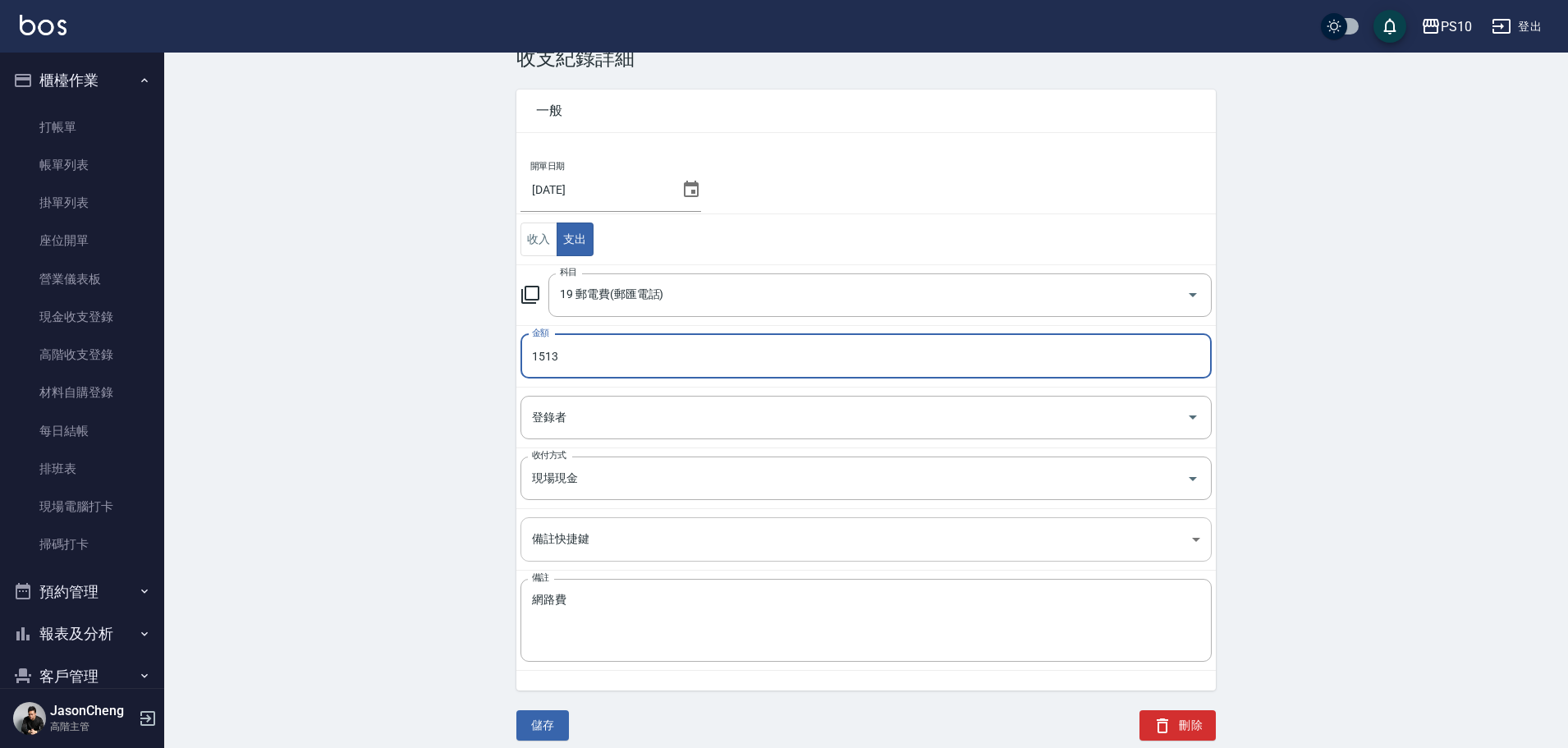
scroll to position [55, 0]
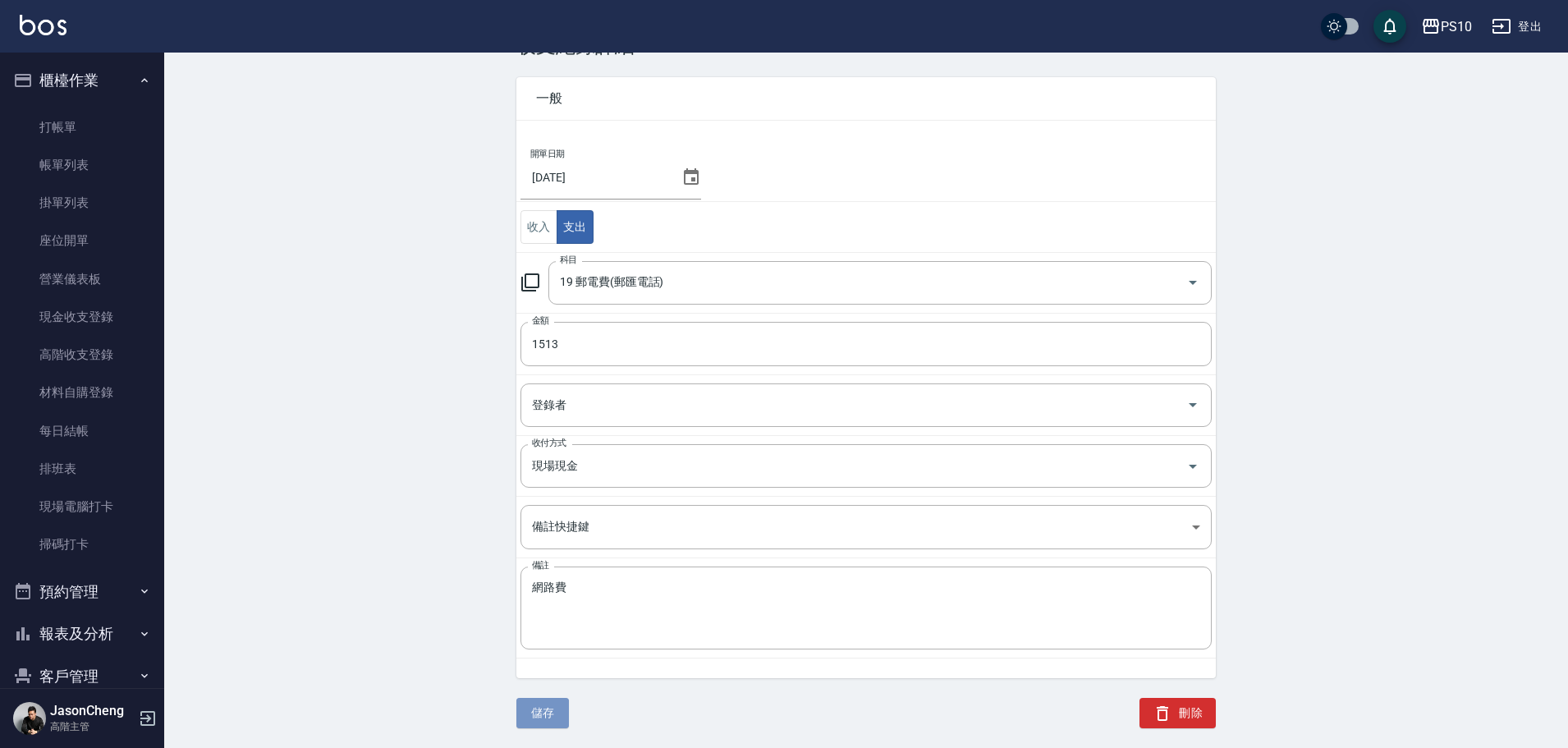
drag, startPoint x: 536, startPoint y: 717, endPoint x: 537, endPoint y: 706, distance: 11.0
click at [537, 716] on button "儲存" at bounding box center [542, 712] width 52 height 31
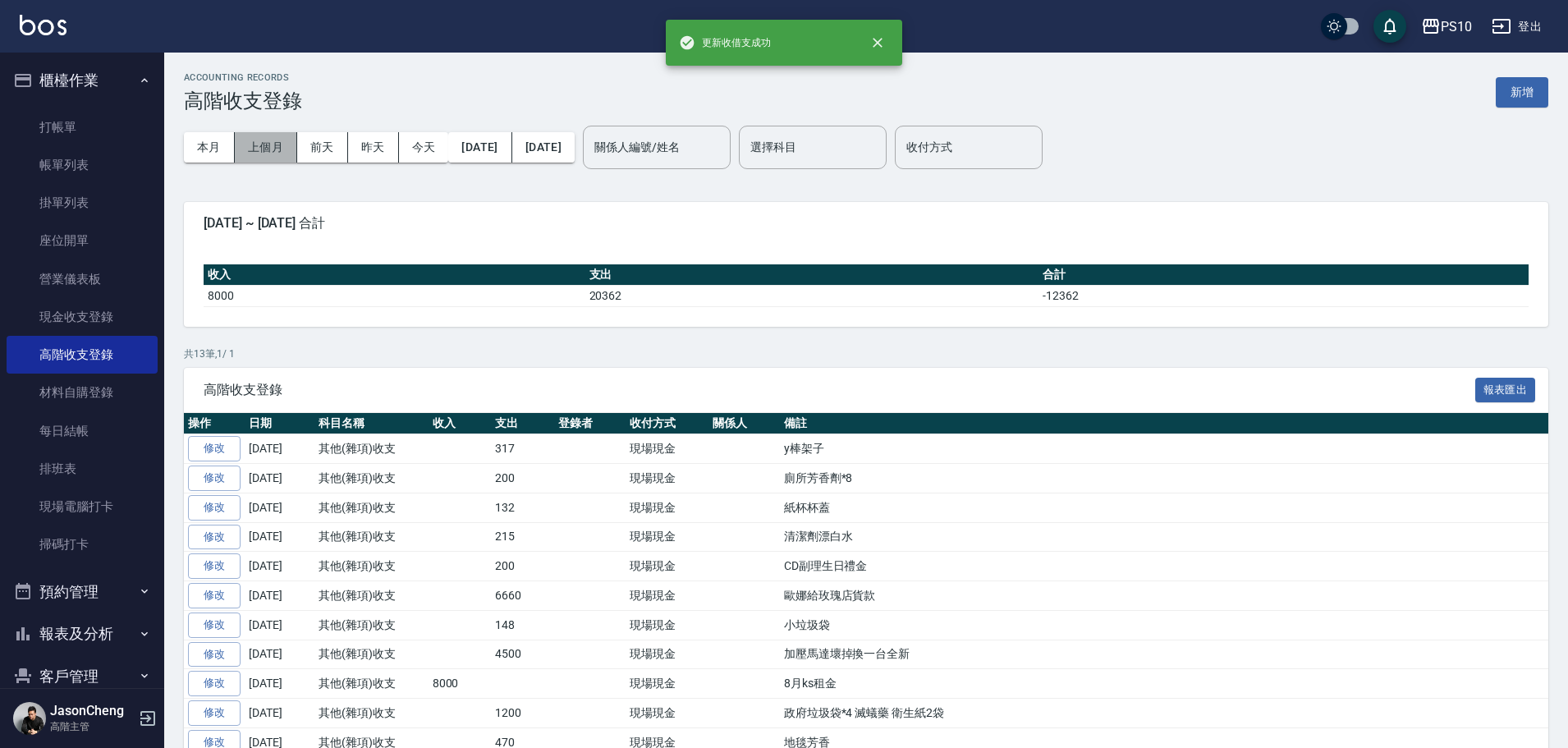
click at [264, 144] on button "上個月" at bounding box center [265, 147] width 62 height 31
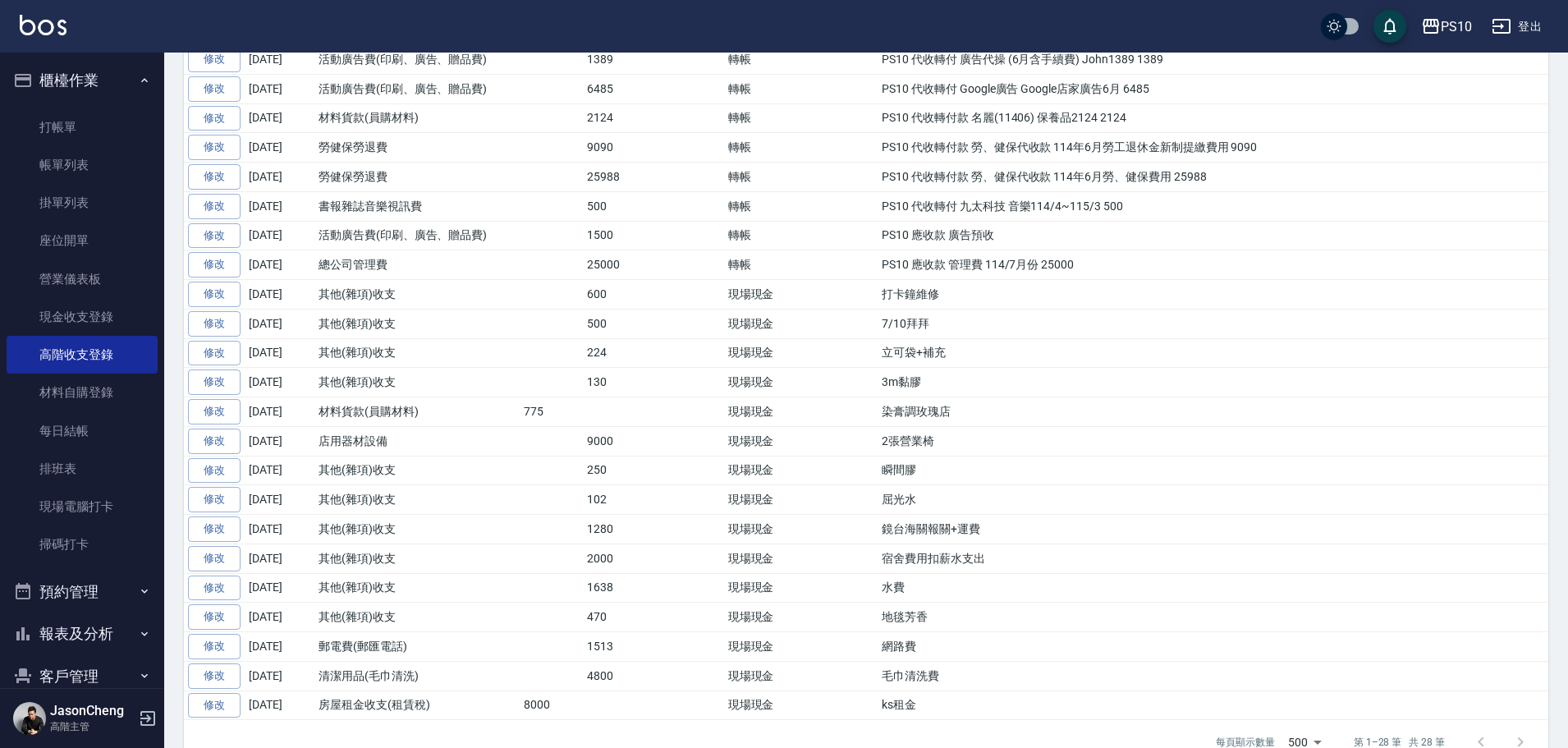
scroll to position [572, 0]
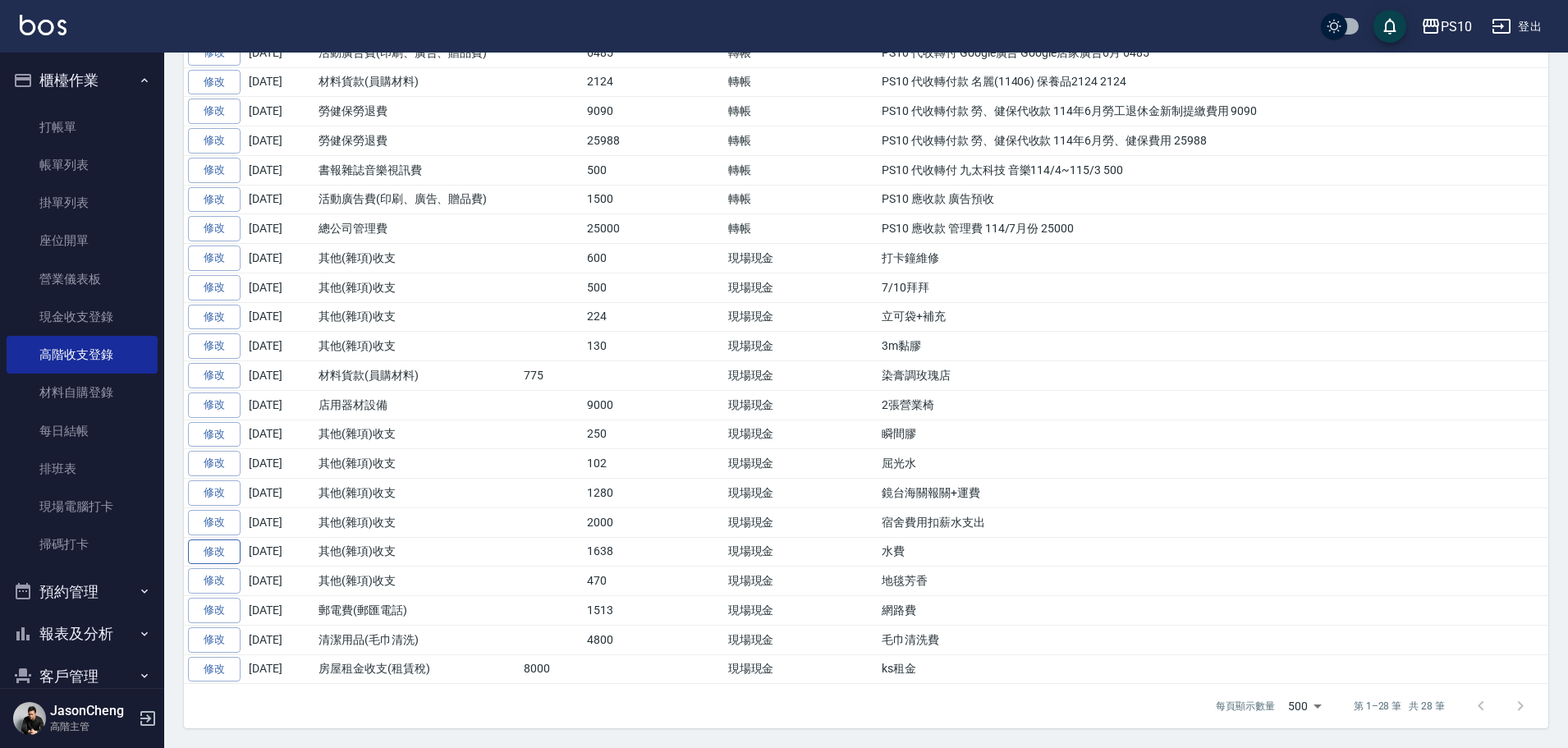
click at [231, 549] on link "修改" at bounding box center [214, 552] width 52 height 26
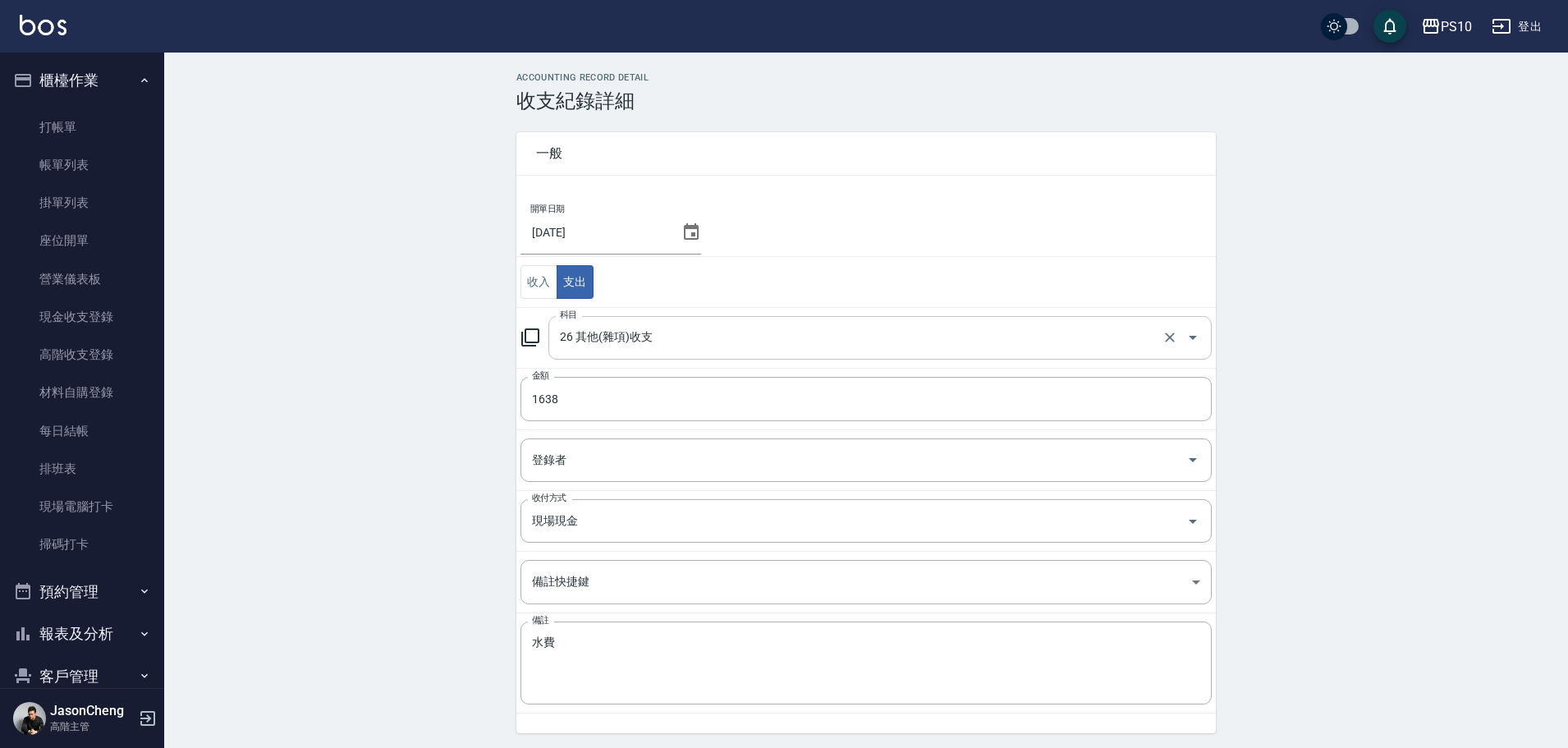
click at [635, 337] on input "26 其他(雜項)收支" at bounding box center [856, 337] width 603 height 29
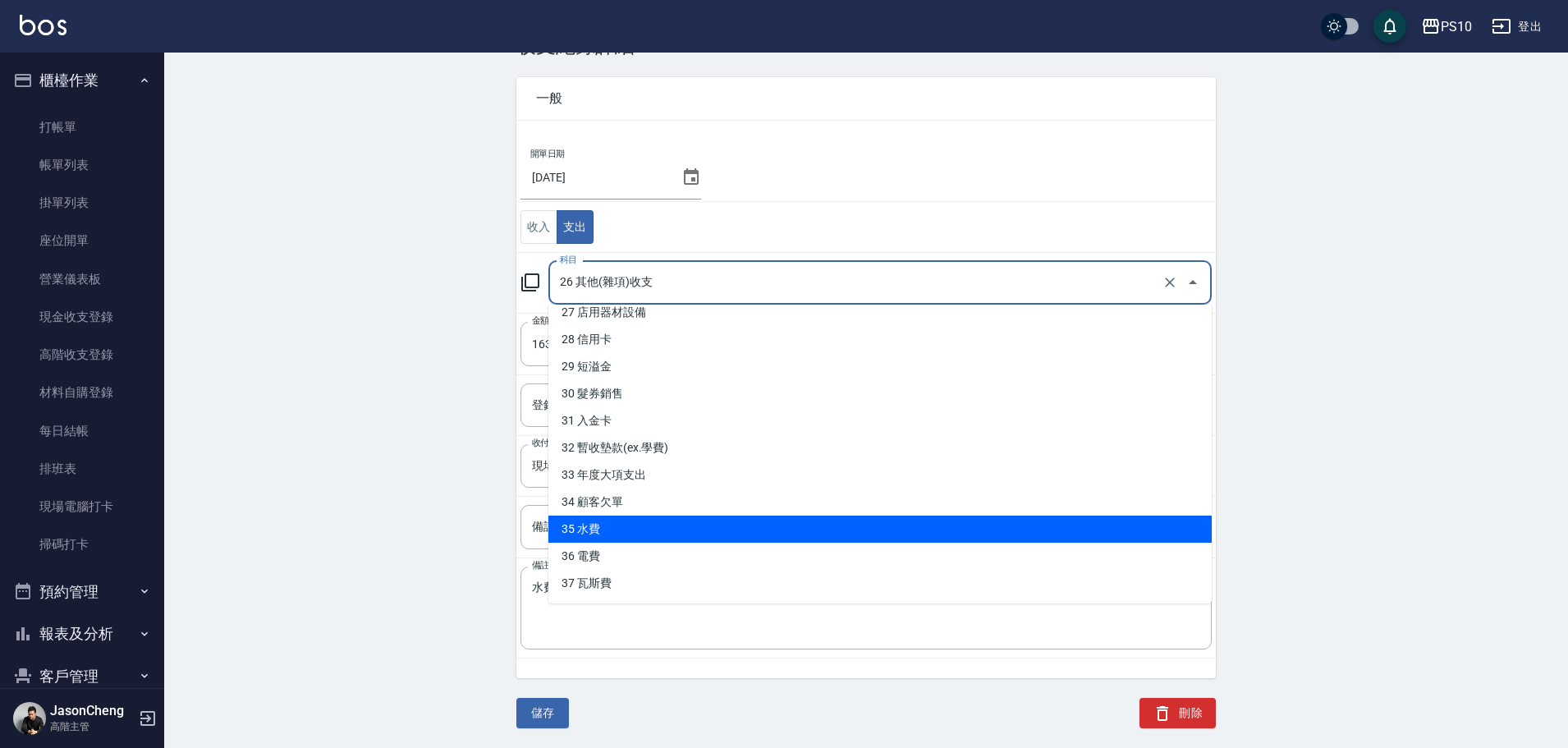
click at [623, 515] on li "35 水費" at bounding box center [880, 528] width 663 height 27
type input "35 水費"
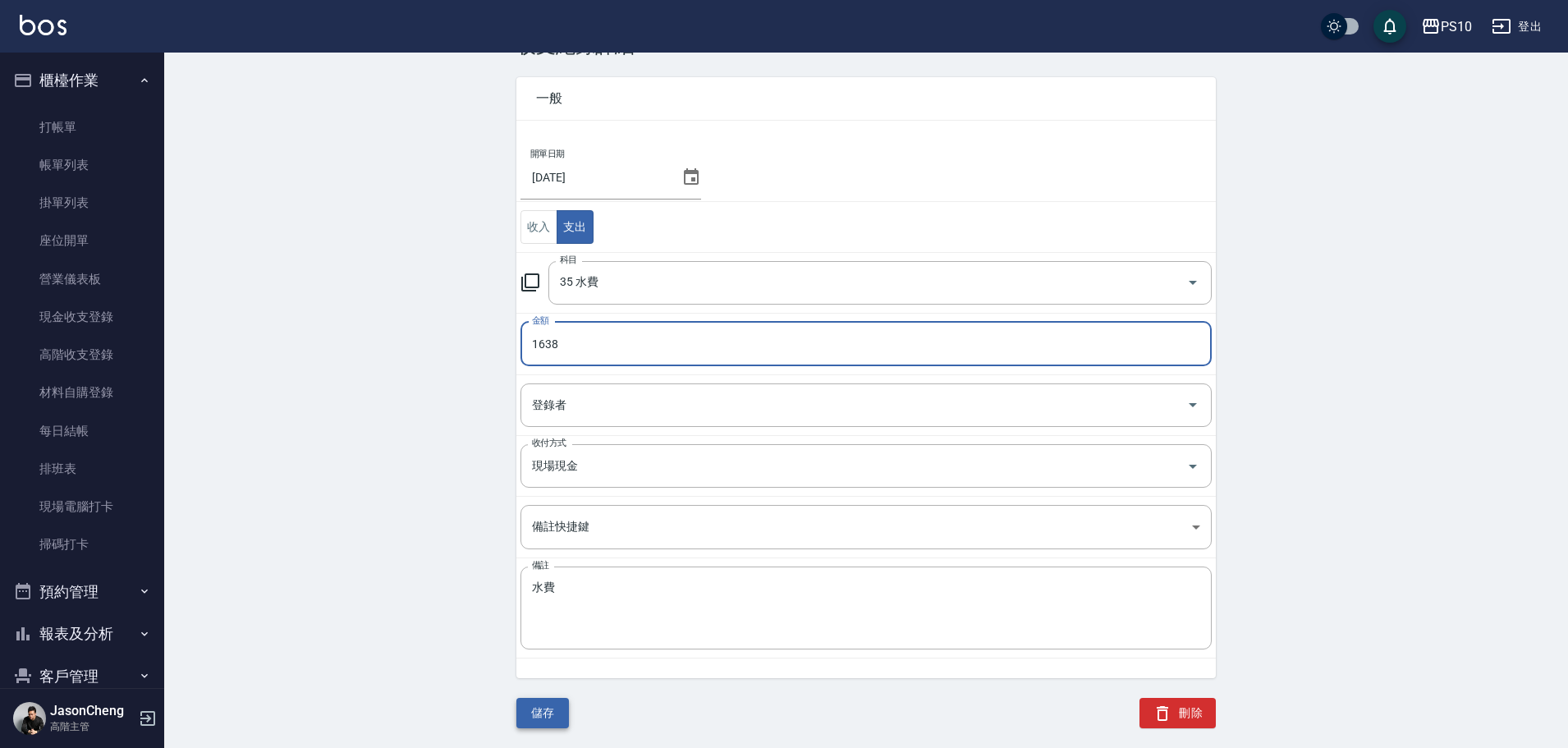
click at [536, 700] on button "儲存" at bounding box center [542, 712] width 52 height 31
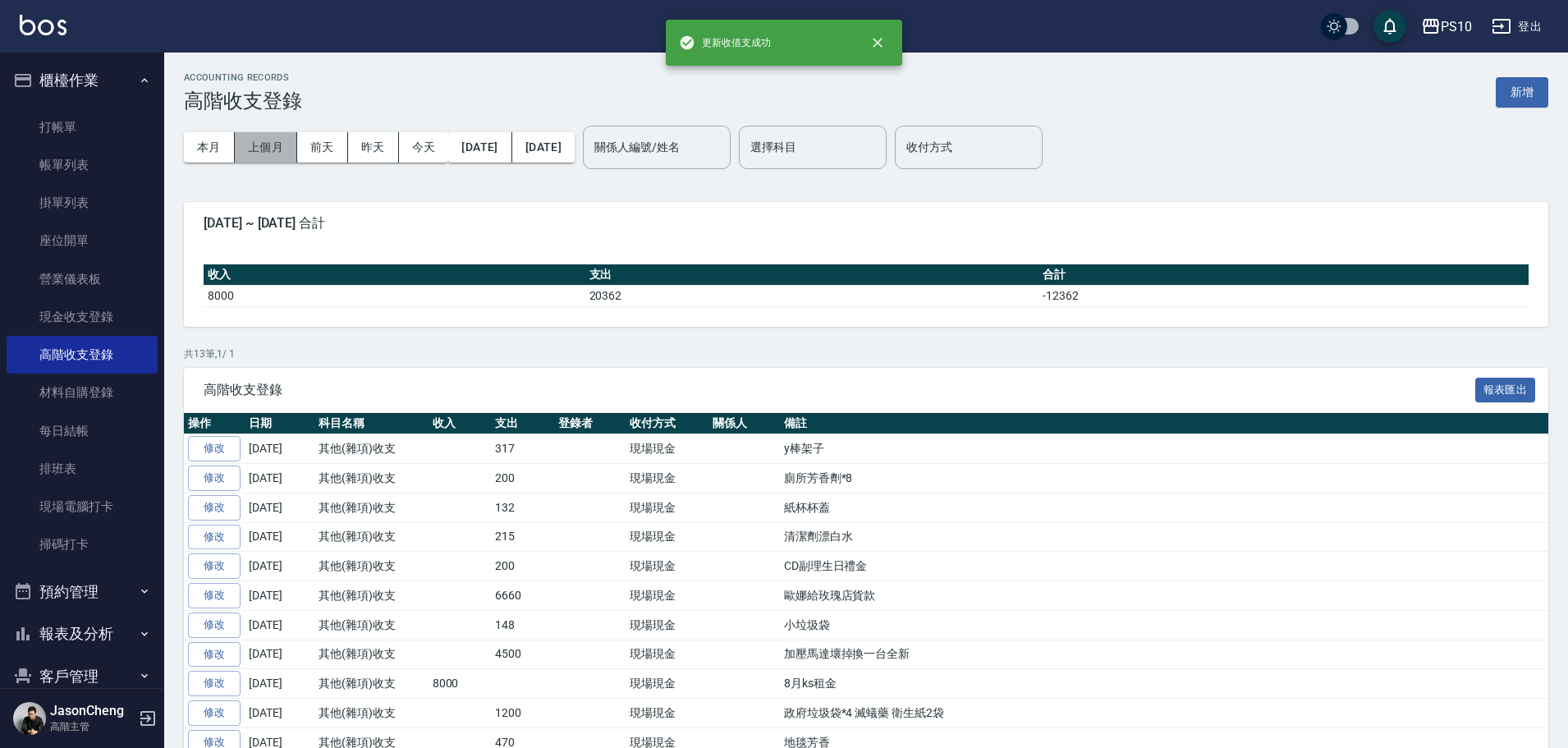
click at [265, 148] on button "上個月" at bounding box center [265, 147] width 62 height 31
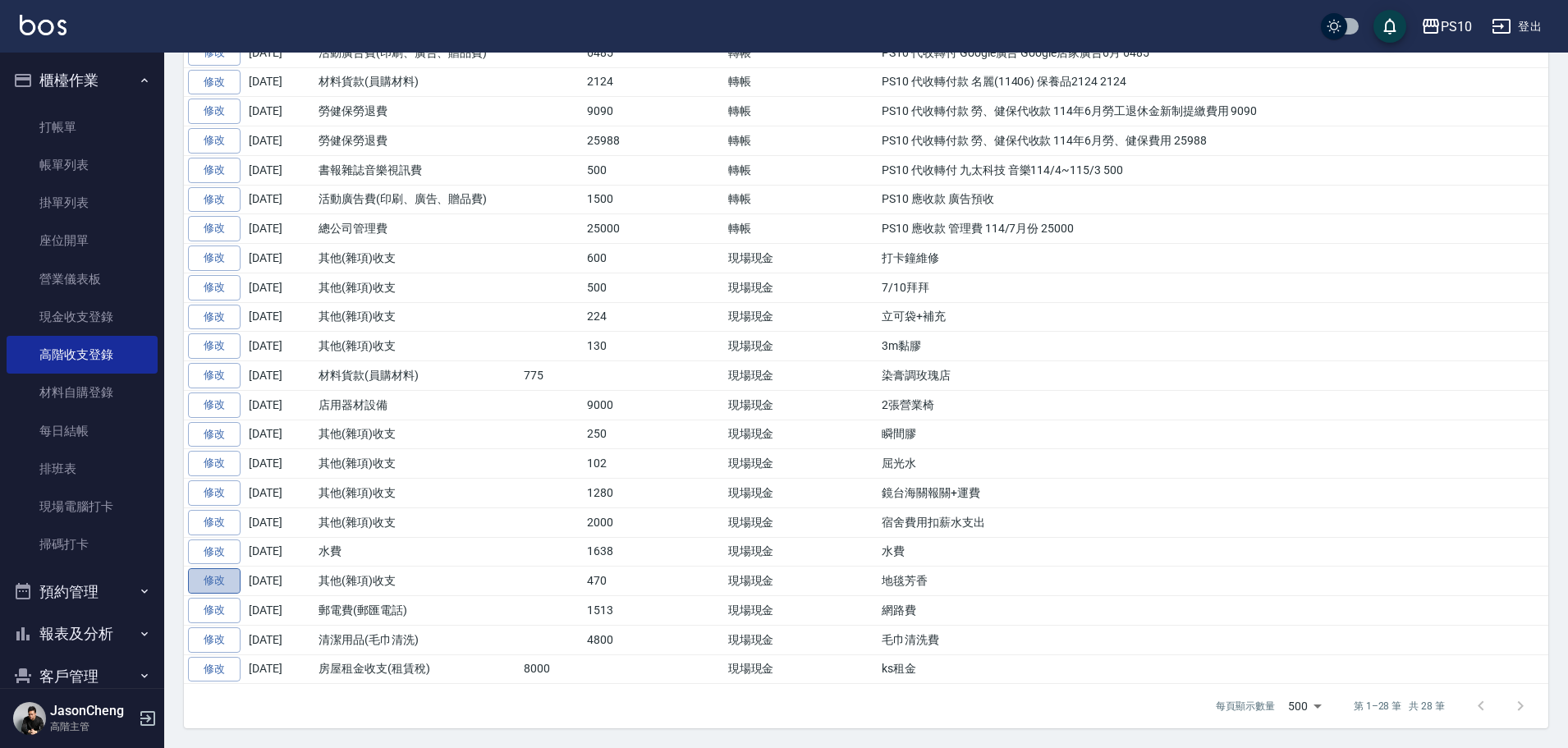
click at [200, 579] on link "修改" at bounding box center [214, 581] width 52 height 26
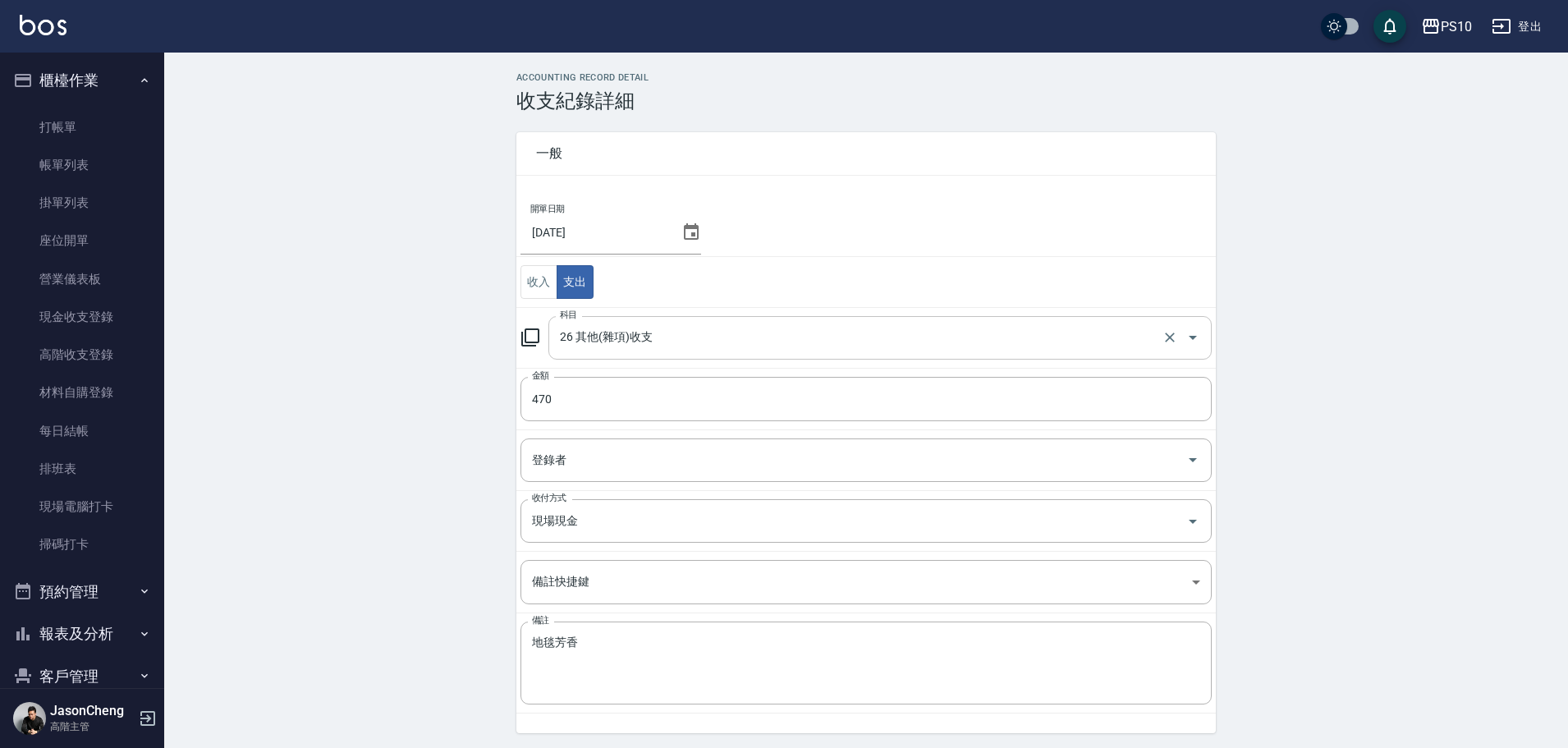
click at [636, 344] on input "26 其他(雜項)收支" at bounding box center [856, 337] width 603 height 29
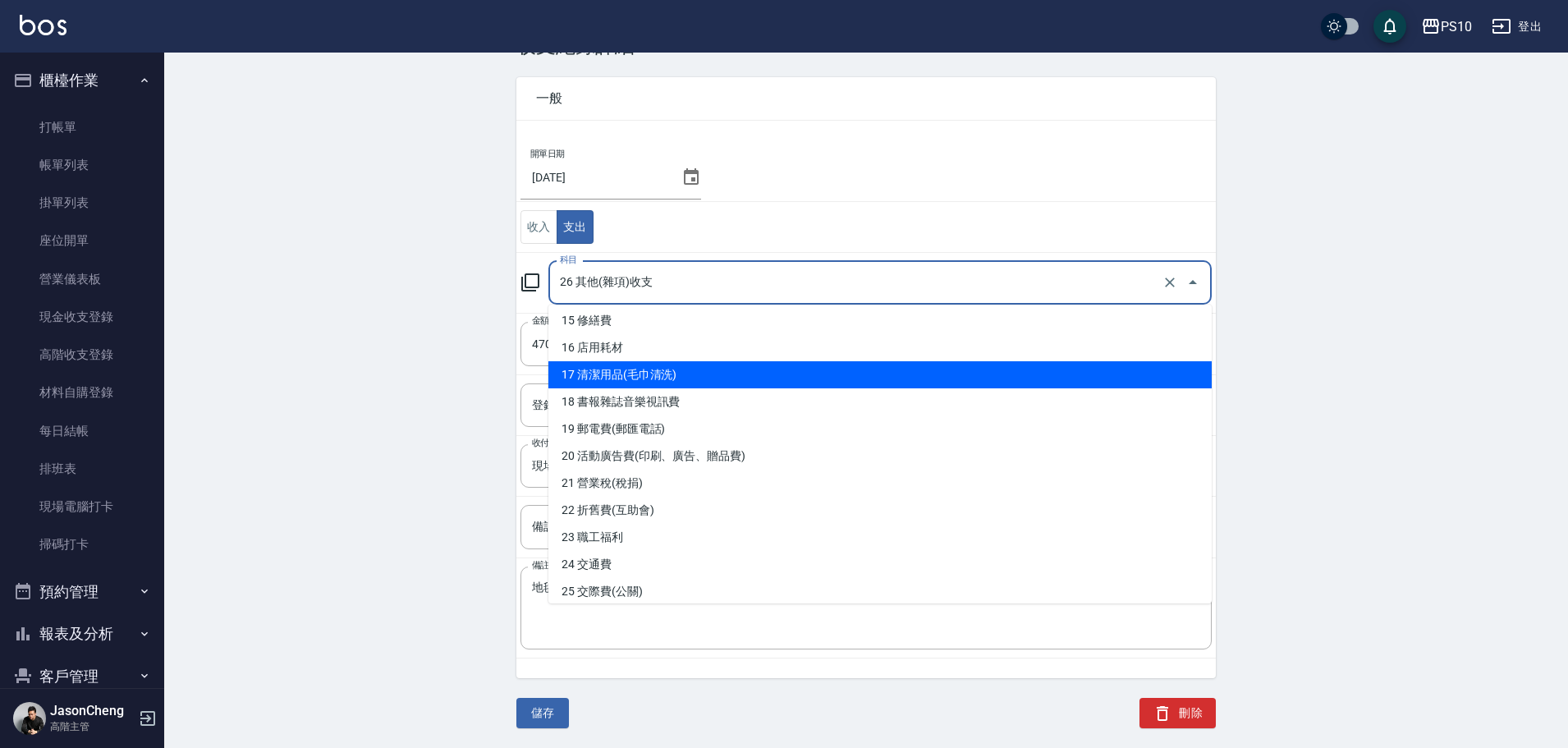
click at [708, 362] on li "17 清潔用品(毛巾清洗)" at bounding box center [880, 374] width 663 height 27
type input "17 清潔用品(毛巾清洗)"
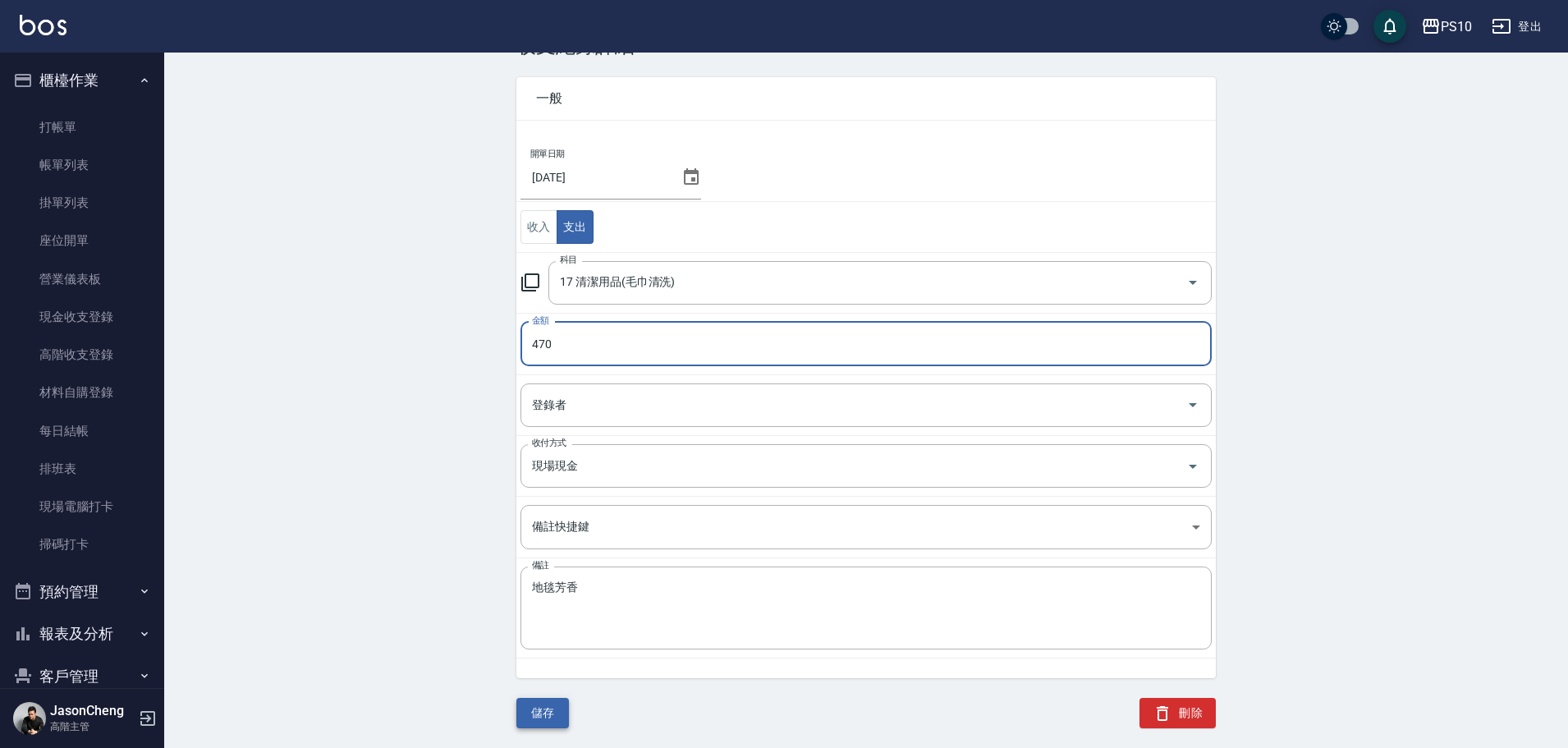
click at [545, 718] on button "儲存" at bounding box center [542, 712] width 52 height 31
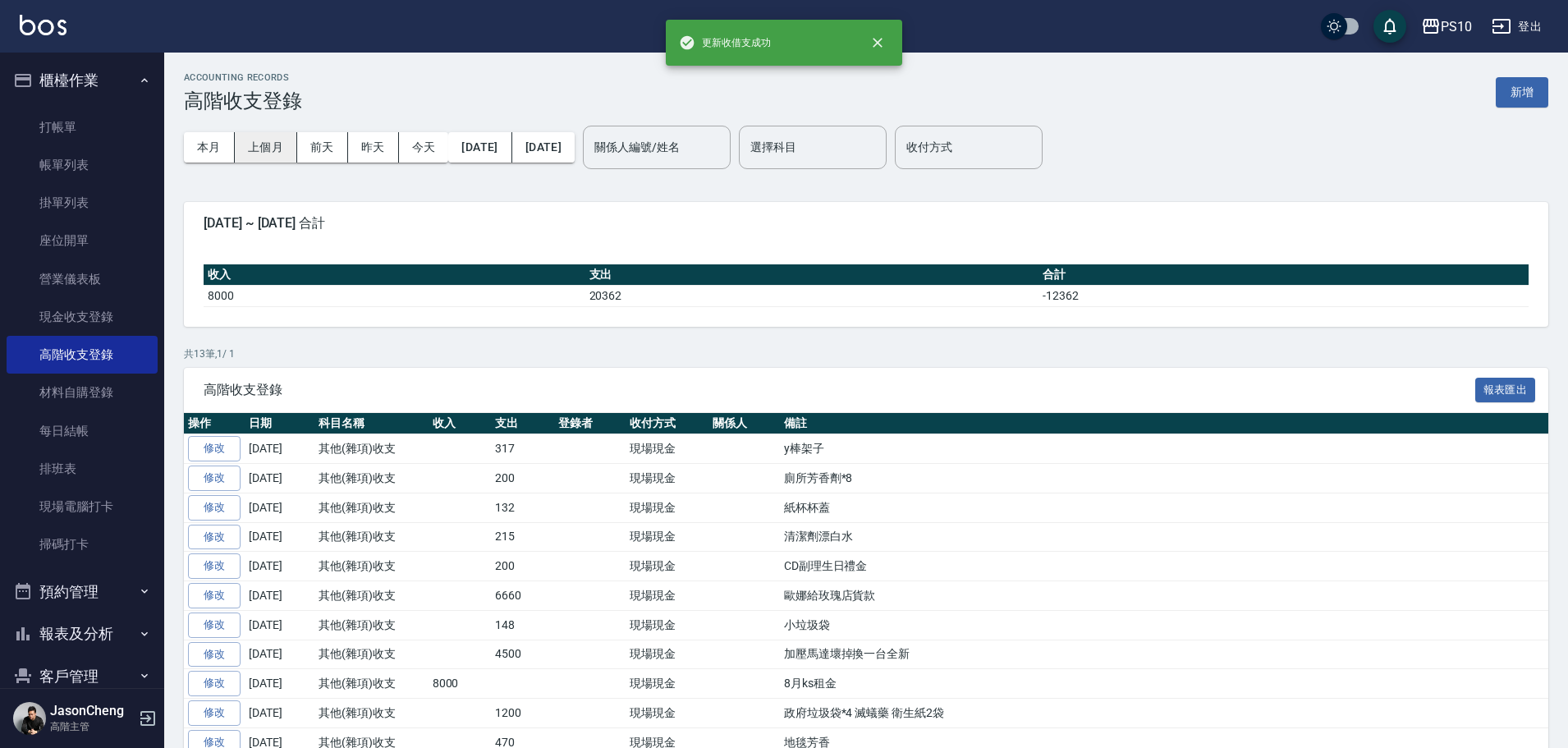
click at [252, 146] on button "上個月" at bounding box center [265, 147] width 62 height 31
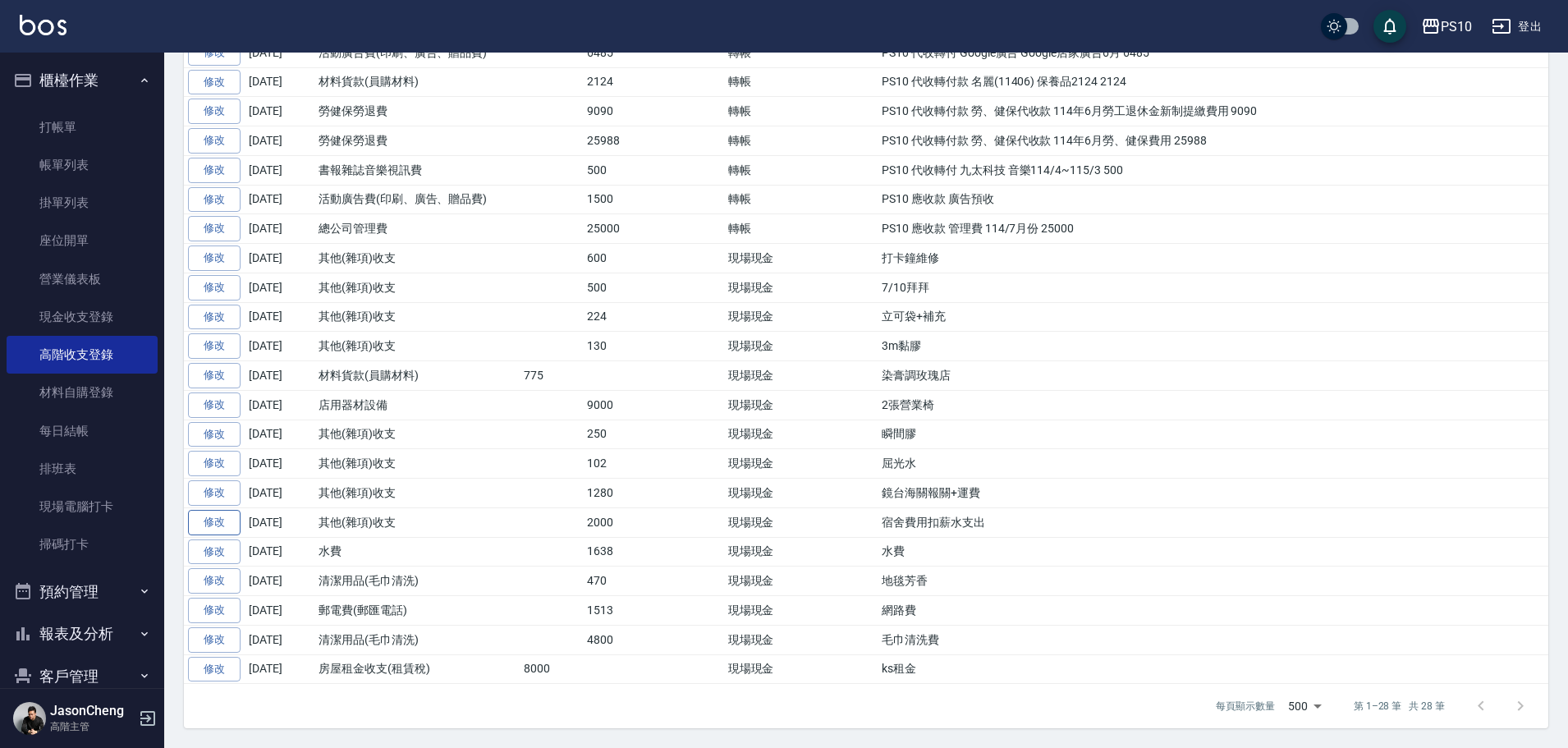
click at [224, 514] on link "修改" at bounding box center [214, 522] width 52 height 26
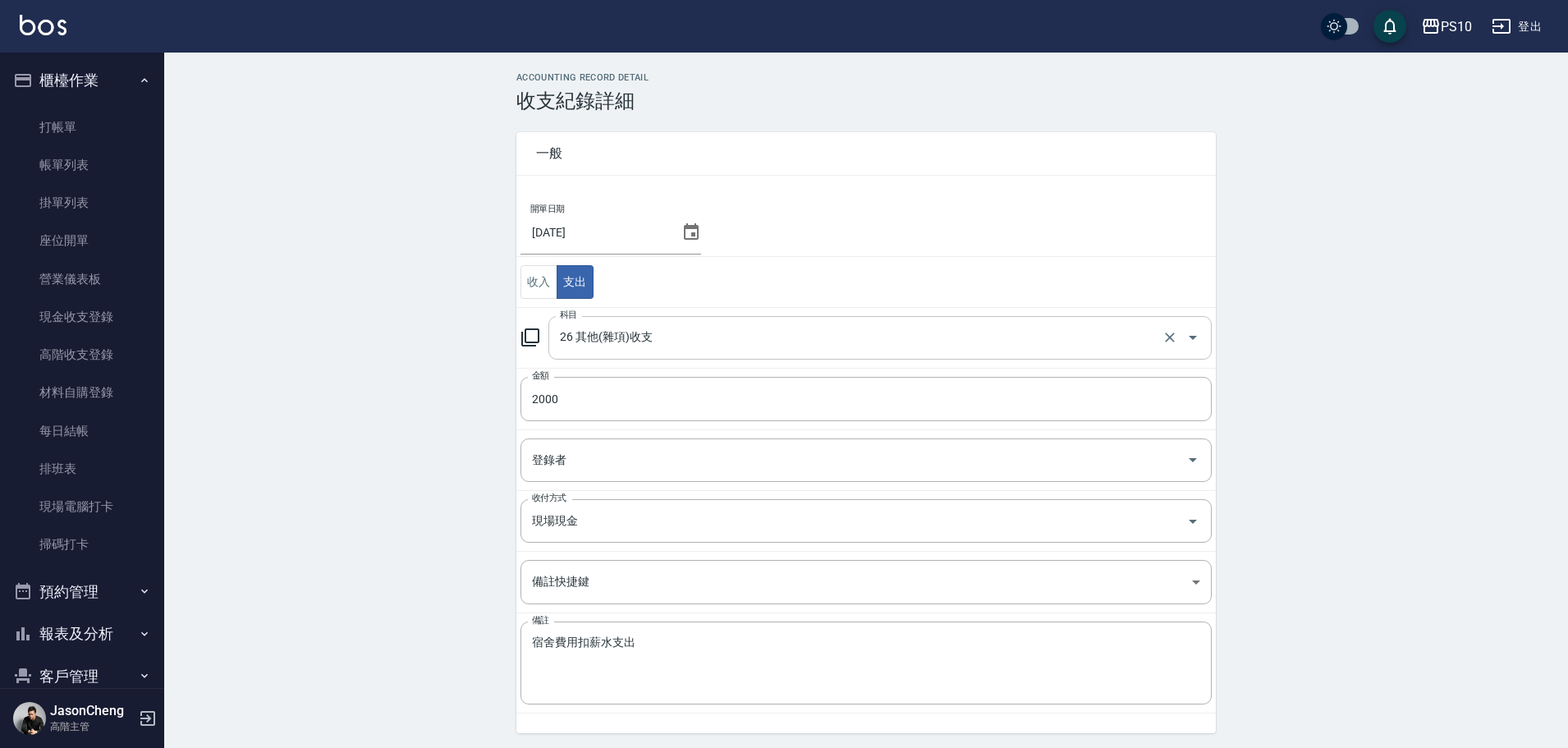
click at [660, 339] on input "26 其他(雜項)收支" at bounding box center [856, 337] width 603 height 29
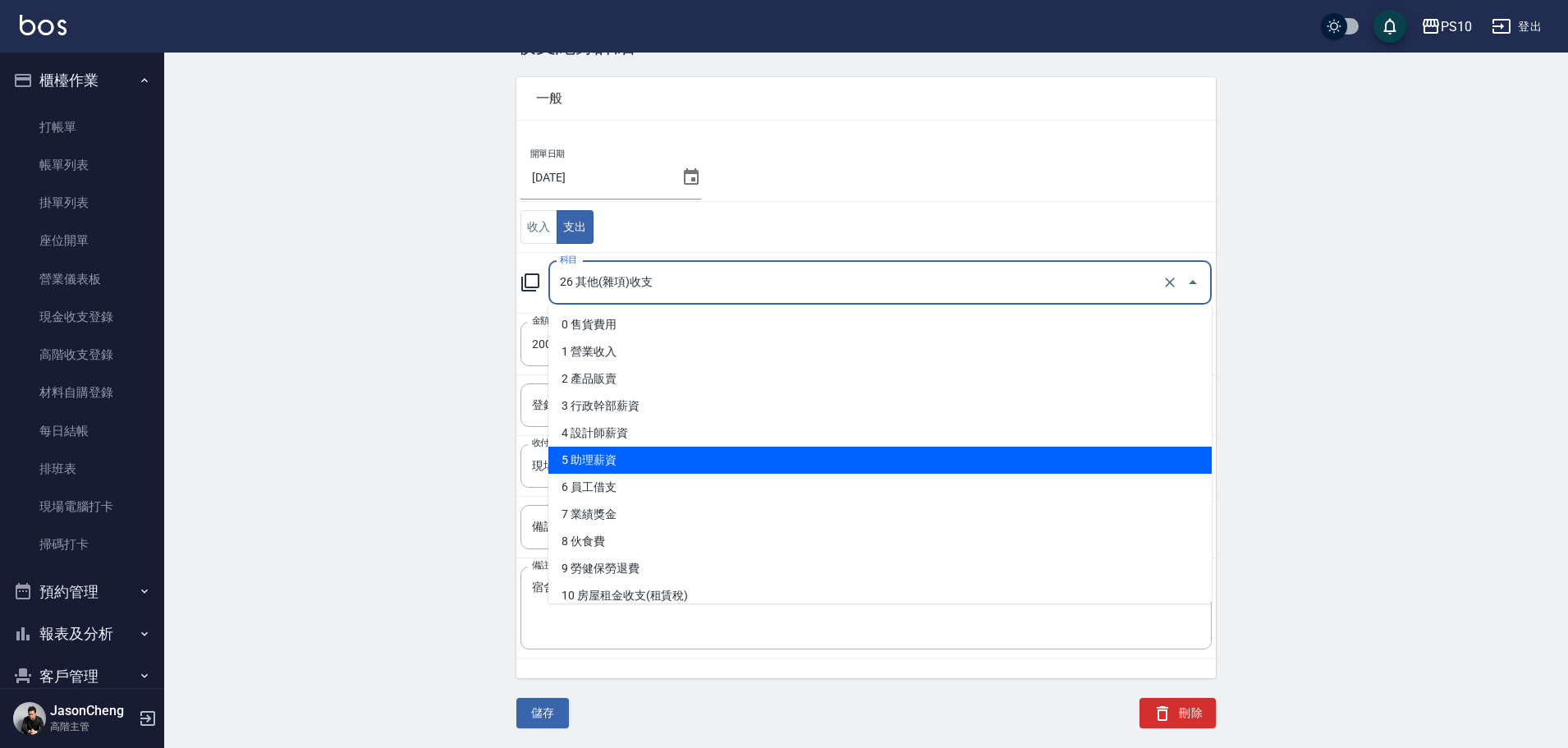
click at [654, 459] on li "5 助理薪資" at bounding box center [880, 459] width 663 height 27
type input "5 助理薪資"
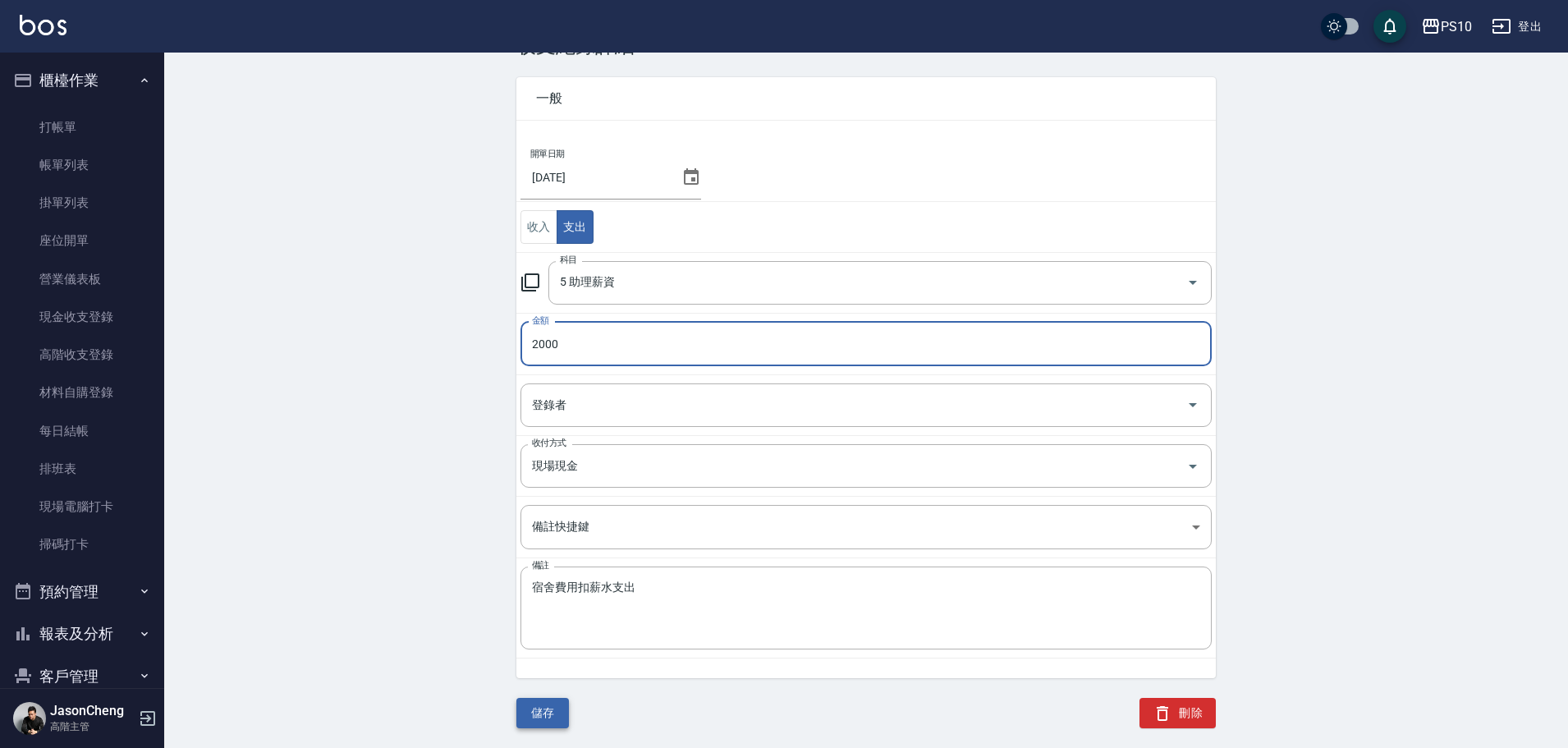
click at [541, 713] on button "儲存" at bounding box center [542, 712] width 52 height 31
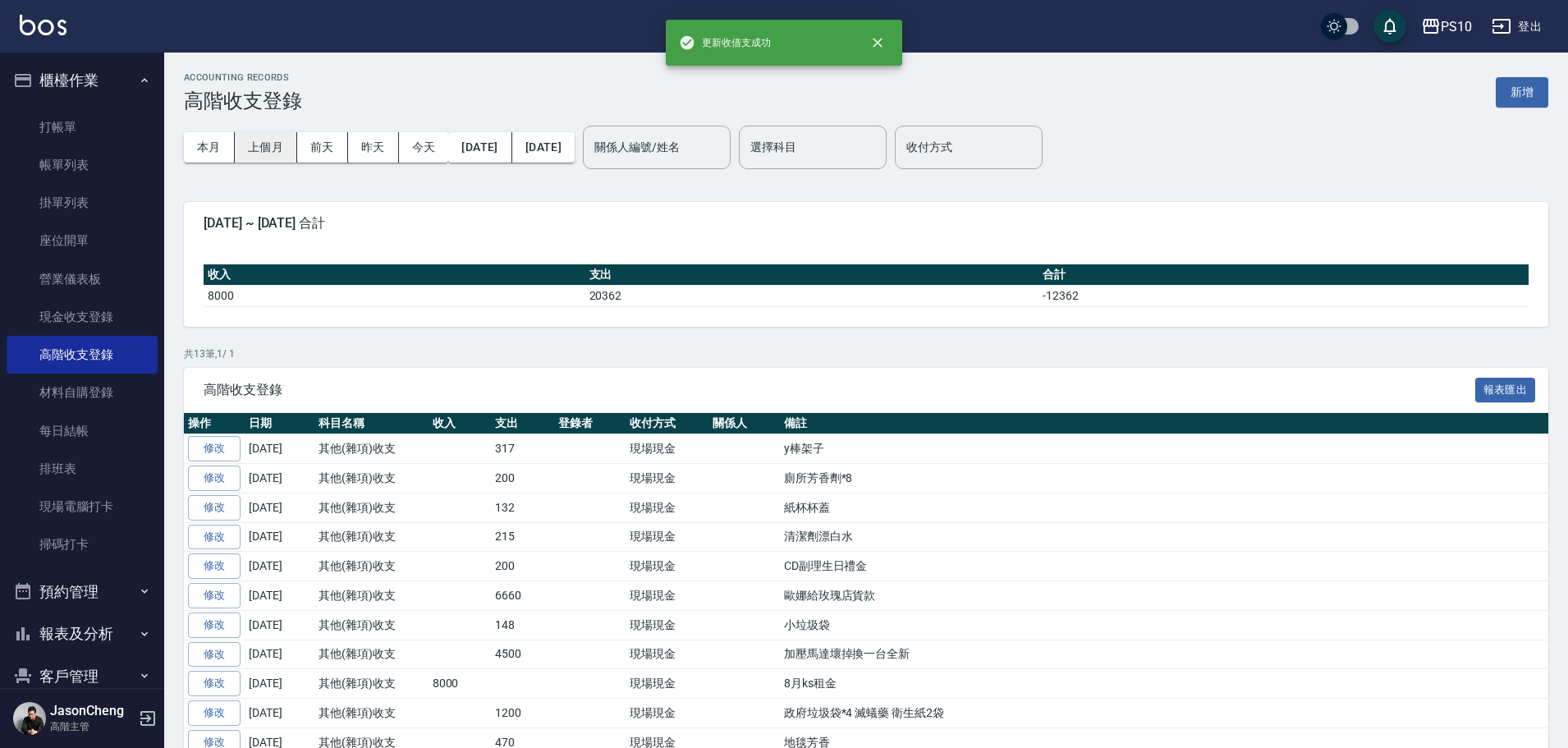
click at [261, 144] on button "上個月" at bounding box center [265, 147] width 62 height 31
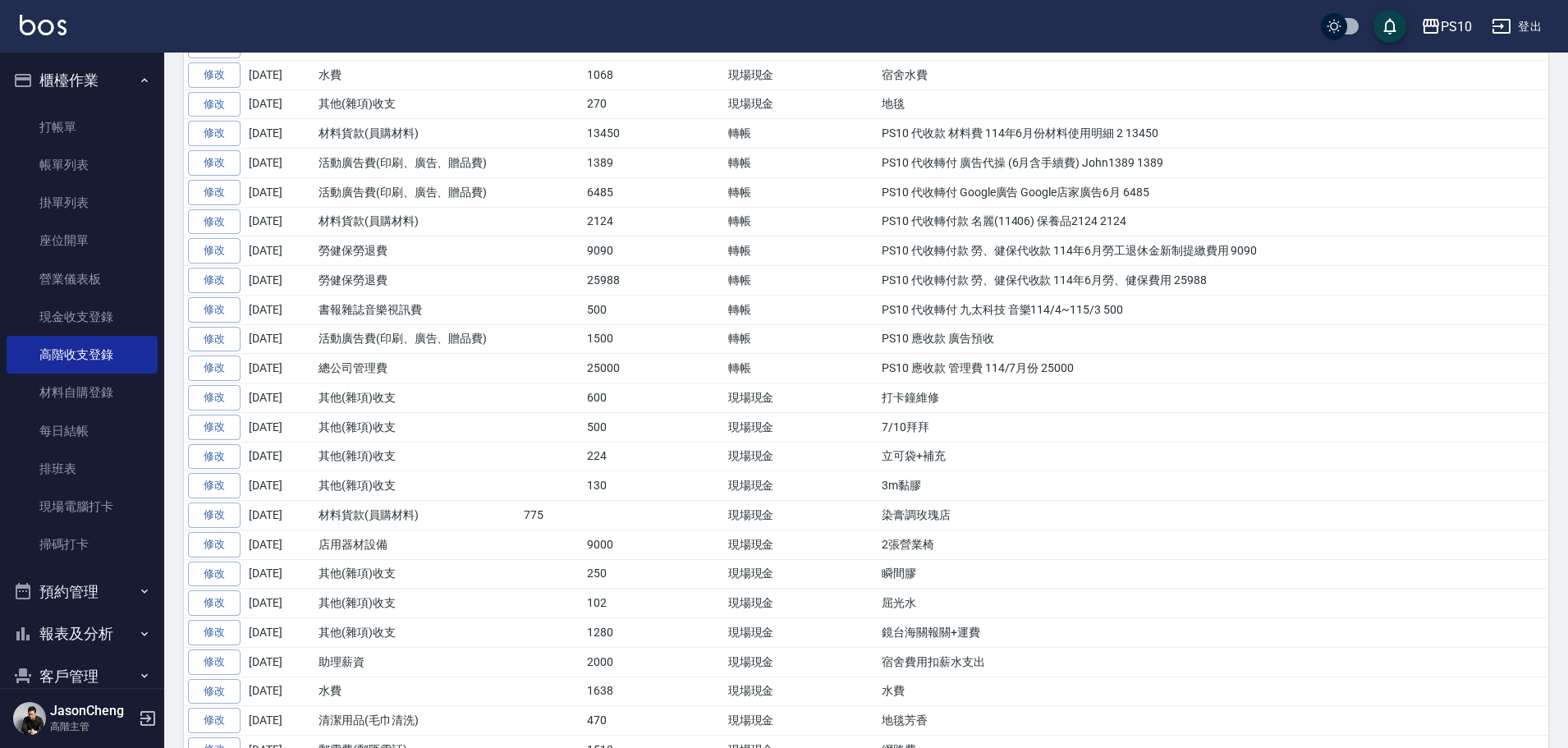
scroll to position [493, 0]
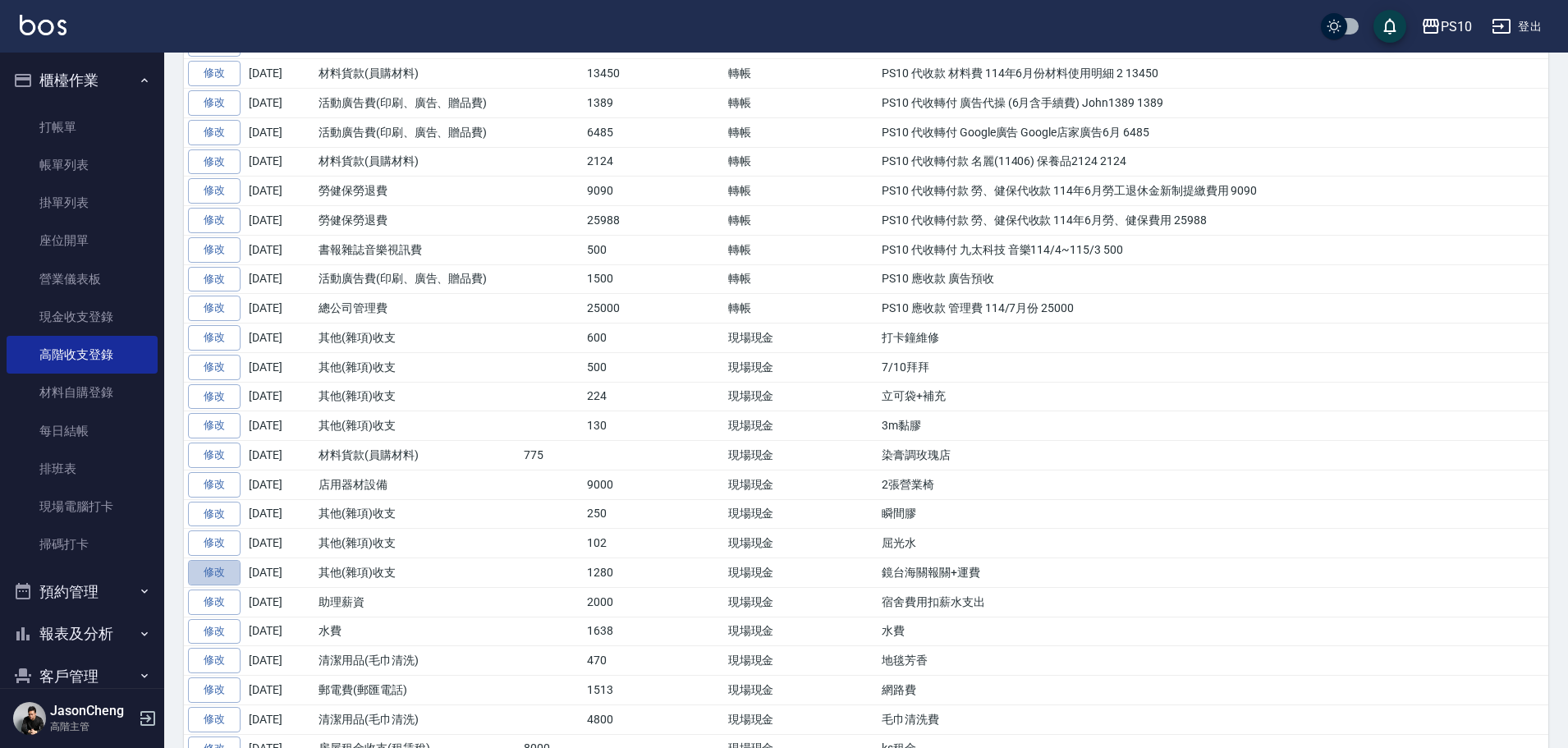
click at [221, 576] on link "修改" at bounding box center [214, 573] width 52 height 26
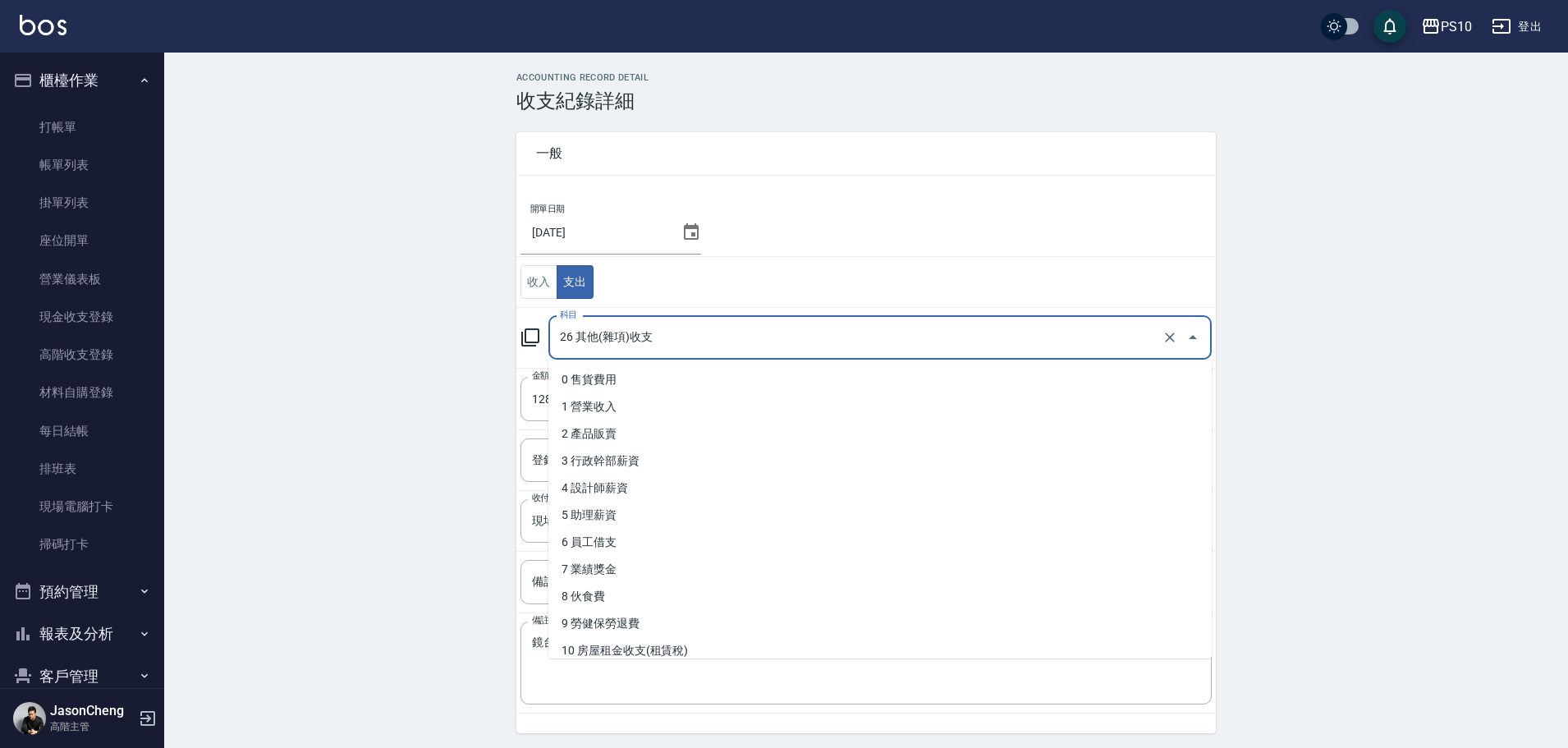
click at [623, 342] on input "26 其他(雜項)收支" at bounding box center [856, 337] width 603 height 29
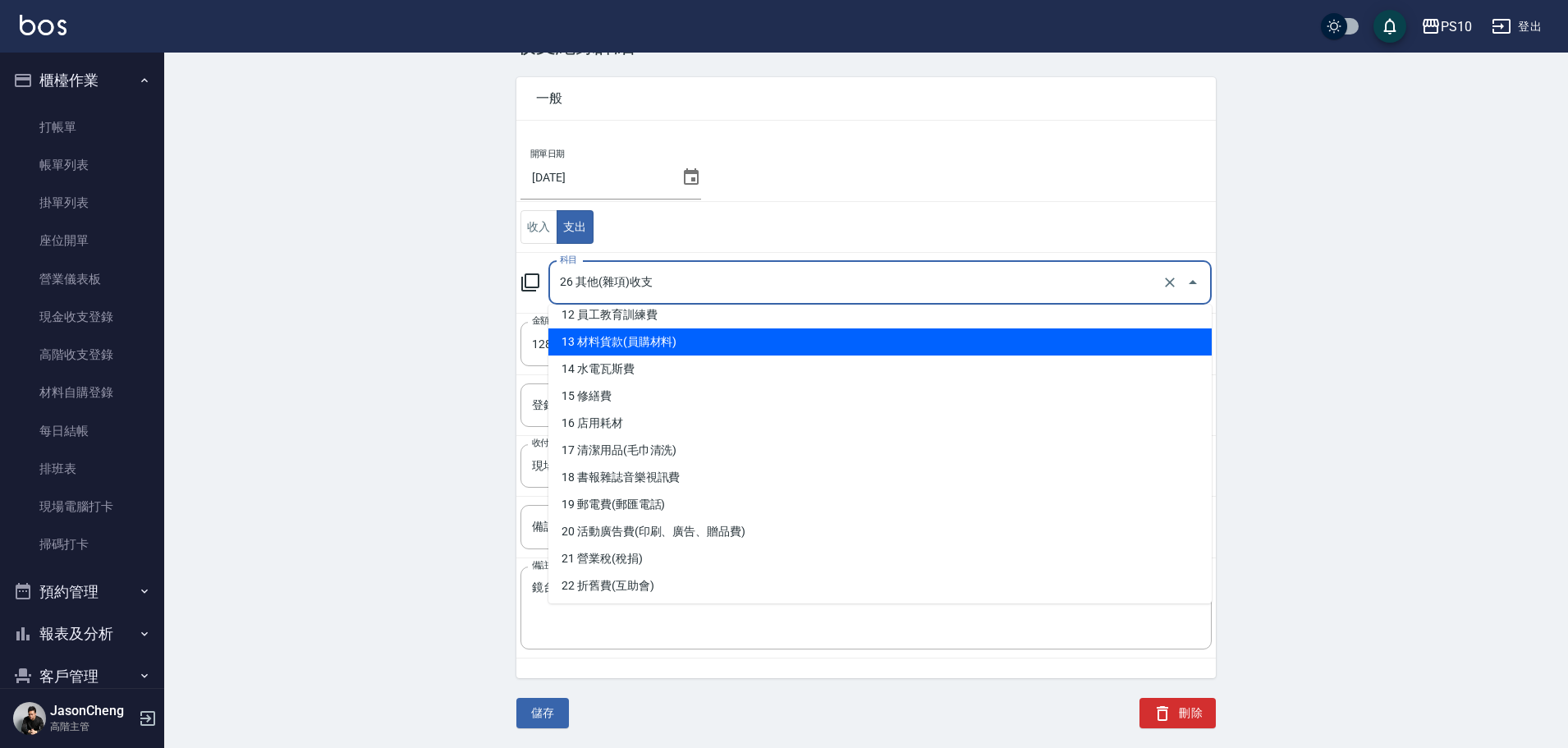
scroll to position [411, 0]
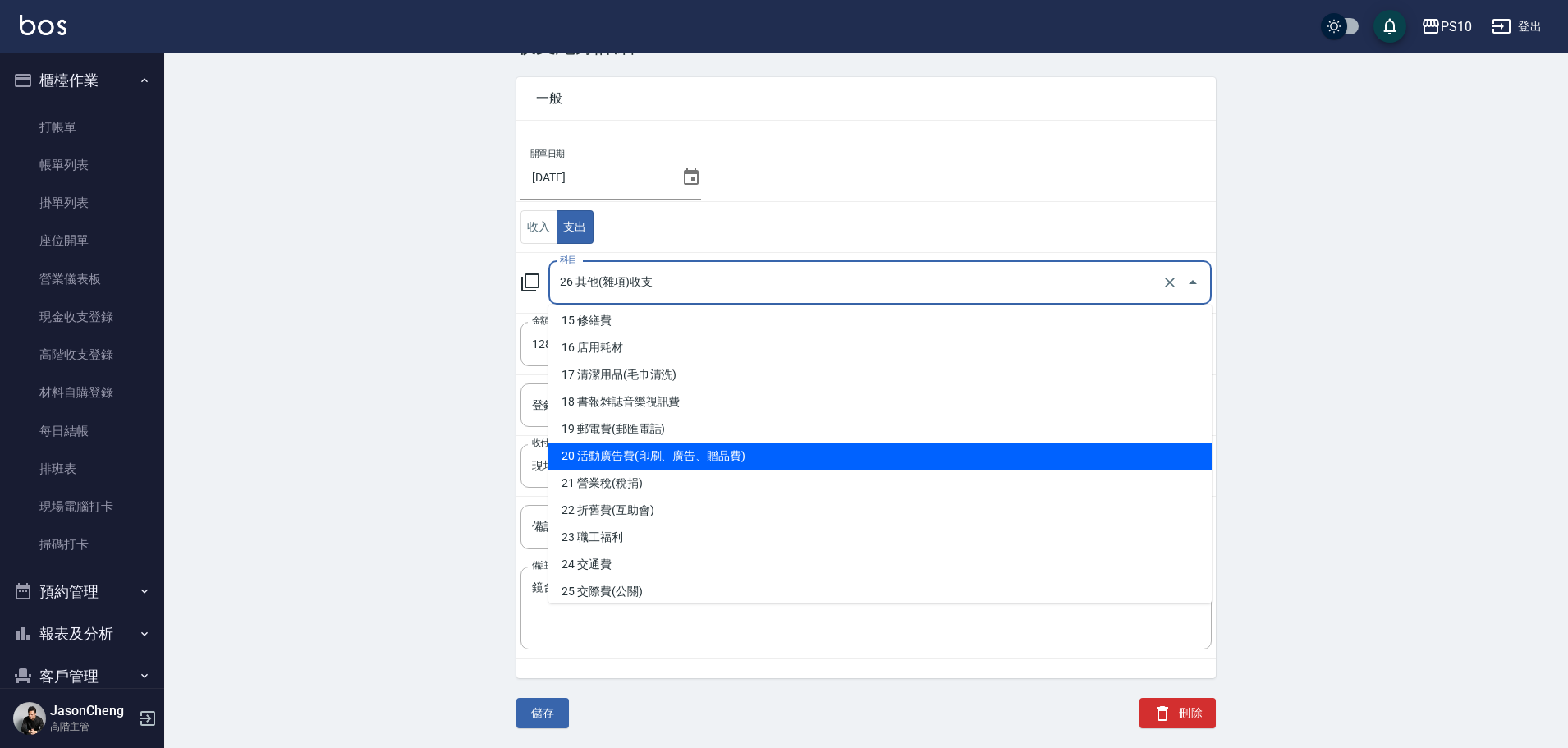
click at [695, 467] on li "20 活動廣告費(印刷、廣告、贈品費)" at bounding box center [880, 455] width 663 height 27
type input "20 活動廣告費(印刷、廣告、贈品費)"
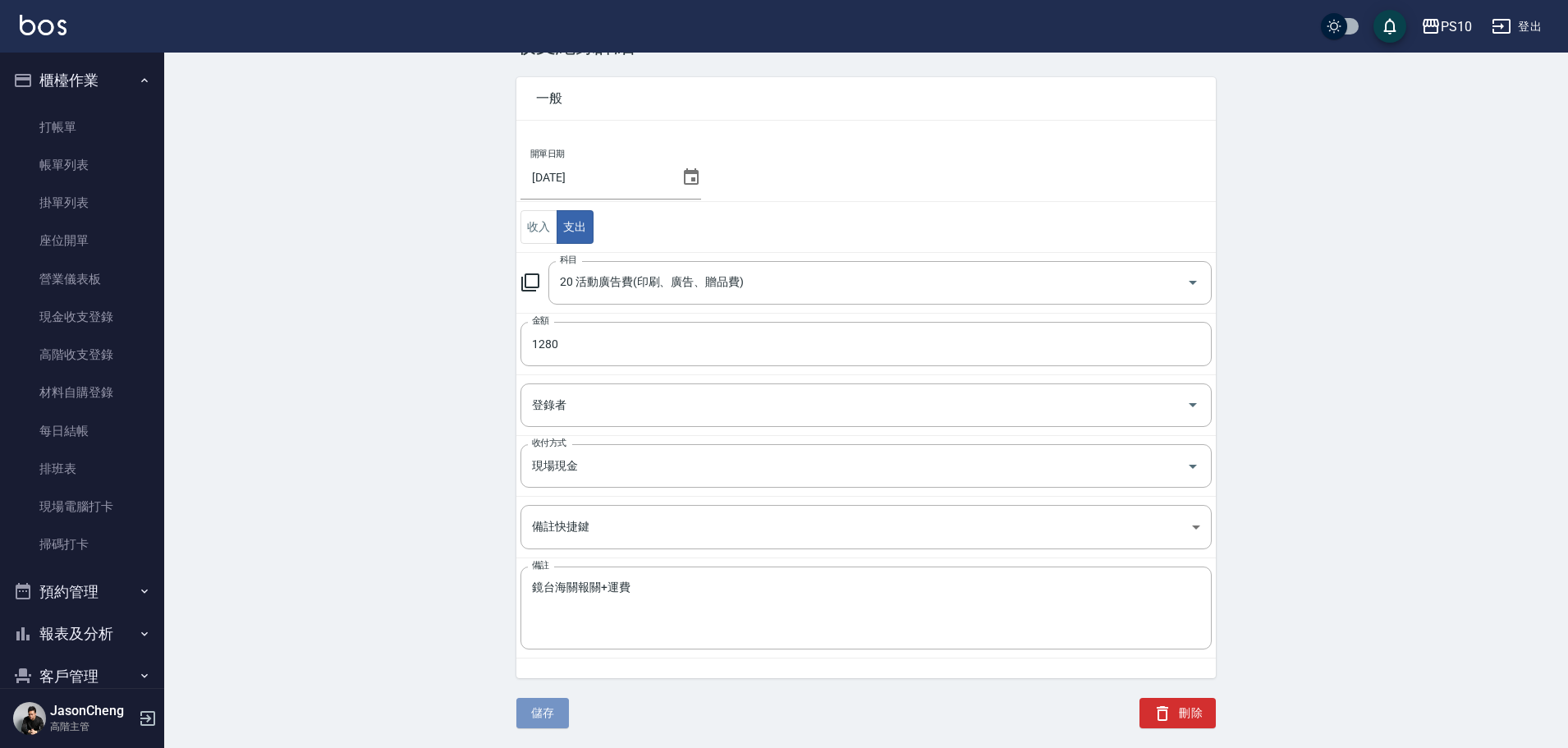
click at [548, 717] on button "儲存" at bounding box center [542, 712] width 52 height 31
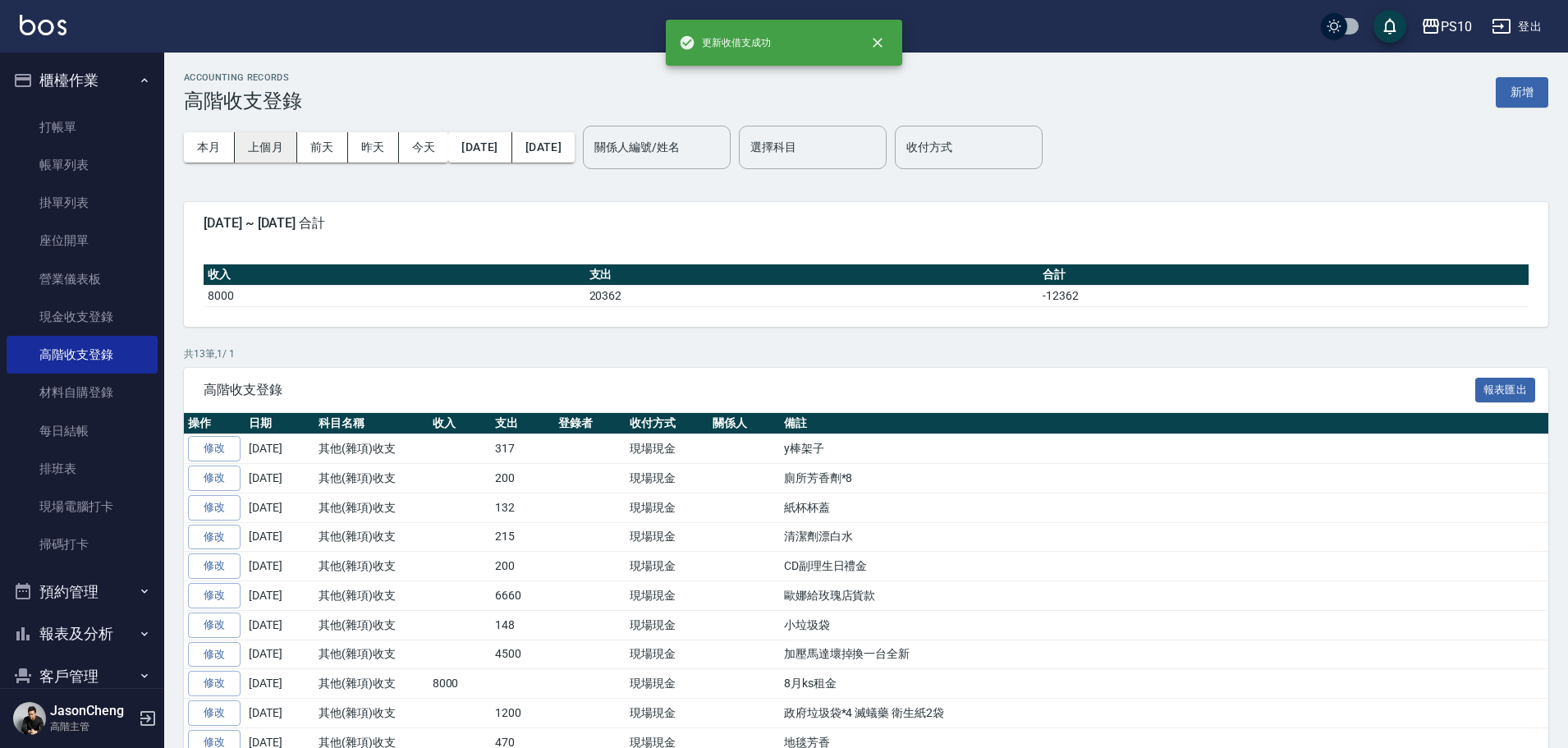
click at [271, 138] on button "上個月" at bounding box center [265, 147] width 62 height 31
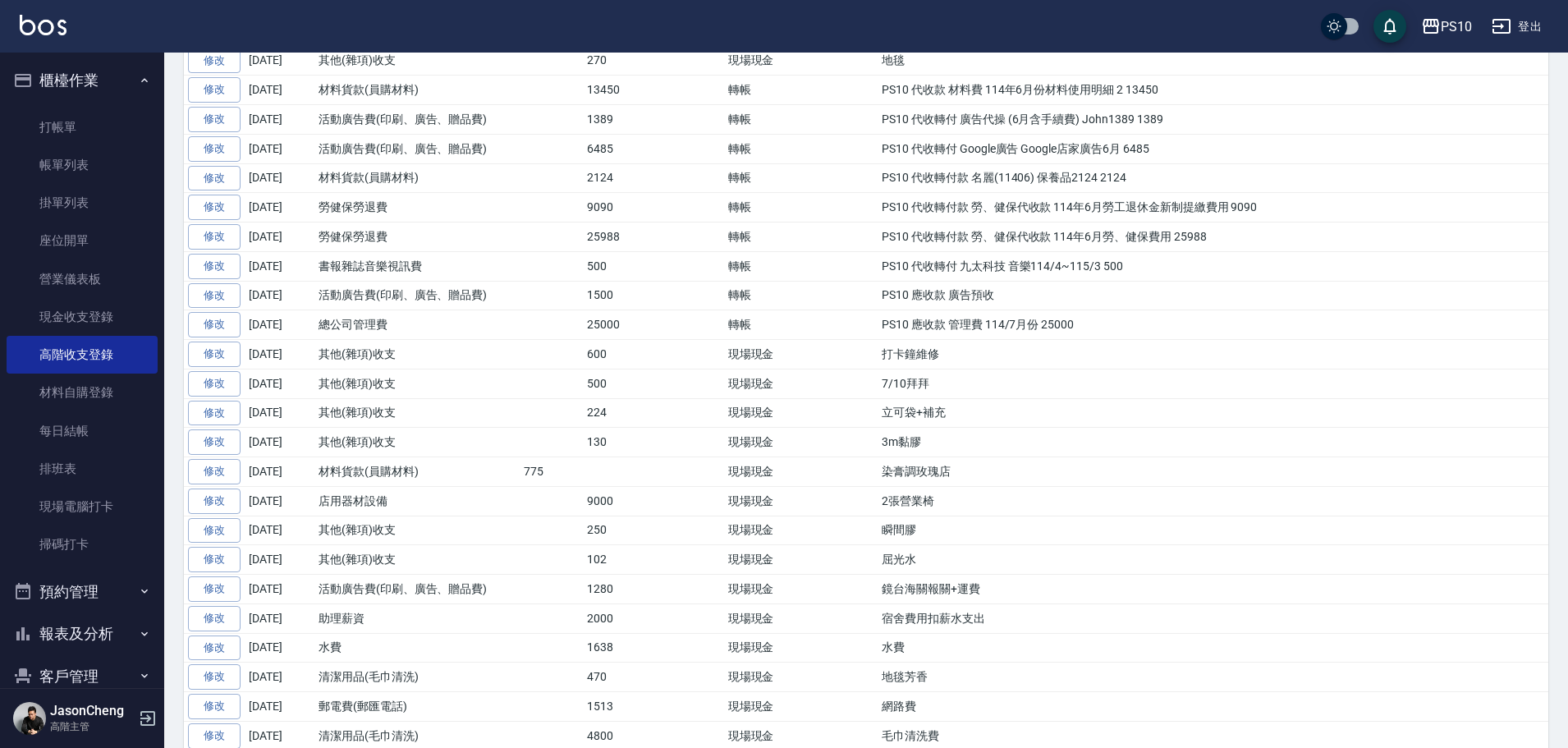
scroll to position [493, 0]
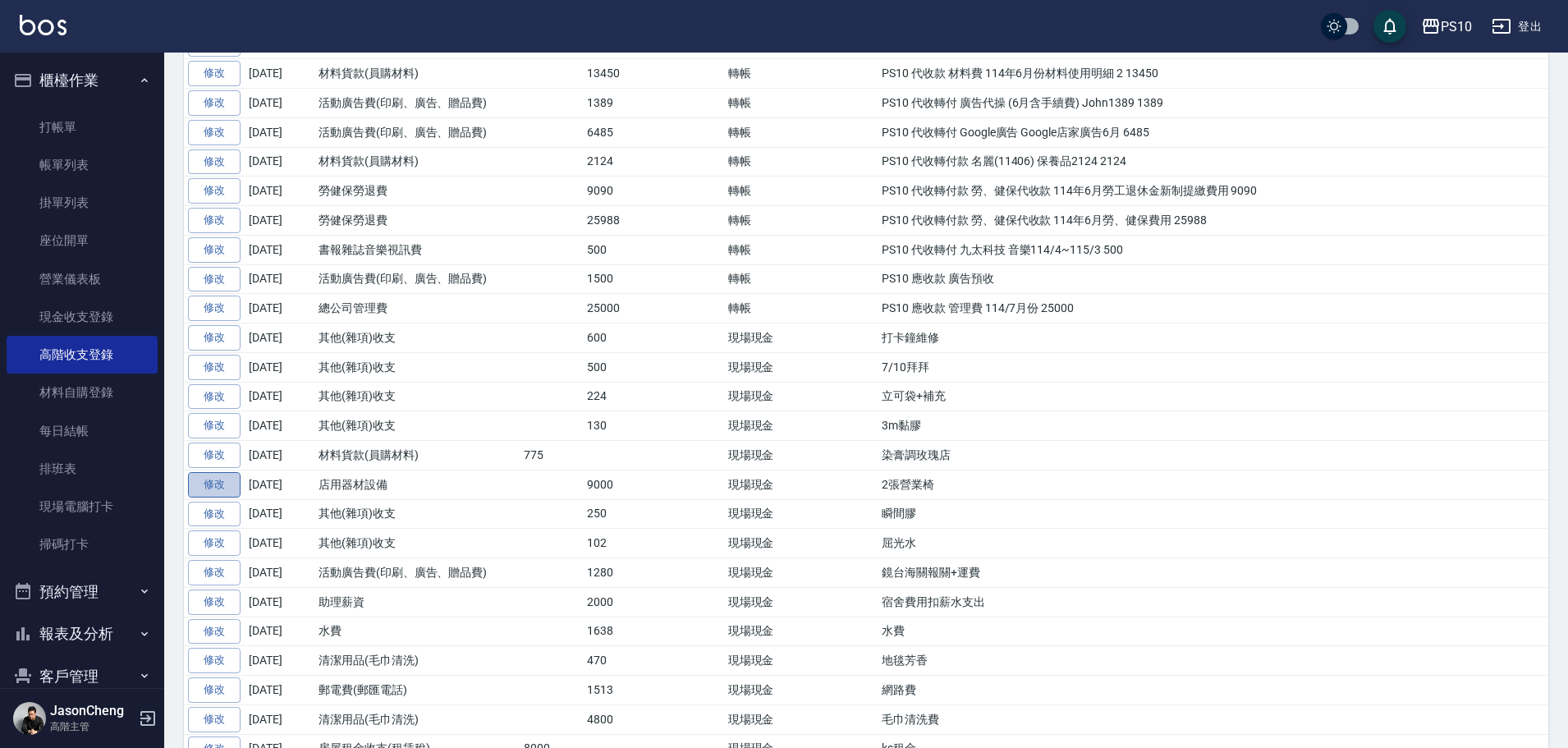
click at [215, 481] on link "修改" at bounding box center [214, 485] width 52 height 26
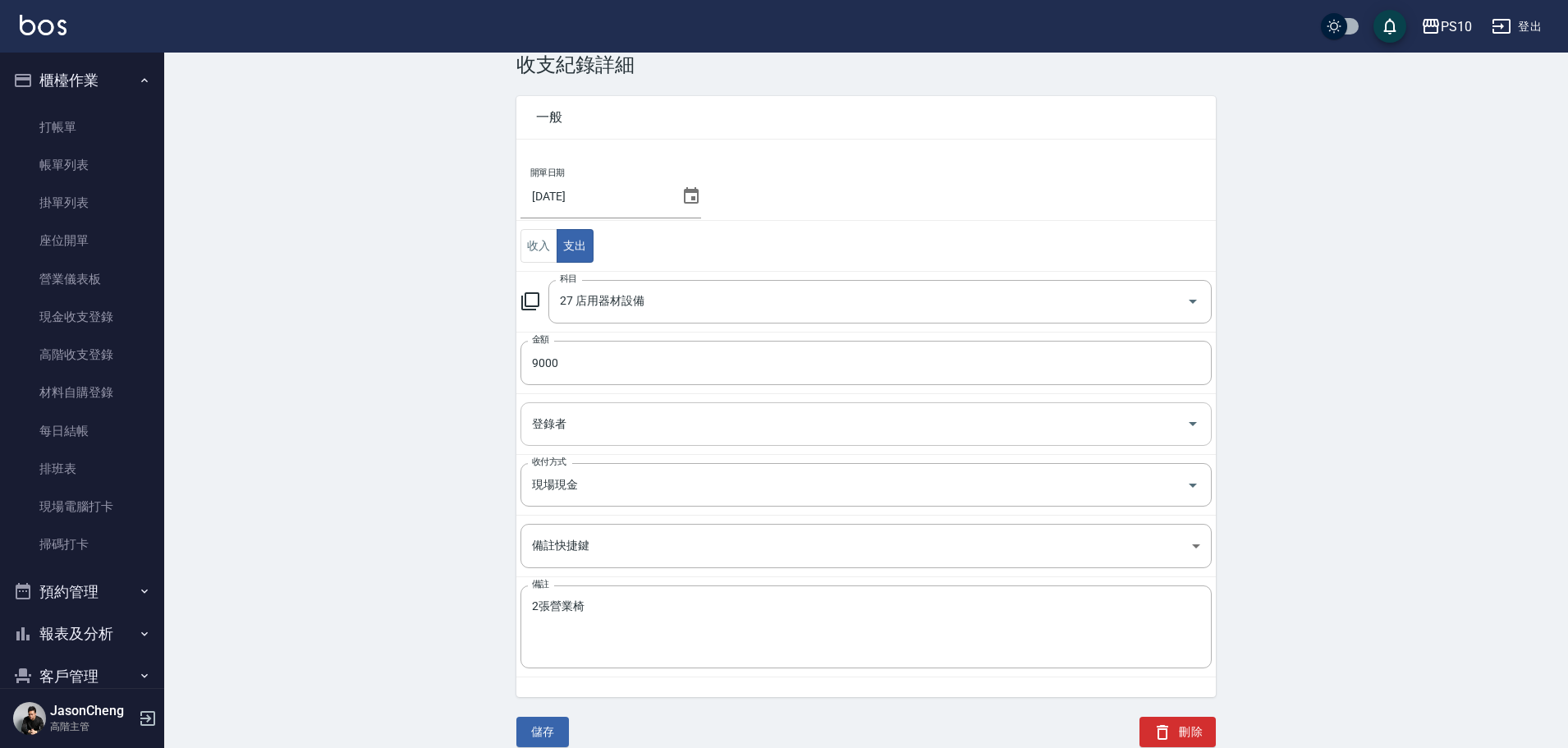
scroll to position [55, 0]
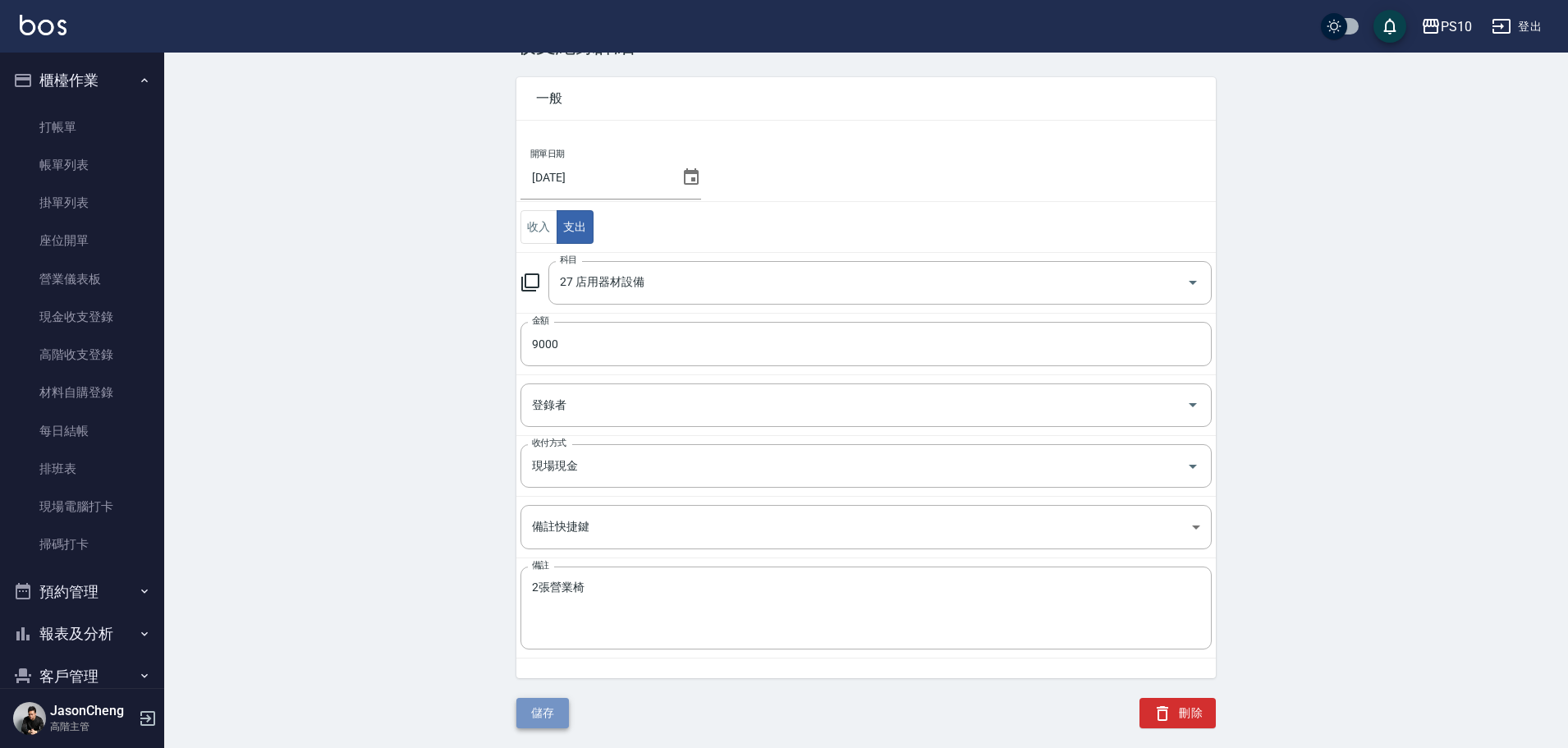
click at [547, 708] on button "儲存" at bounding box center [542, 712] width 52 height 31
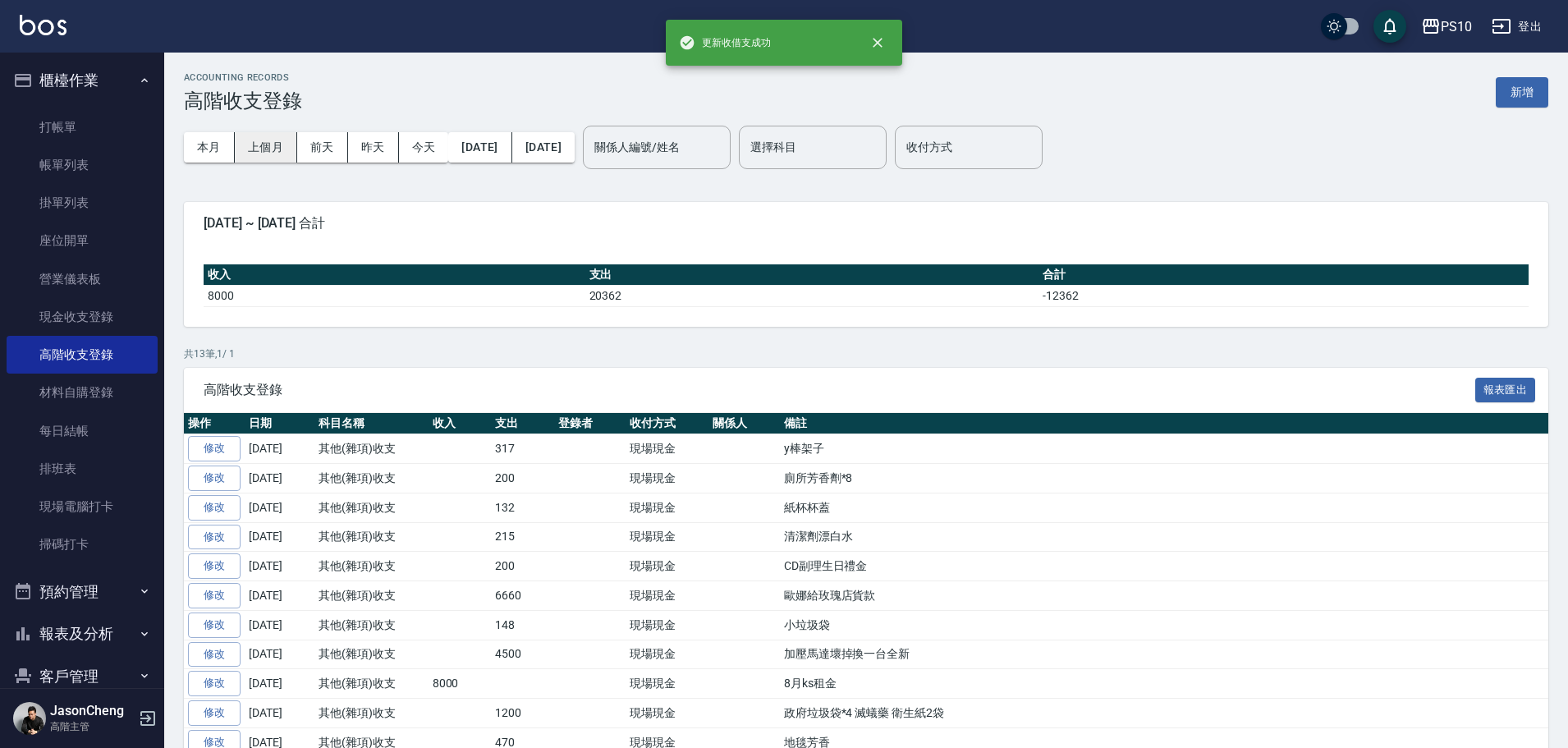
click at [276, 149] on button "上個月" at bounding box center [265, 147] width 62 height 31
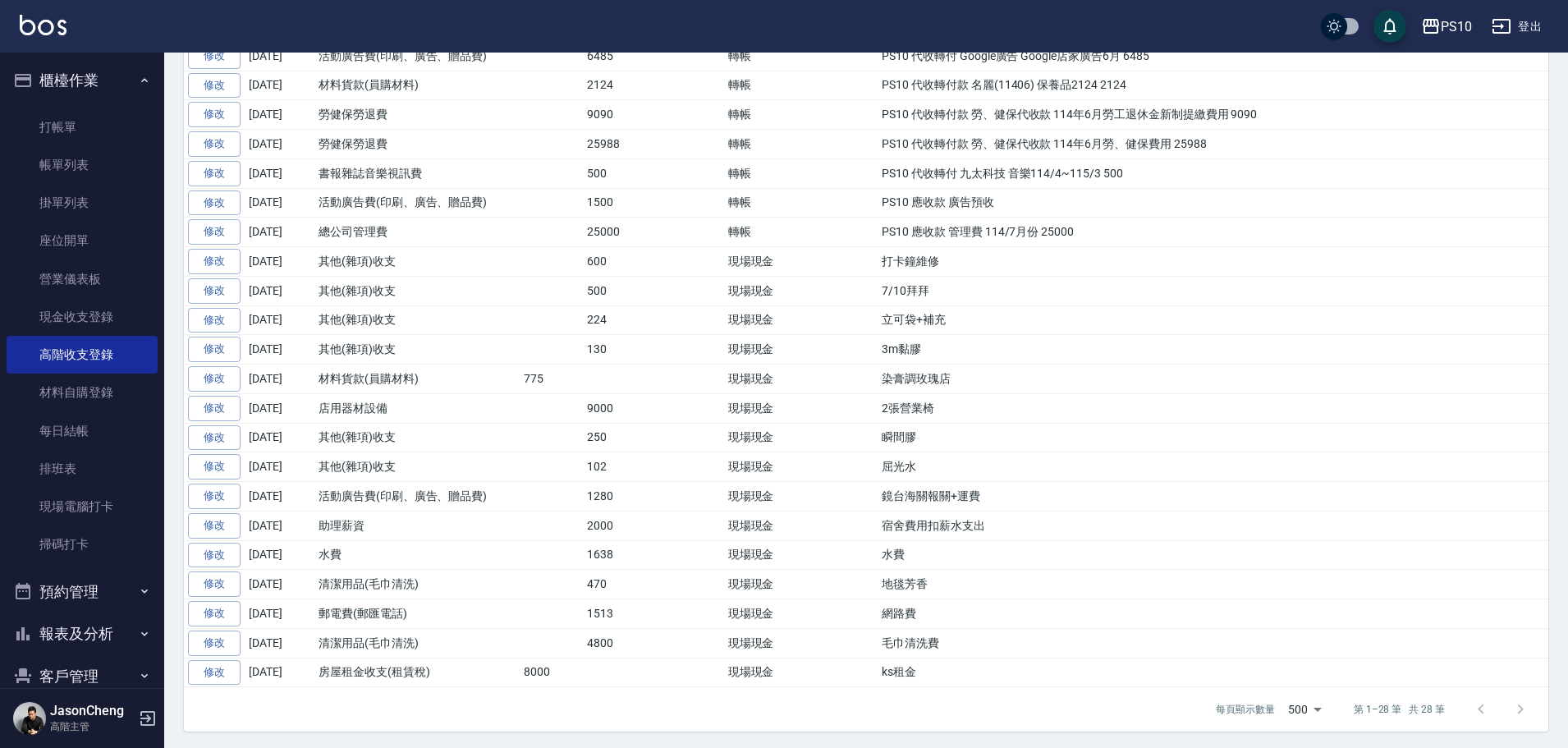
scroll to position [572, 0]
click at [217, 254] on link "修改" at bounding box center [214, 258] width 52 height 26
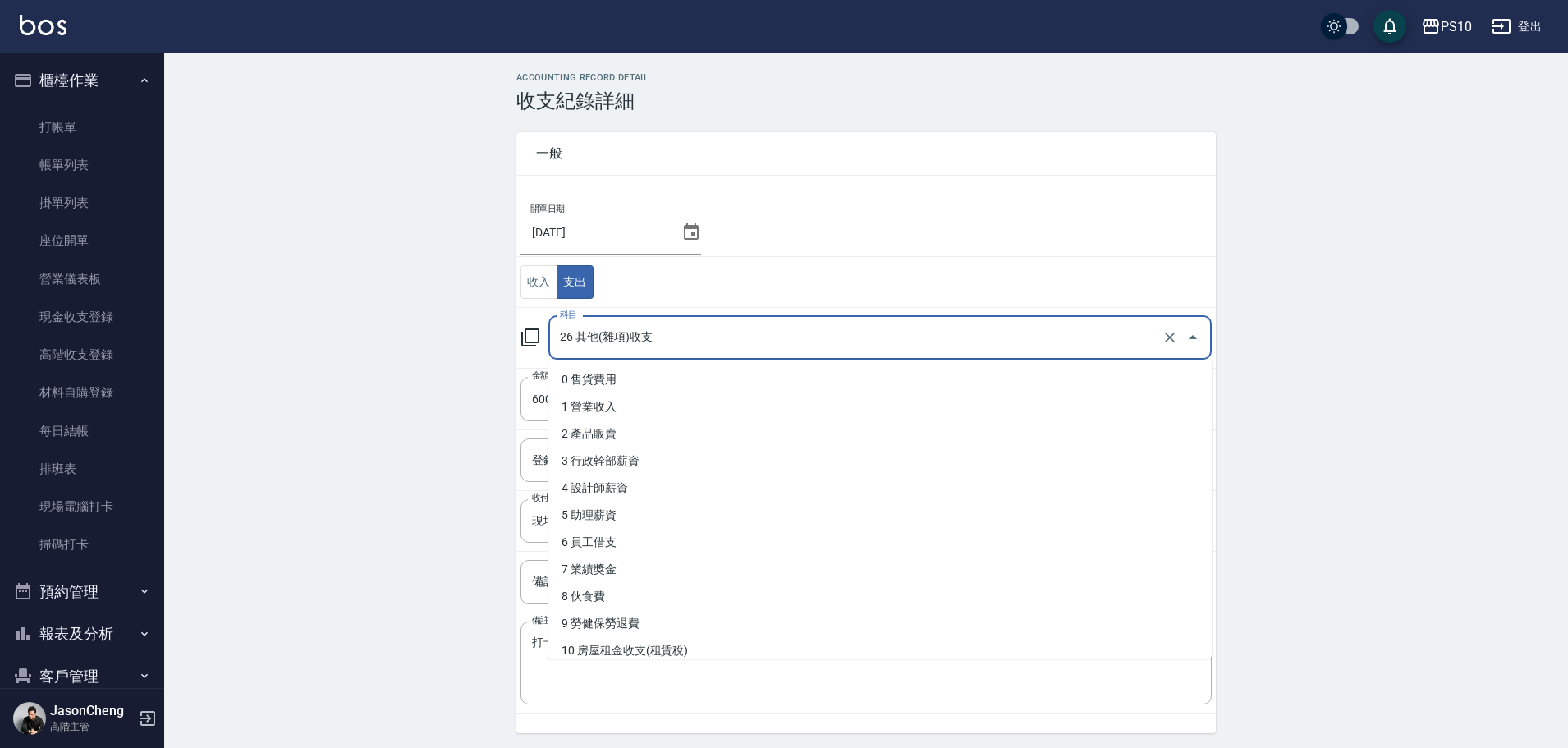
click at [608, 332] on input "26 其他(雜項)收支" at bounding box center [856, 337] width 603 height 29
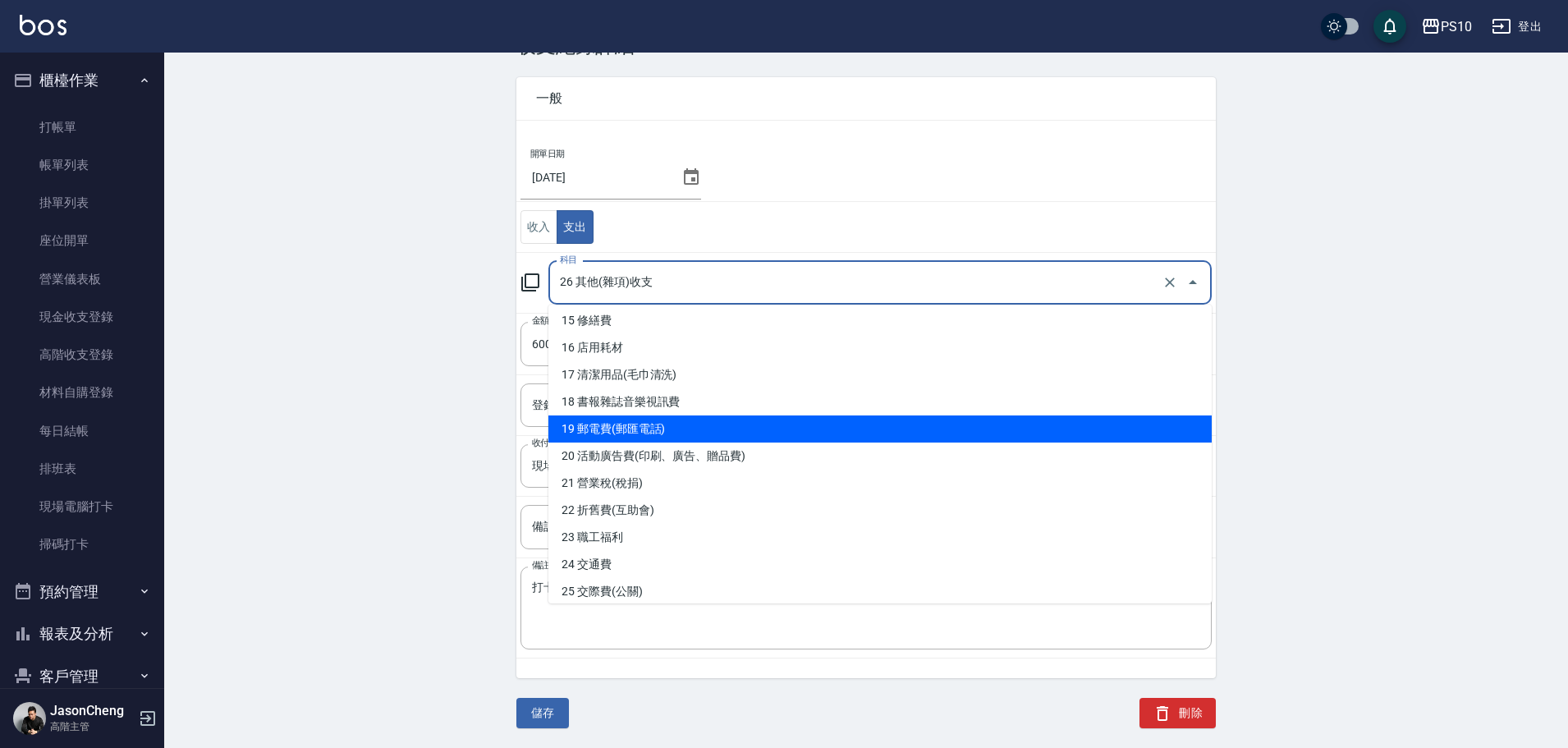
scroll to position [743, 0]
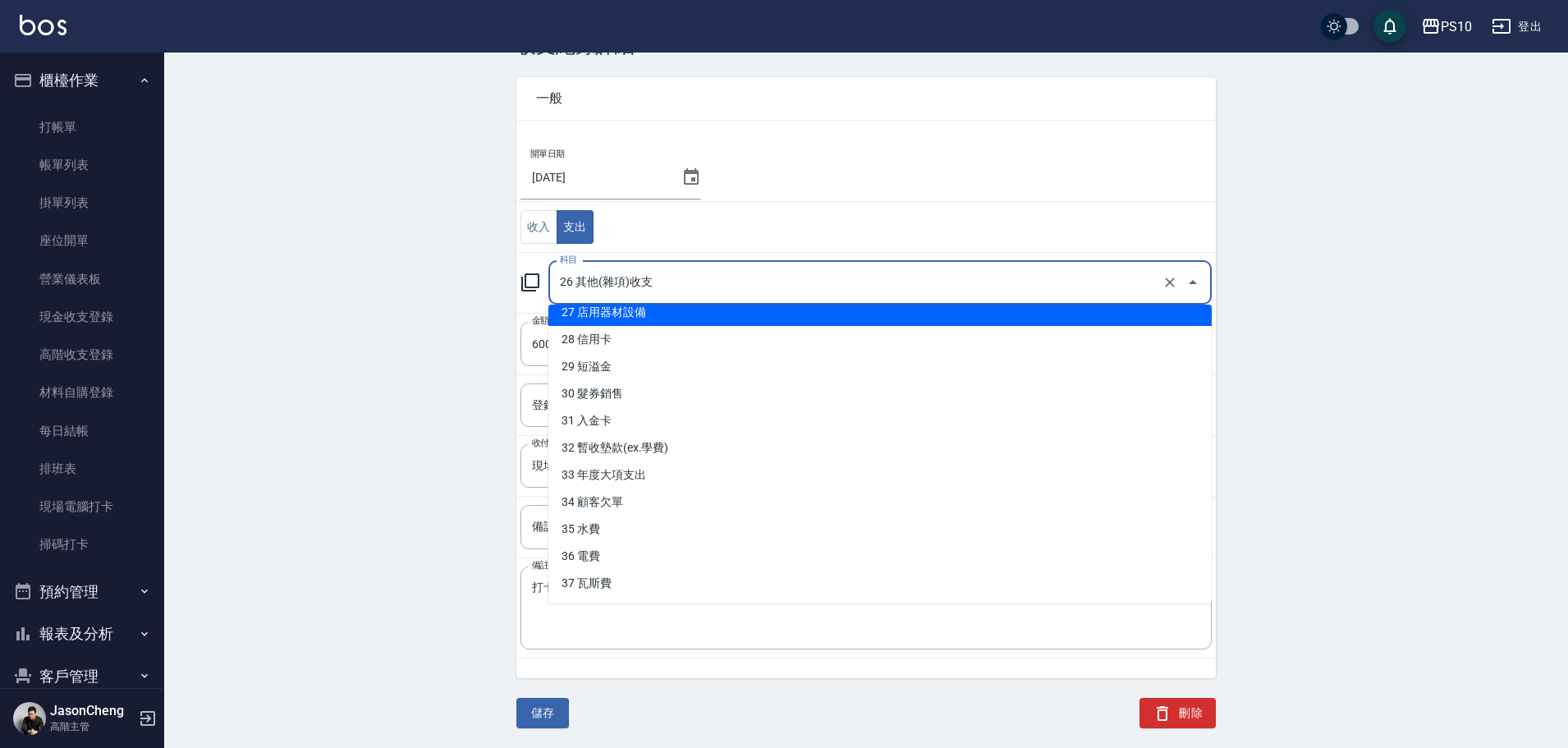
click at [639, 315] on li "27 店用器材設備" at bounding box center [880, 312] width 663 height 27
type input "27 店用器材設備"
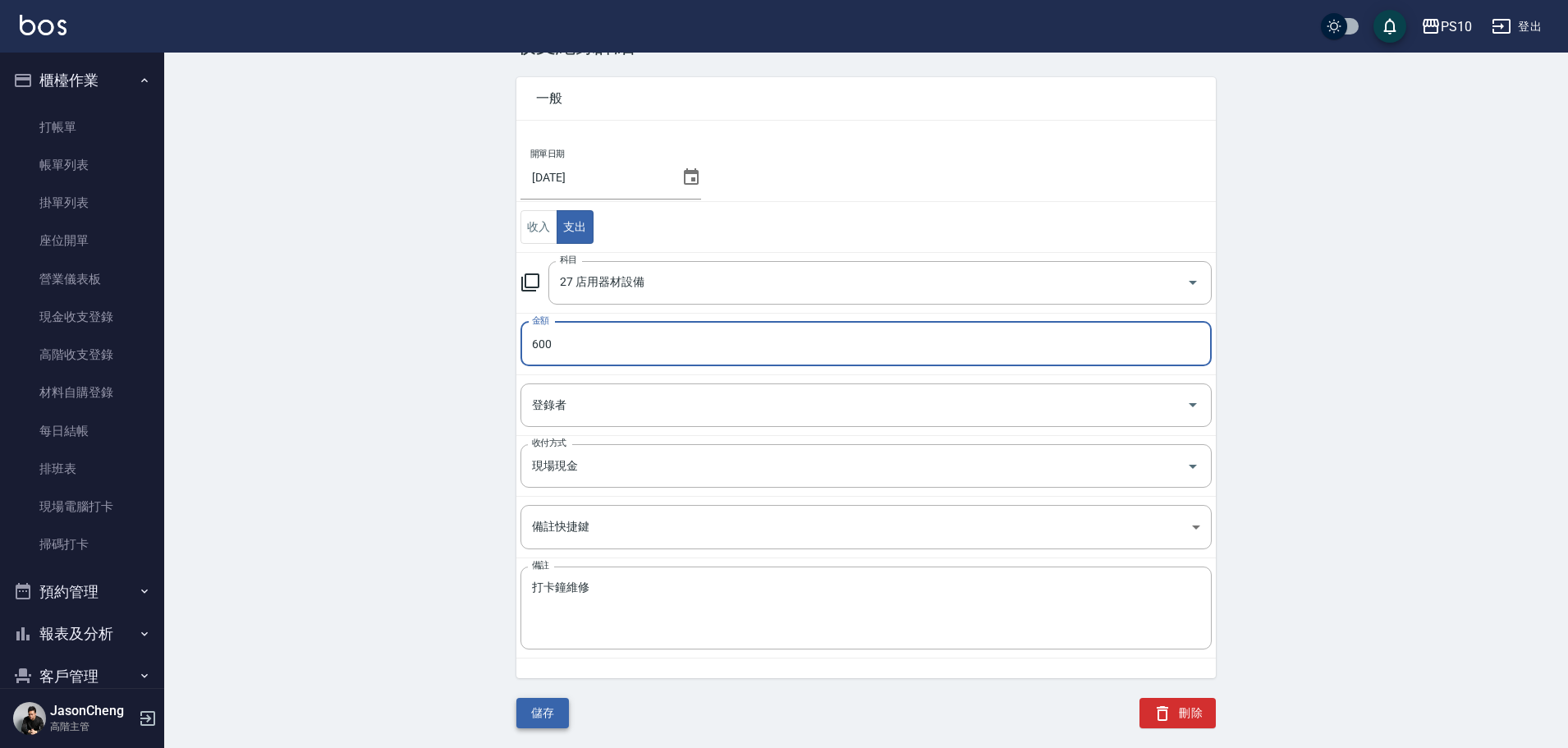
click at [522, 721] on button "儲存" at bounding box center [542, 712] width 52 height 31
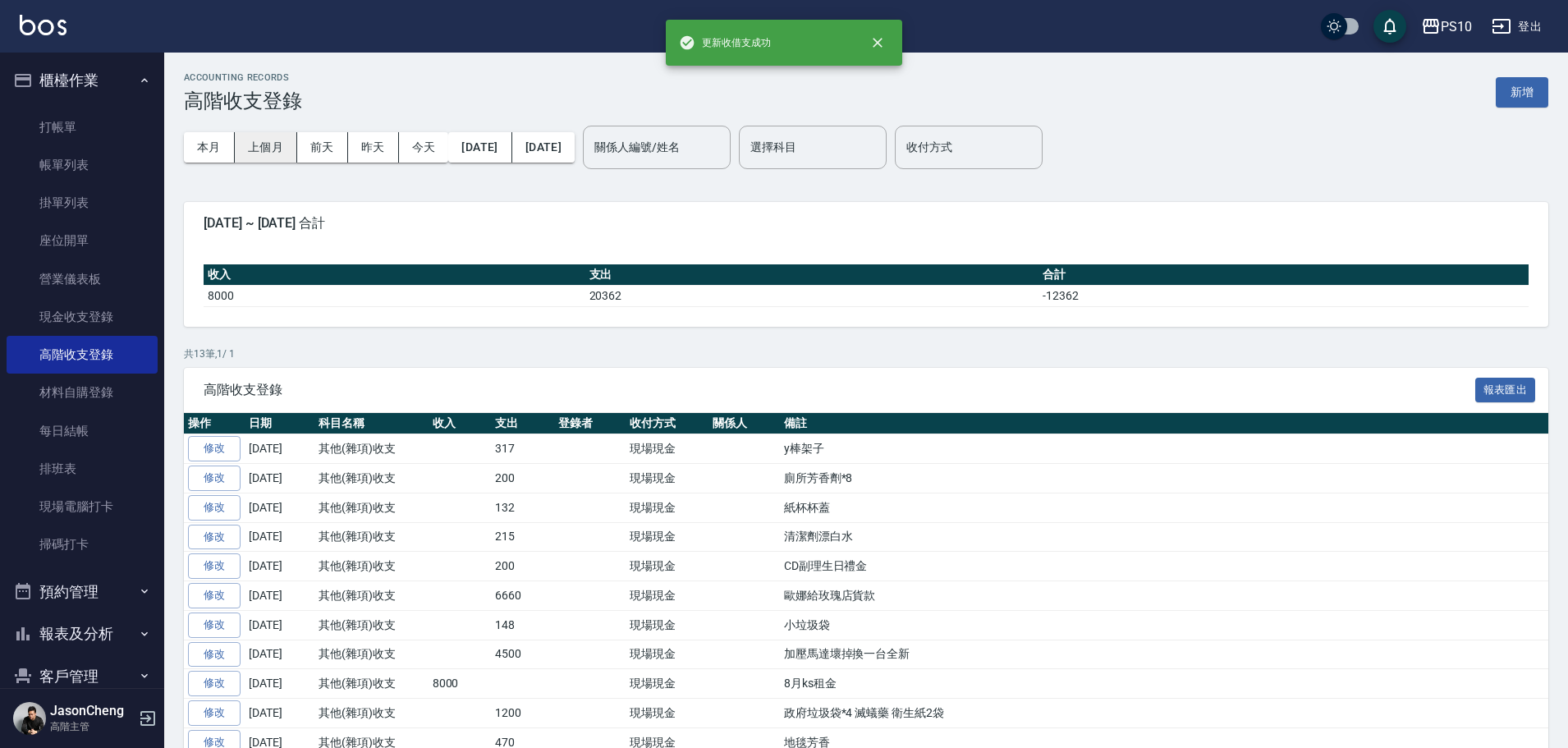
click at [278, 141] on button "上個月" at bounding box center [265, 147] width 62 height 31
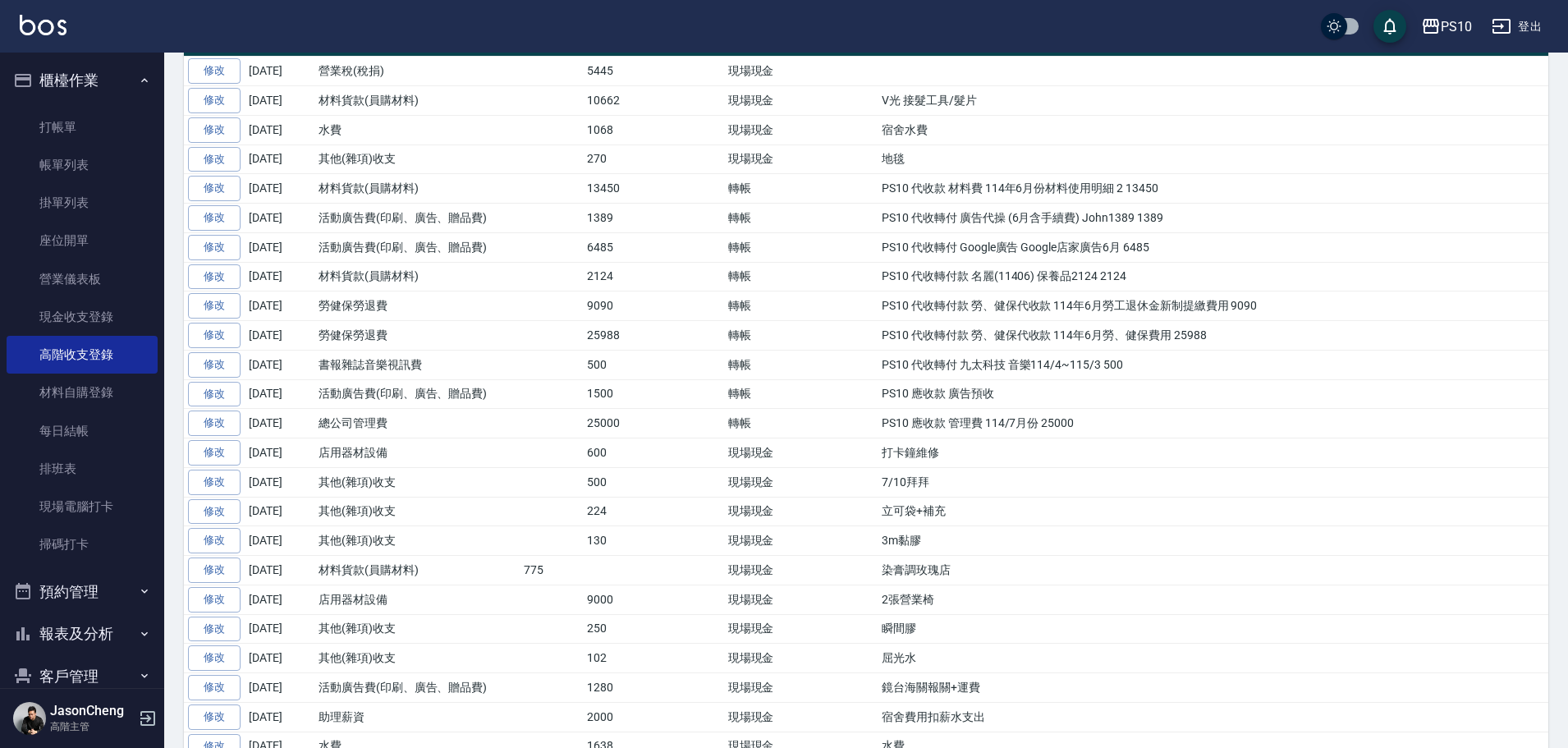
scroll to position [326, 0]
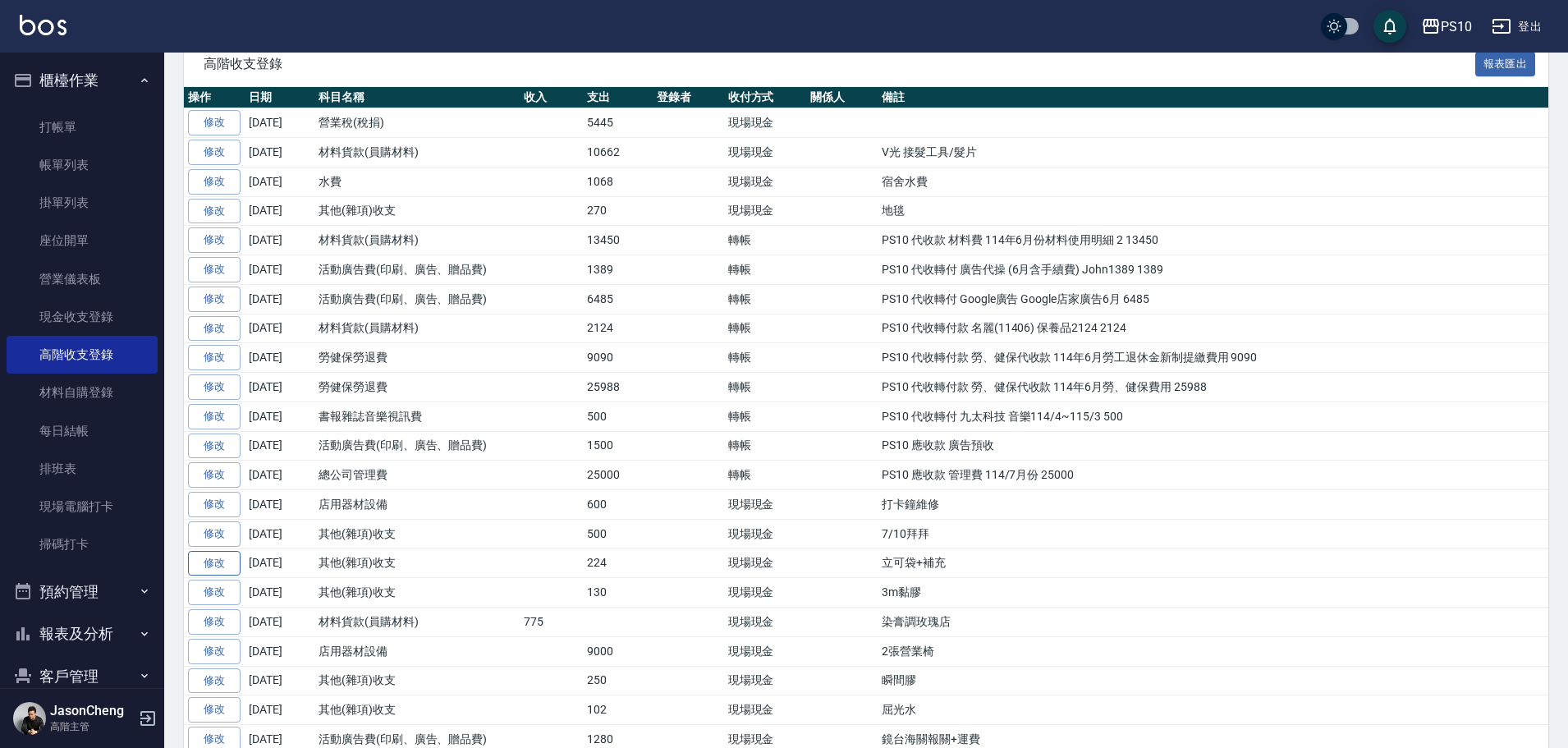
click at [219, 559] on link "修改" at bounding box center [214, 563] width 52 height 26
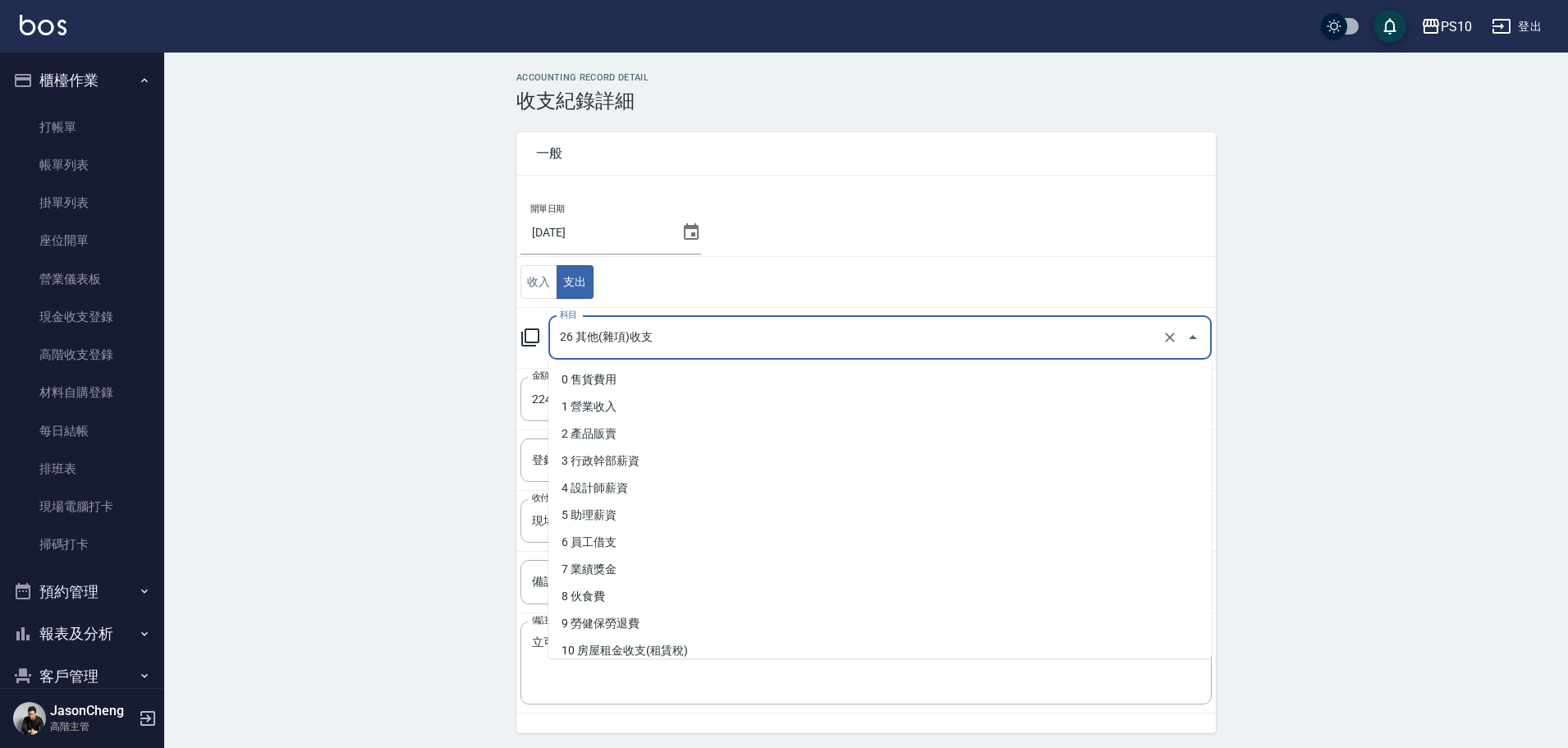
click at [593, 336] on input "26 其他(雜項)收支" at bounding box center [856, 337] width 603 height 29
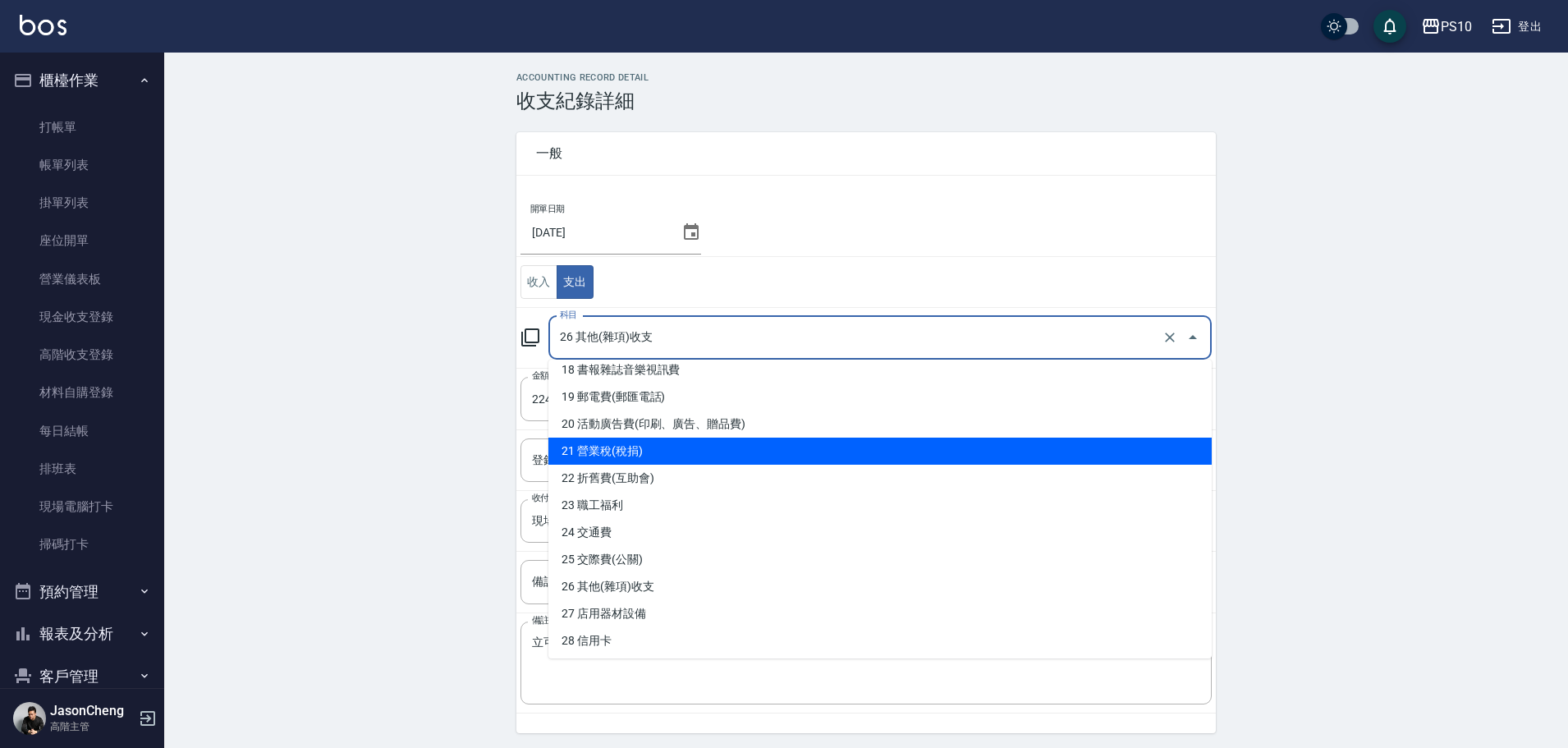
scroll to position [743, 0]
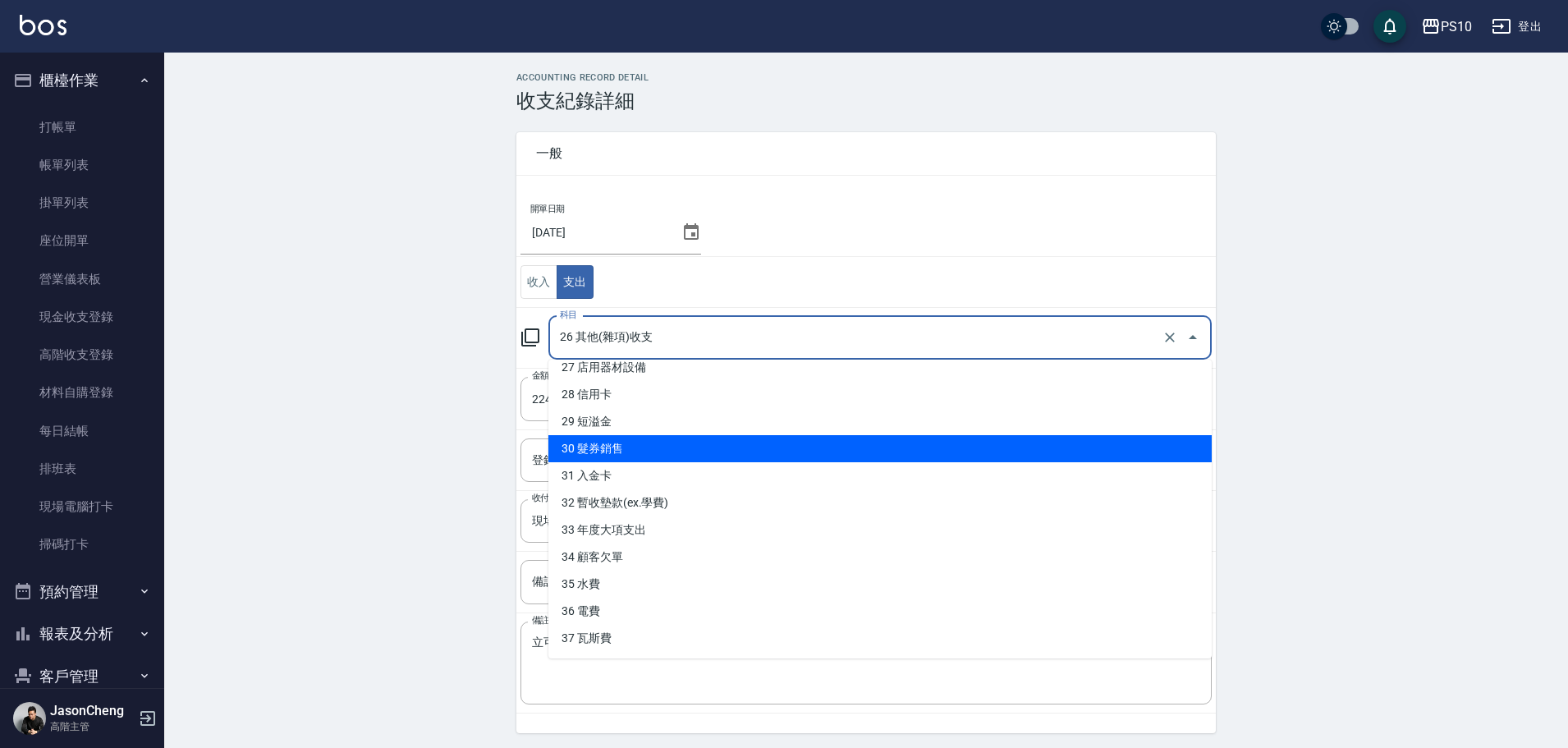
click at [234, 392] on div "ACCOUNTING RECORD DETAIL 收支紀錄詳細 一般 開單日期 2025/07/21 收入 支出 科目 26 其他(雜項)收支 科目 金額 2…" at bounding box center [866, 437] width 1404 height 730
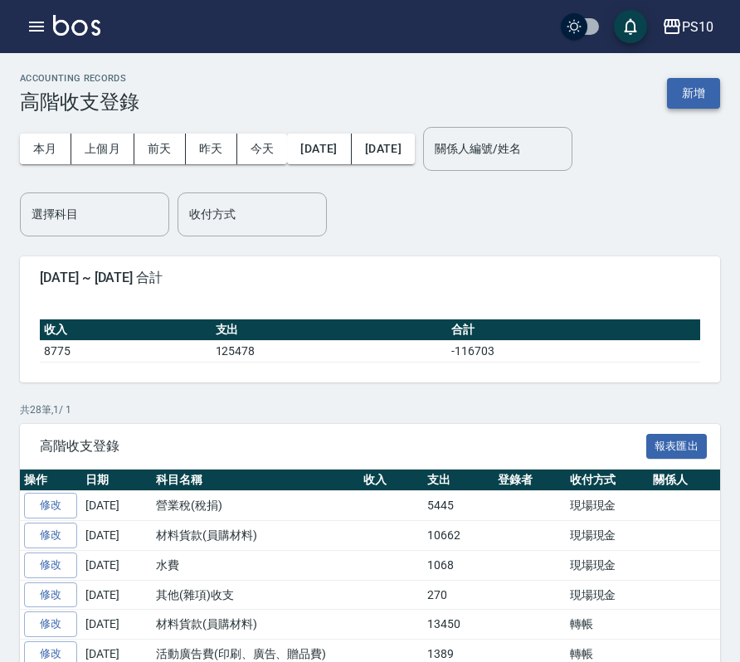
click at [688, 91] on button "新增" at bounding box center [693, 93] width 53 height 31
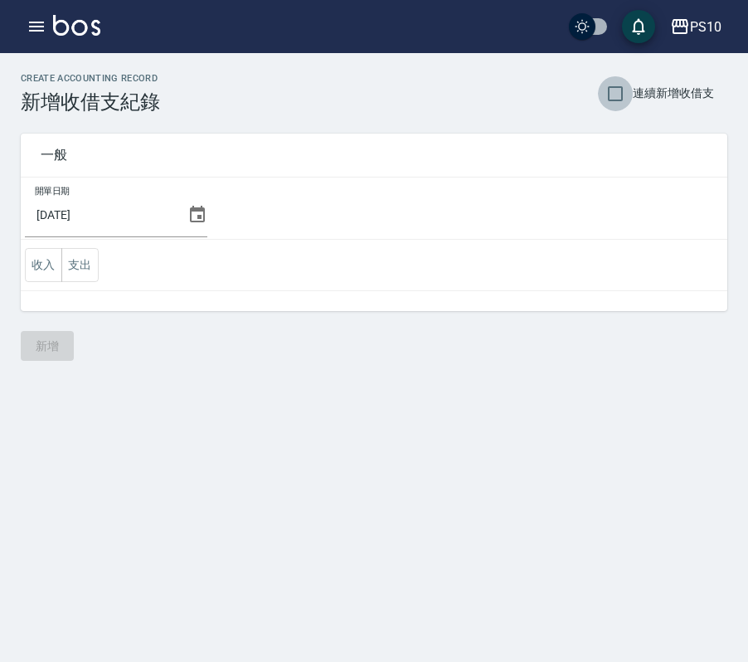
click at [621, 85] on input "連續新增收借支" at bounding box center [615, 93] width 35 height 35
checkbox input "true"
click at [188, 204] on div "[DATE]" at bounding box center [116, 214] width 182 height 45
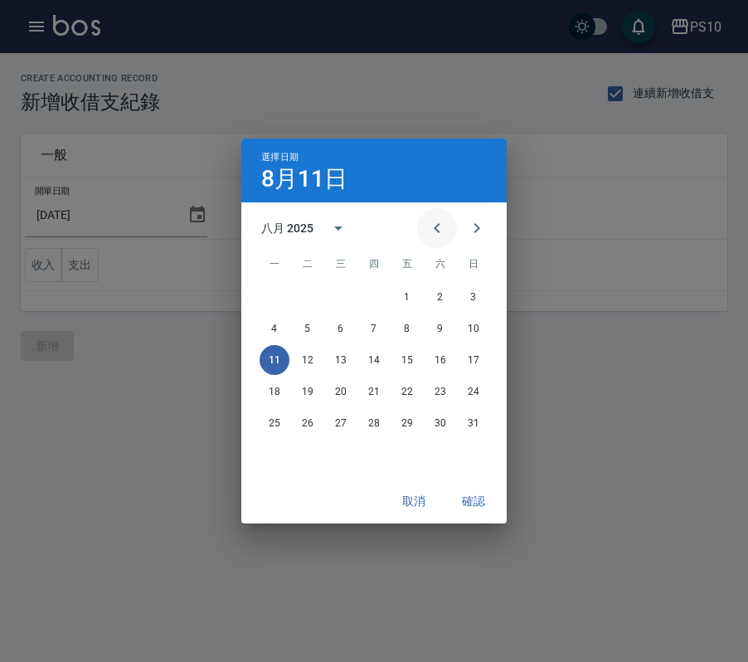
click at [440, 228] on icon "Previous month" at bounding box center [437, 228] width 20 height 20
click at [366, 430] on button "31" at bounding box center [374, 423] width 30 height 30
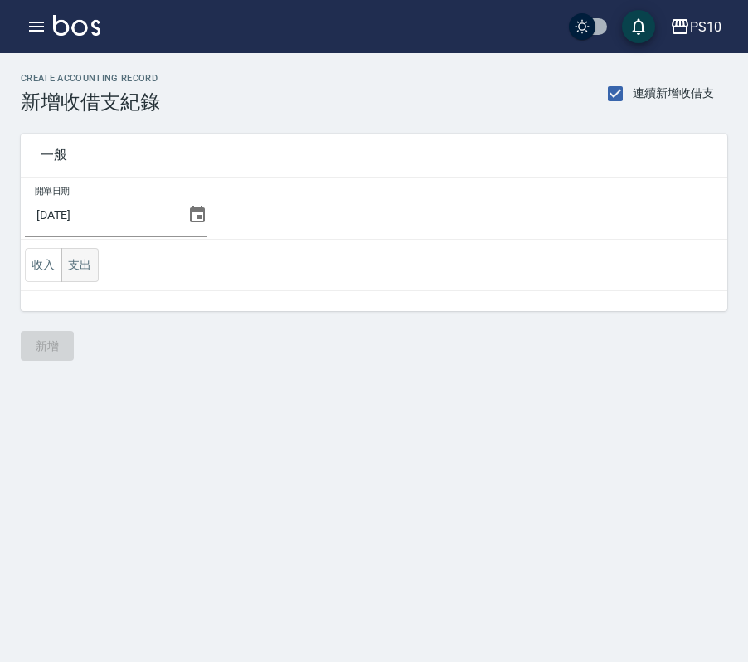
click at [90, 267] on button "支出" at bounding box center [79, 265] width 37 height 34
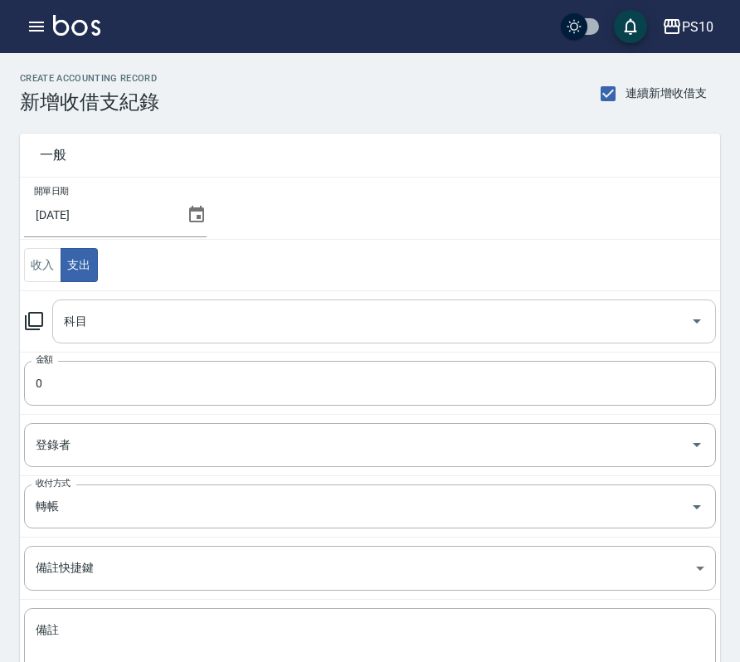
click at [152, 325] on input "科目" at bounding box center [372, 321] width 624 height 29
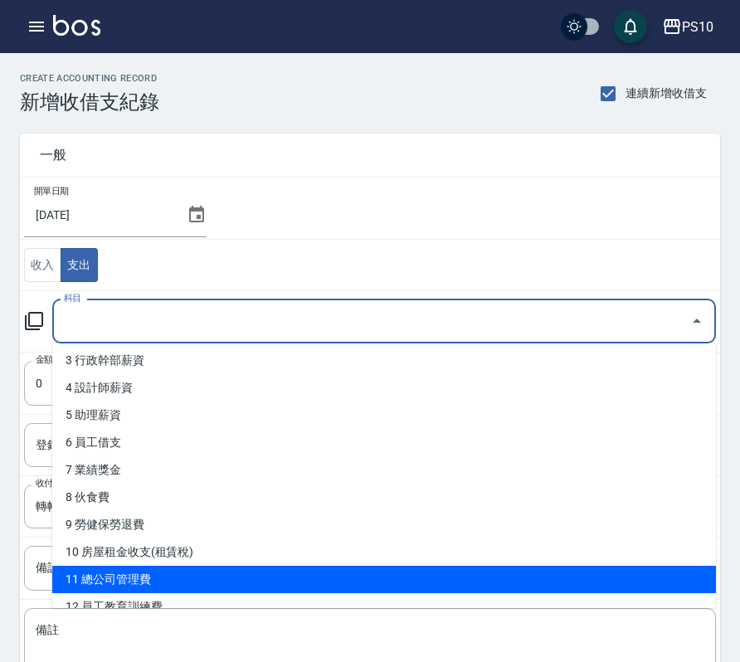
scroll to position [166, 0]
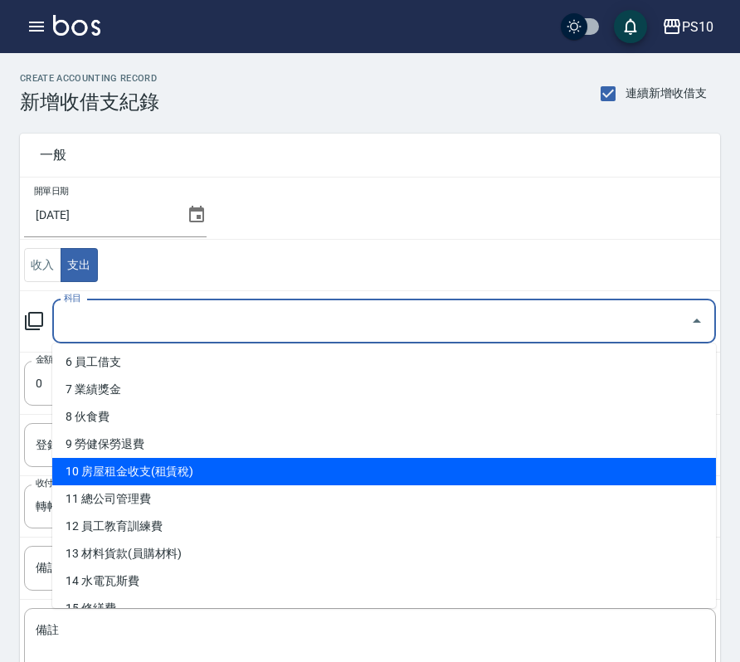
click at [168, 476] on li "10 房屋租金收支(租賃稅)" at bounding box center [383, 471] width 663 height 27
type input "10 房屋租金收支(租賃稅)"
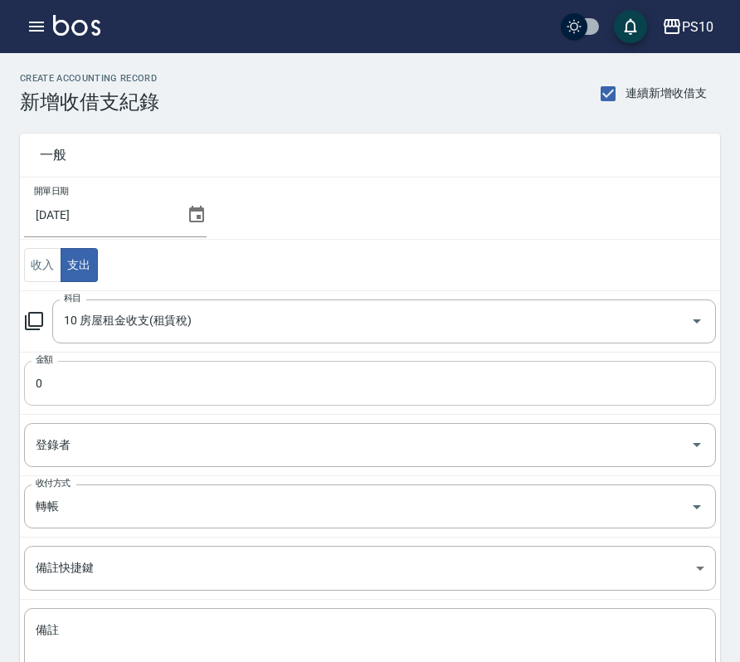
click at [43, 383] on input "0" at bounding box center [370, 383] width 692 height 45
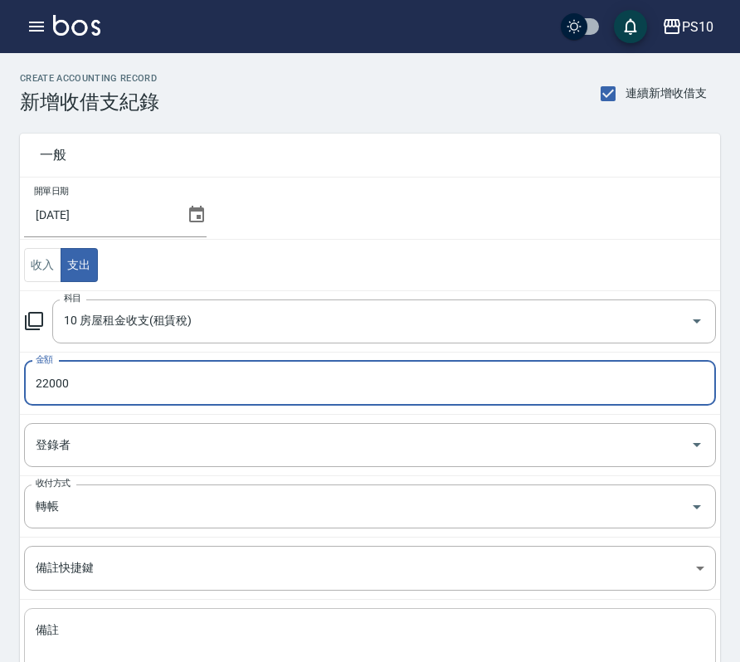
type input "22000"
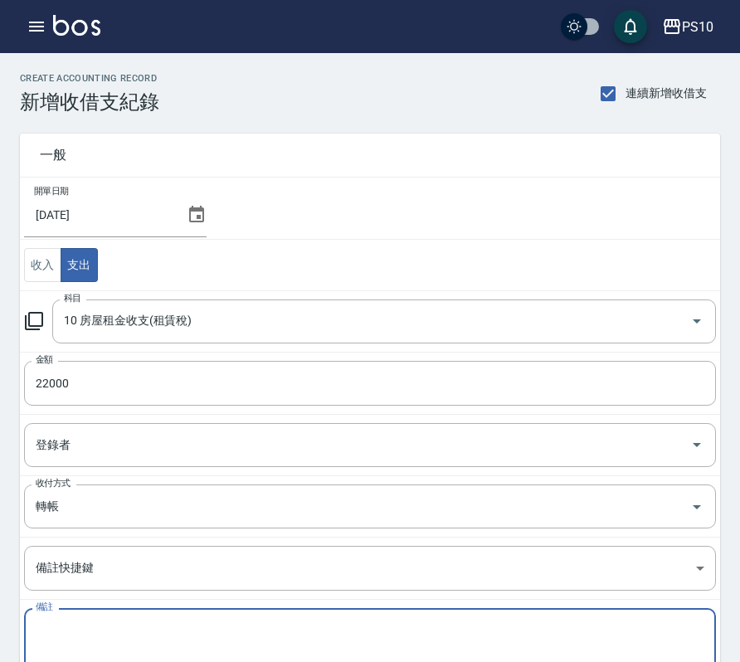
click at [85, 646] on textarea "備註" at bounding box center [370, 650] width 668 height 56
type textarea "n"
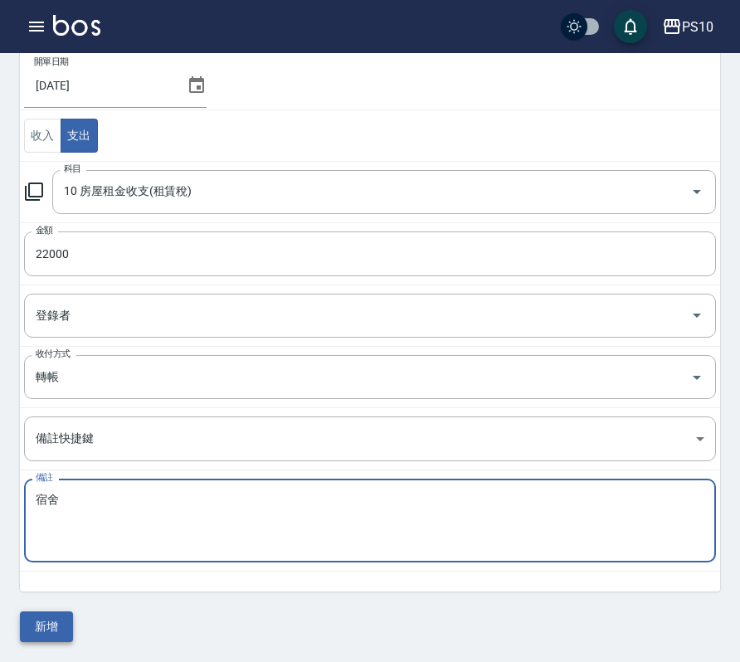
type textarea "宿舍"
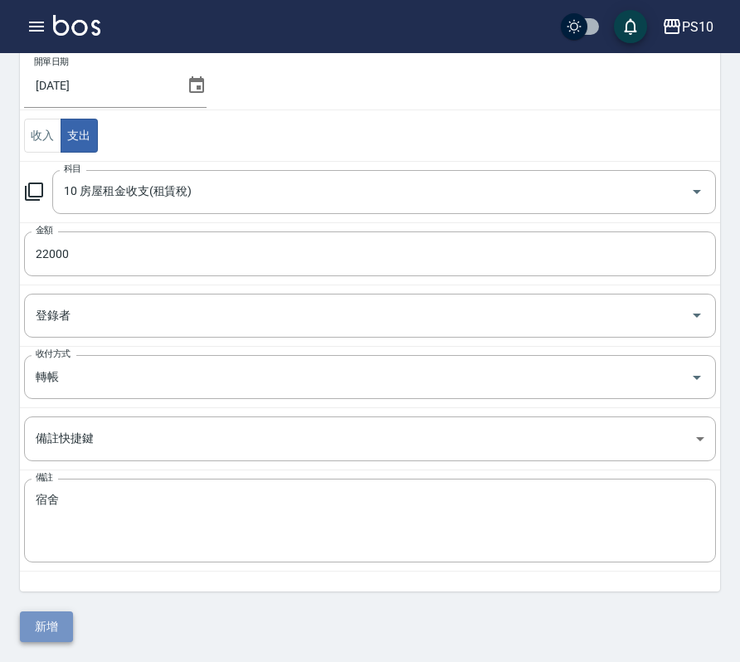
click at [43, 620] on button "新增" at bounding box center [46, 626] width 53 height 31
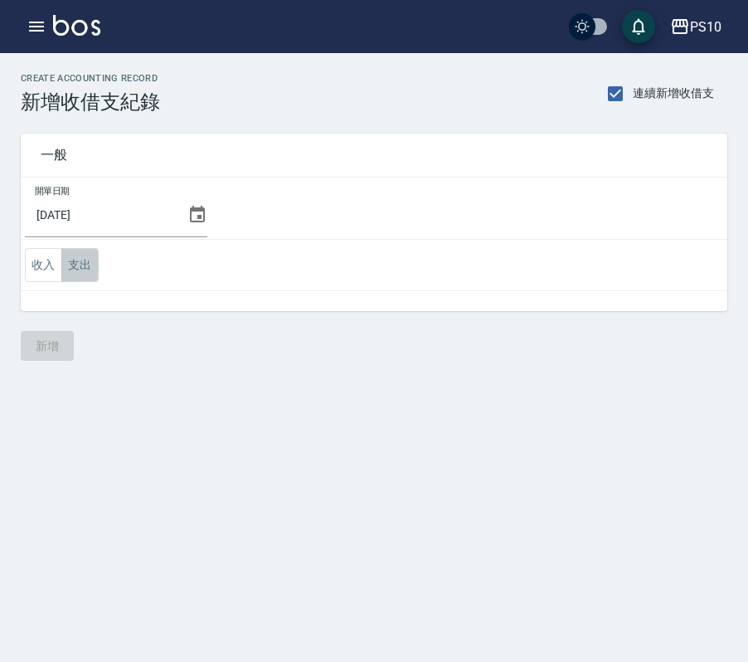
click at [81, 263] on button "支出" at bounding box center [79, 265] width 37 height 34
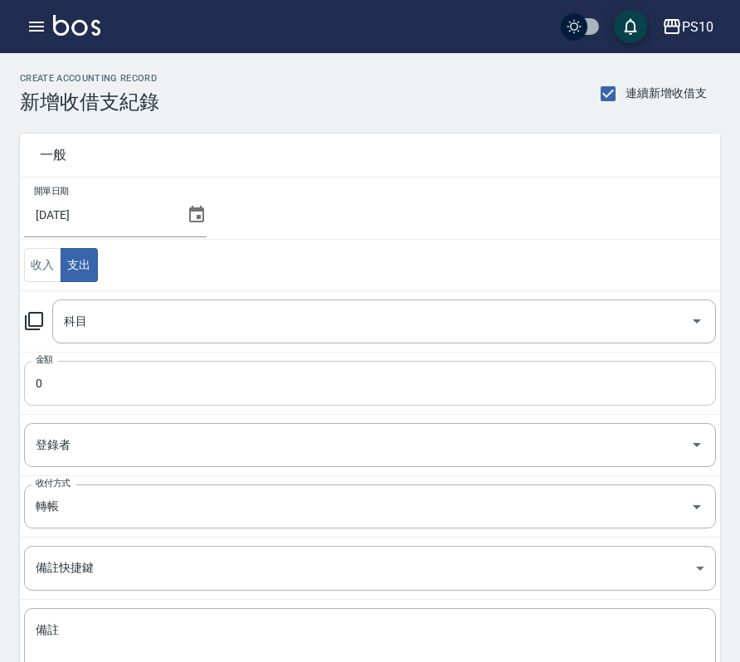
click at [173, 385] on input "0" at bounding box center [370, 383] width 692 height 45
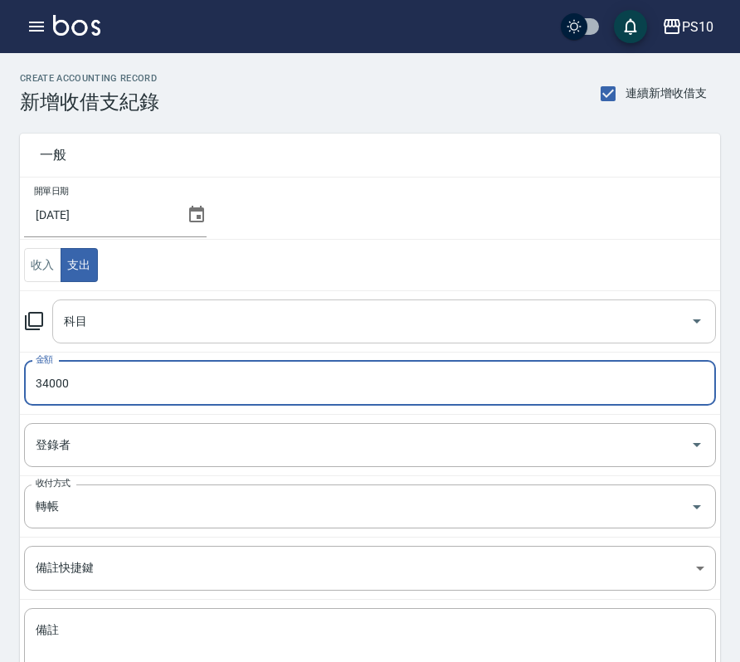
type input "34000"
click at [104, 320] on input "科目" at bounding box center [372, 321] width 624 height 29
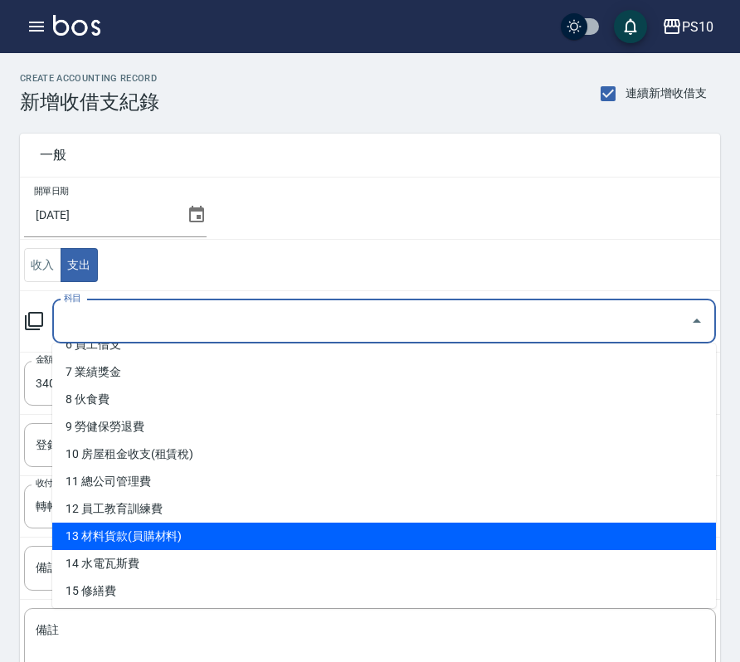
scroll to position [166, 0]
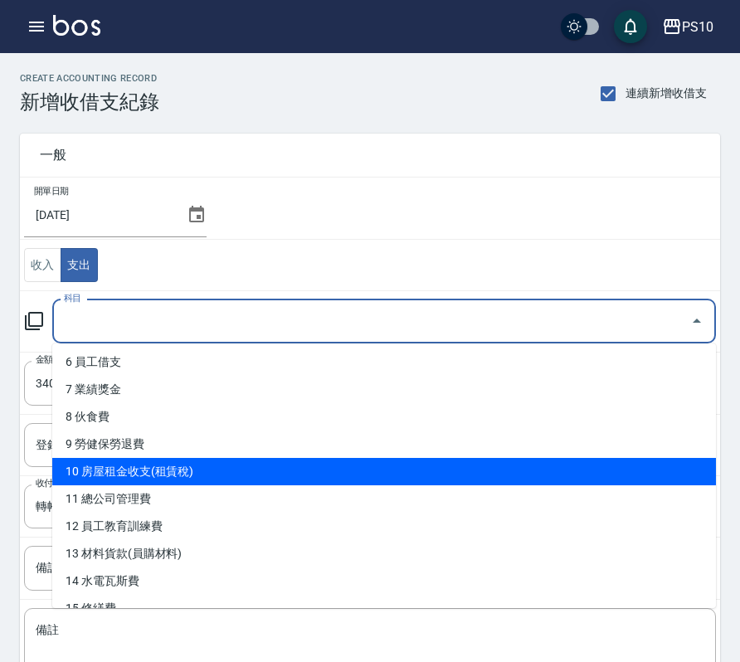
click at [190, 467] on li "10 房屋租金收支(租賃稅)" at bounding box center [383, 471] width 663 height 27
type input "10 房屋租金收支(租賃稅)"
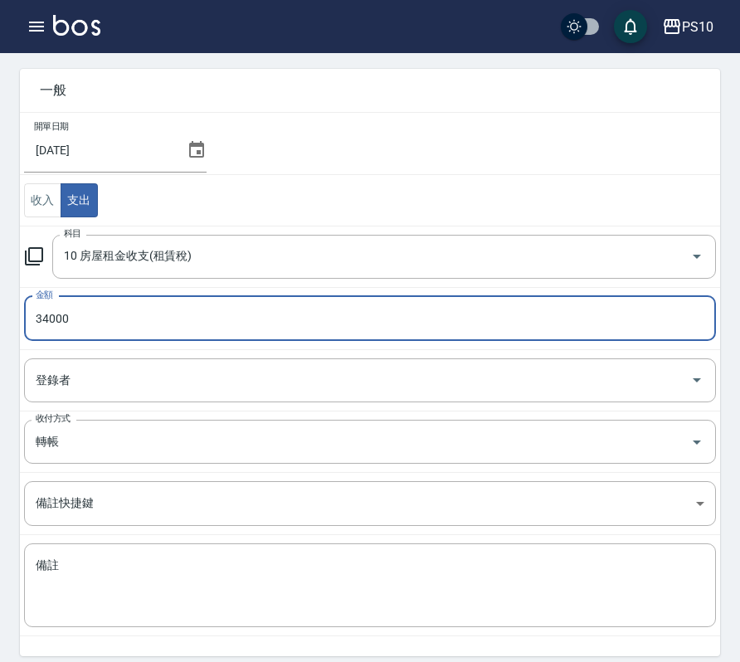
scroll to position [129, 0]
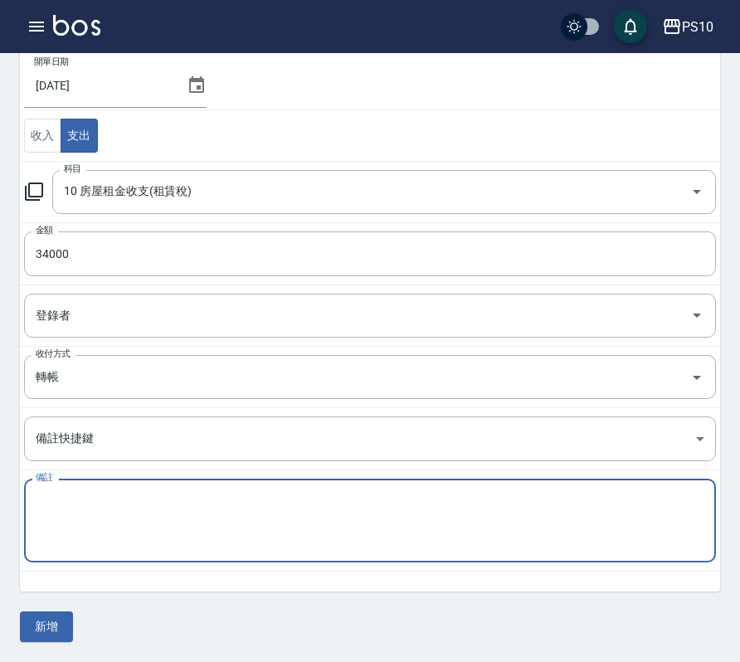
click at [155, 519] on textarea "備註" at bounding box center [370, 521] width 668 height 56
type textarea "2"
type textarea "店"
click at [52, 628] on button "新增" at bounding box center [46, 626] width 53 height 31
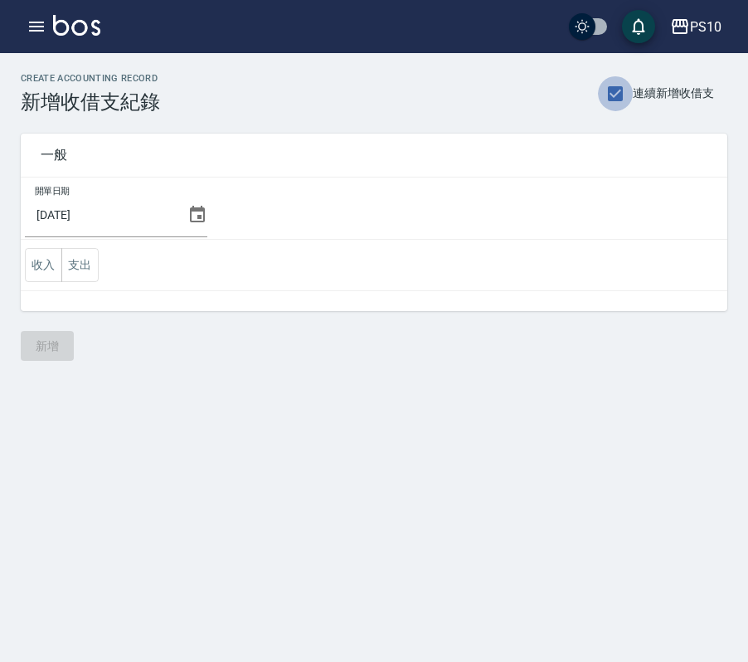
click at [630, 90] on input "連續新增收借支" at bounding box center [615, 93] width 35 height 35
checkbox input "false"
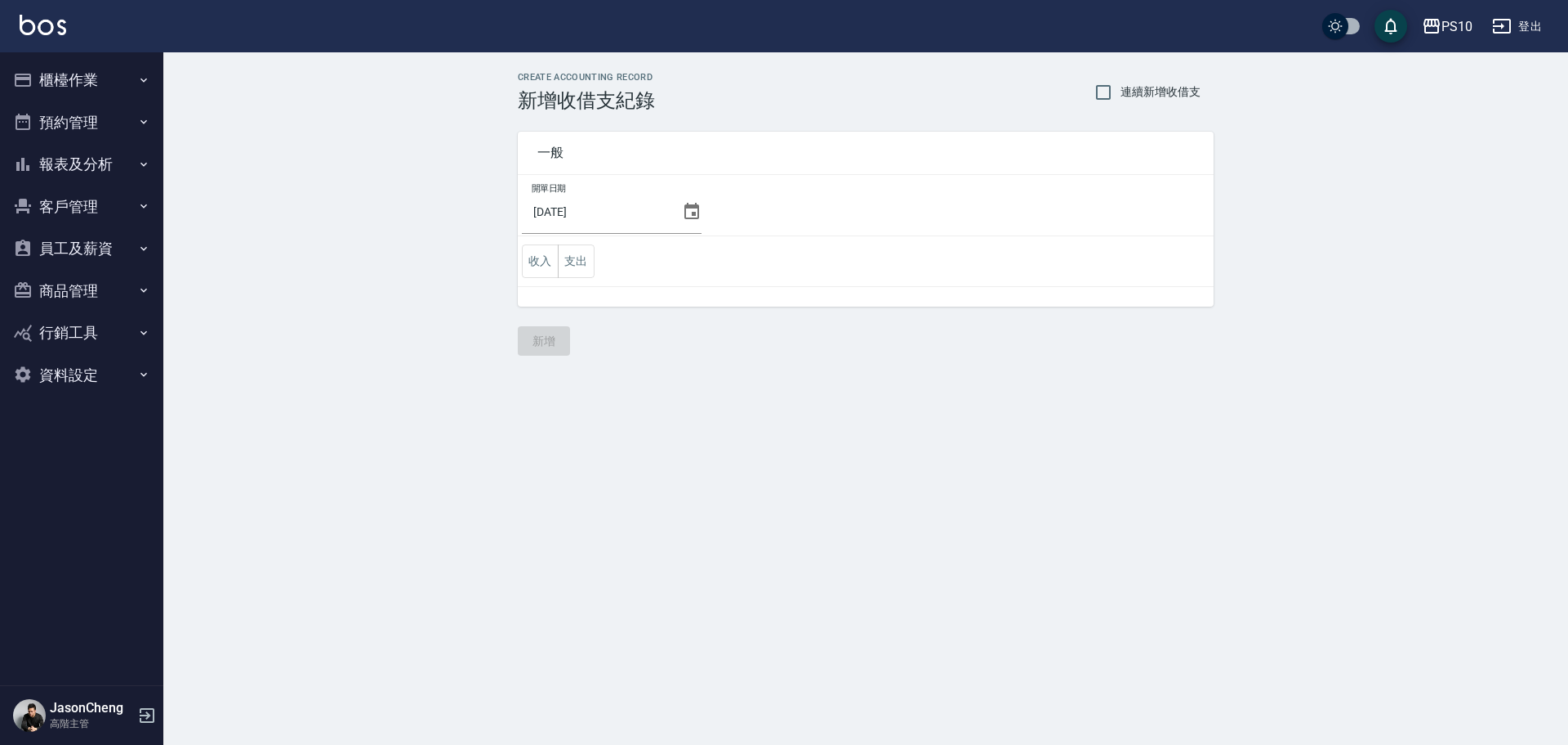
click at [45, 74] on button "櫃檯作業" at bounding box center [82, 80] width 151 height 42
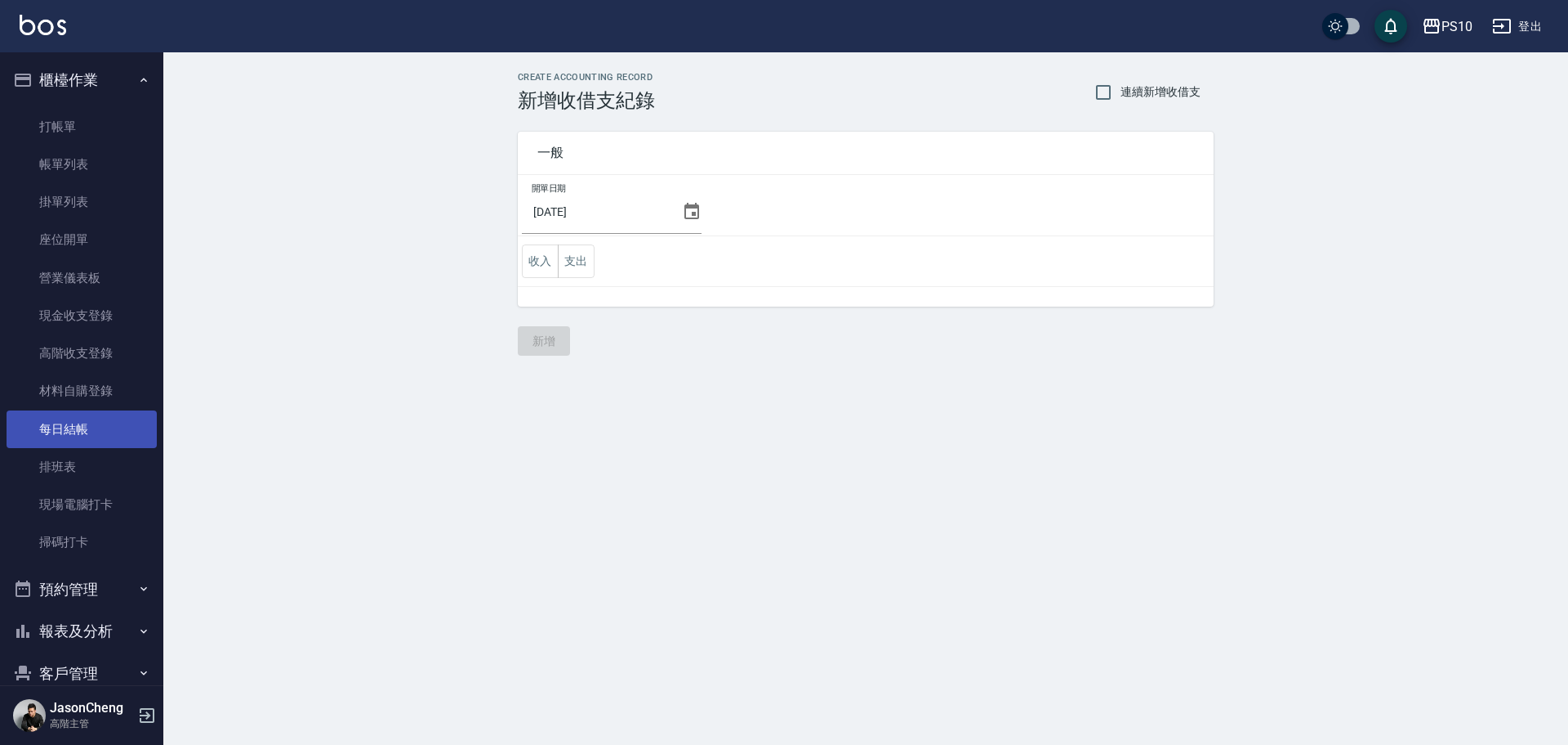
click at [89, 427] on link "每日結帳" at bounding box center [82, 429] width 151 height 37
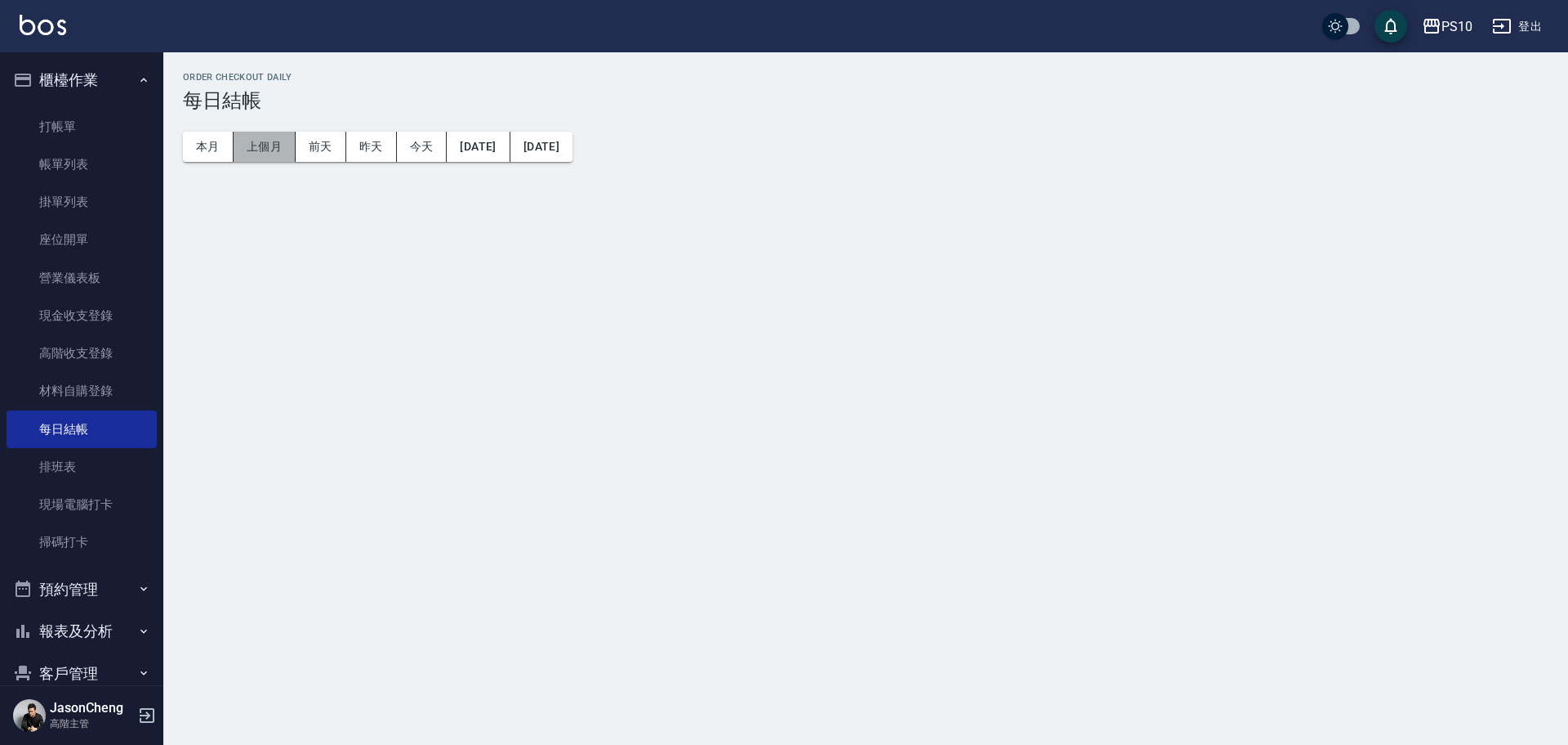
click at [261, 146] on button "上個月" at bounding box center [264, 147] width 62 height 31
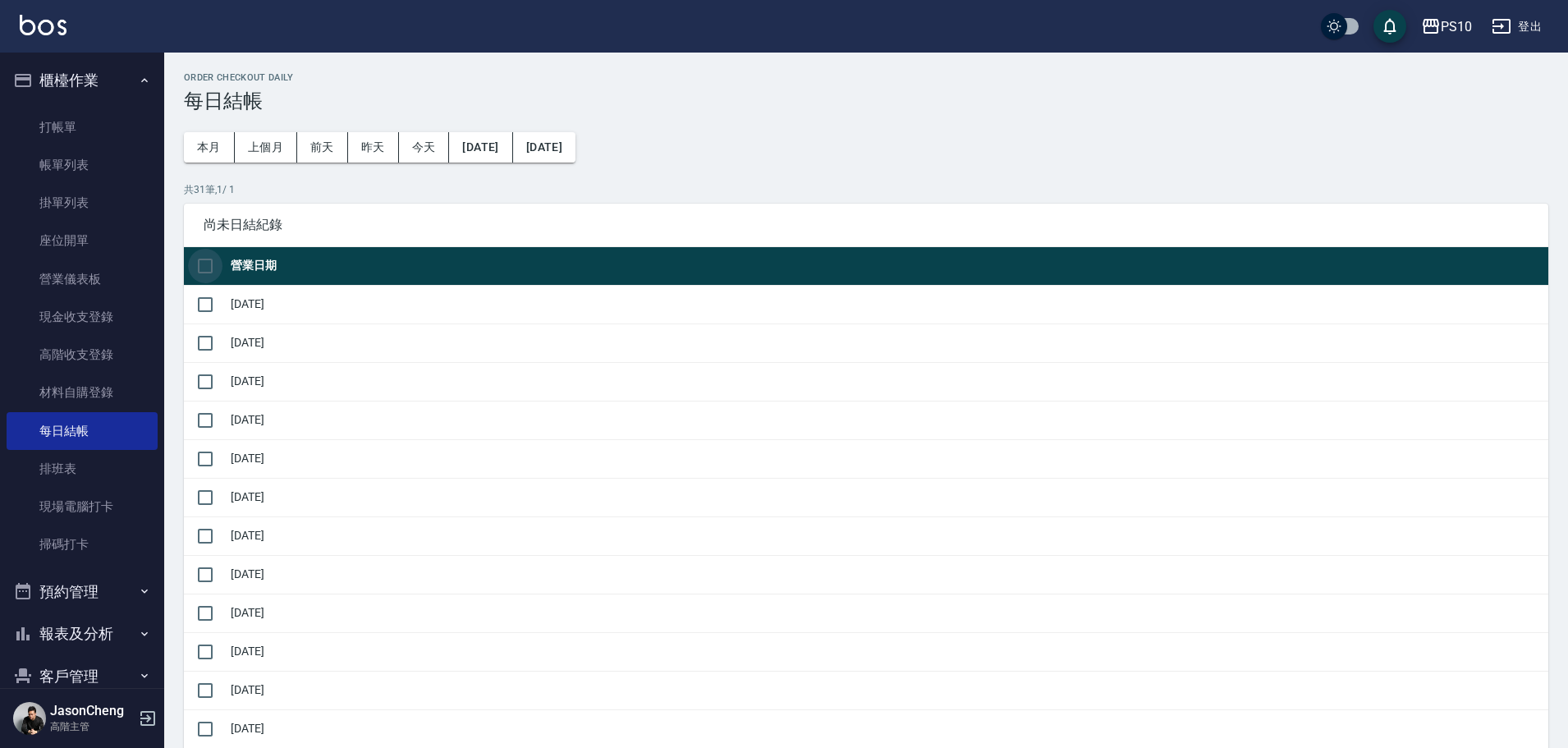
click at [203, 269] on input "checkbox" at bounding box center [205, 265] width 35 height 35
checkbox input "true"
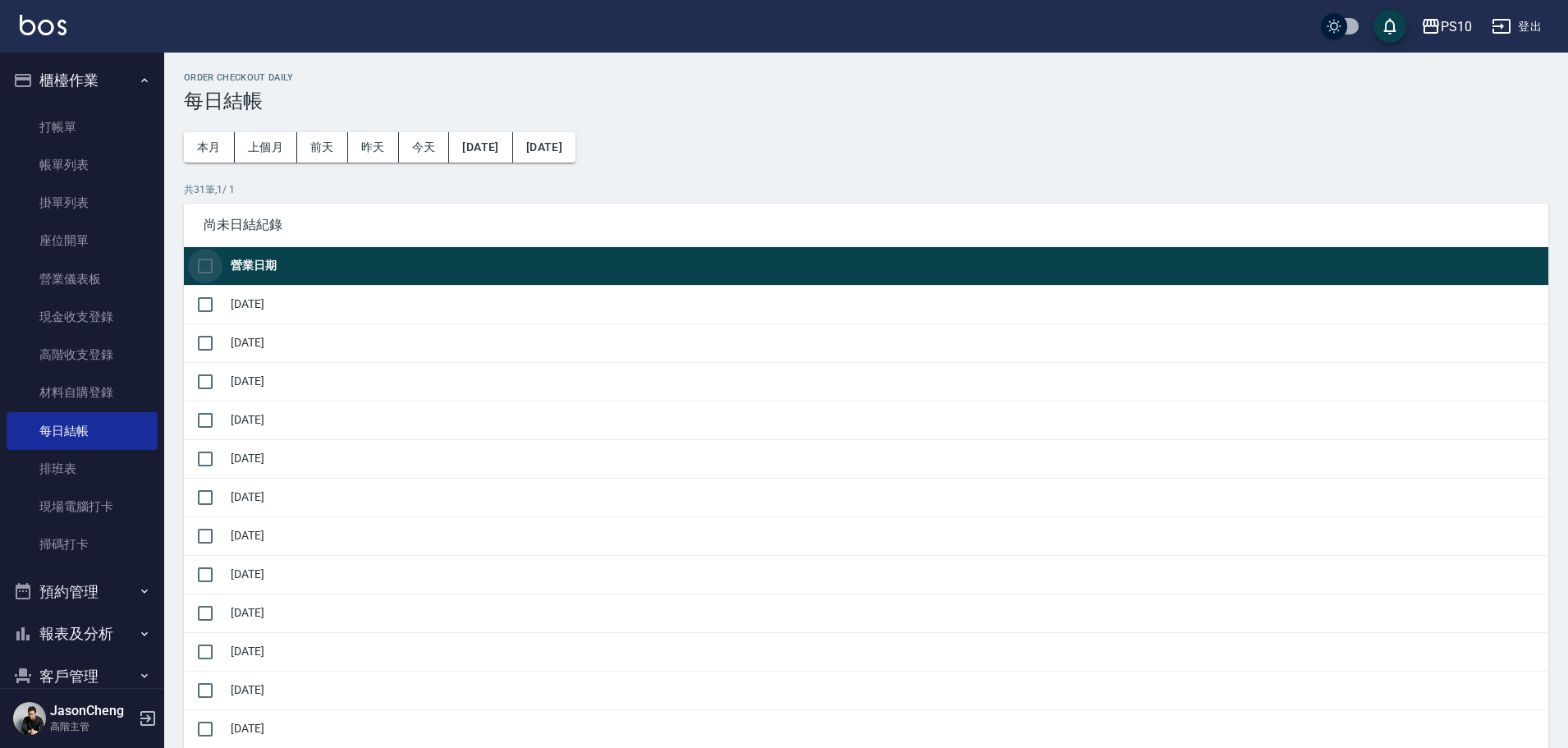
checkbox input "true"
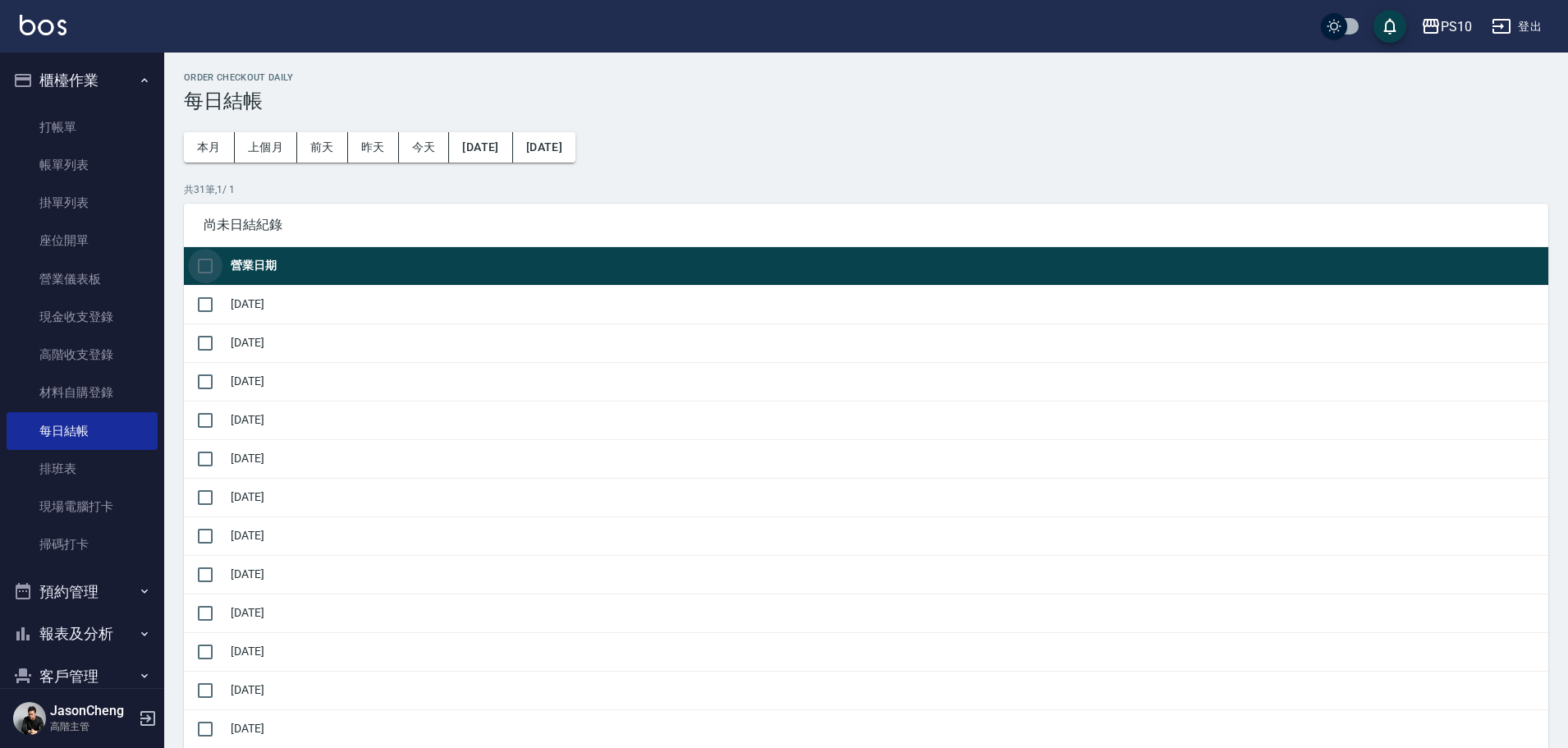
checkbox input "true"
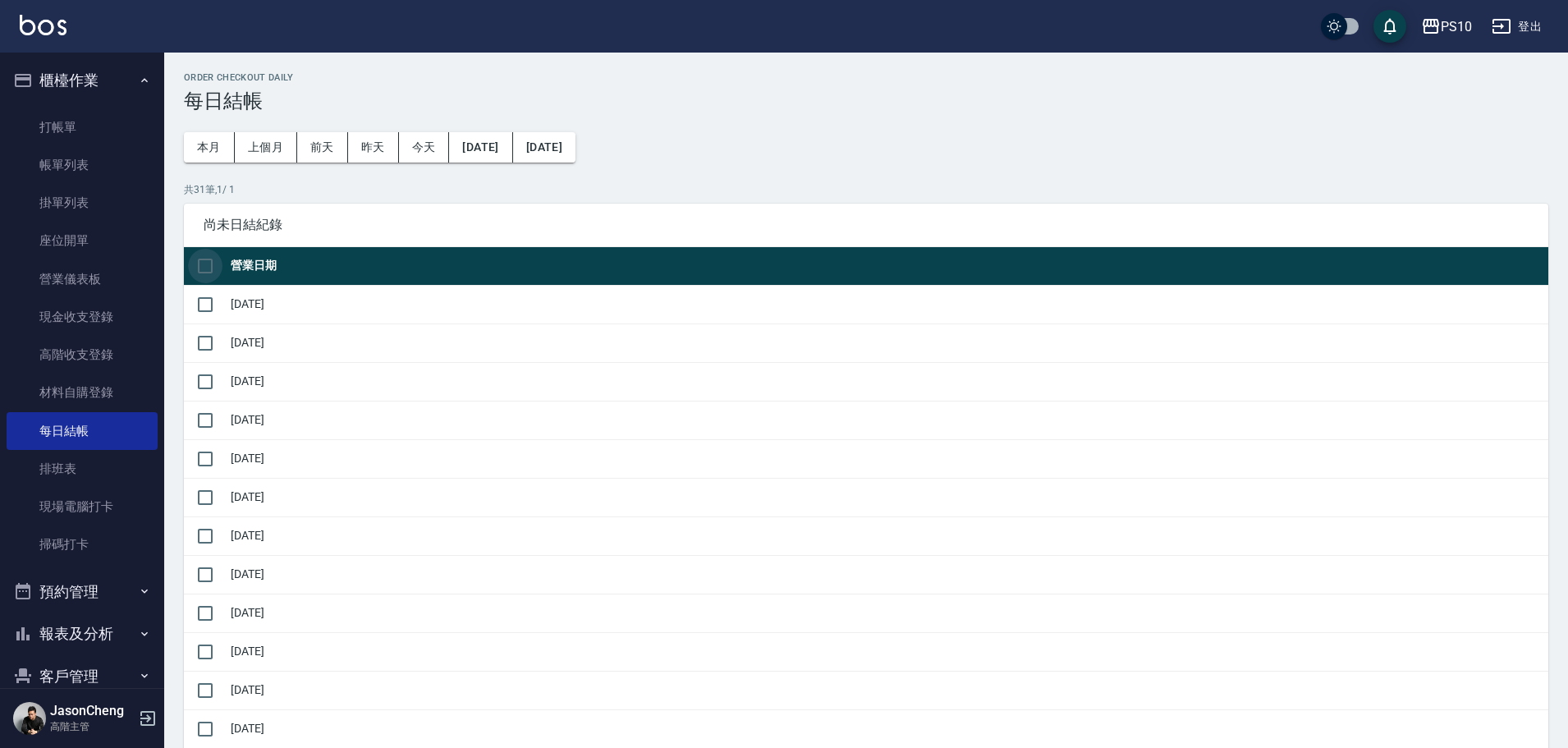
checkbox input "true"
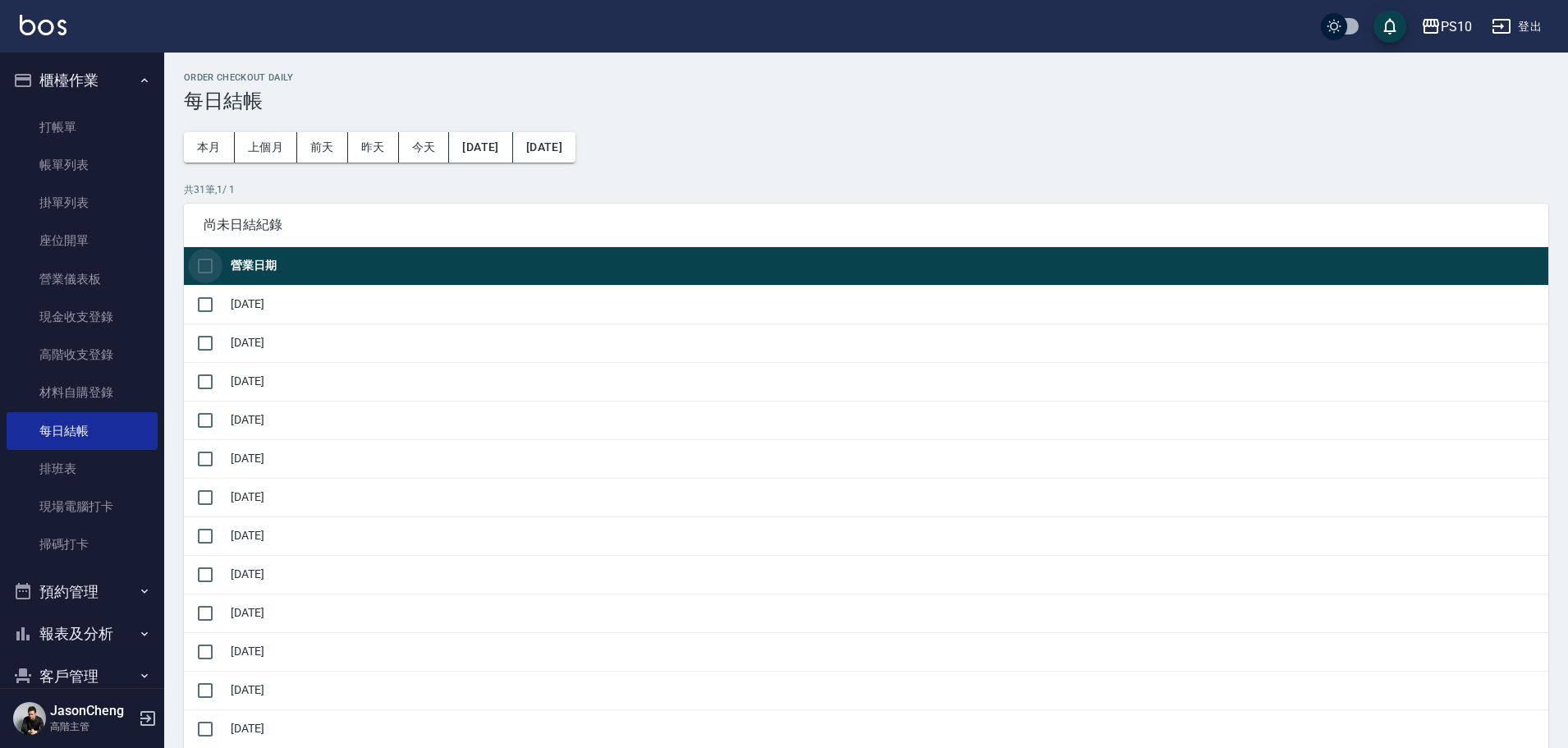
checkbox input "true"
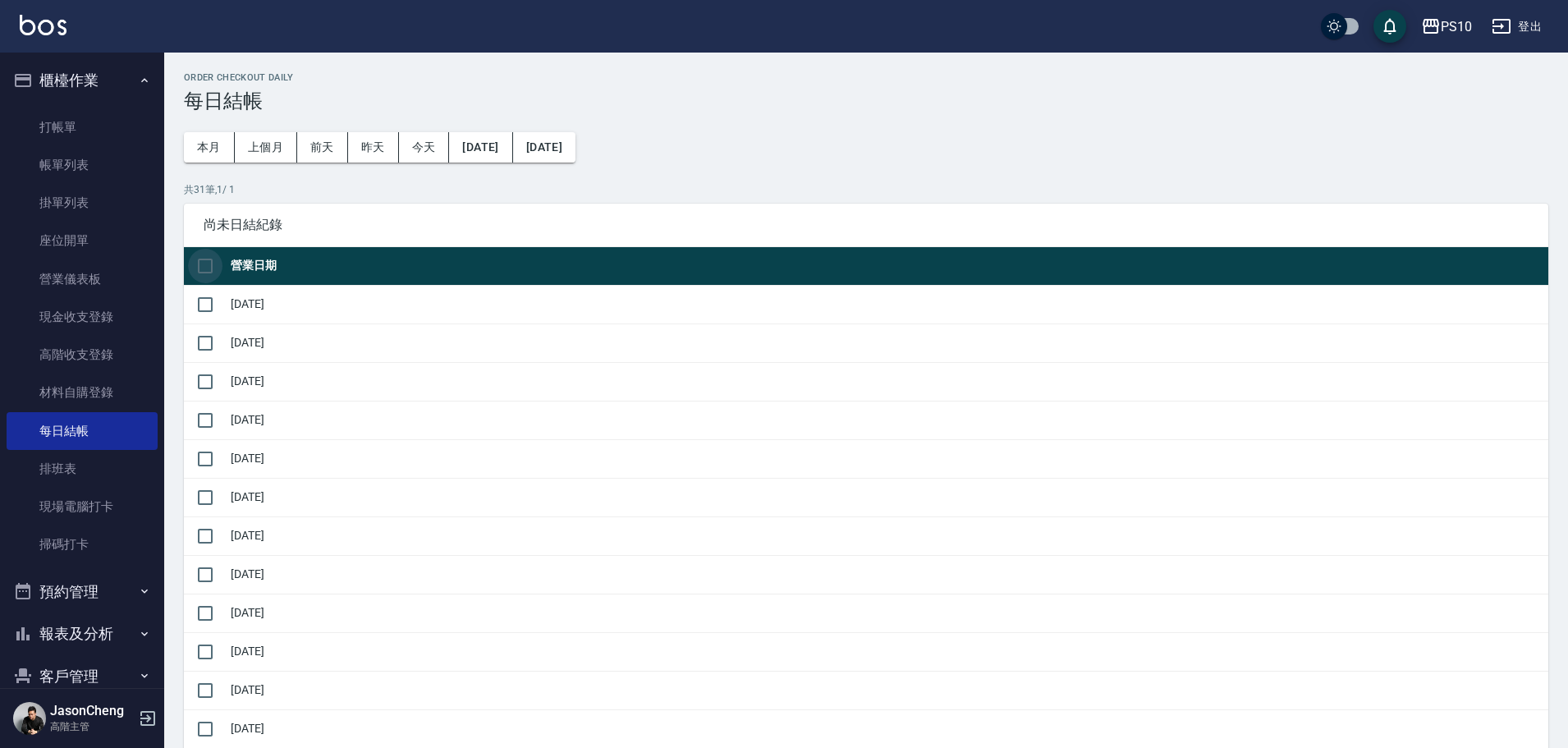
checkbox input "true"
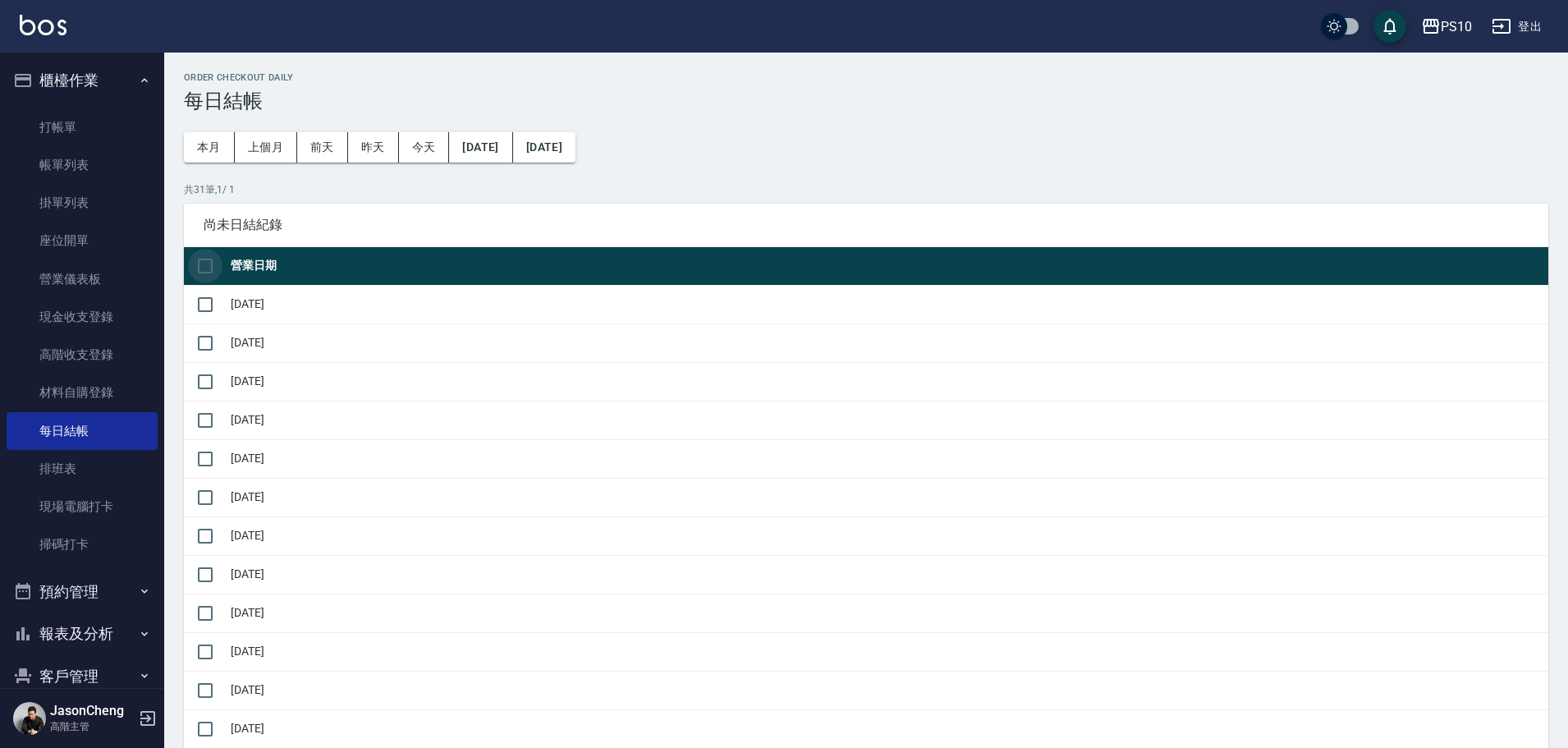
checkbox input "true"
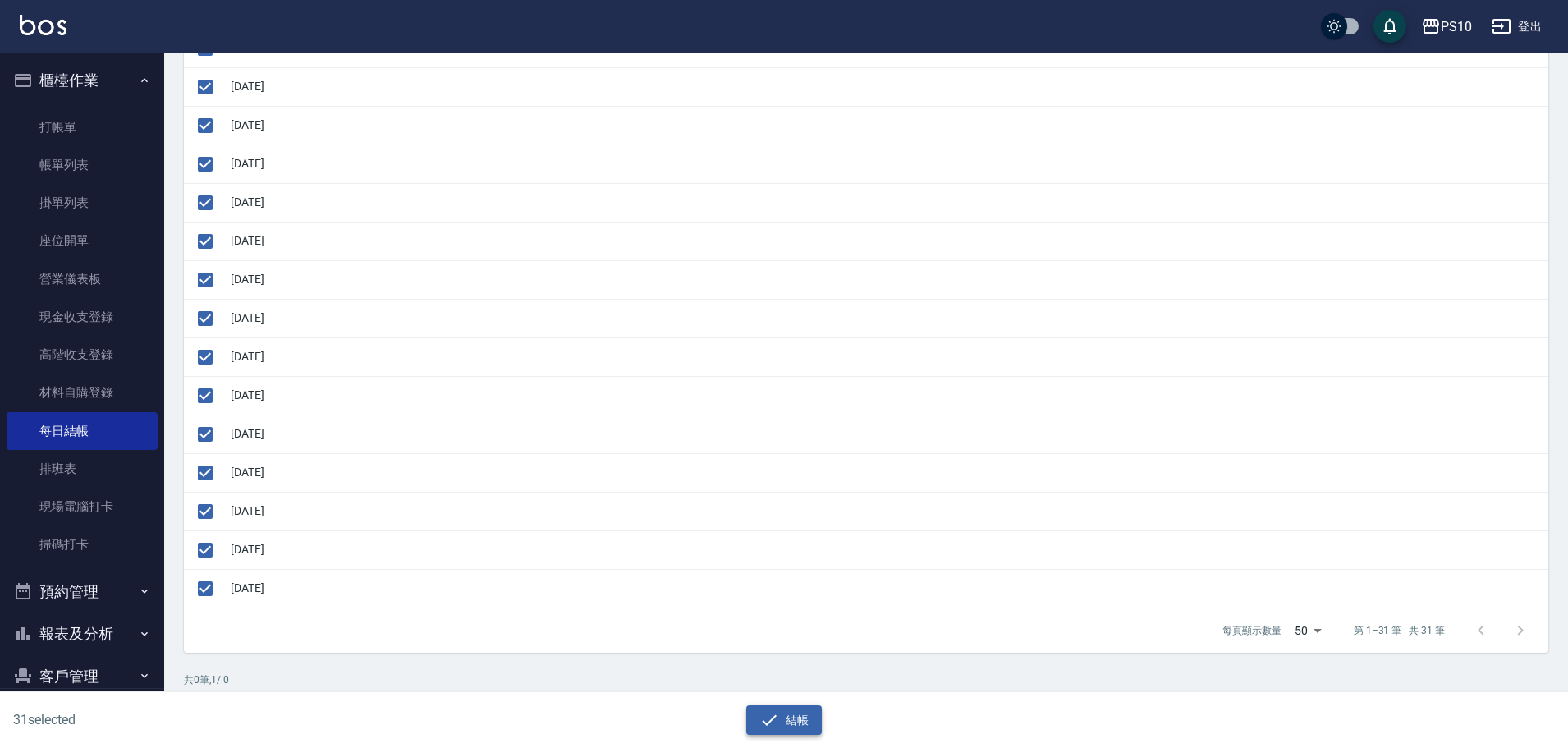
scroll to position [983, 0]
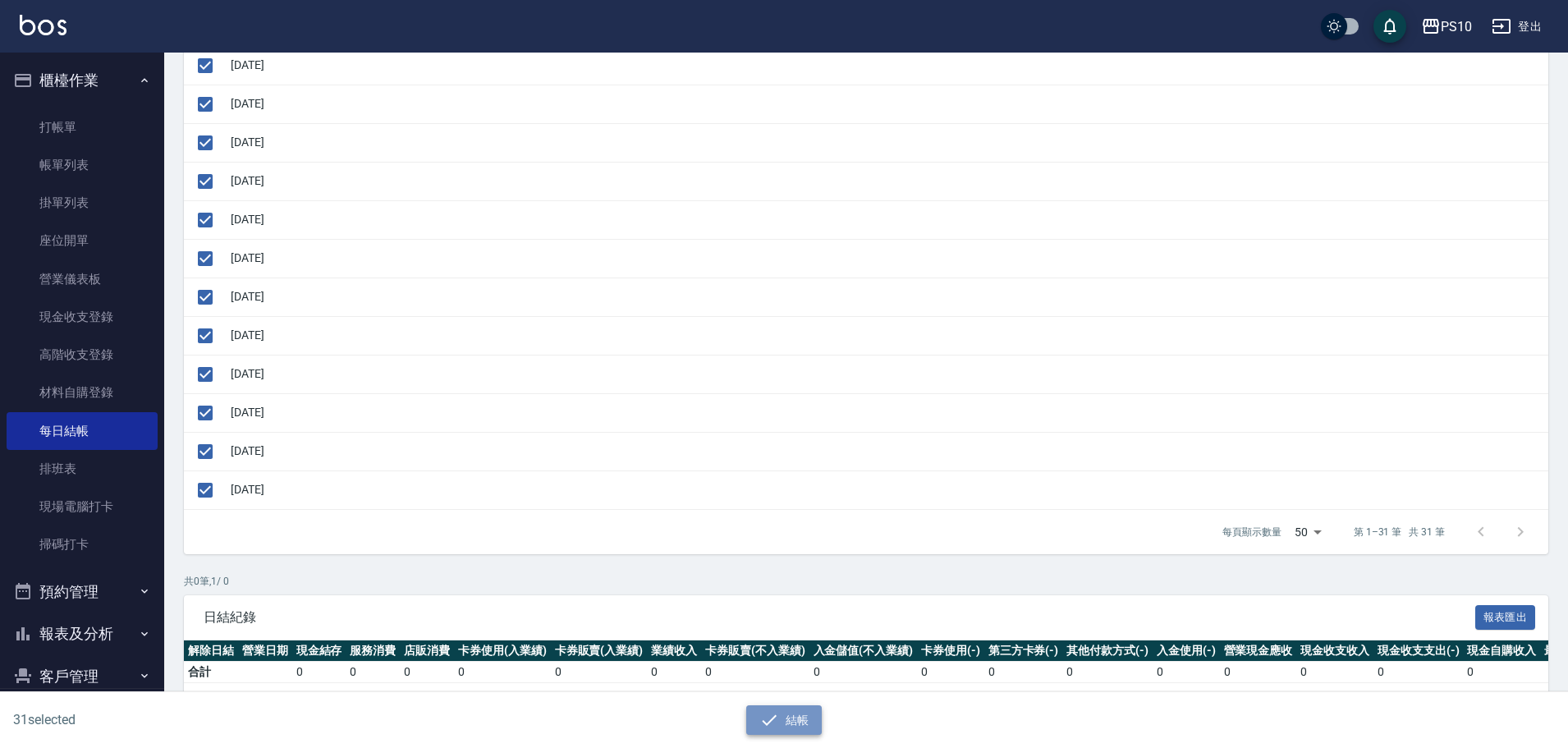
click at [739, 654] on button "結帳" at bounding box center [784, 719] width 76 height 31
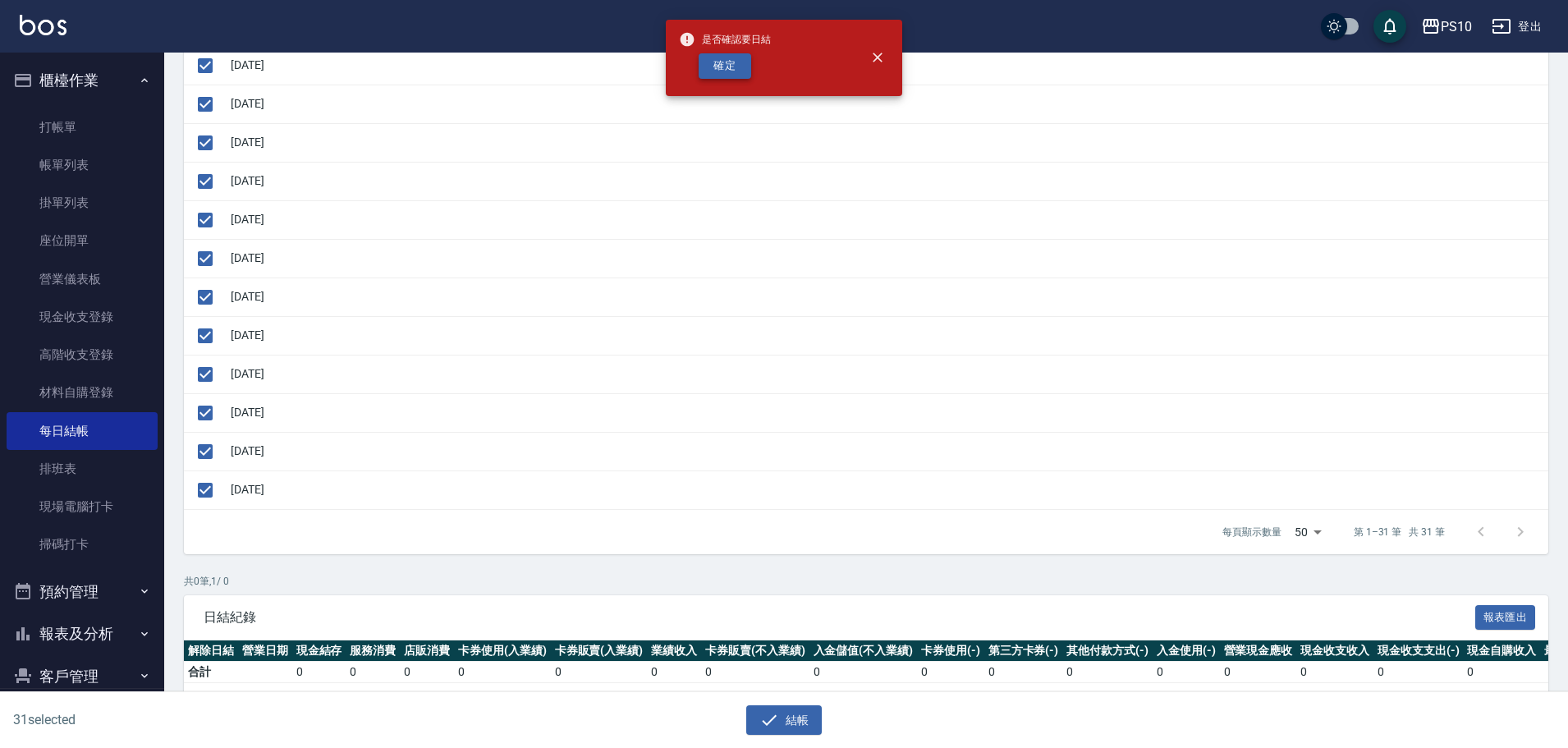
click at [739, 68] on button "確定" at bounding box center [725, 66] width 52 height 26
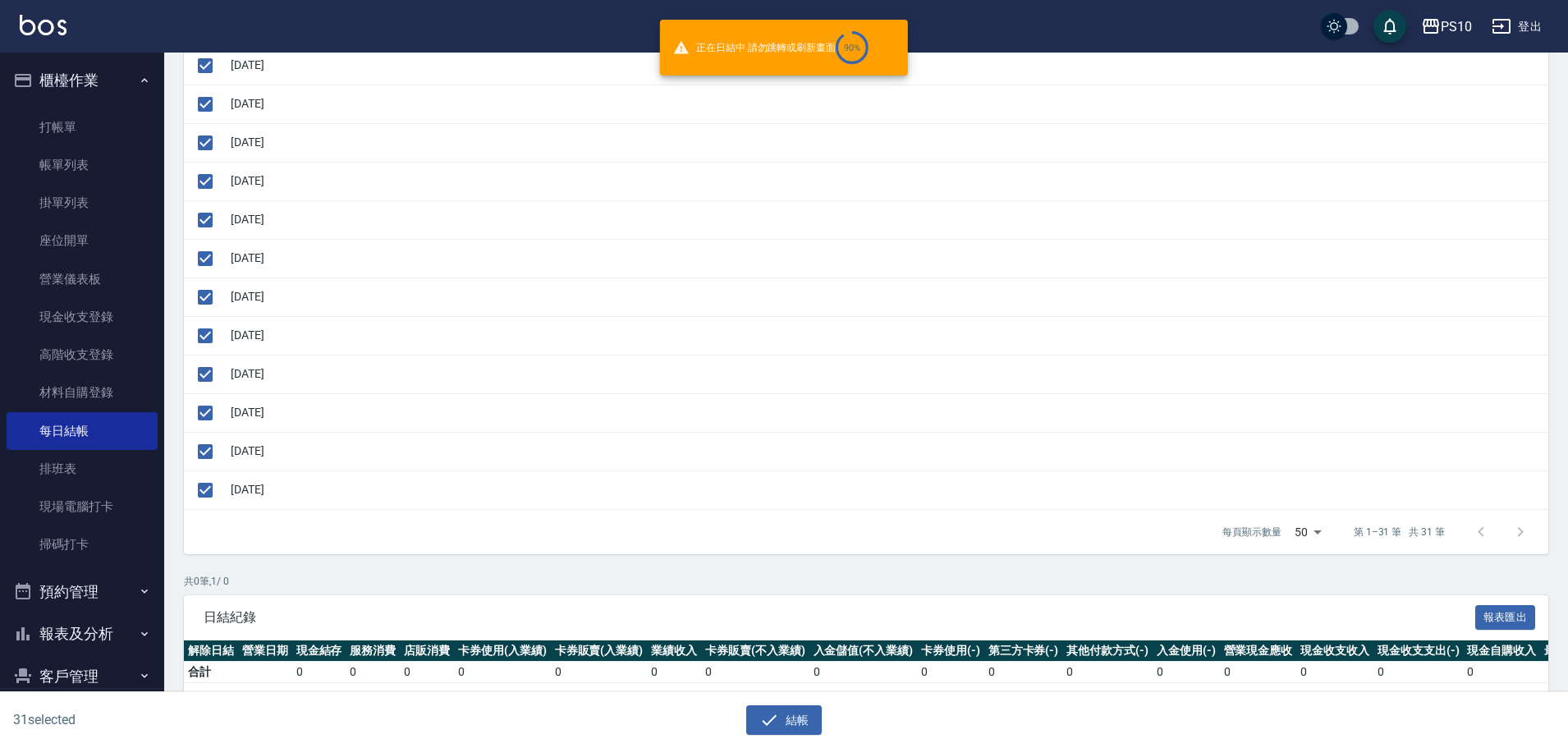
checkbox input "false"
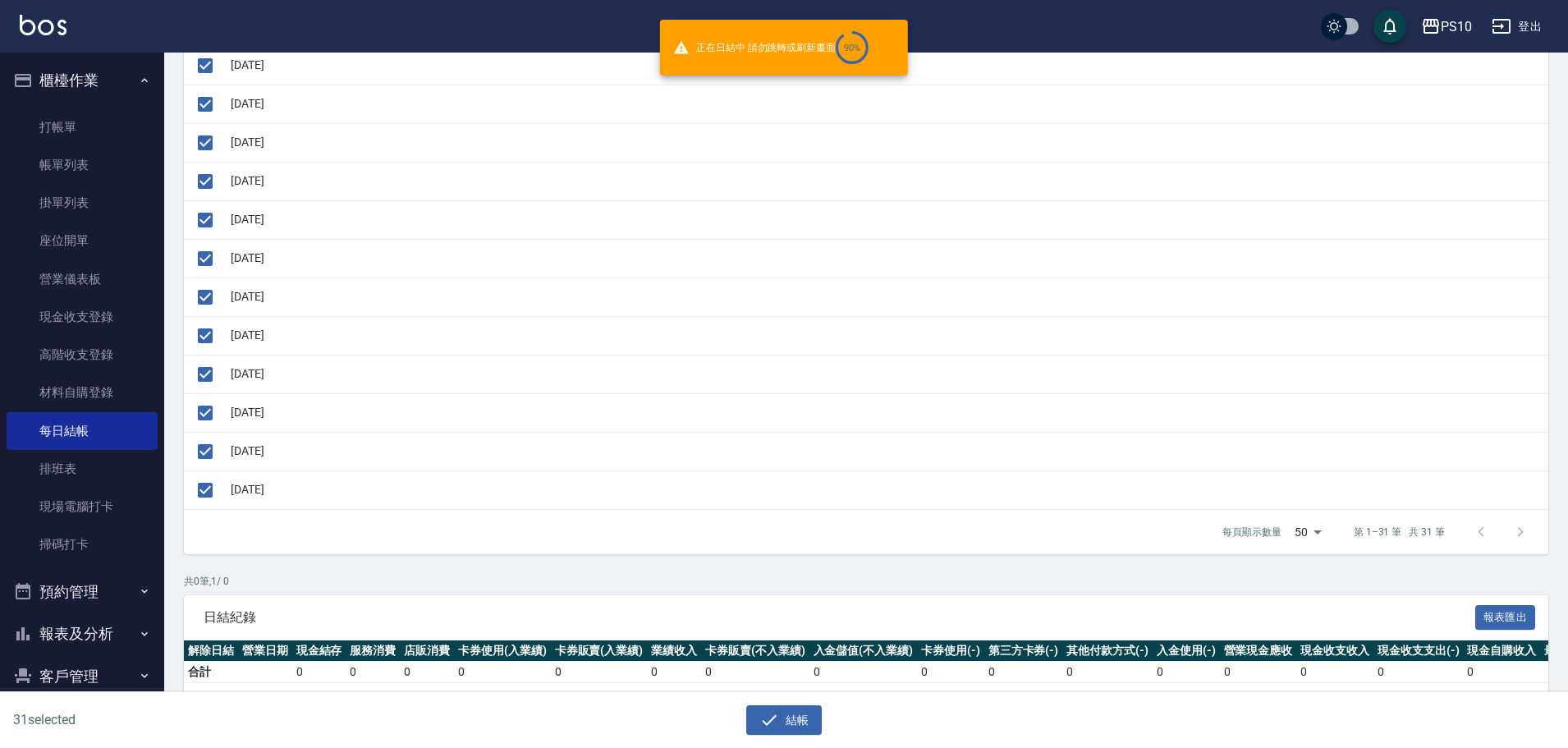
checkbox input "false"
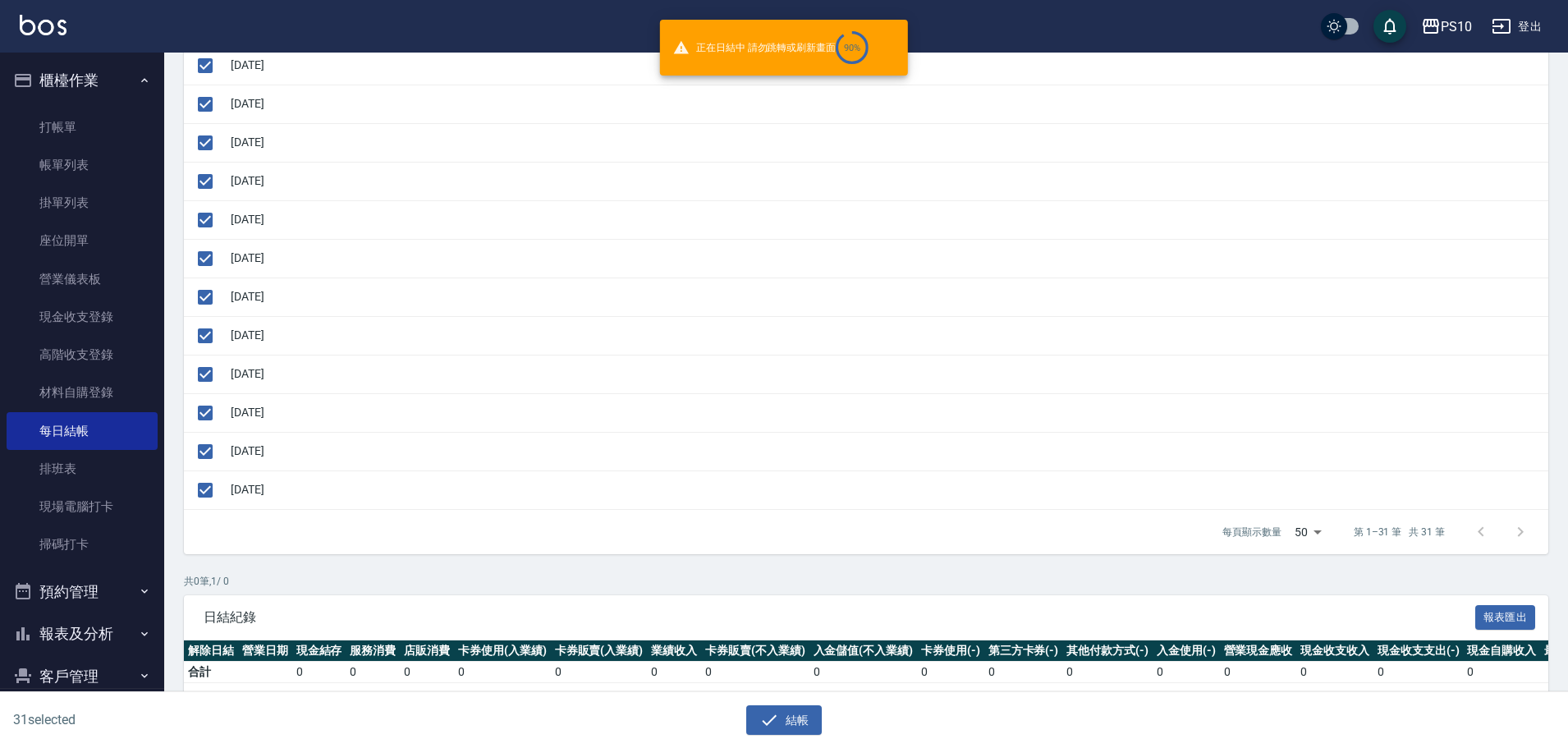
checkbox input "false"
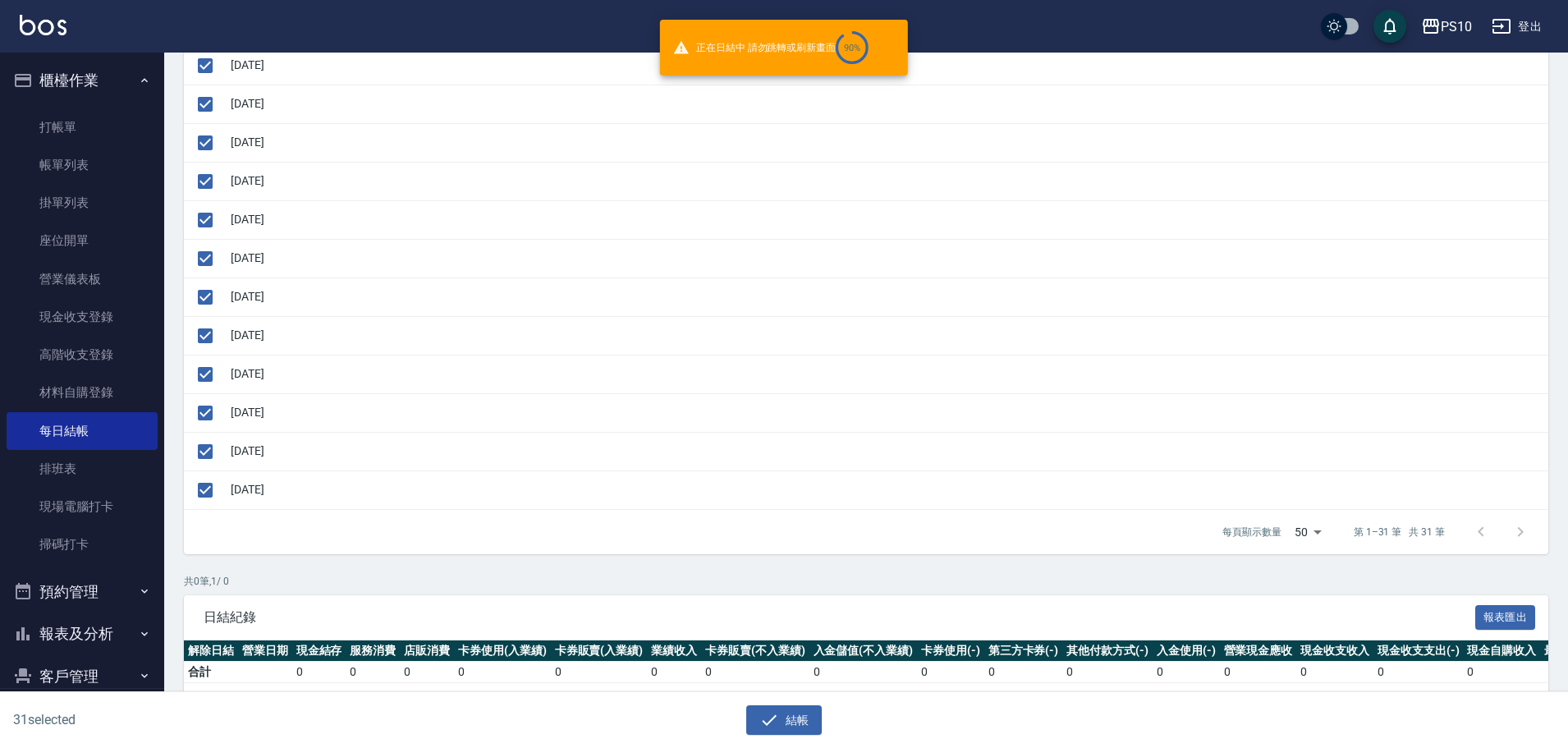
checkbox input "false"
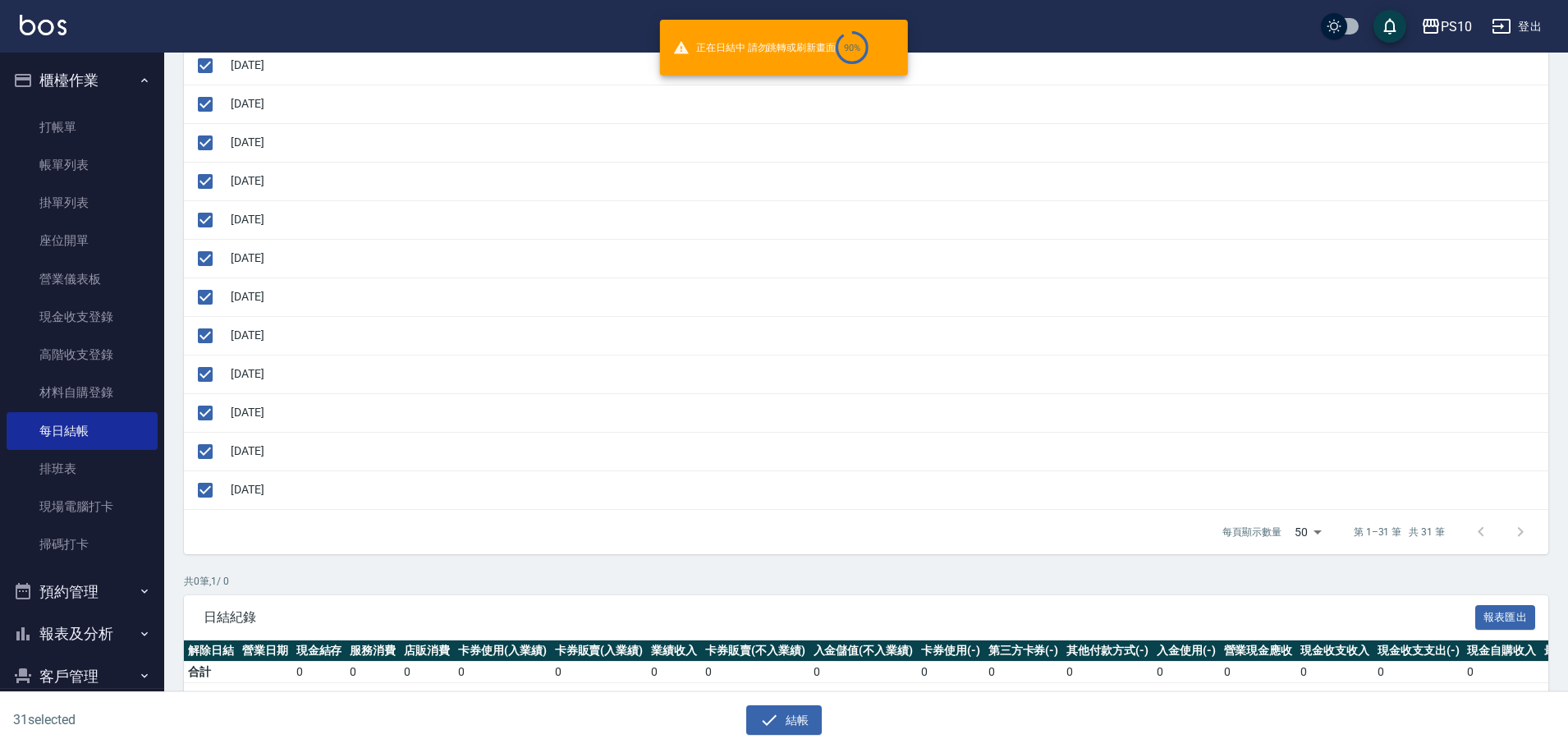
checkbox input "false"
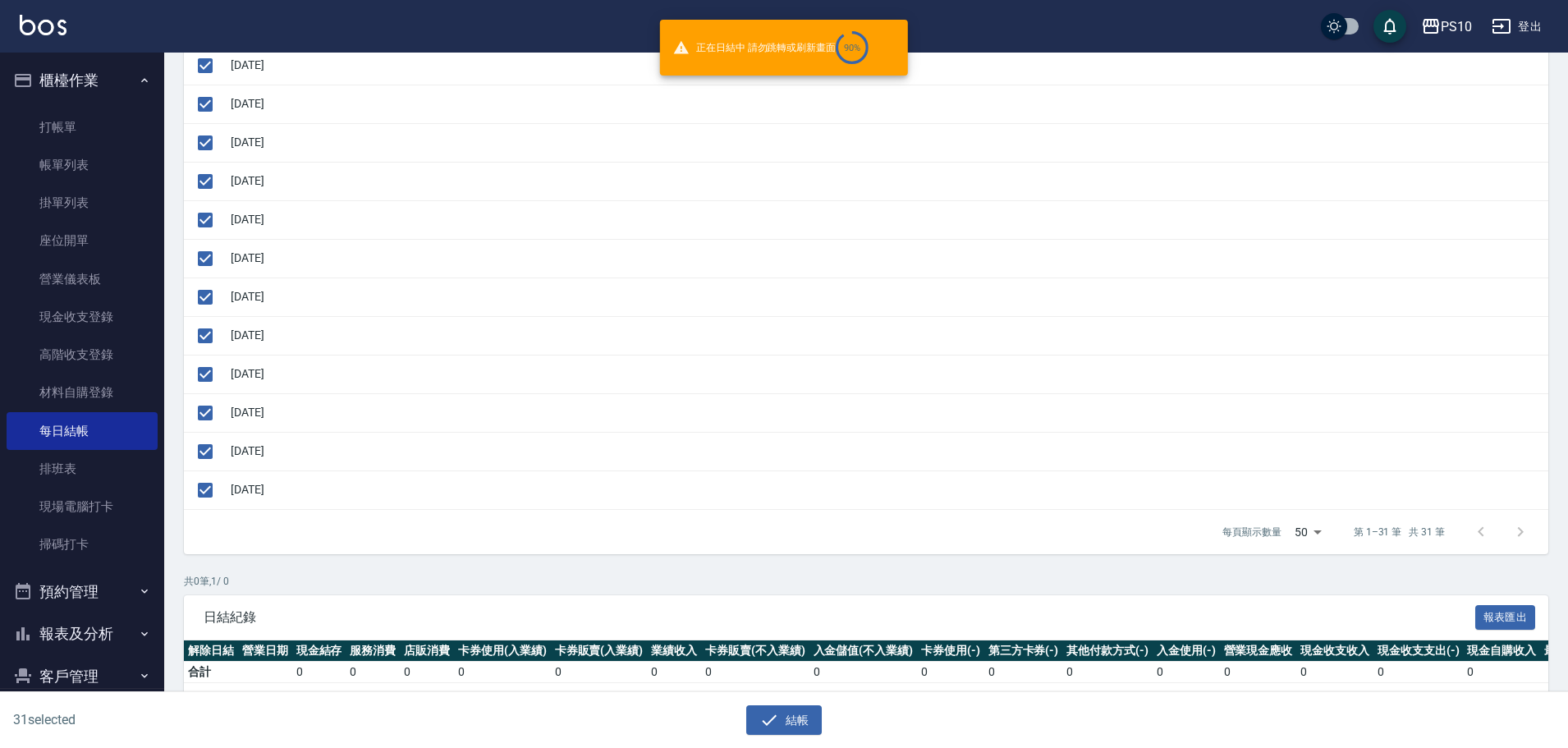
checkbox input "false"
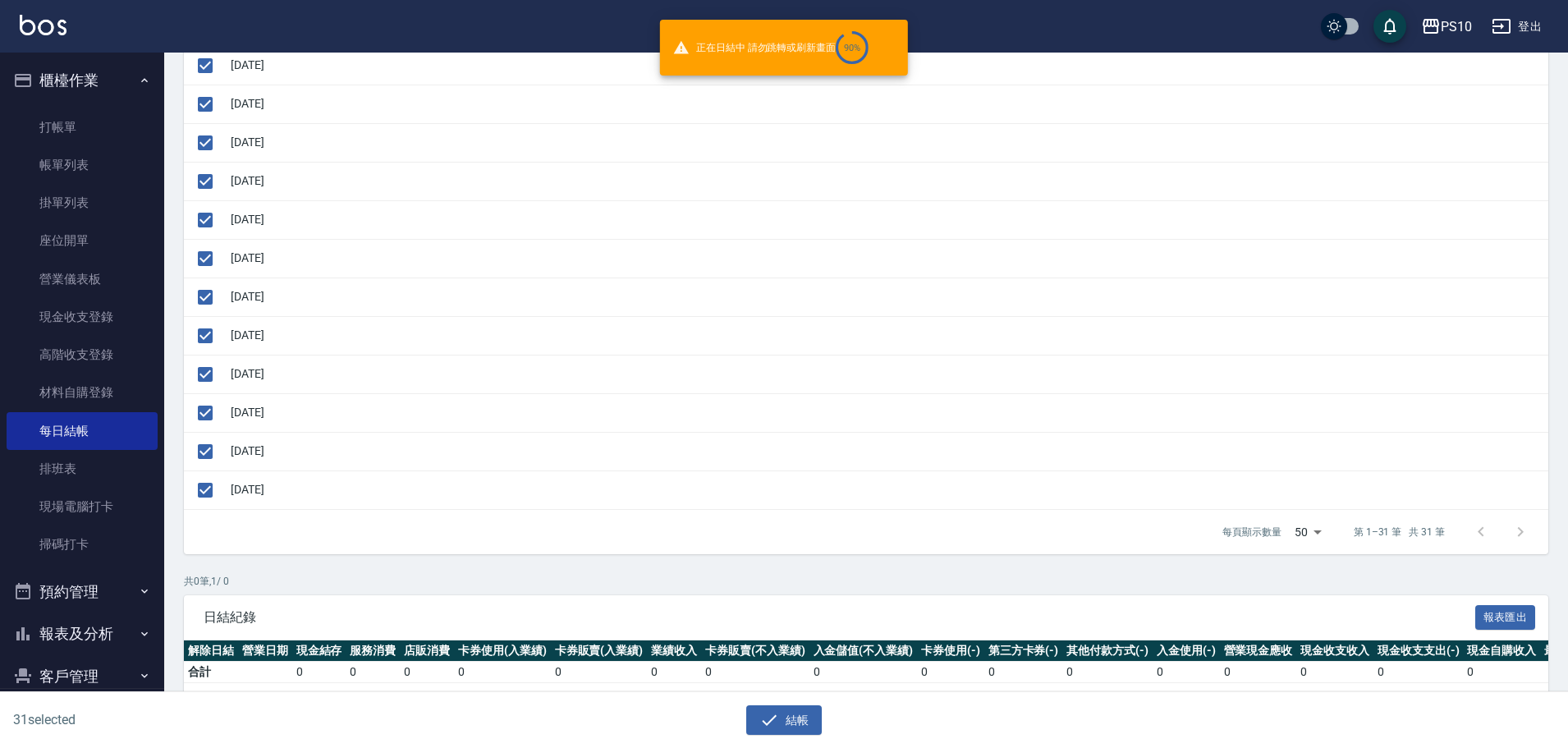
checkbox input "false"
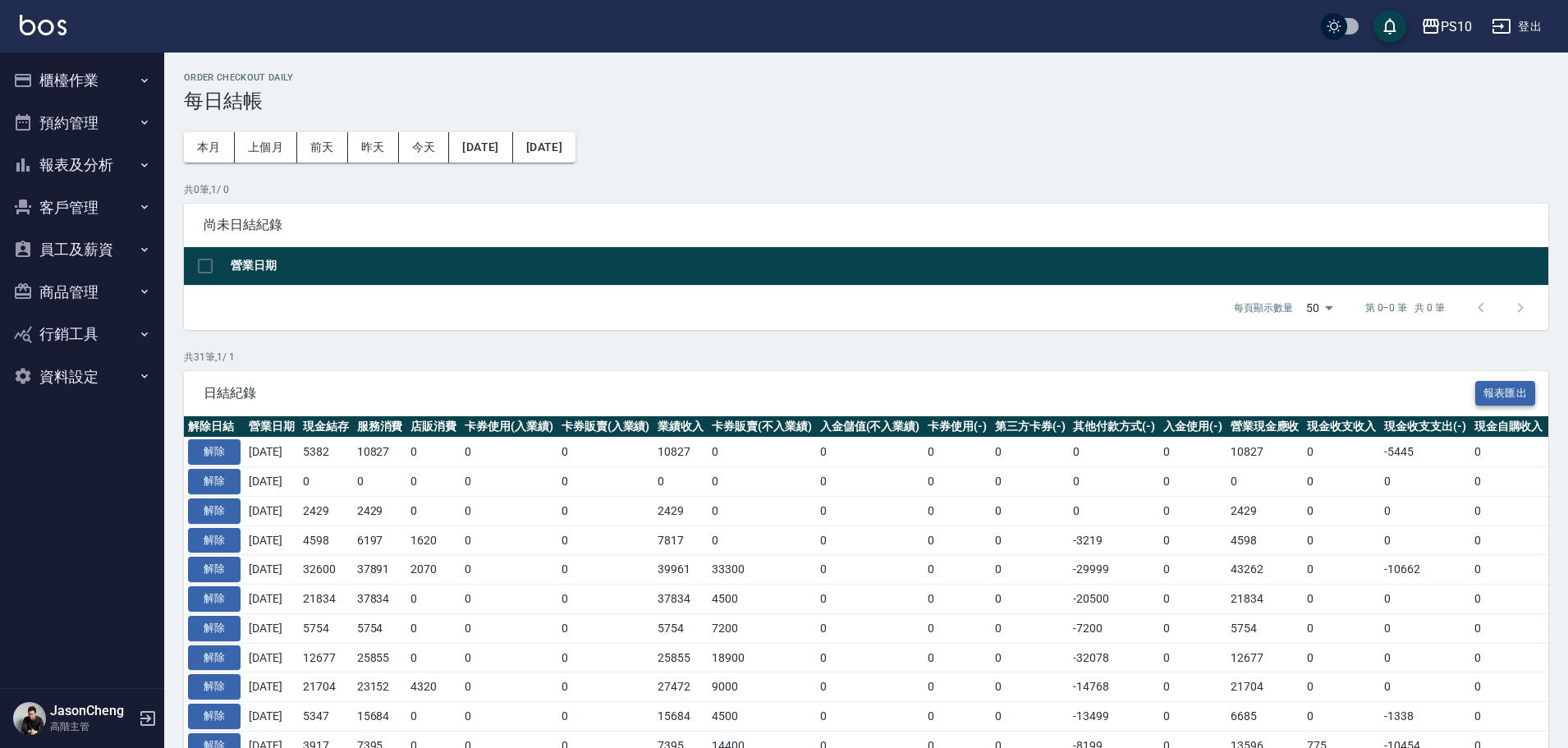
click at [1495, 393] on button "報表匯出" at bounding box center [1505, 394] width 60 height 26
click at [65, 156] on button "報表及分析" at bounding box center [82, 164] width 151 height 43
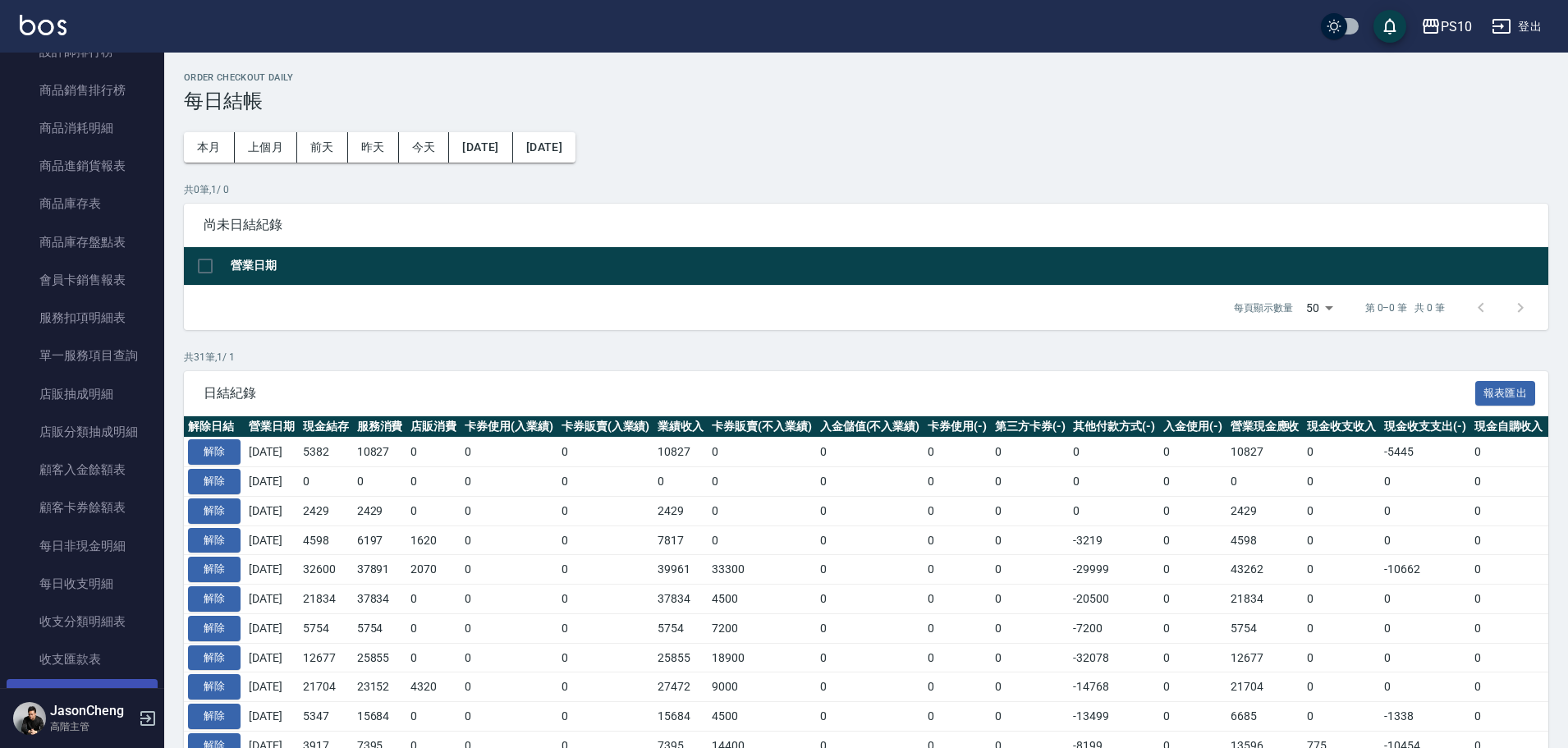
scroll to position [1231, 0]
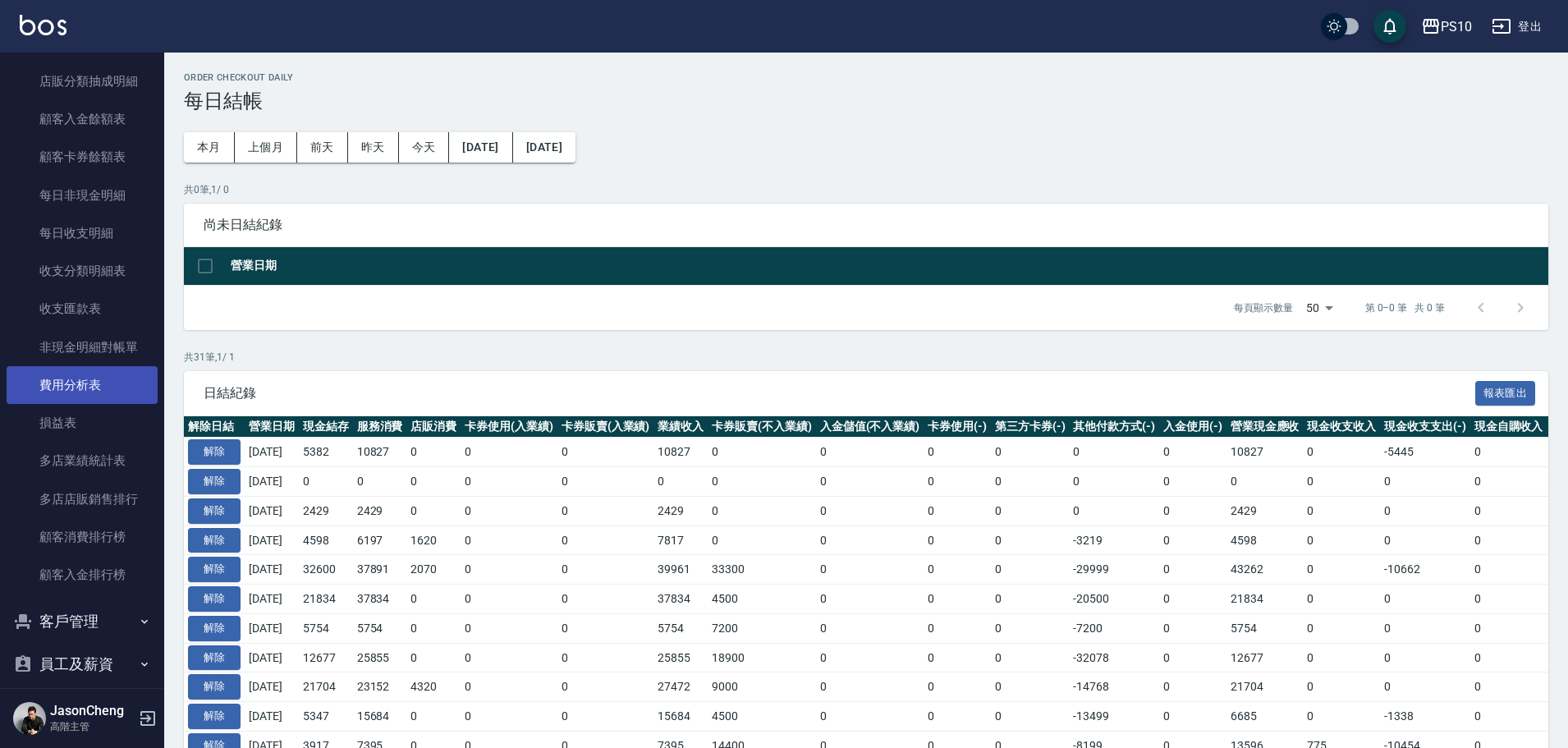
click at [83, 379] on link "費用分析表" at bounding box center [82, 385] width 151 height 38
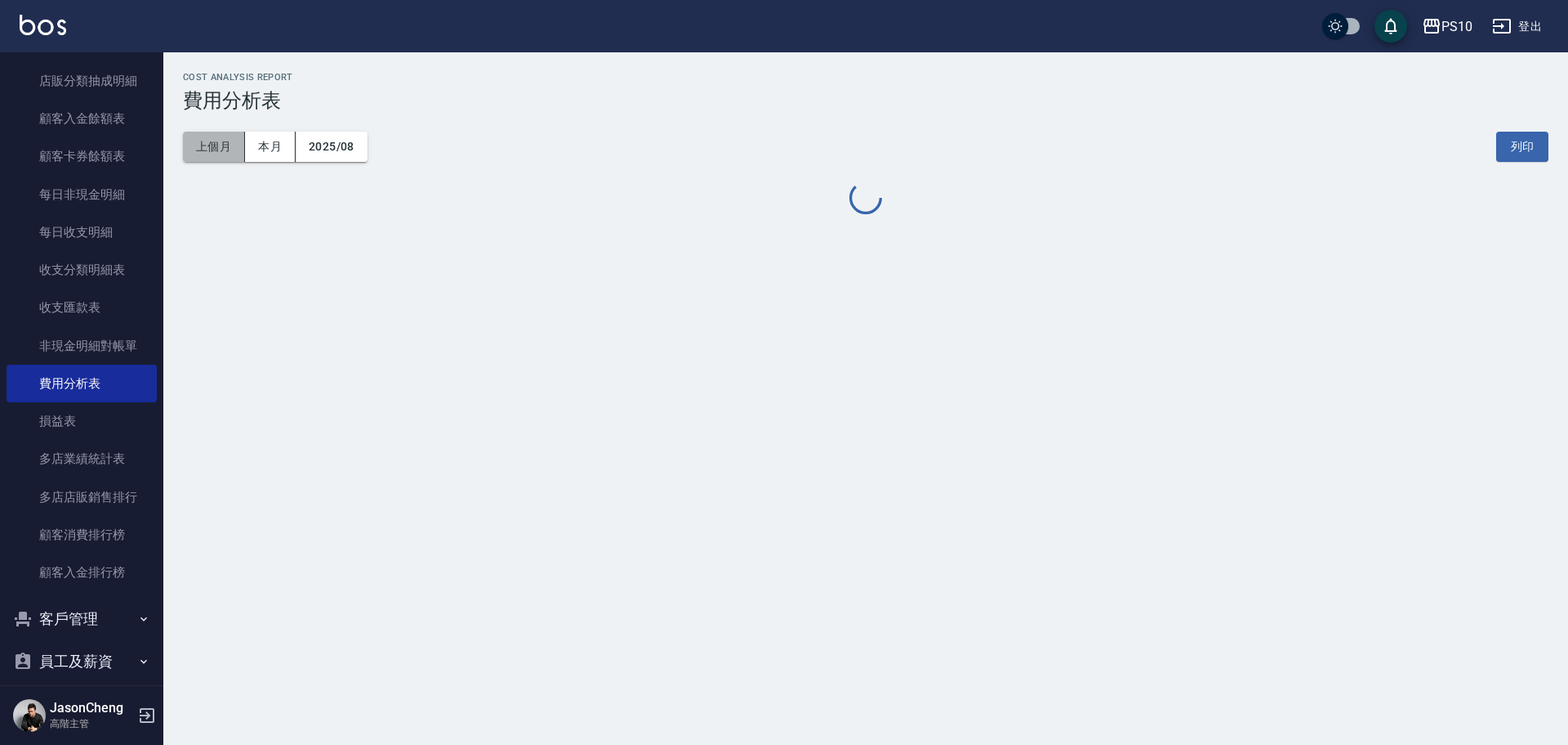
click at [222, 146] on button "上個月" at bounding box center [214, 147] width 62 height 31
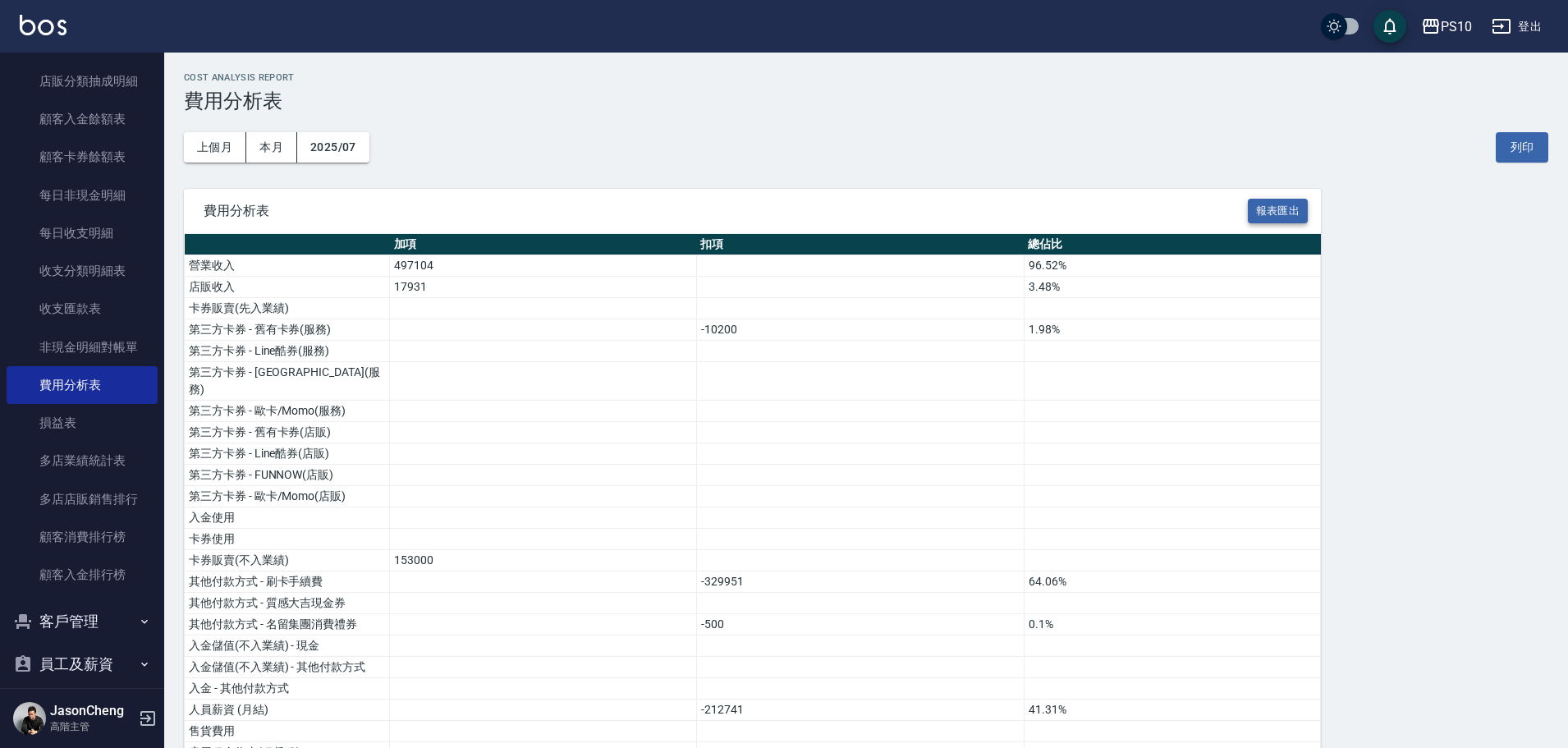
click at [1276, 219] on button "報表匯出" at bounding box center [1278, 212] width 60 height 26
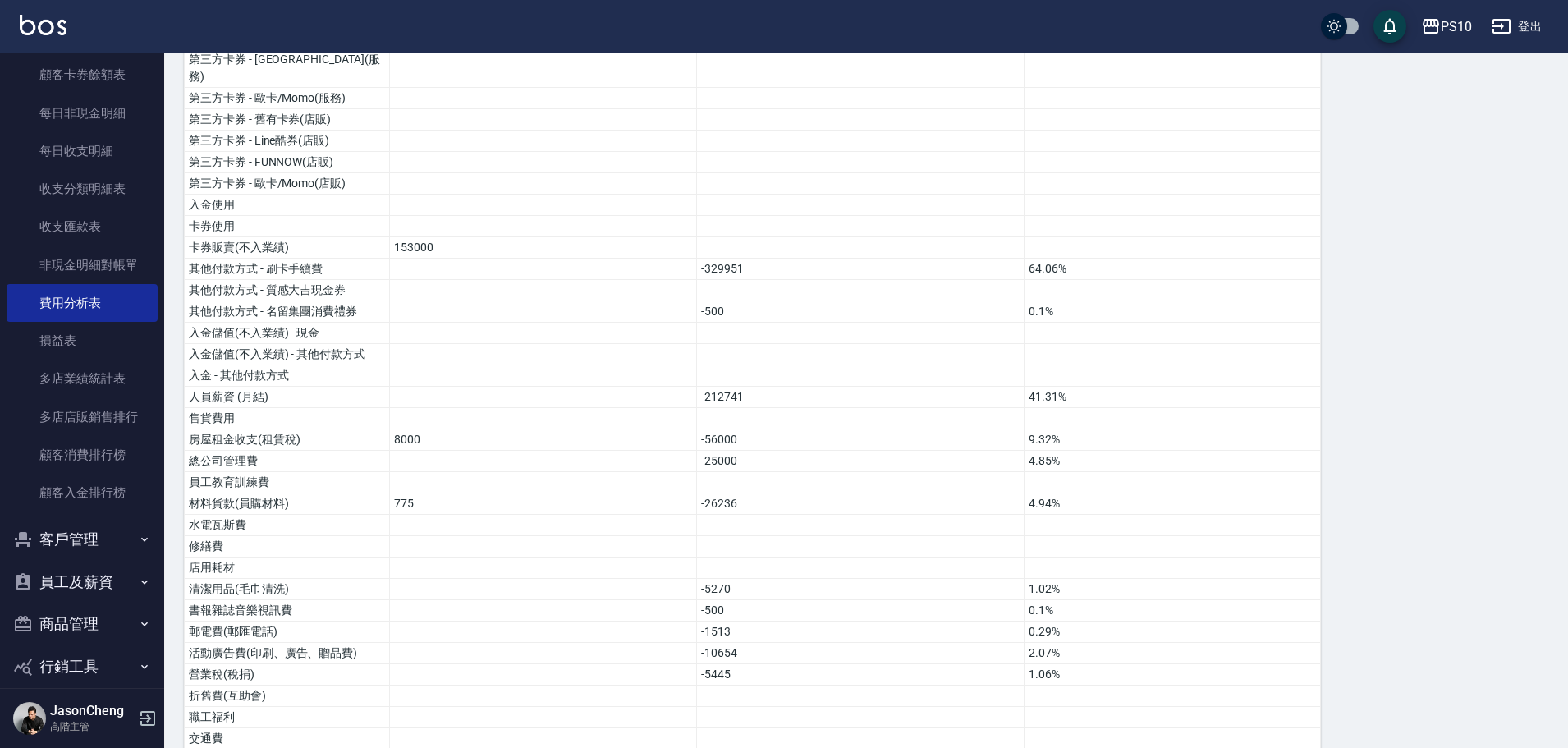
scroll to position [328, 0]
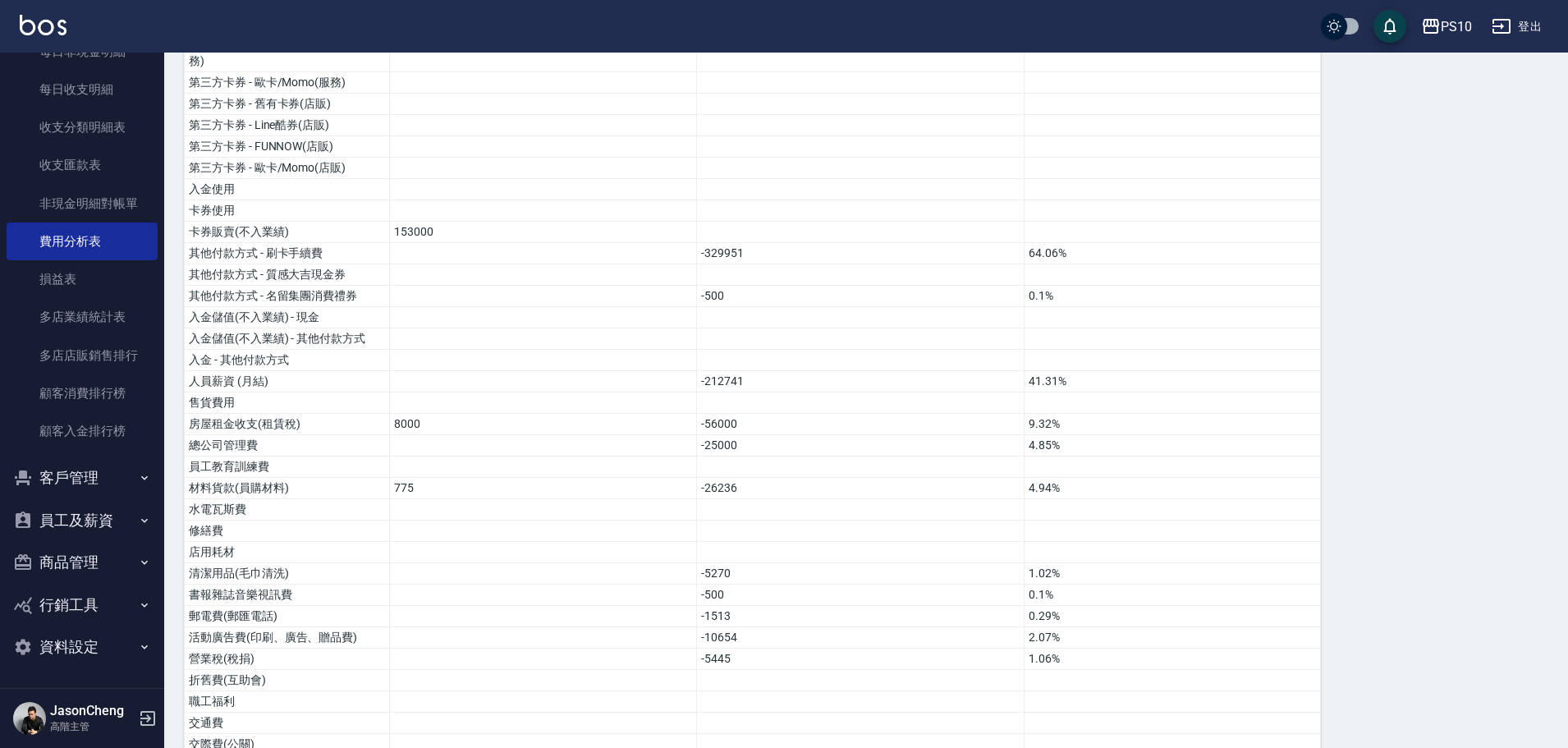
click at [103, 527] on button "員工及薪資" at bounding box center [82, 519] width 151 height 43
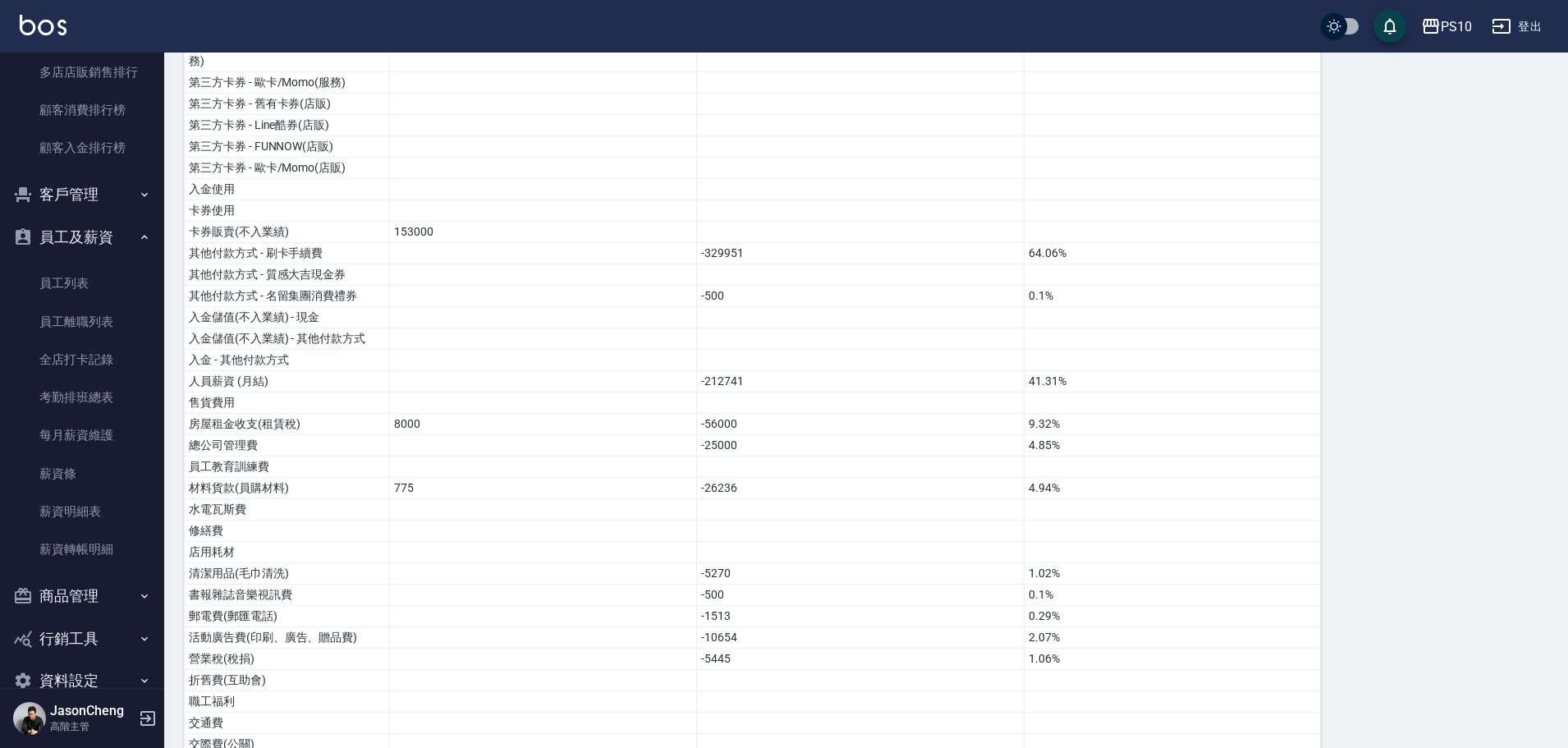
scroll to position [1691, 0]
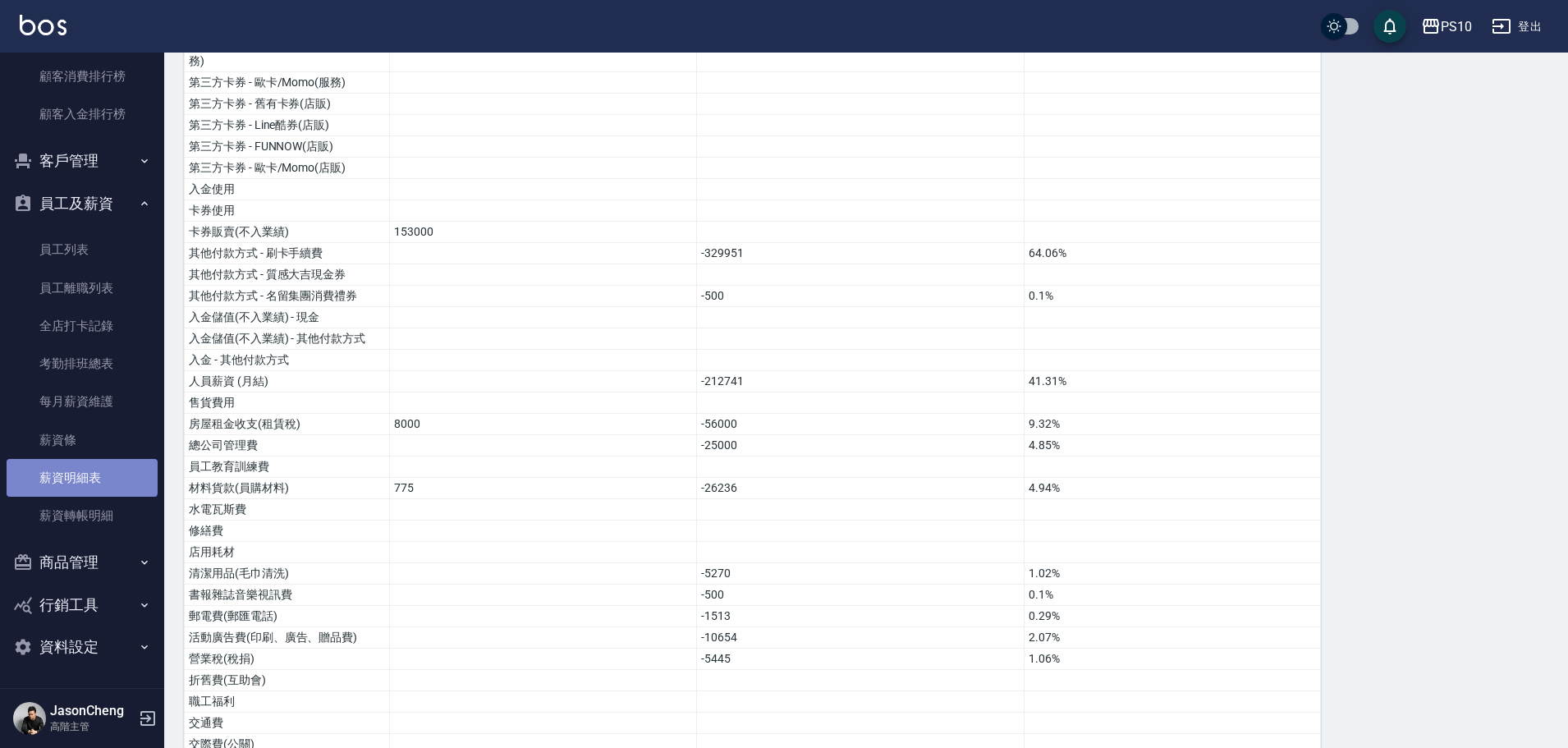
click at [81, 477] on link "薪資明細表" at bounding box center [82, 478] width 151 height 38
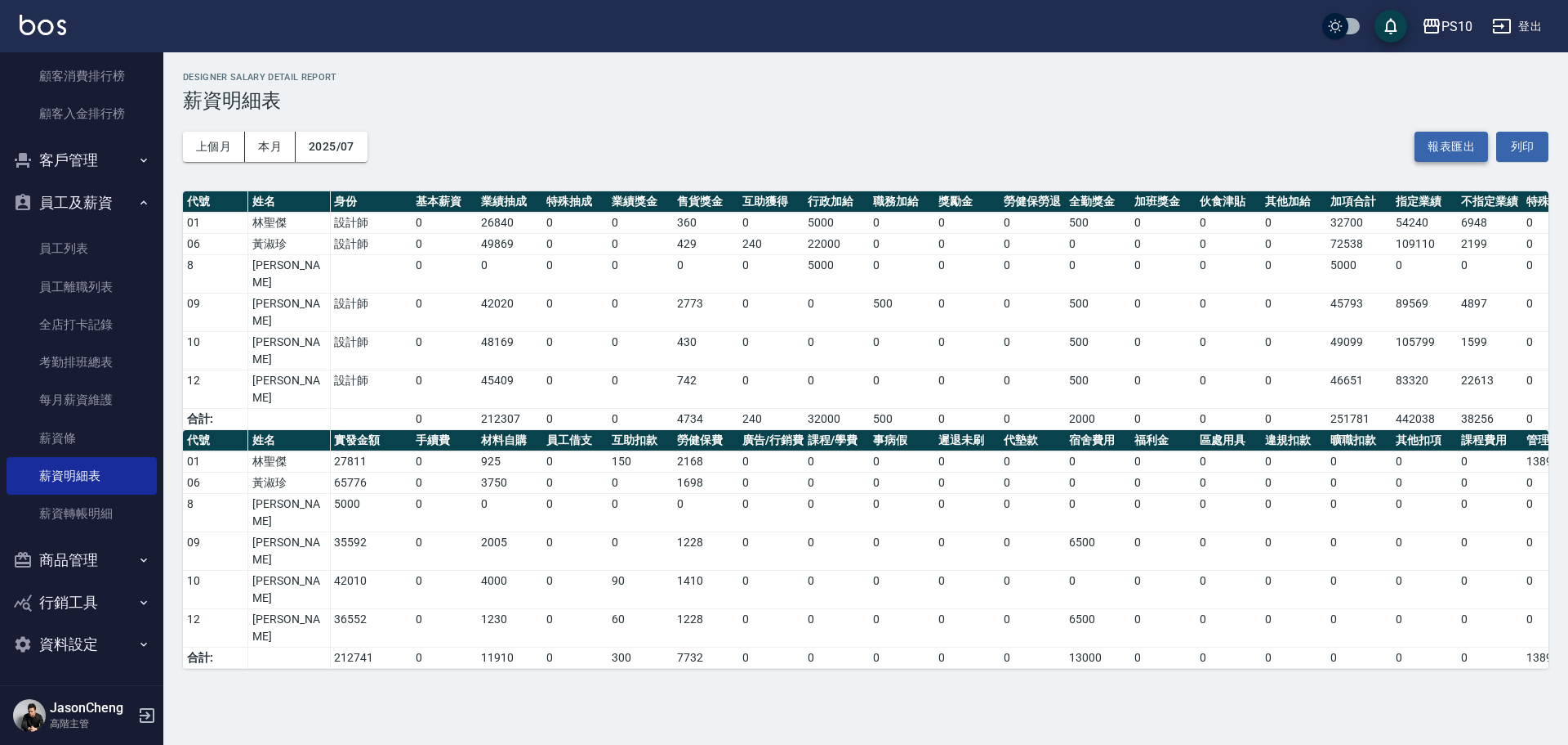
click at [1467, 154] on button "報表匯出" at bounding box center [1451, 147] width 74 height 31
click at [1283, 94] on h3 "薪資明細表" at bounding box center [866, 100] width 1366 height 23
click at [346, 614] on div "PS10 2025-07 薪資明細表 列印時間： 2025-08-11-09:54 Designer Salary Detail Report 薪資明細表 上…" at bounding box center [784, 372] width 1568 height 745
click at [1427, 39] on button "PS10" at bounding box center [1447, 27] width 64 height 34
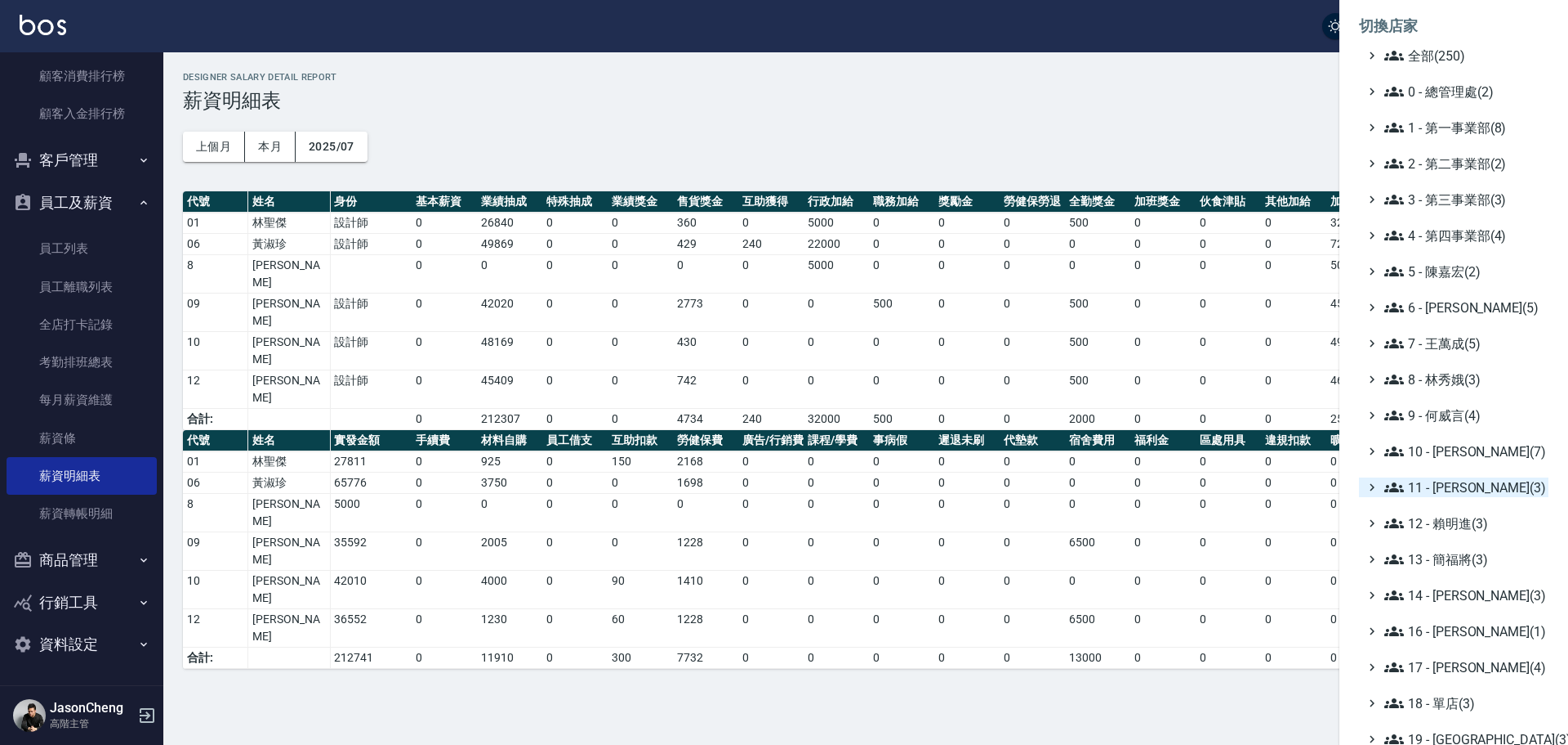
click at [1443, 496] on span "11 - 陳清江(3)" at bounding box center [1464, 487] width 158 height 20
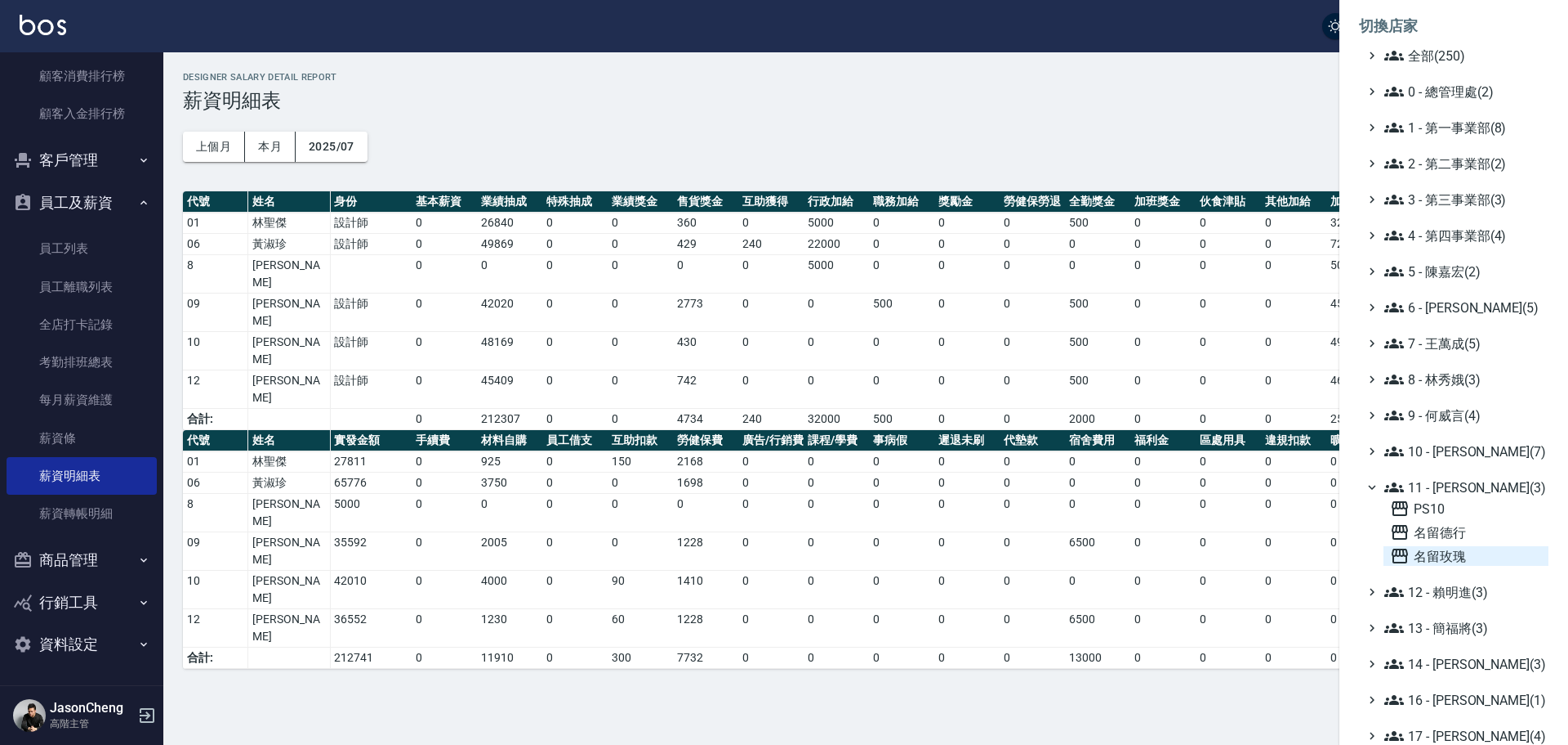
click at [1443, 555] on span "名留玫瑰" at bounding box center [1466, 556] width 152 height 20
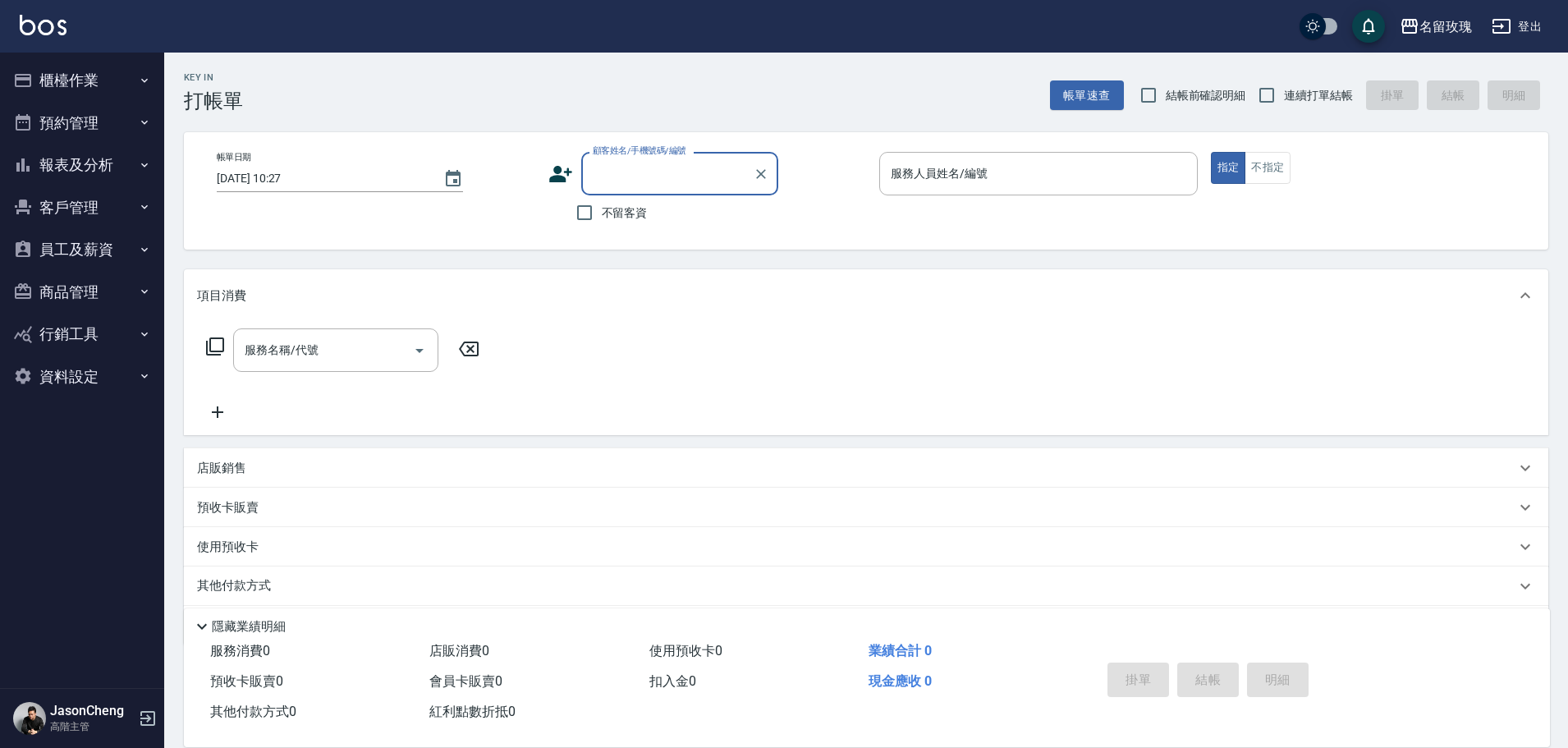
click at [103, 79] on button "櫃檯作業" at bounding box center [82, 80] width 151 height 43
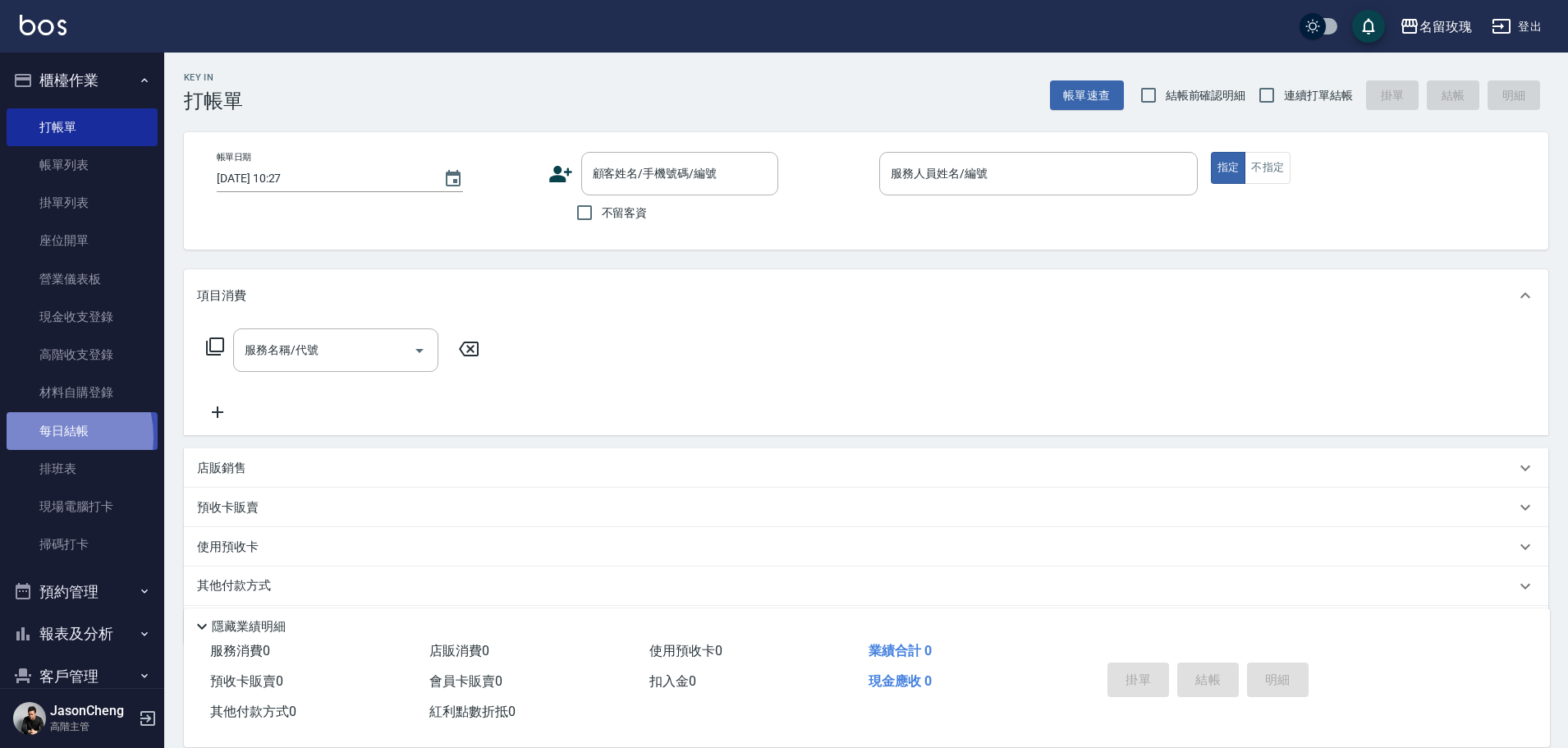
click at [42, 436] on link "每日結帳" at bounding box center [82, 430] width 151 height 38
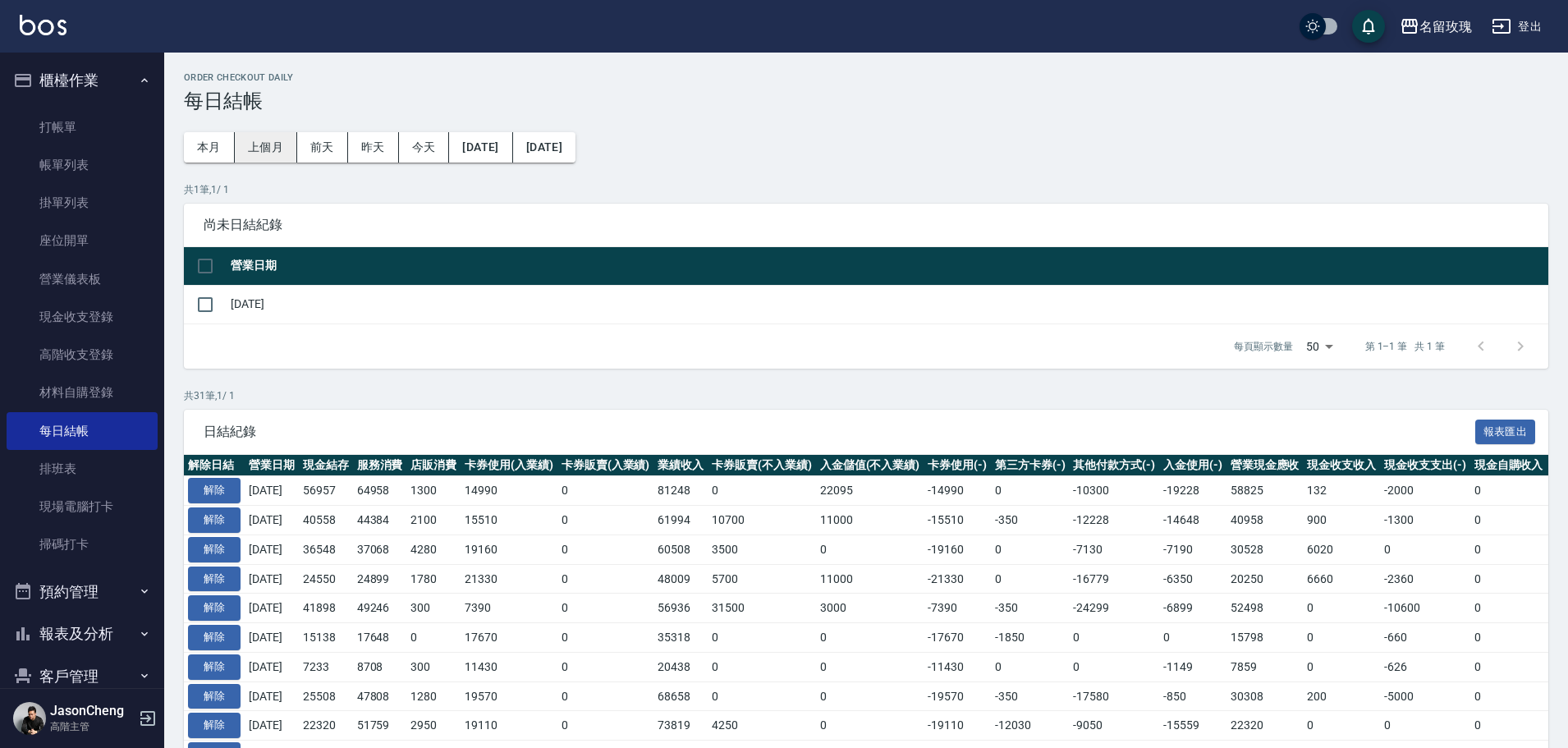
drag, startPoint x: 268, startPoint y: 130, endPoint x: 264, endPoint y: 137, distance: 8.1
click at [269, 130] on div "Order checkout daily 每日結帳 本月 上個月 [DATE] [DATE] [DATE] [DATE] [DATE] 共 1 筆, 1 / …" at bounding box center [866, 762] width 1404 height 1419
click at [262, 145] on button "上個月" at bounding box center [265, 147] width 62 height 31
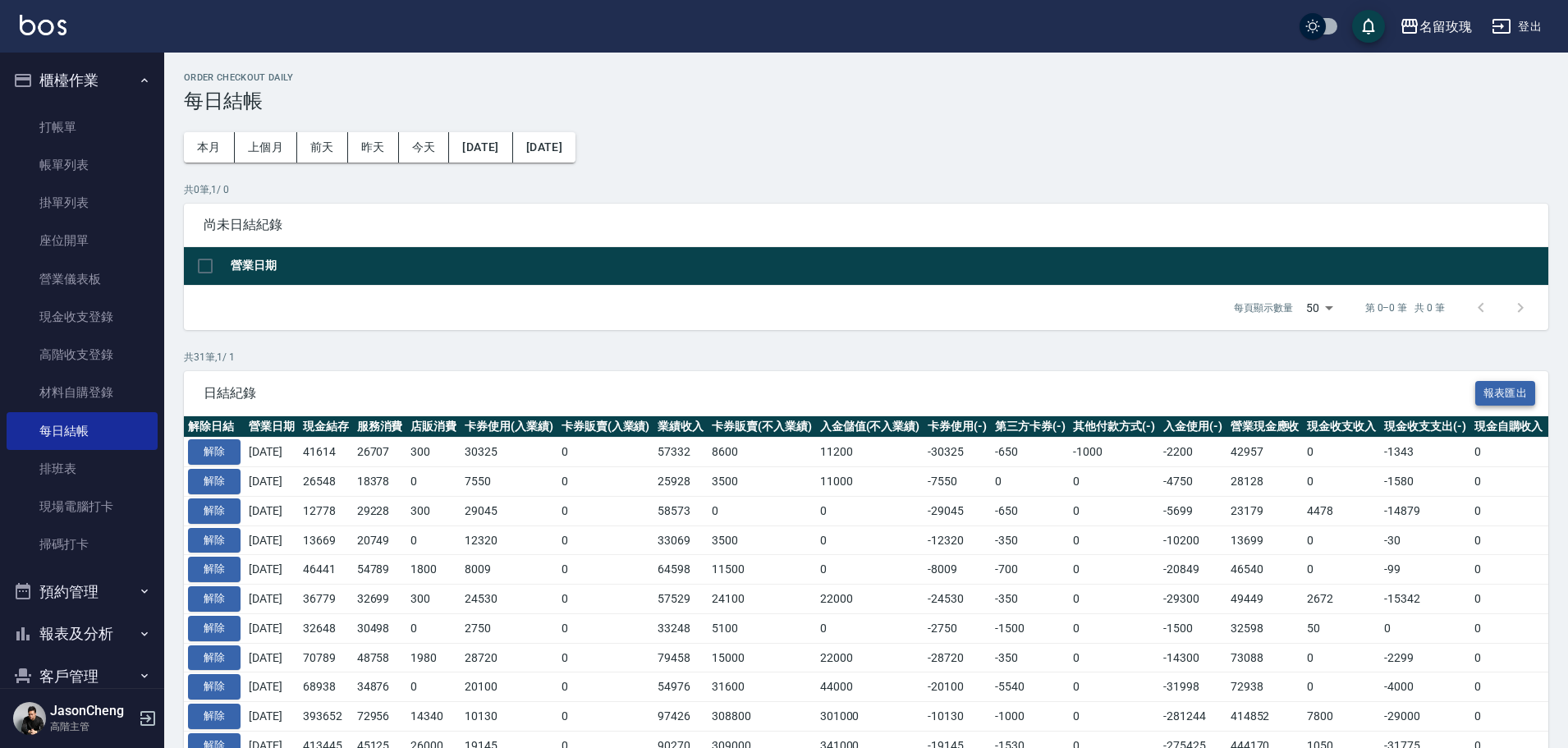
click at [1481, 395] on button "報表匯出" at bounding box center [1505, 394] width 60 height 26
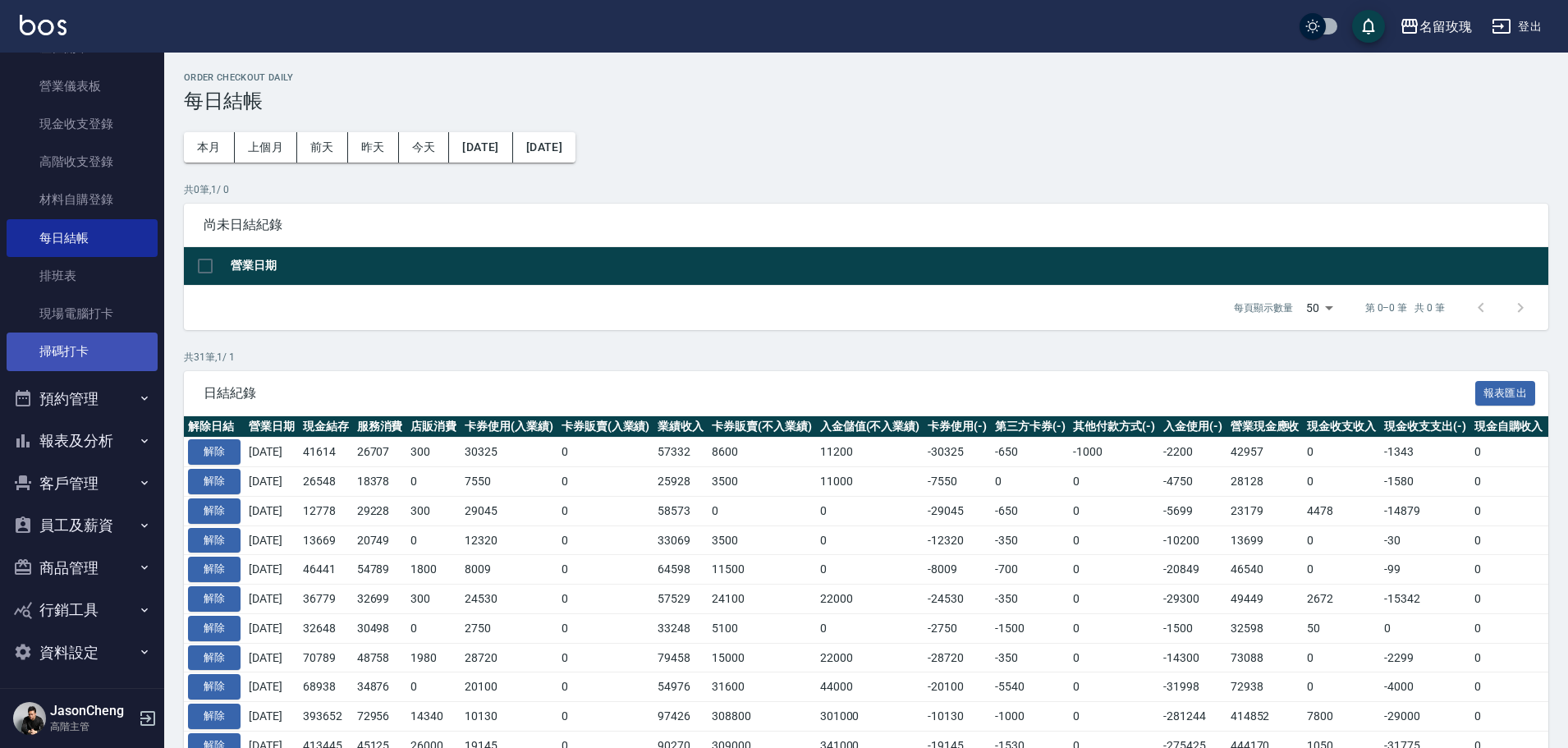
scroll to position [198, 0]
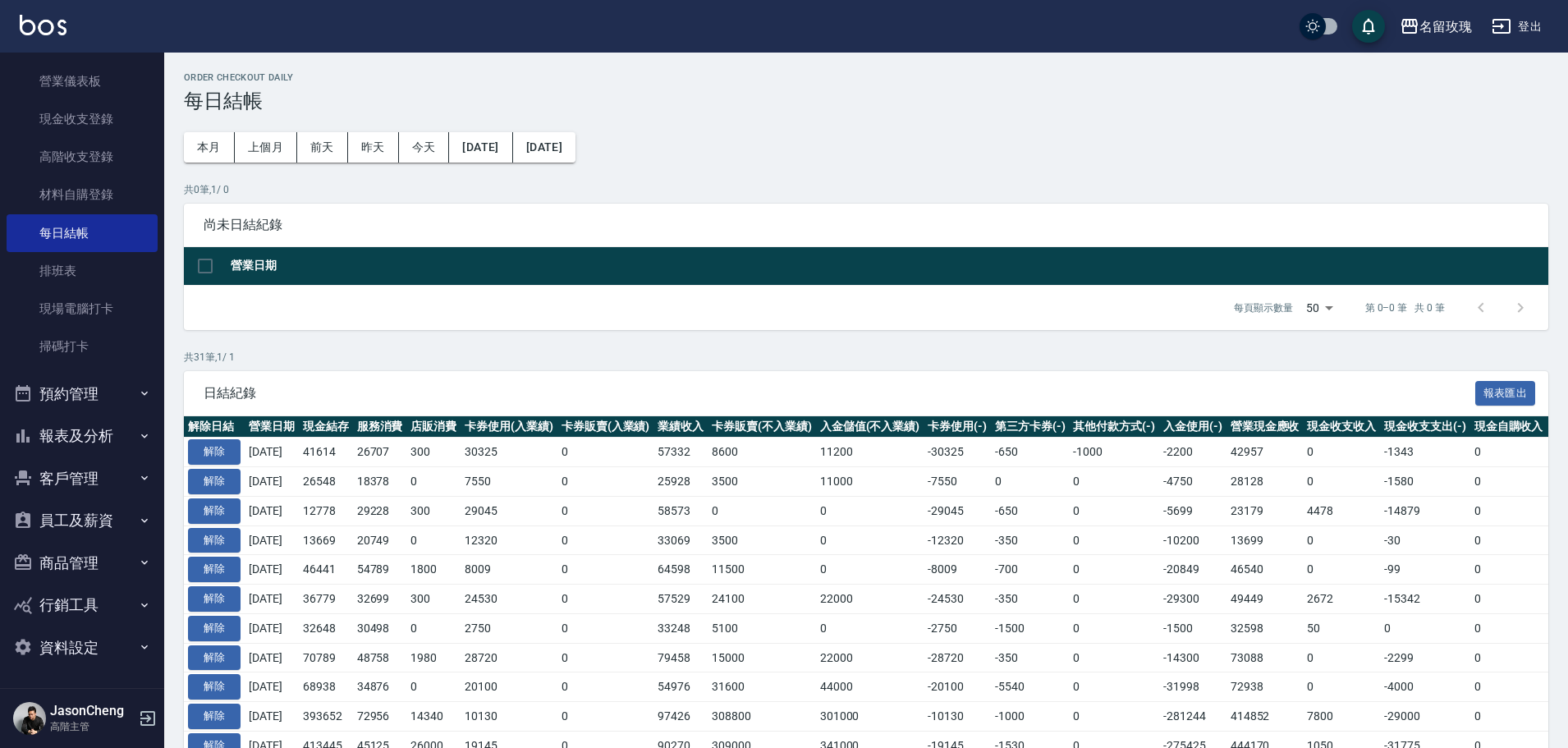
click at [112, 436] on button "報表及分析" at bounding box center [82, 435] width 151 height 43
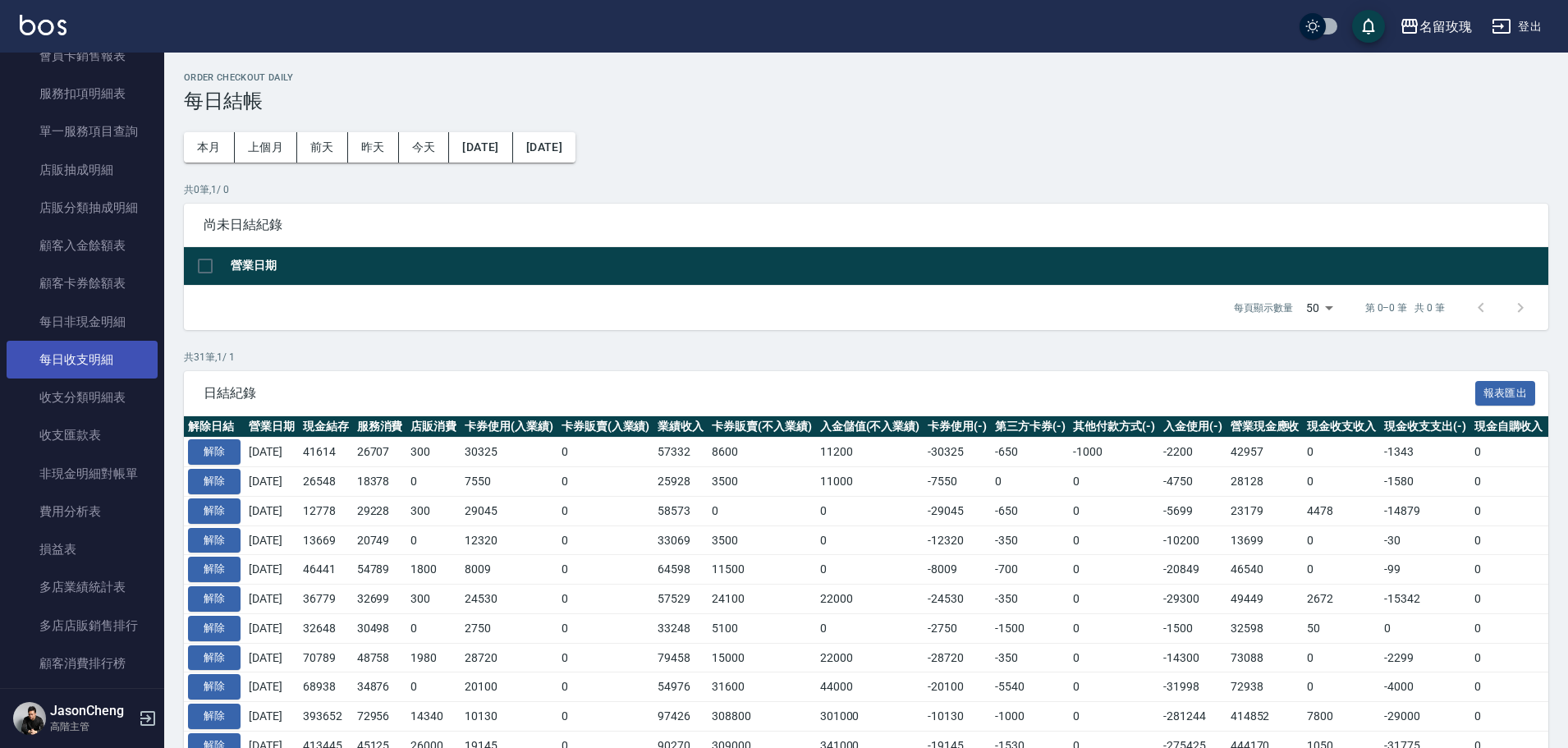
scroll to position [1838, 0]
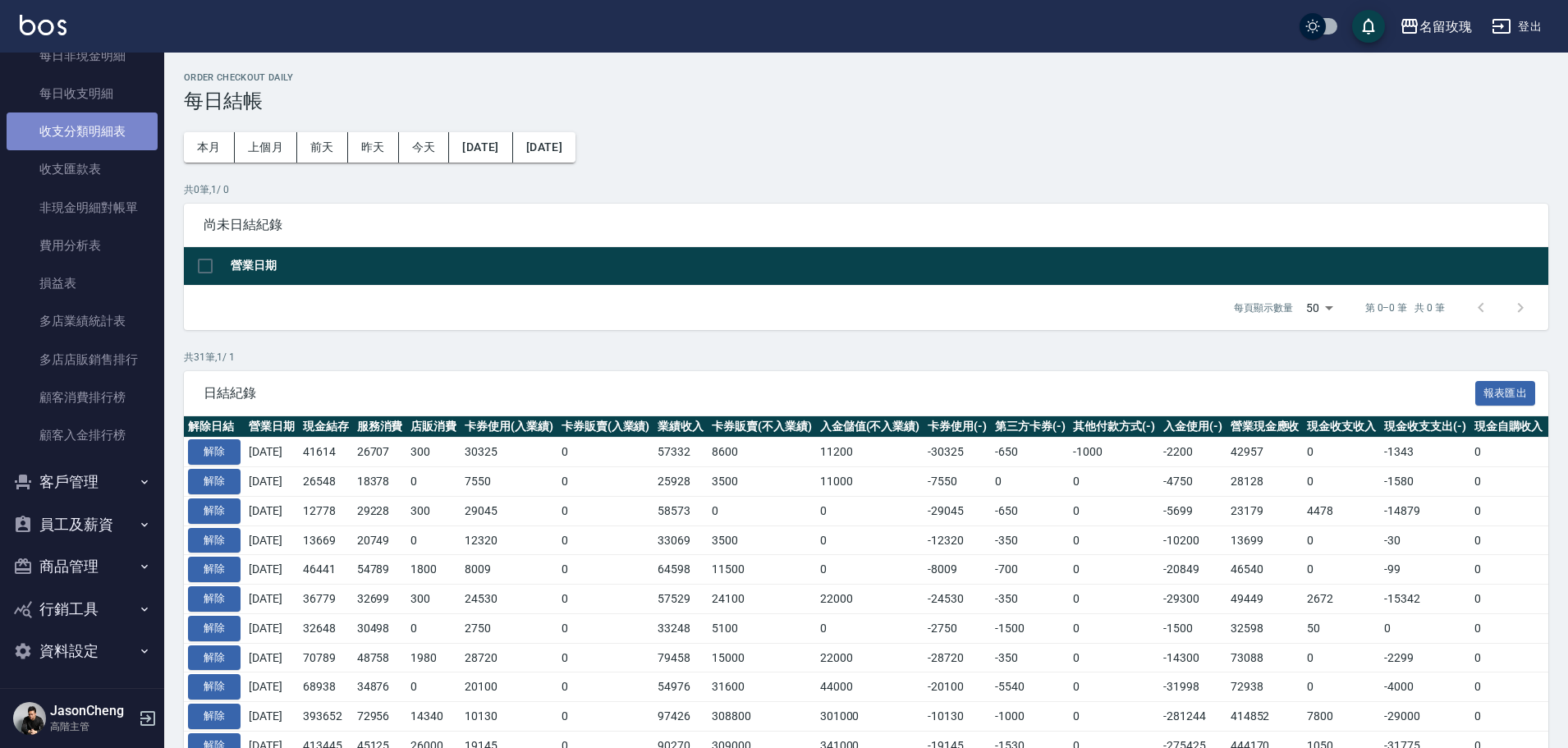
click at [102, 130] on link "收支分類明細表" at bounding box center [82, 132] width 151 height 38
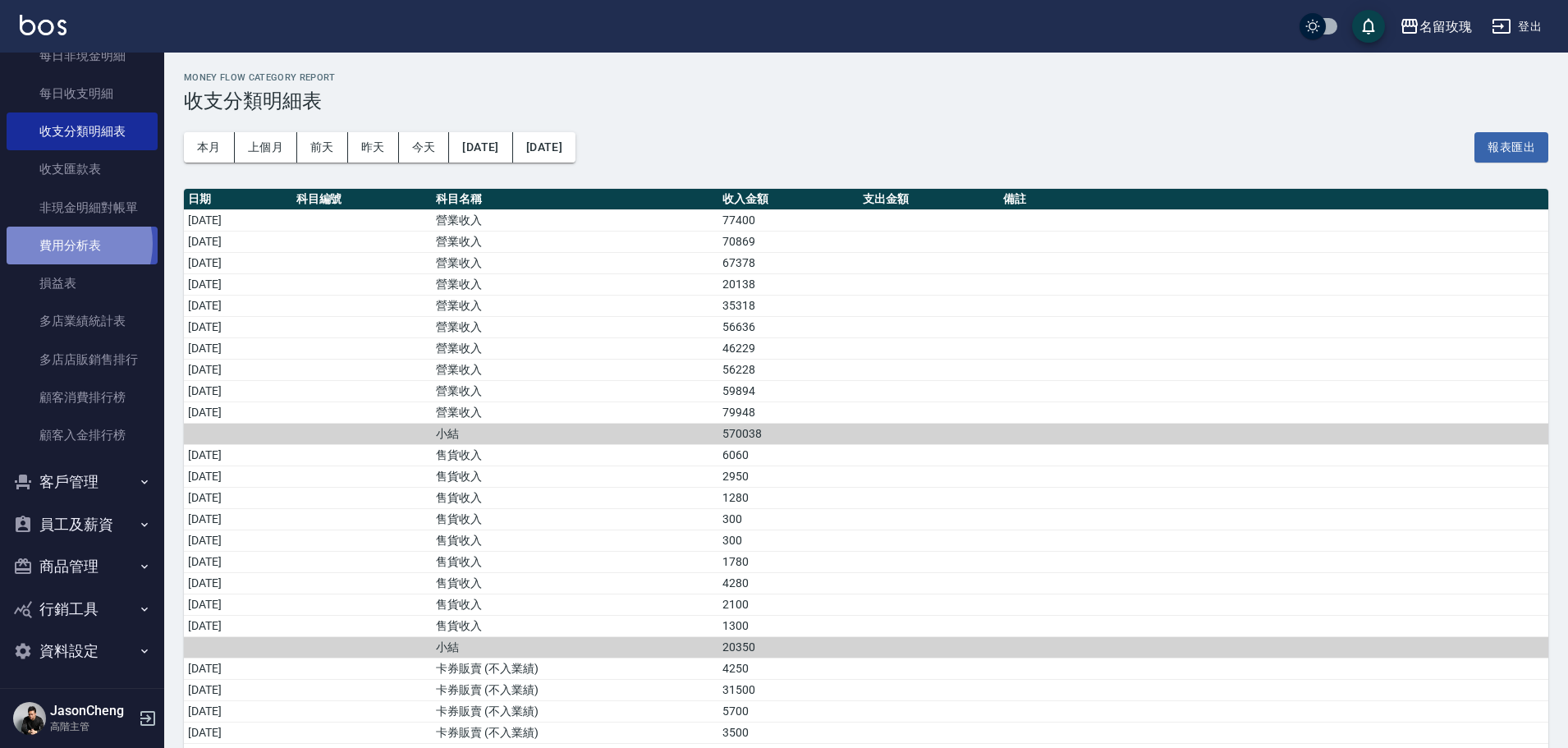
click at [65, 243] on link "費用分析表" at bounding box center [82, 245] width 151 height 38
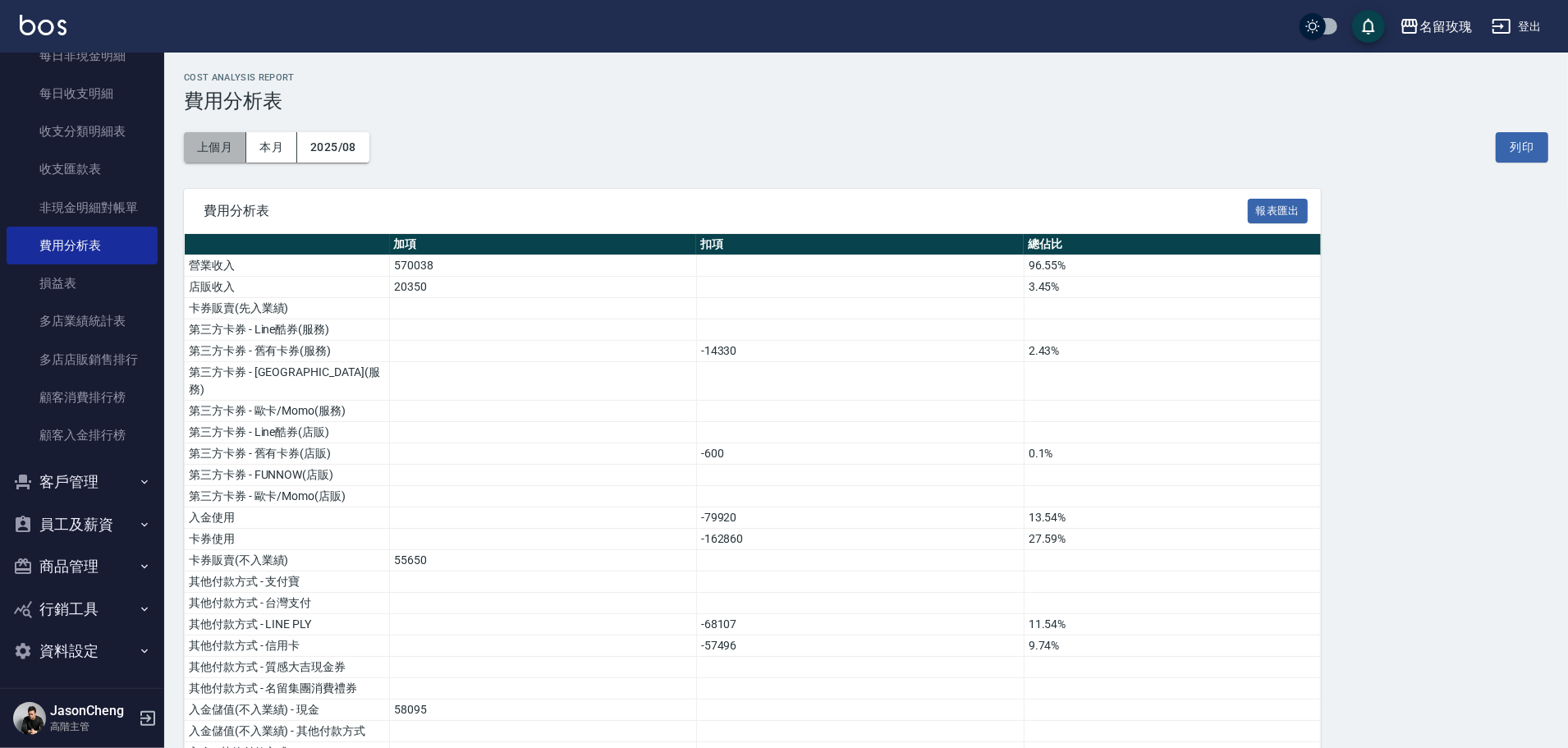
click at [227, 148] on button "上個月" at bounding box center [215, 147] width 62 height 31
click at [1292, 213] on button "報表匯出" at bounding box center [1278, 212] width 60 height 26
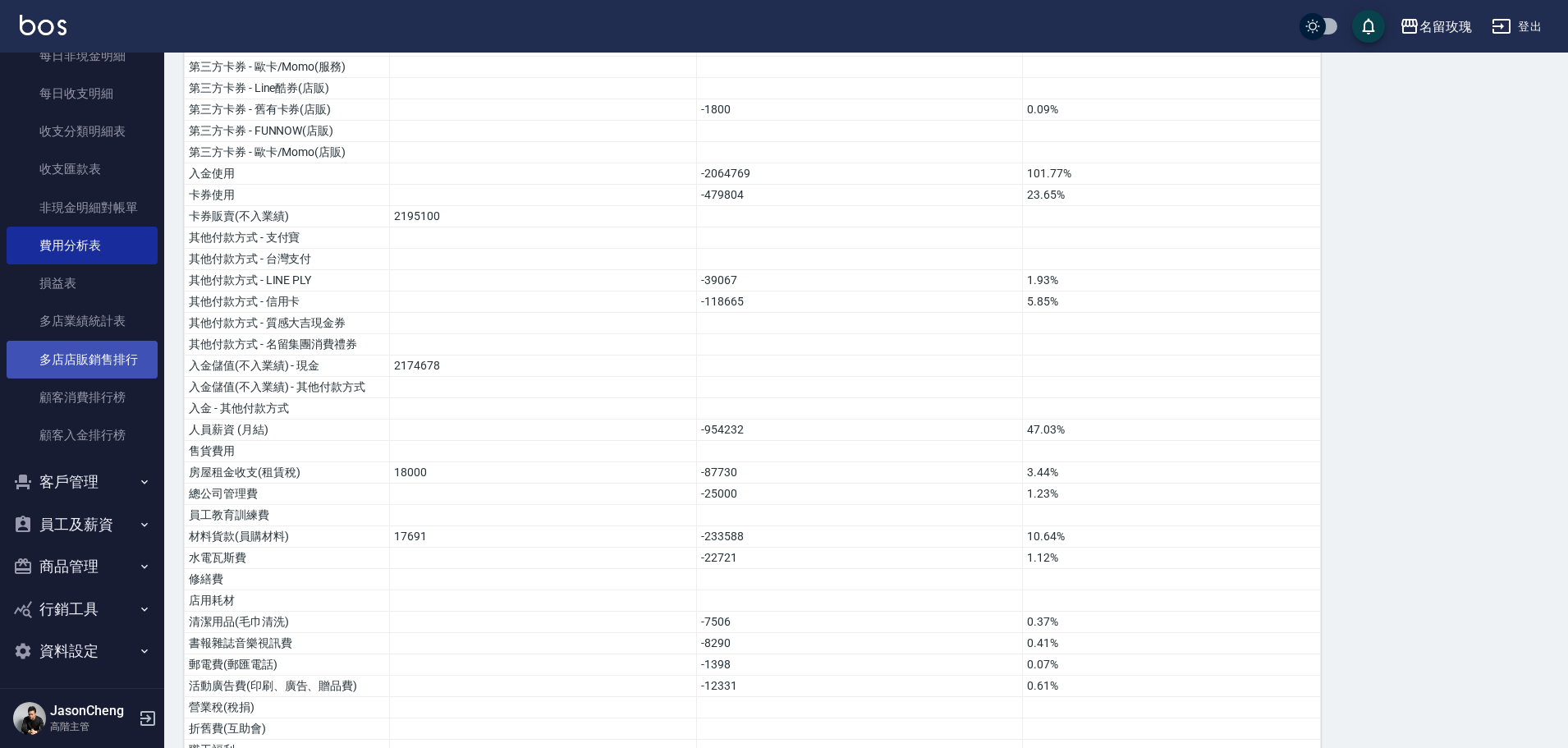
scroll to position [575, 0]
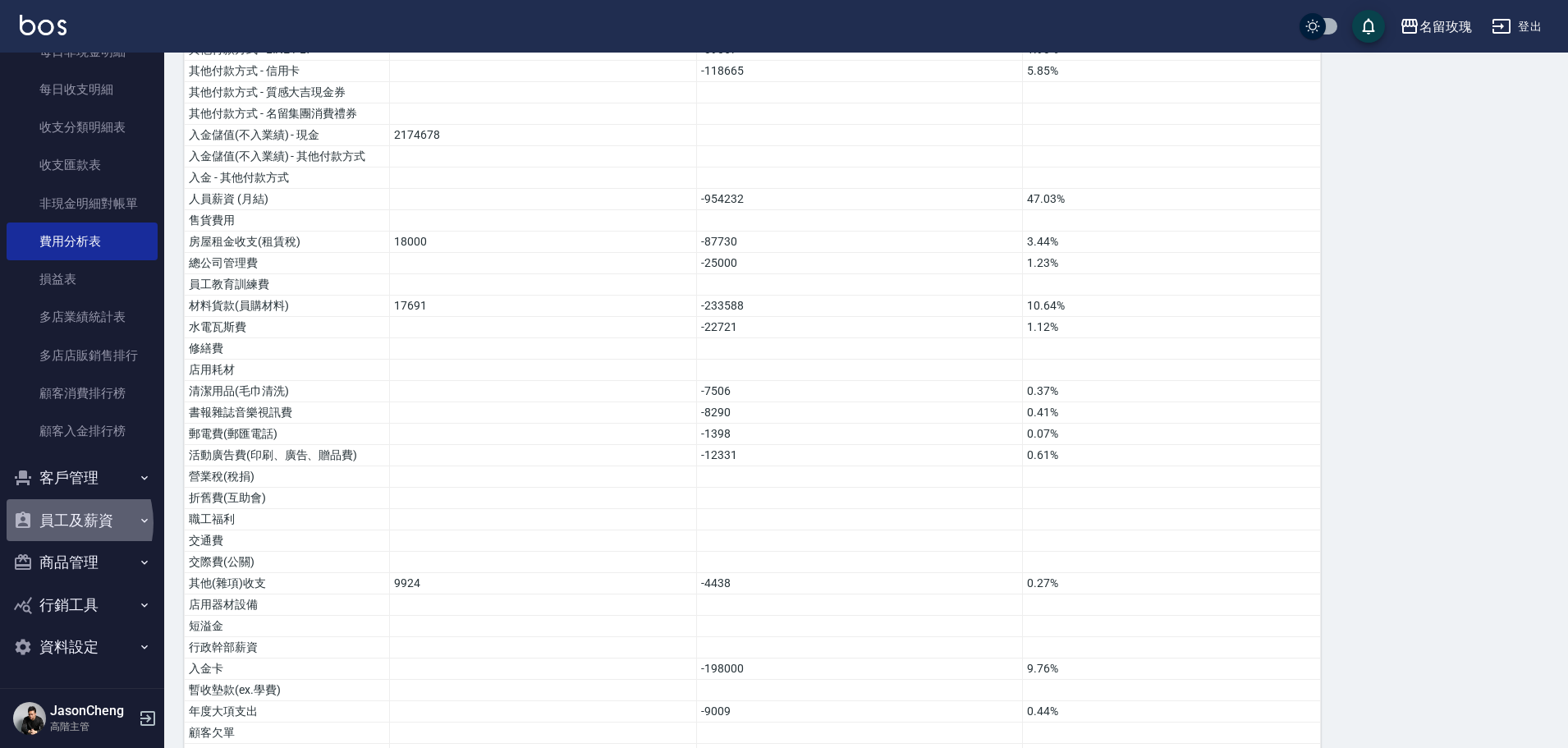
click at [54, 522] on button "員工及薪資" at bounding box center [82, 519] width 151 height 43
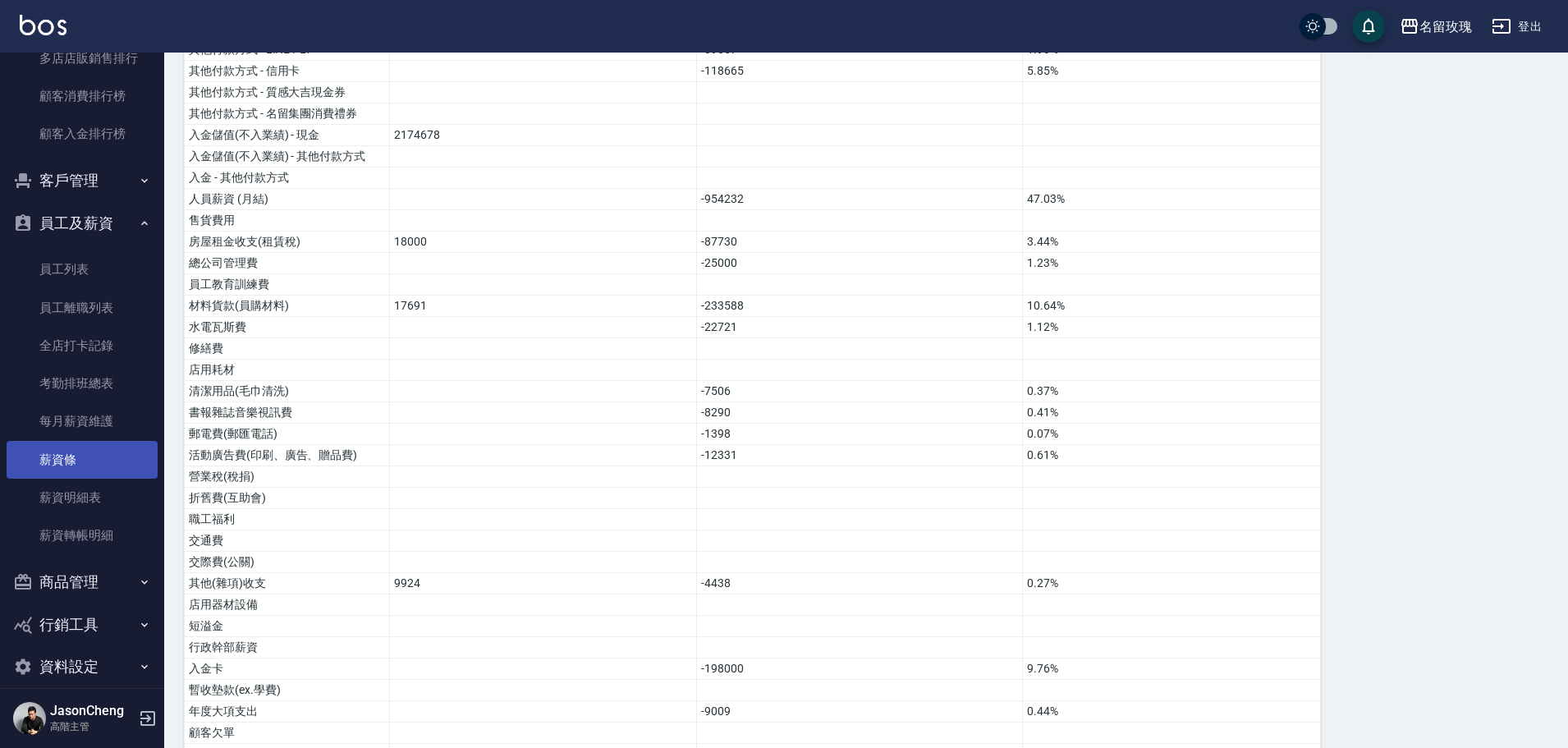
scroll to position [2160, 0]
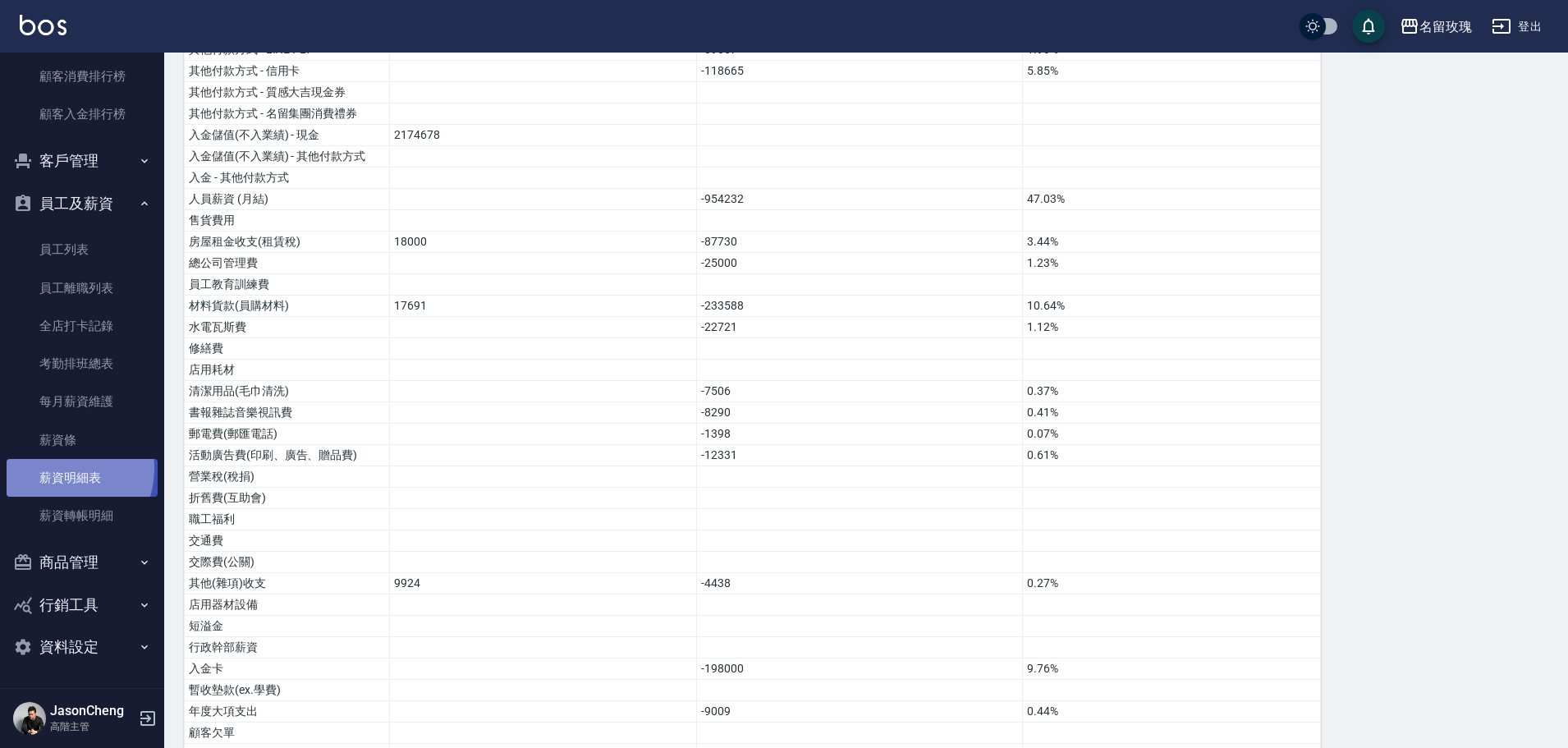
click at [60, 469] on link "薪資明細表" at bounding box center [82, 478] width 151 height 38
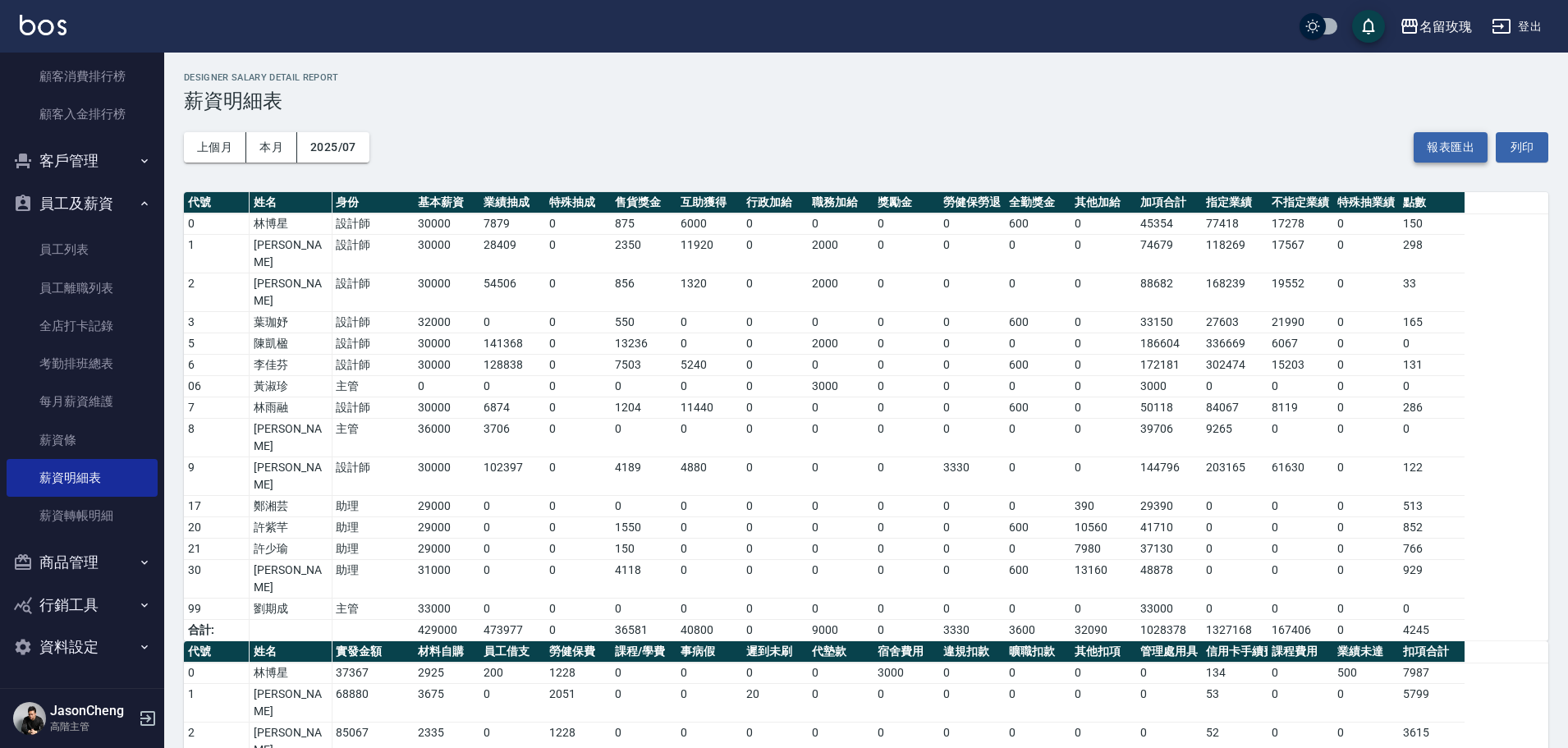
click at [1444, 140] on button "報表匯出" at bounding box center [1450, 147] width 74 height 31
